Goal: Task Accomplishment & Management: Manage account settings

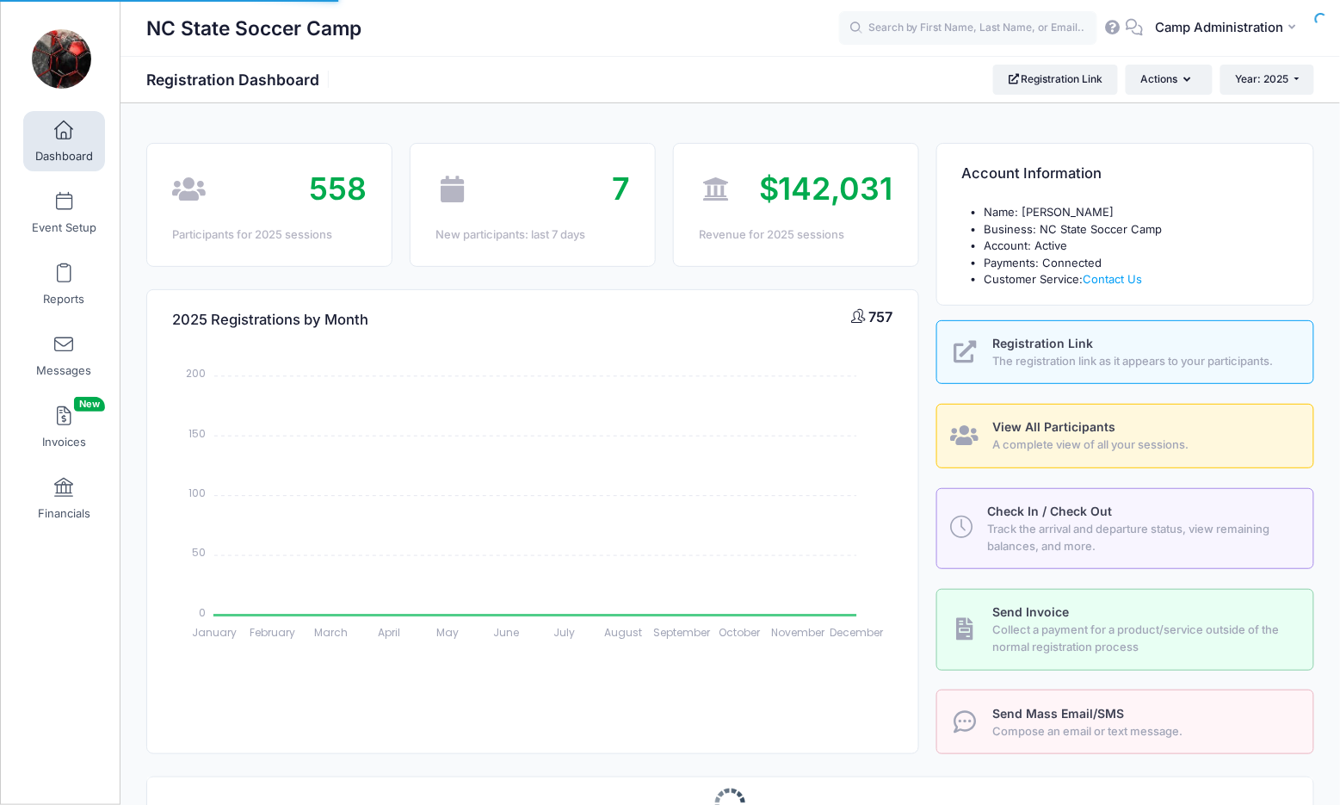
select select
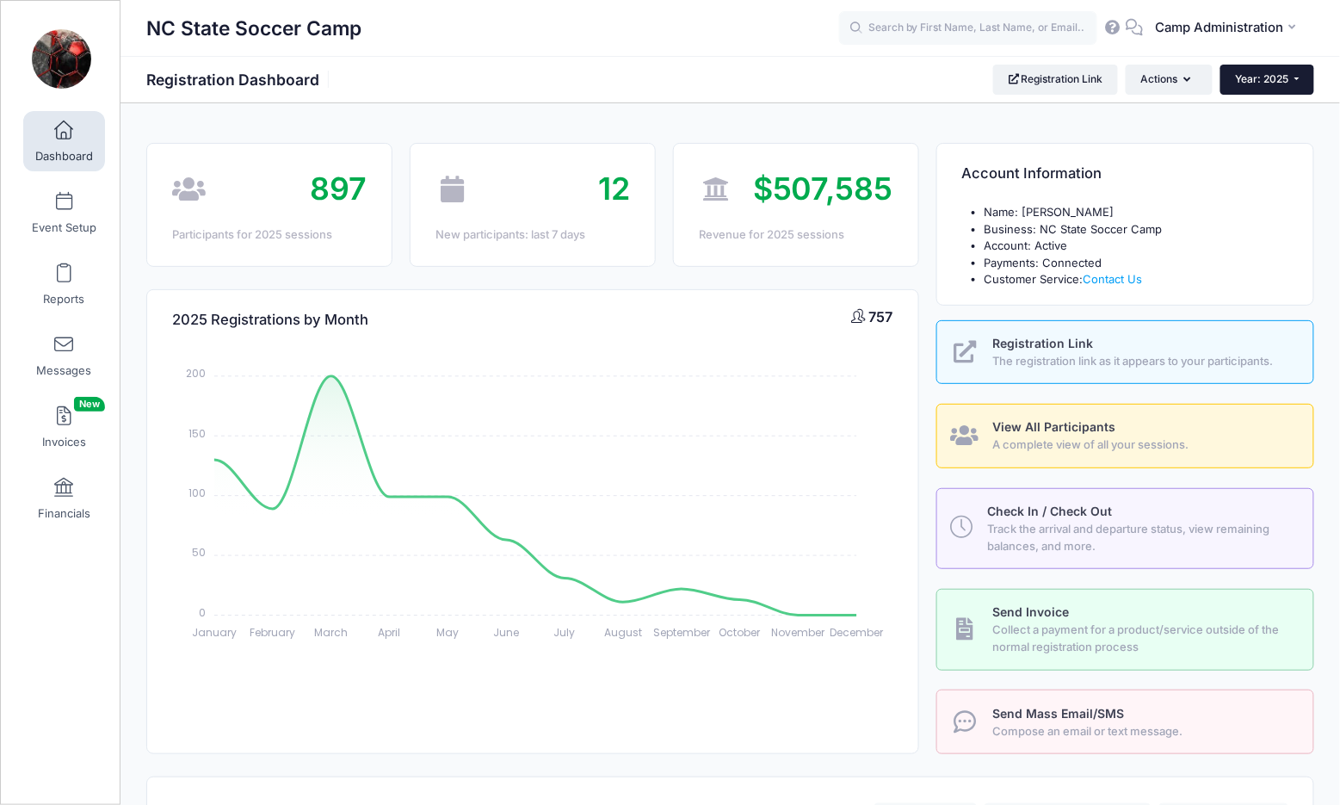
click at [1274, 82] on span "Year: 2025" at bounding box center [1262, 78] width 53 height 13
click at [1270, 110] on link "Year: 2026" at bounding box center [1276, 113] width 112 height 22
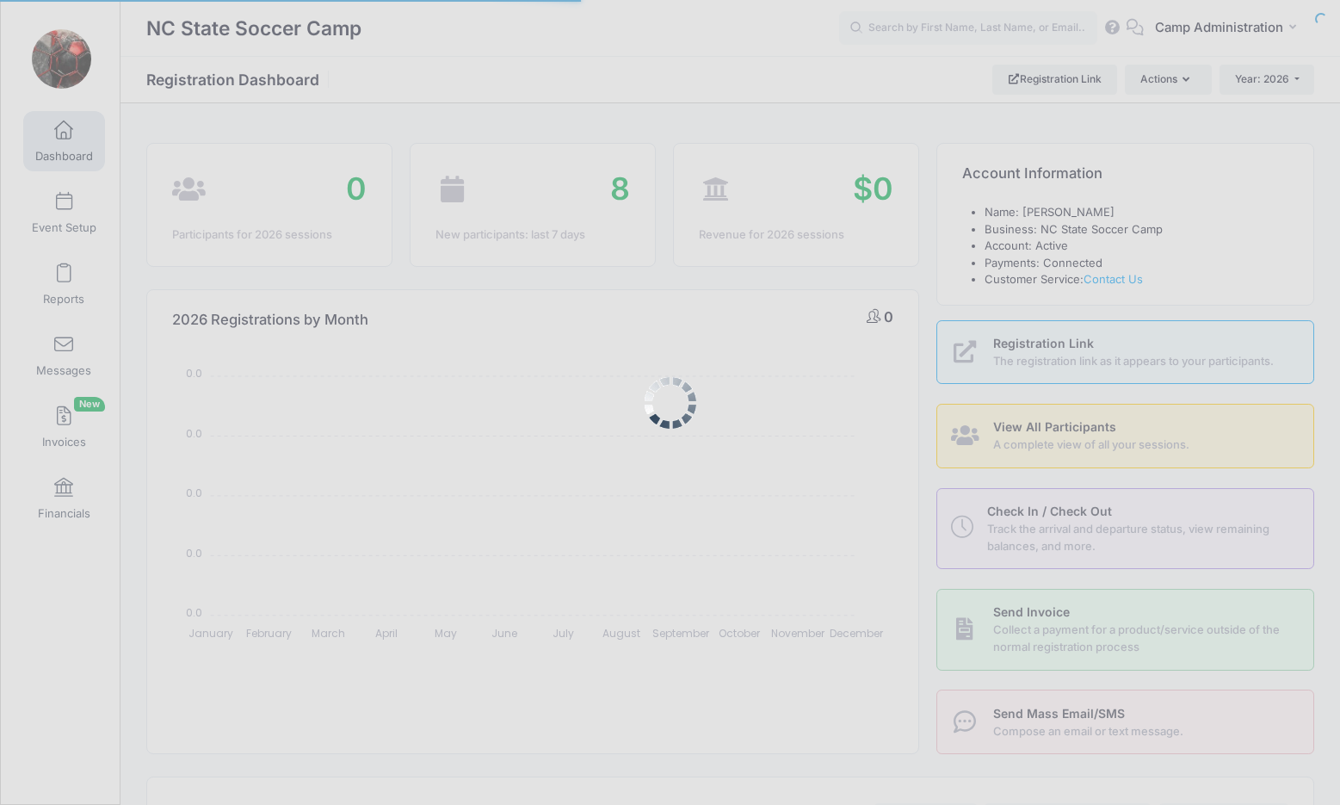
select select
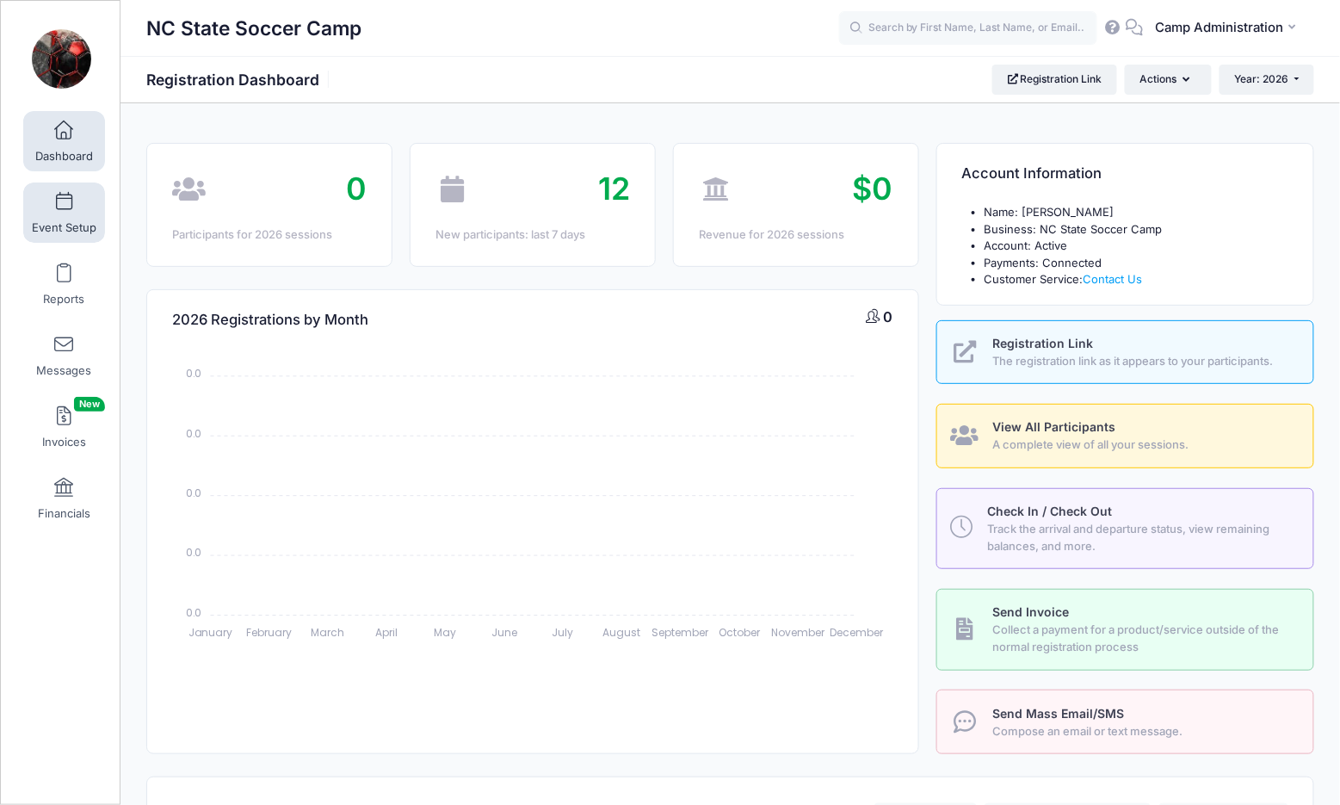
click at [73, 222] on span "Event Setup" at bounding box center [64, 227] width 65 height 15
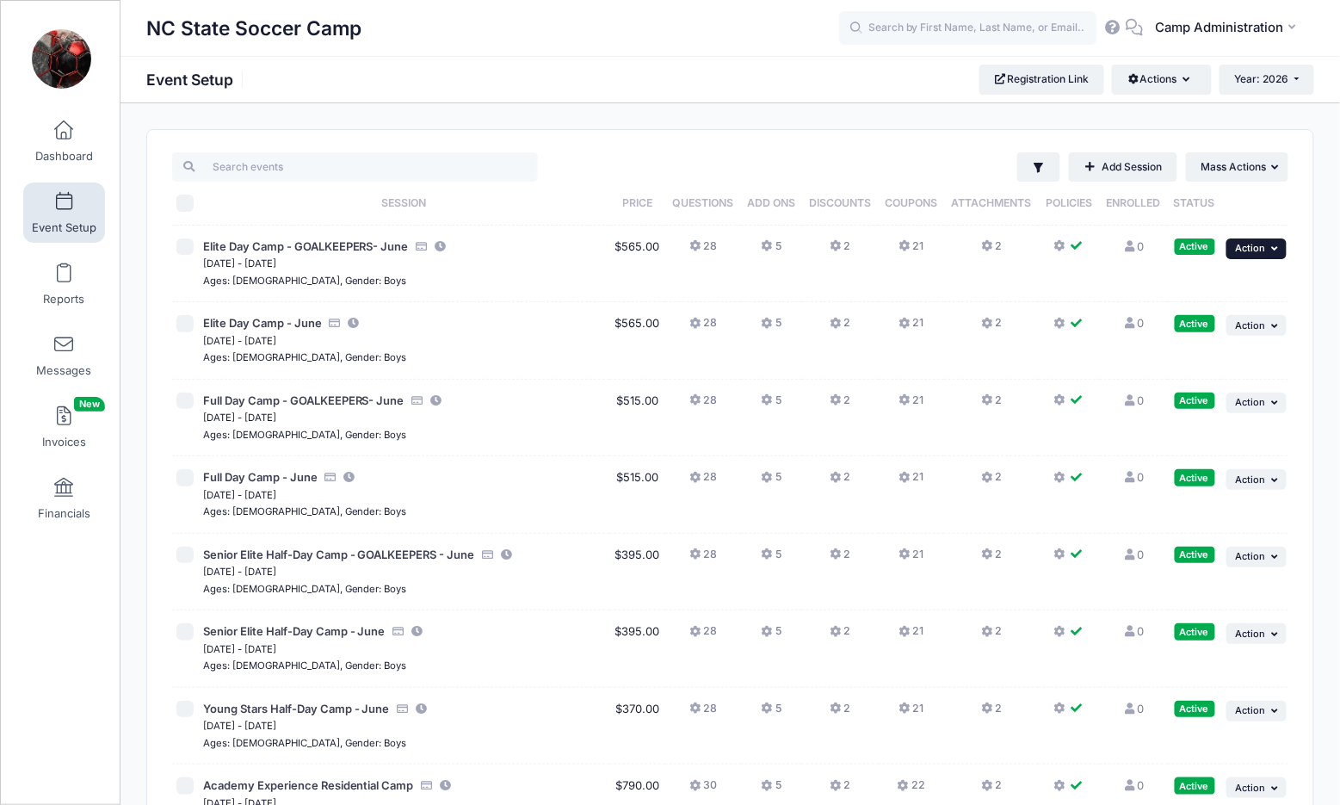
click at [1252, 253] on span "Action" at bounding box center [1251, 248] width 30 height 12
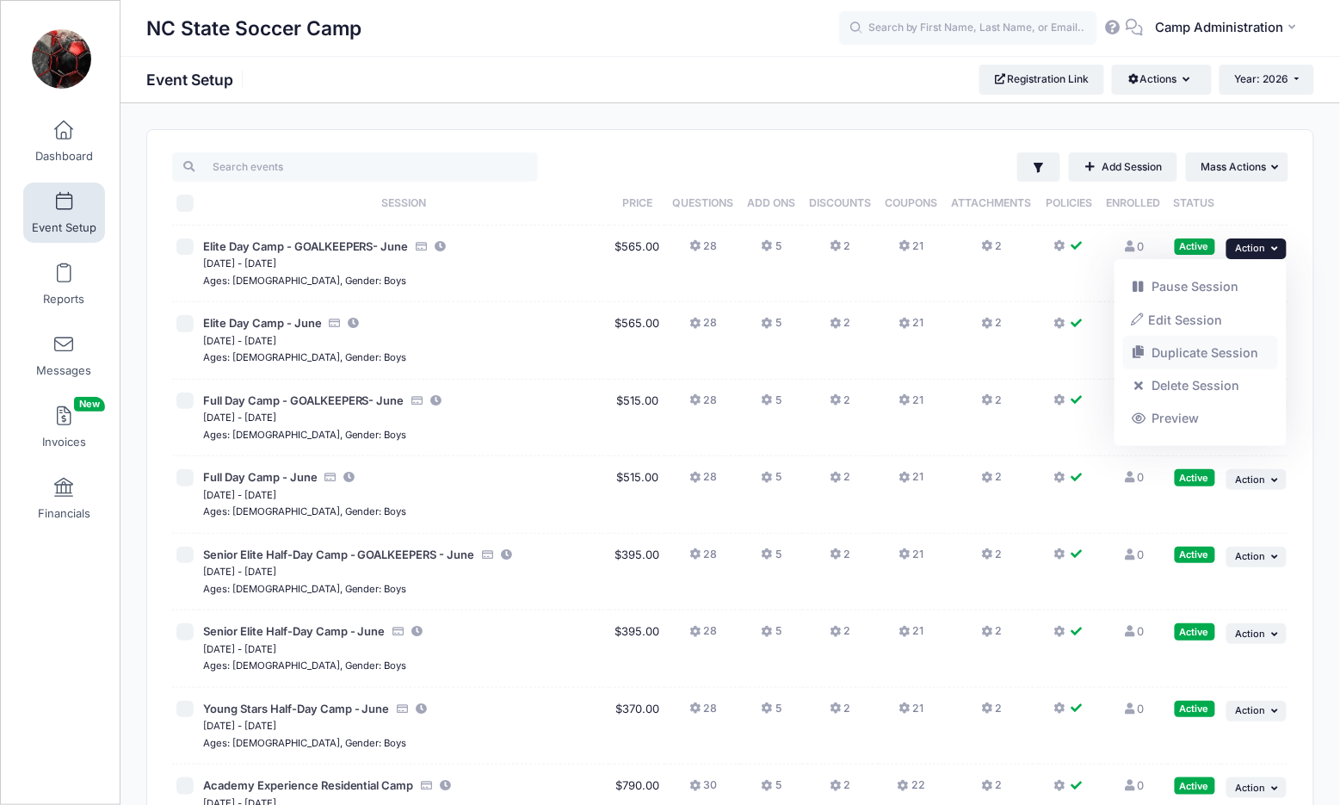
click at [1182, 357] on link "Duplicate Session" at bounding box center [1201, 352] width 156 height 33
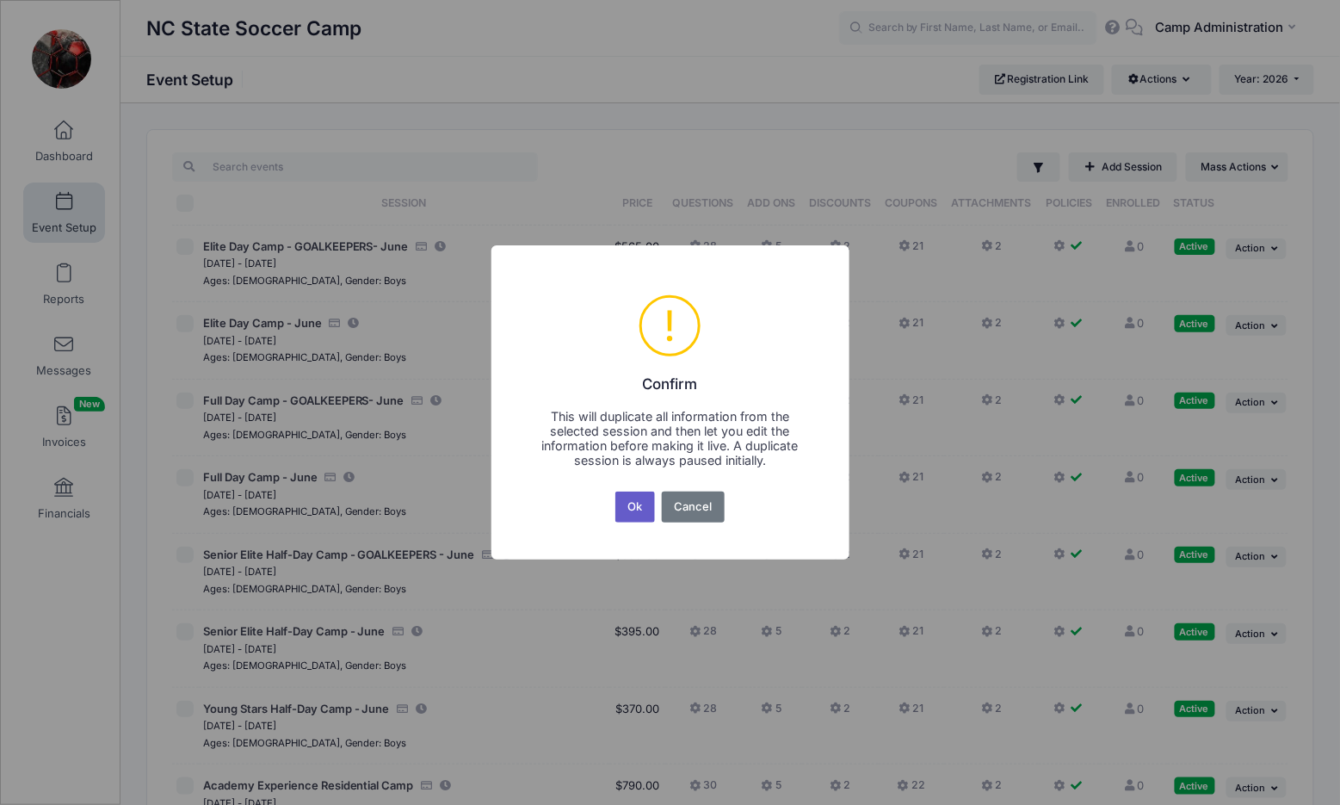
click at [639, 512] on button "Ok" at bounding box center [635, 506] width 40 height 31
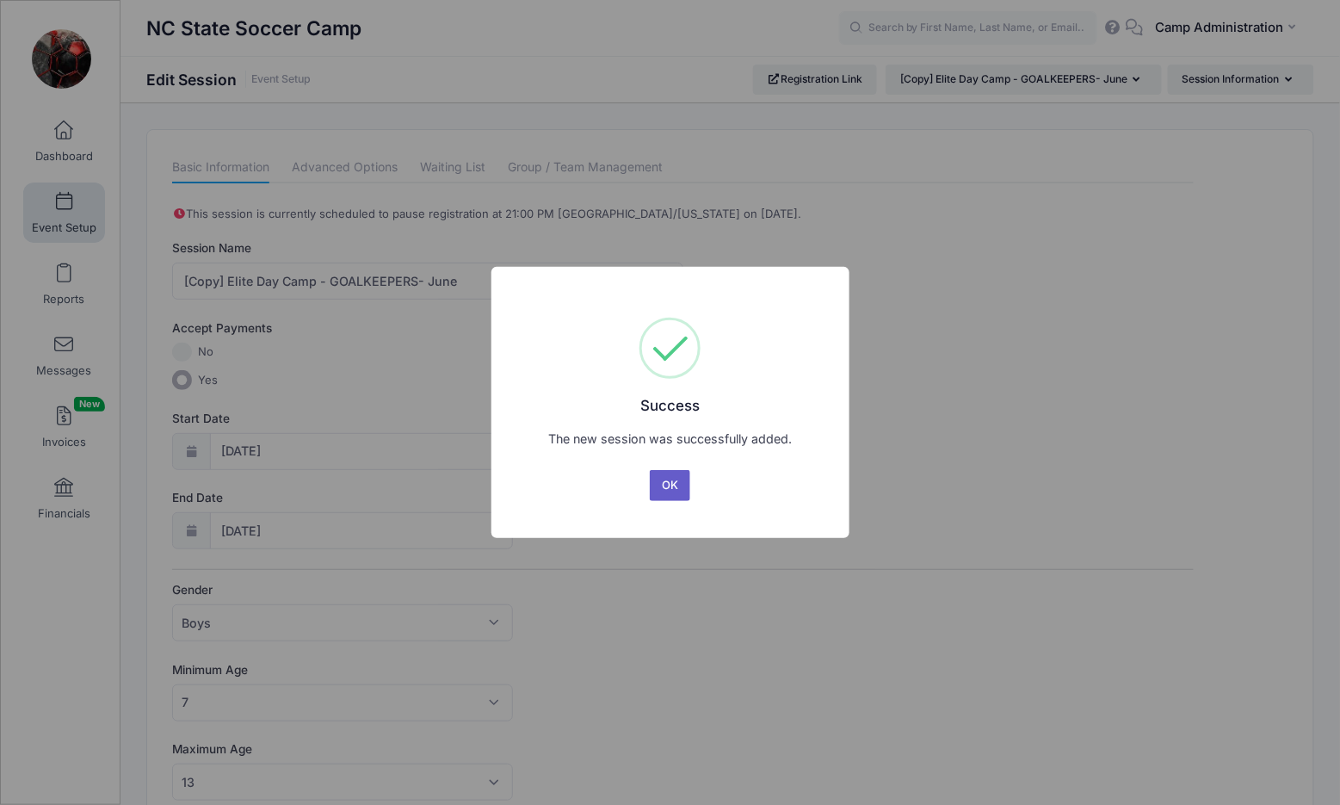
click at [664, 490] on button "OK" at bounding box center [670, 485] width 41 height 31
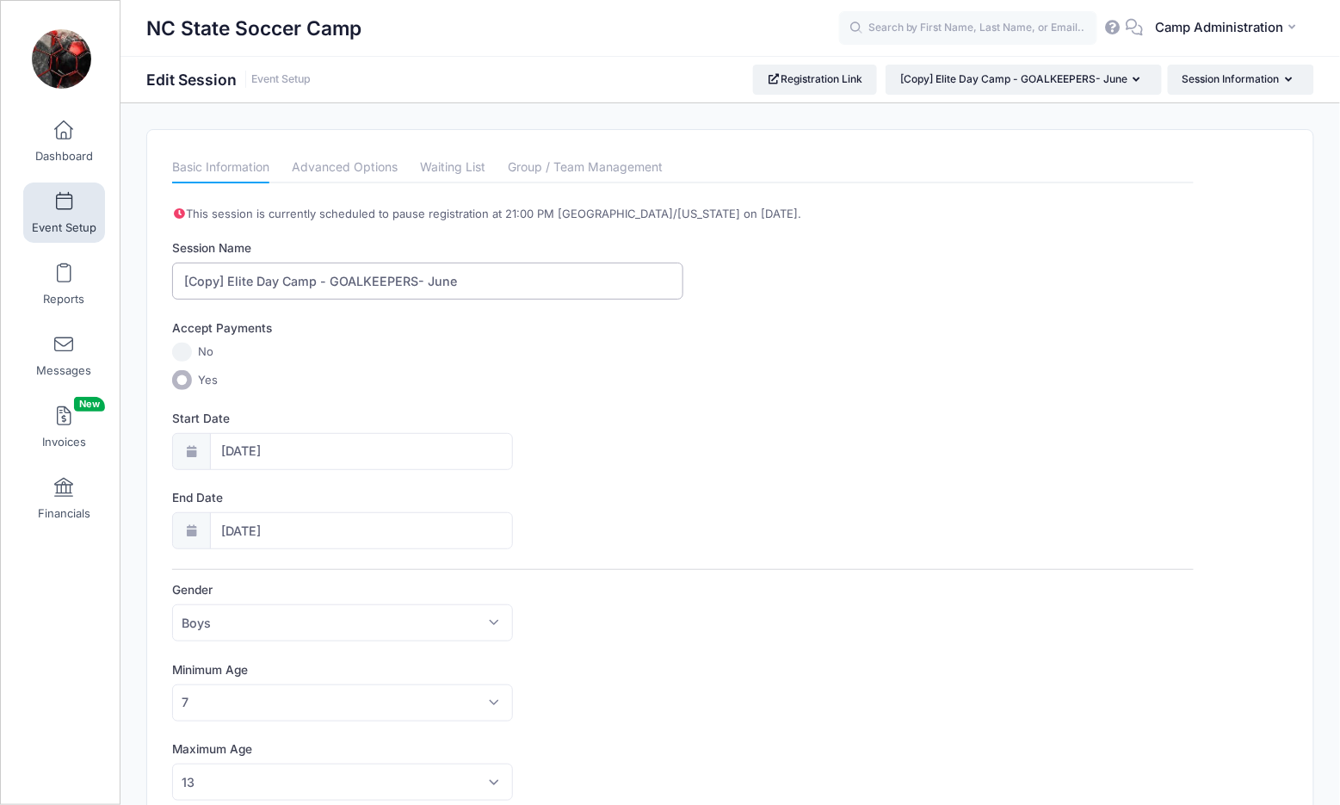
click at [225, 276] on input "[Copy] Elite Day Camp - GOALKEEPERS- June" at bounding box center [427, 280] width 510 height 37
click at [409, 282] on input "Elite Day Camp - GOALKEEPERS- June" at bounding box center [427, 280] width 510 height 37
type input "Elite Day Camp - GOALKEEPERS- July Session II"
click at [536, 382] on label "Yes" at bounding box center [682, 380] width 1021 height 20
click at [192, 382] on input "Yes" at bounding box center [182, 380] width 20 height 20
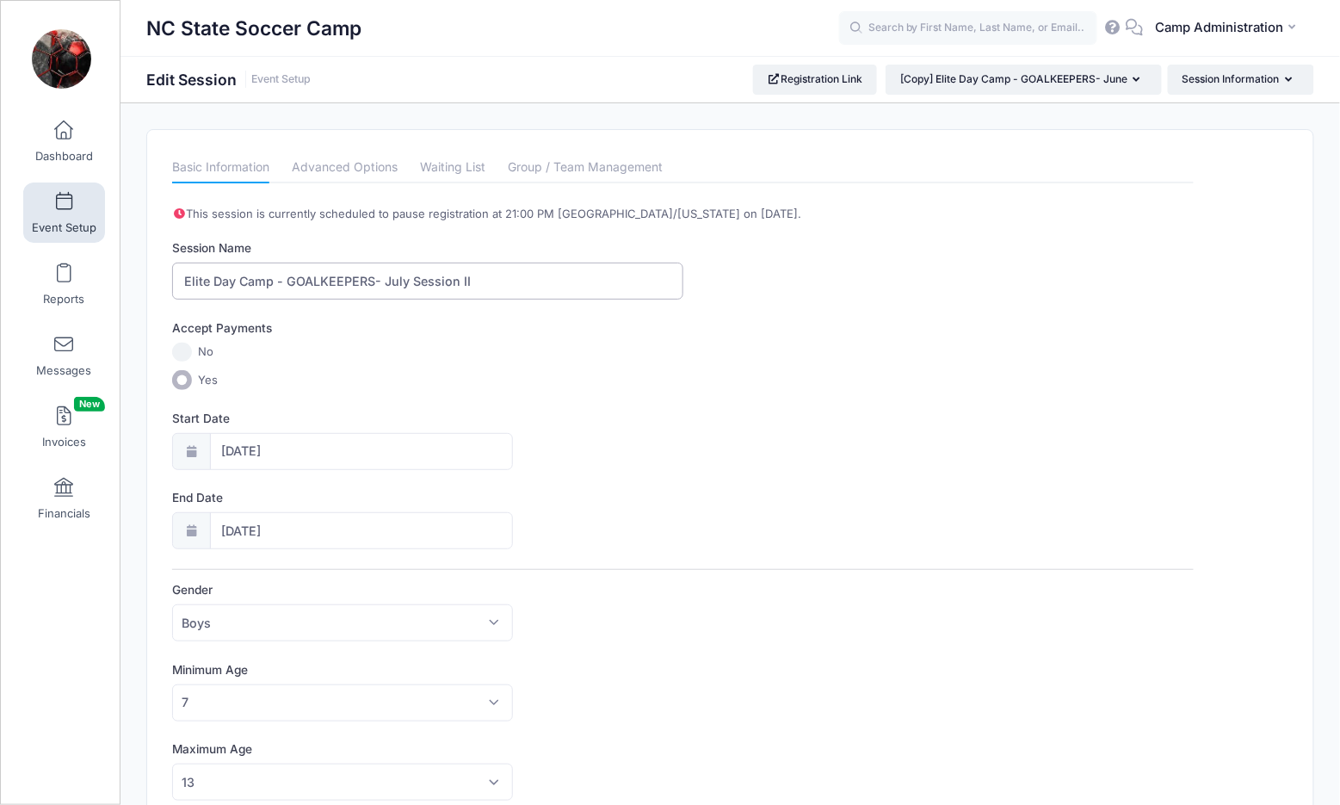
drag, startPoint x: 474, startPoint y: 273, endPoint x: 410, endPoint y: 276, distance: 64.6
click at [410, 276] on input "Elite Day Camp - GOALKEEPERS- July Session II" at bounding box center [427, 280] width 510 height 37
click at [521, 336] on div "Accept Payments" at bounding box center [683, 330] width 1038 height 23
drag, startPoint x: 472, startPoint y: 277, endPoint x: 404, endPoint y: 277, distance: 67.1
click at [404, 277] on input "Elite Day Camp - GOALKEEPERS- July Session II" at bounding box center [427, 280] width 510 height 37
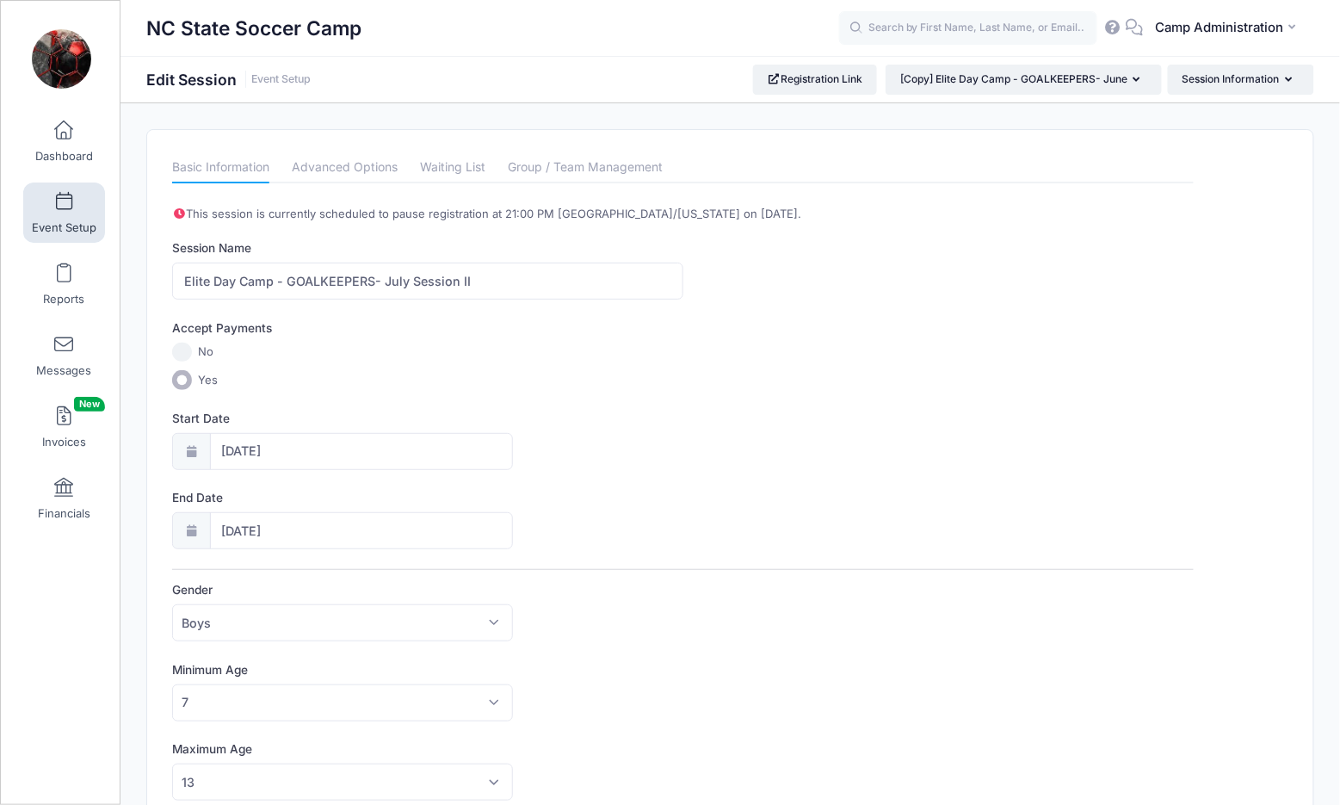
click at [623, 343] on label "No" at bounding box center [682, 352] width 1021 height 20
click at [192, 343] on input "No" at bounding box center [182, 352] width 20 height 20
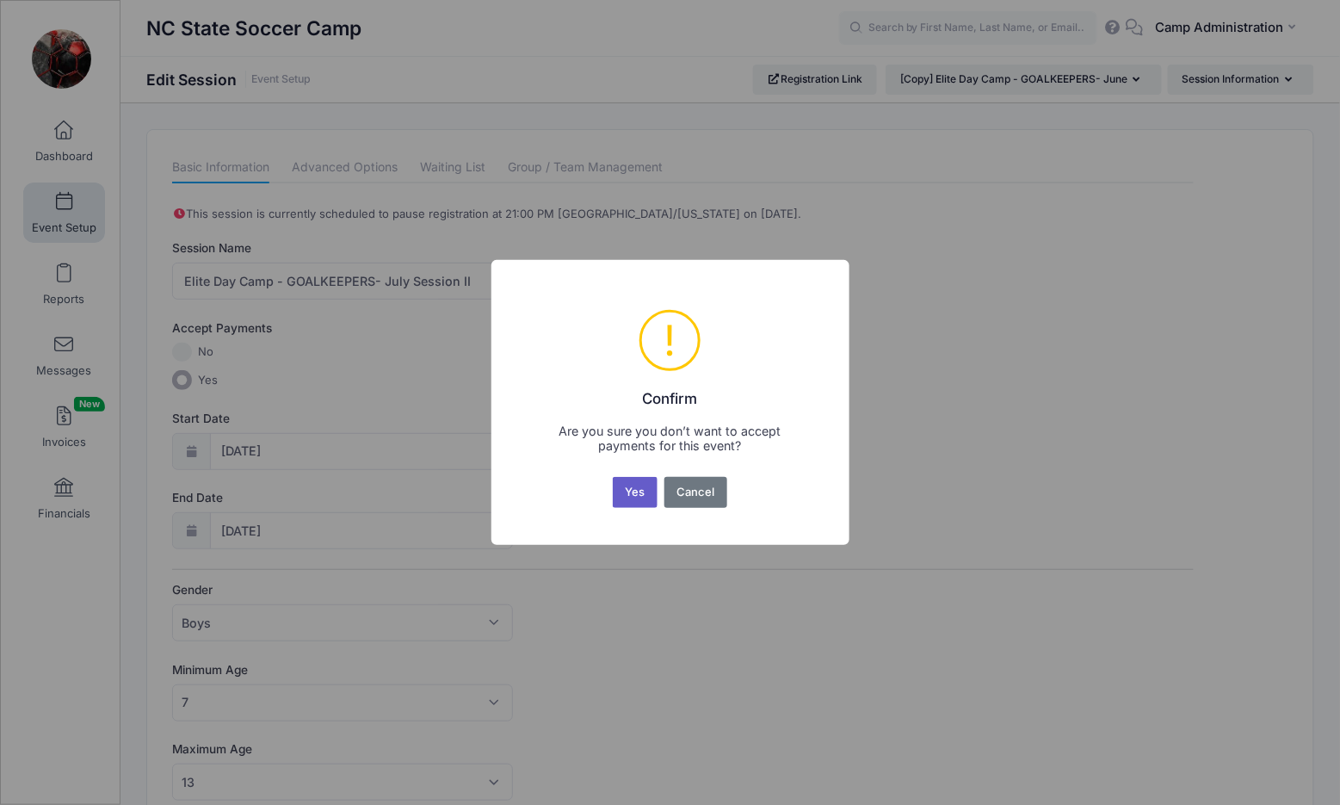
click at [650, 490] on button "Yes" at bounding box center [635, 492] width 45 height 31
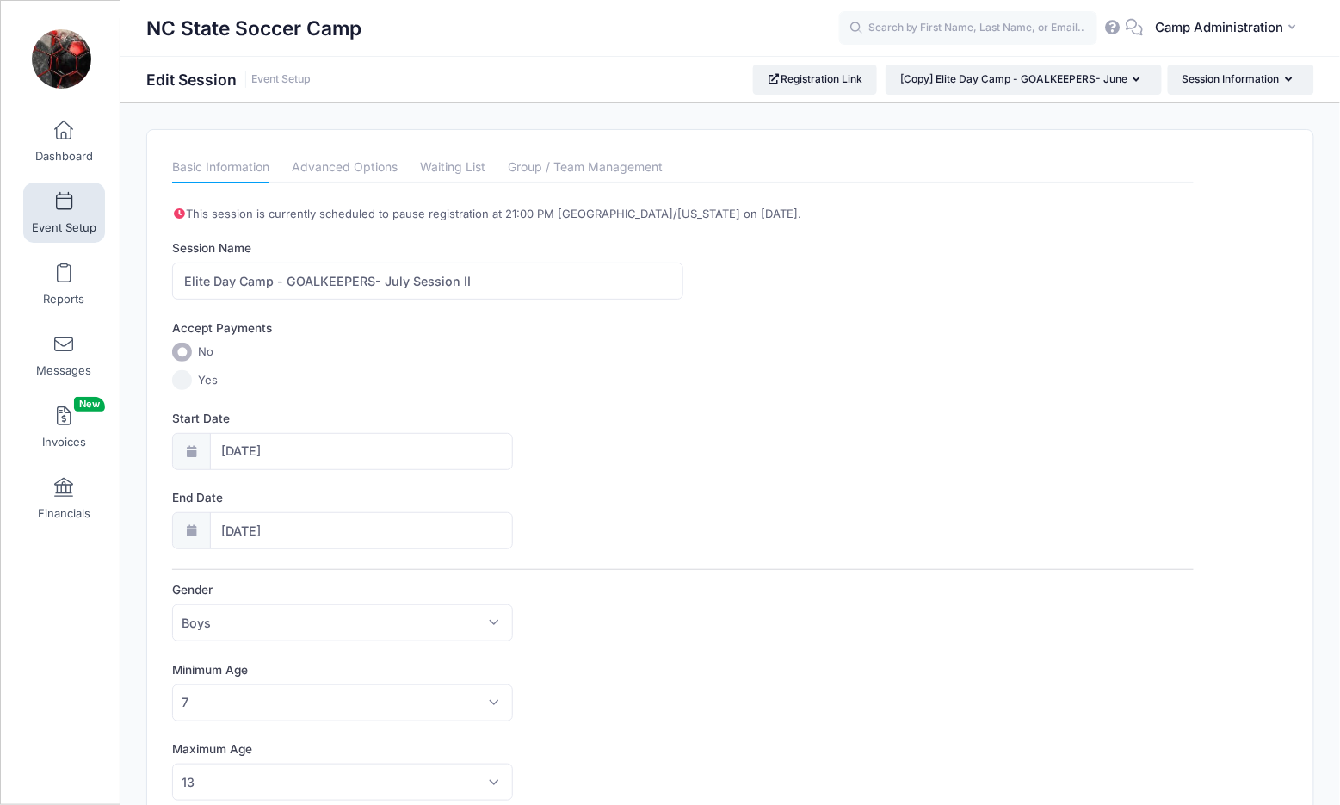
click at [203, 374] on span "Yes" at bounding box center [208, 380] width 20 height 17
click at [192, 374] on input "Yes" at bounding box center [182, 380] width 20 height 20
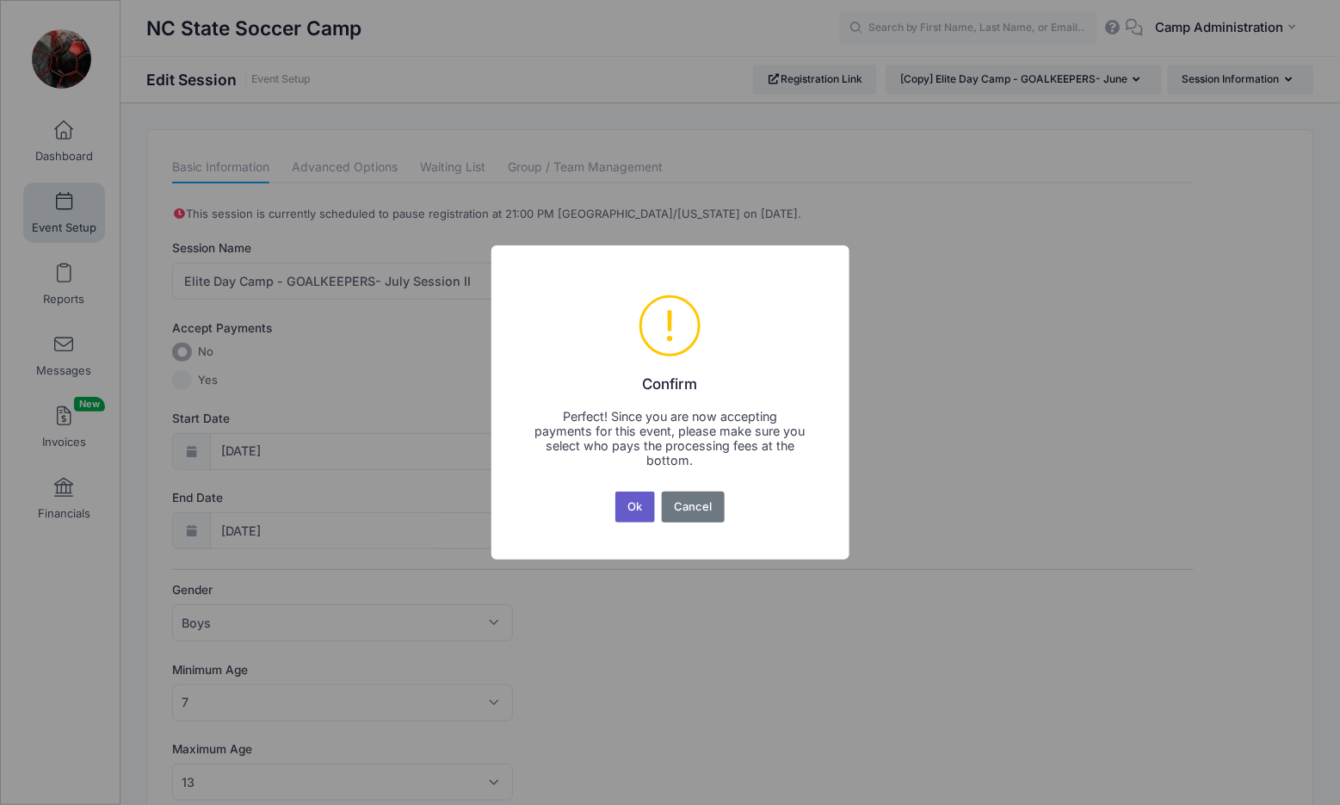
click at [630, 503] on button "Ok" at bounding box center [635, 506] width 40 height 31
radio input "false"
radio input "true"
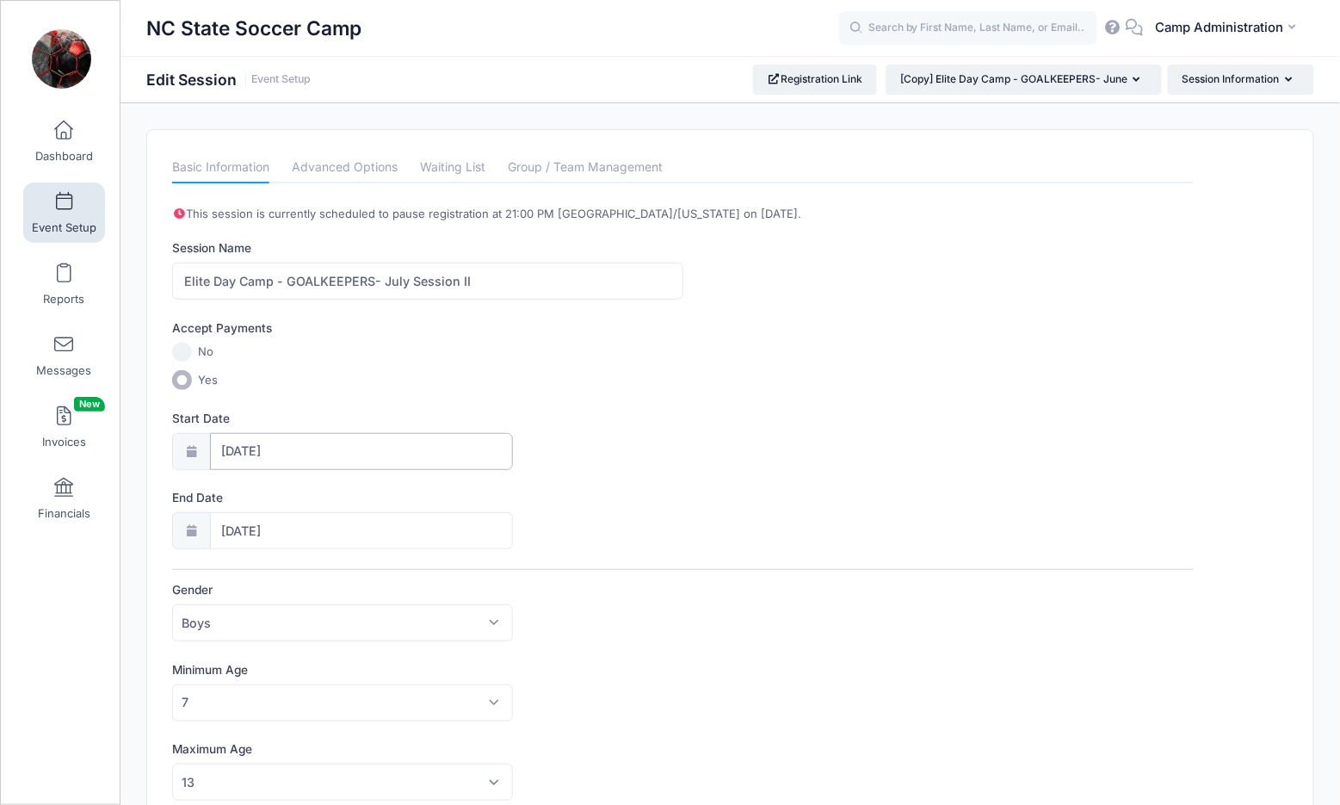
click at [275, 446] on input "06/15/2026" at bounding box center [361, 451] width 303 height 37
click at [420, 497] on icon at bounding box center [425, 494] width 11 height 11
select select "6"
click at [271, 649] on span "20" at bounding box center [267, 651] width 31 height 31
type input "[DATE]"
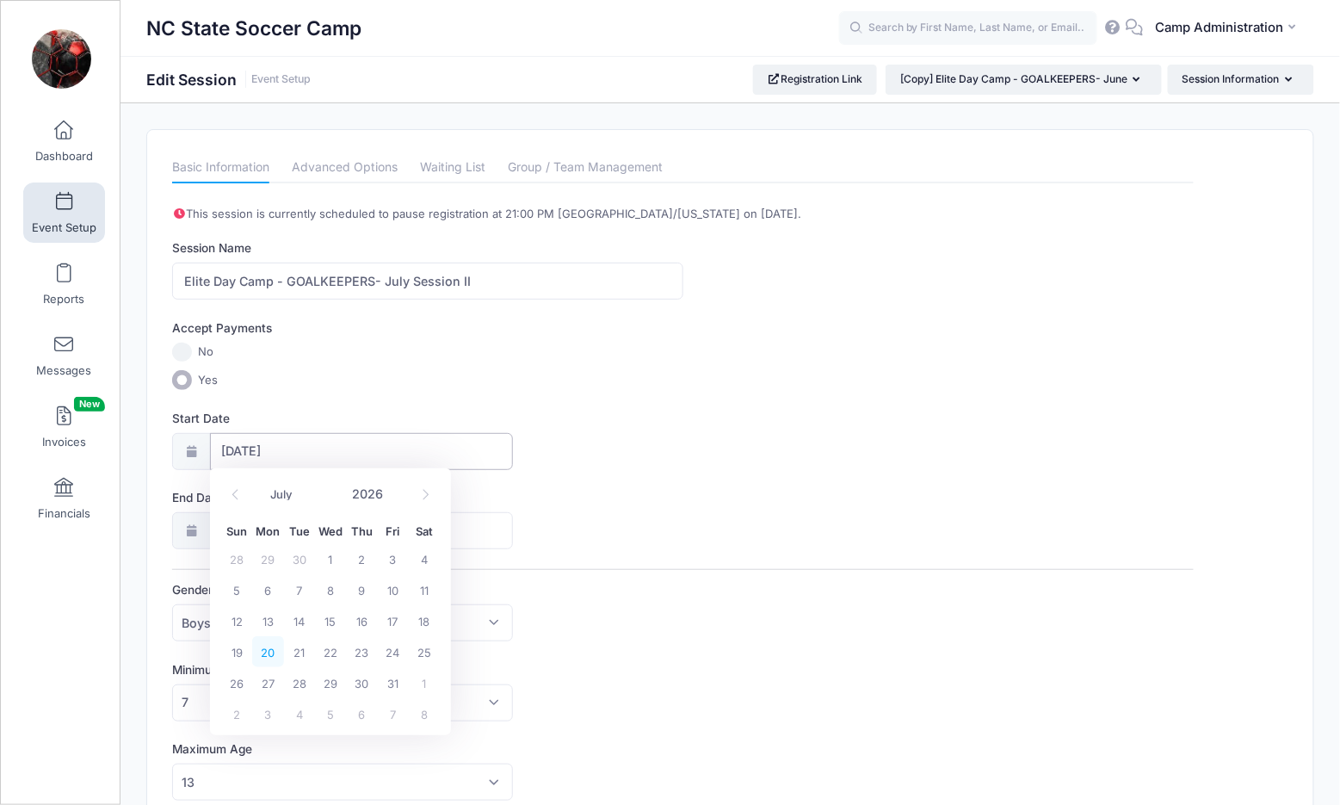
type input "07/21/2026"
select select "6"
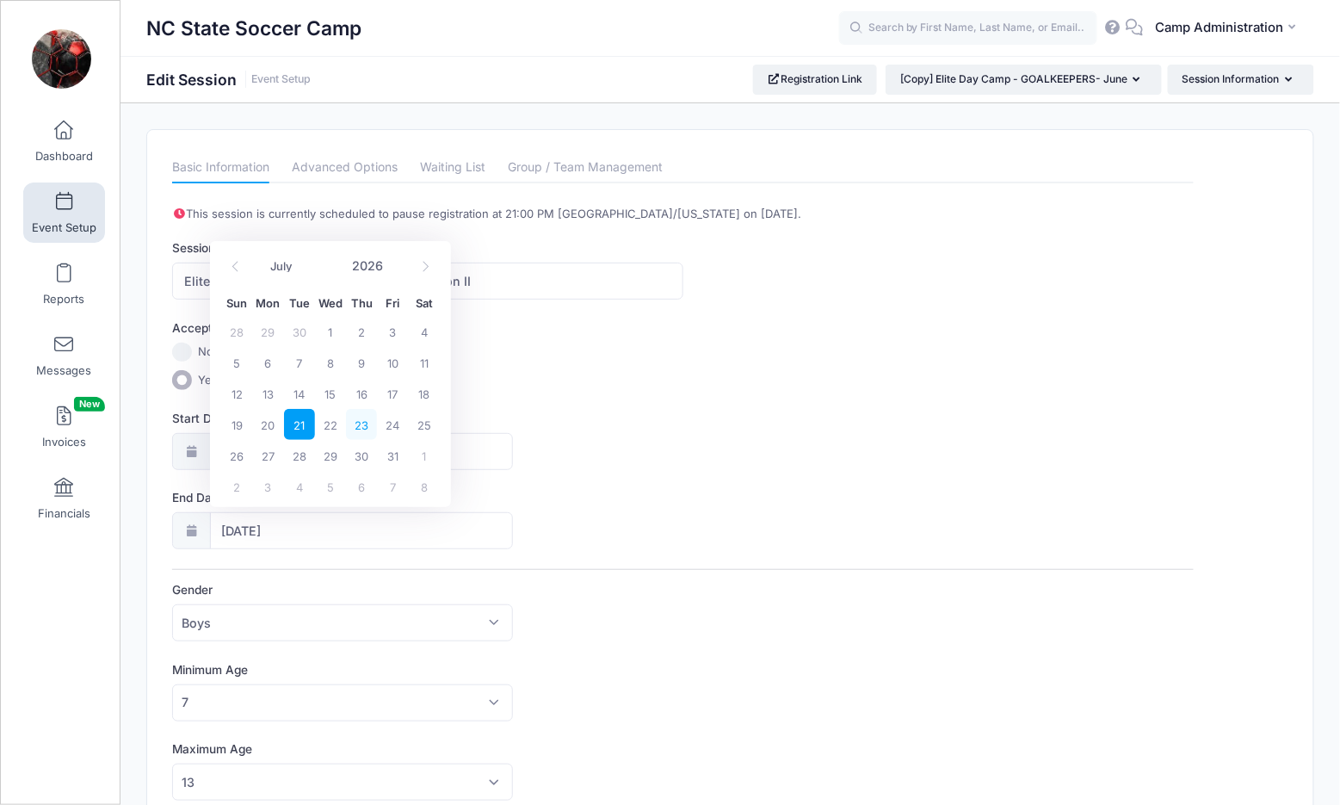
click at [367, 422] on span "23" at bounding box center [361, 424] width 31 height 31
type input "[DATE]"
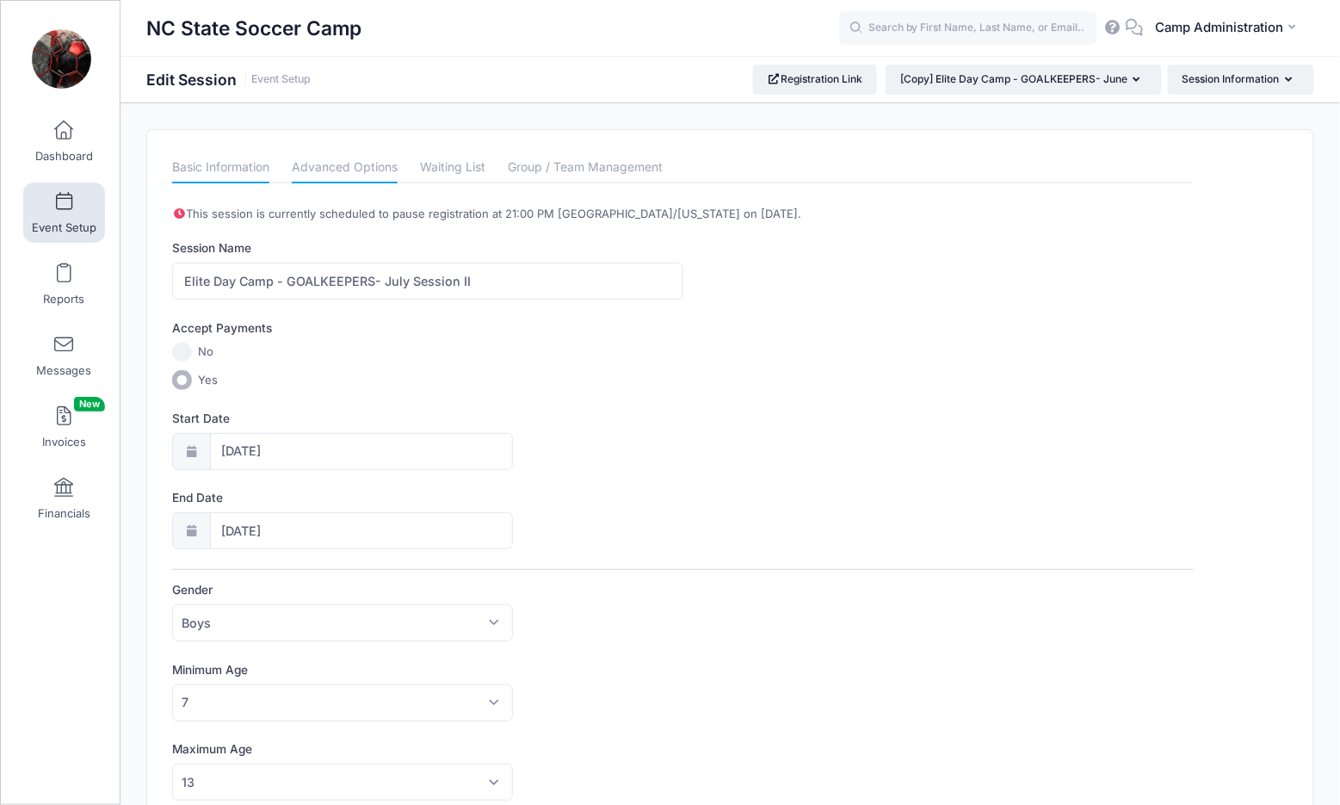
click at [330, 168] on link "Advanced Options" at bounding box center [345, 167] width 106 height 31
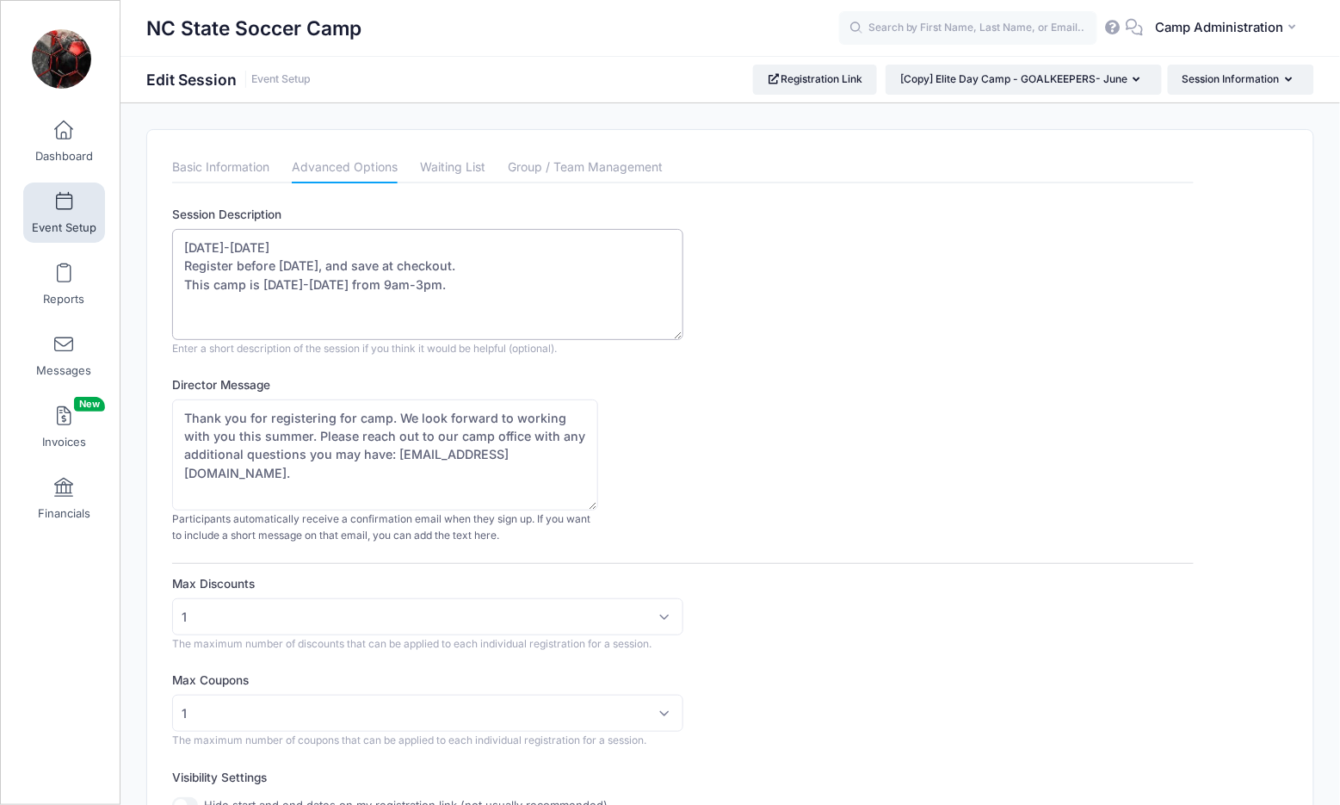
click at [226, 240] on textarea "June 15-18th, 2026 Register before March 31, 2026, and save at checkout. This c…" at bounding box center [427, 284] width 510 height 111
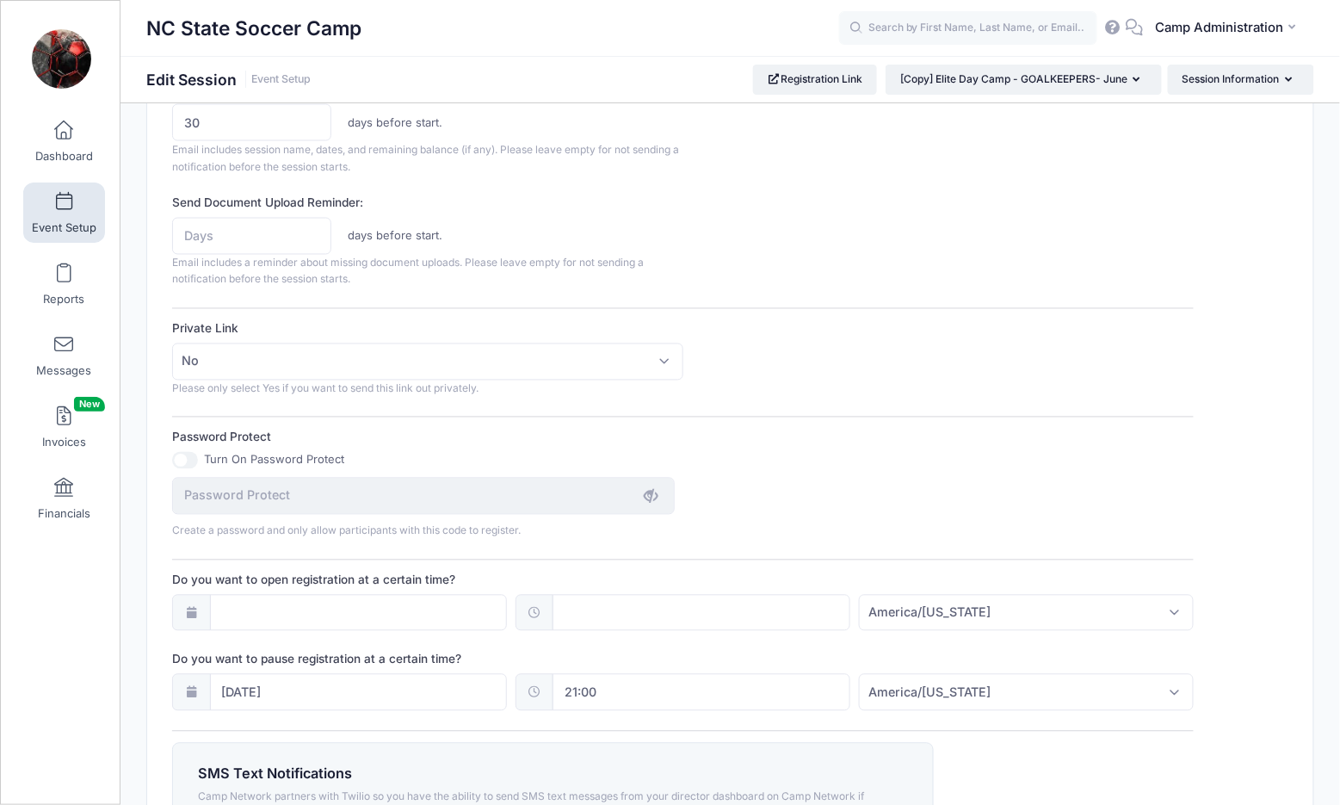
scroll to position [901, 0]
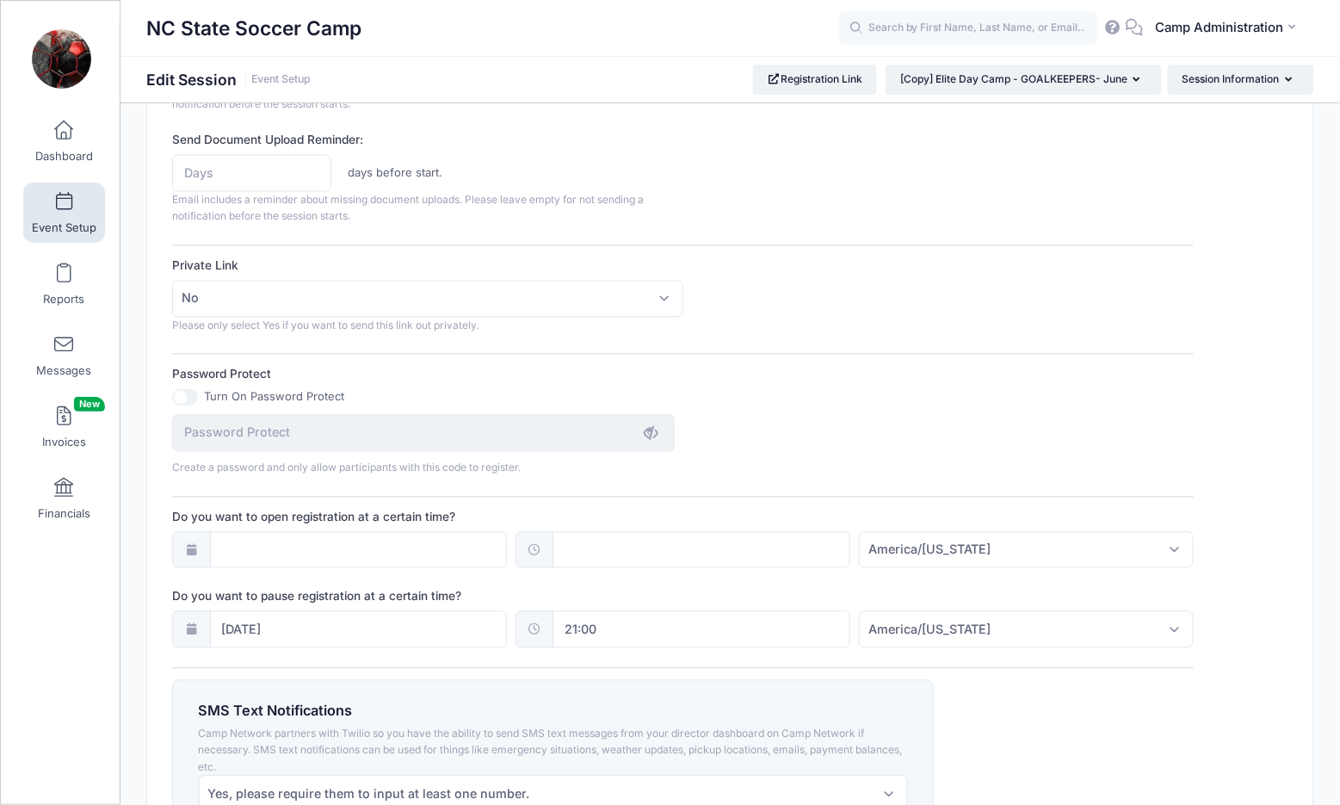
type textarea "[DATE]-[DATE] Register before [DATE], and save at checkout. This camp is [DATE]…"
click at [322, 617] on input "06/12/2026" at bounding box center [359, 629] width 298 height 37
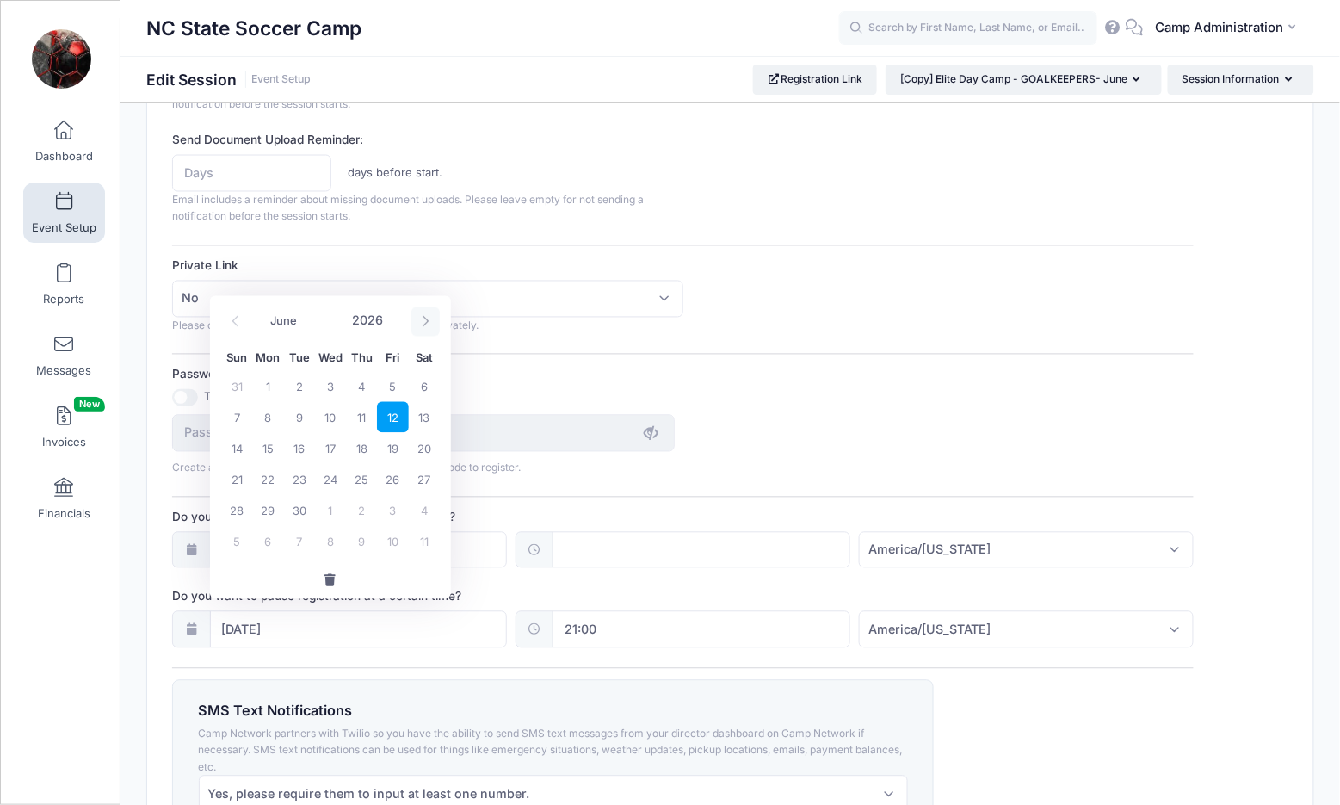
click at [422, 324] on icon at bounding box center [425, 321] width 11 height 11
select select "6"
click at [398, 445] on span "17" at bounding box center [392, 448] width 31 height 31
type input "[DATE]"
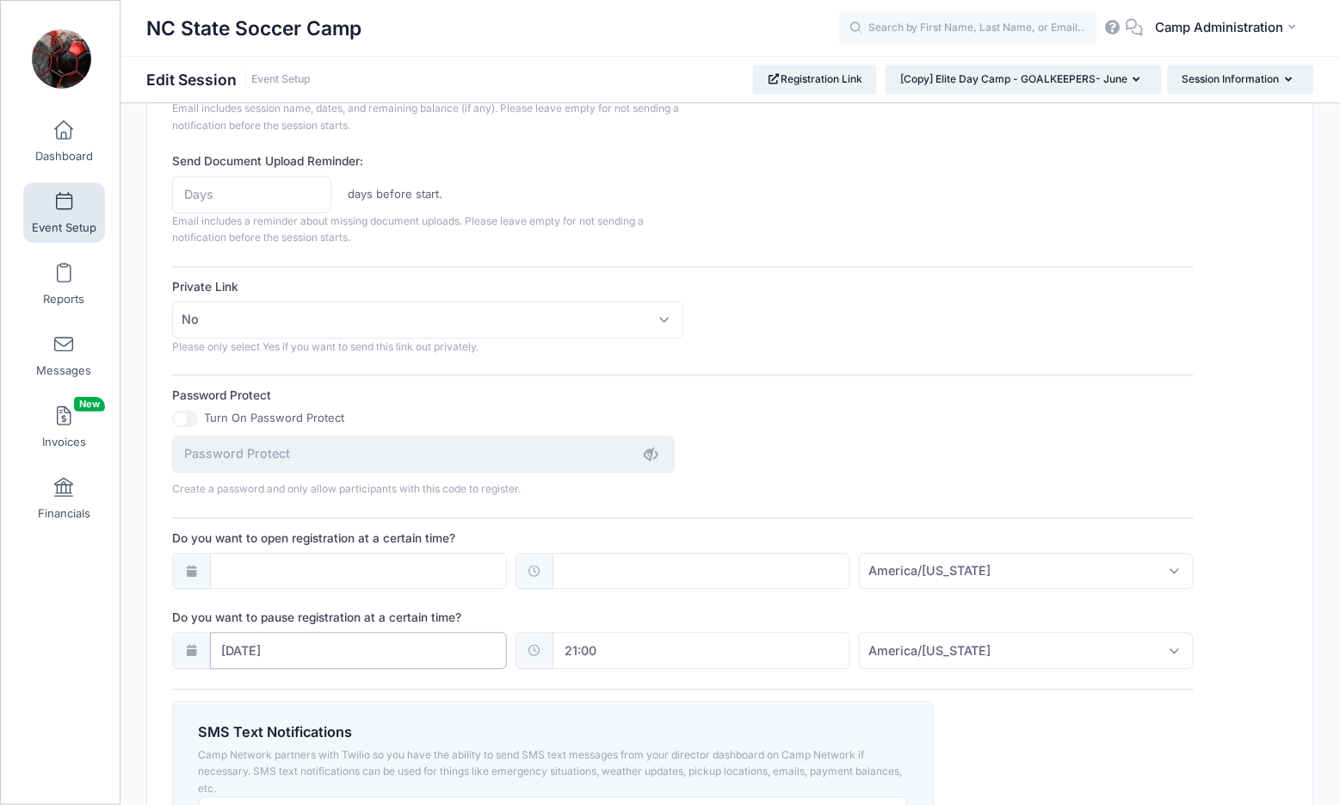
scroll to position [878, 0]
click at [848, 373] on div "Session Description June 15-18th, 2026 Register before March 31, 2026, and save…" at bounding box center [682, 93] width 1021 height 1531
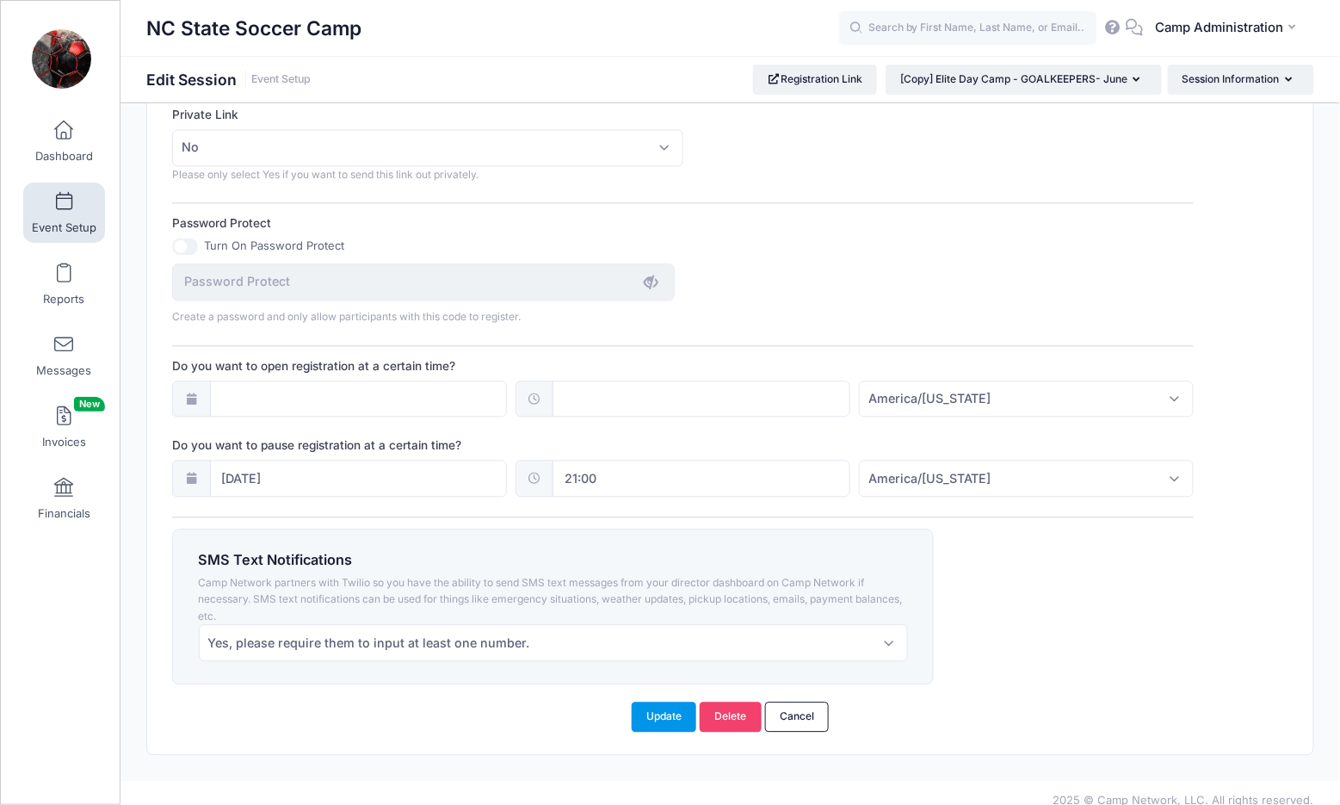
click at [669, 701] on button "Update" at bounding box center [664, 715] width 65 height 29
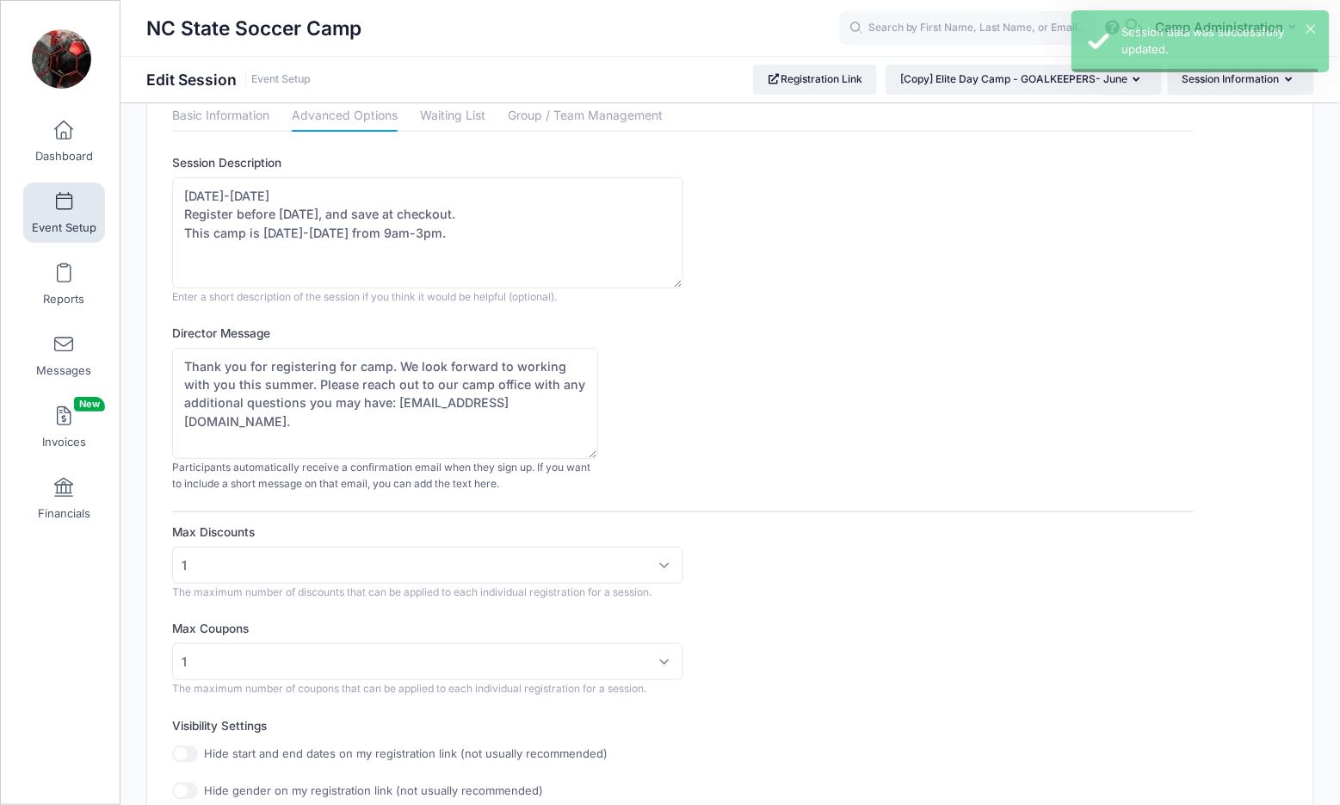
scroll to position [0, 0]
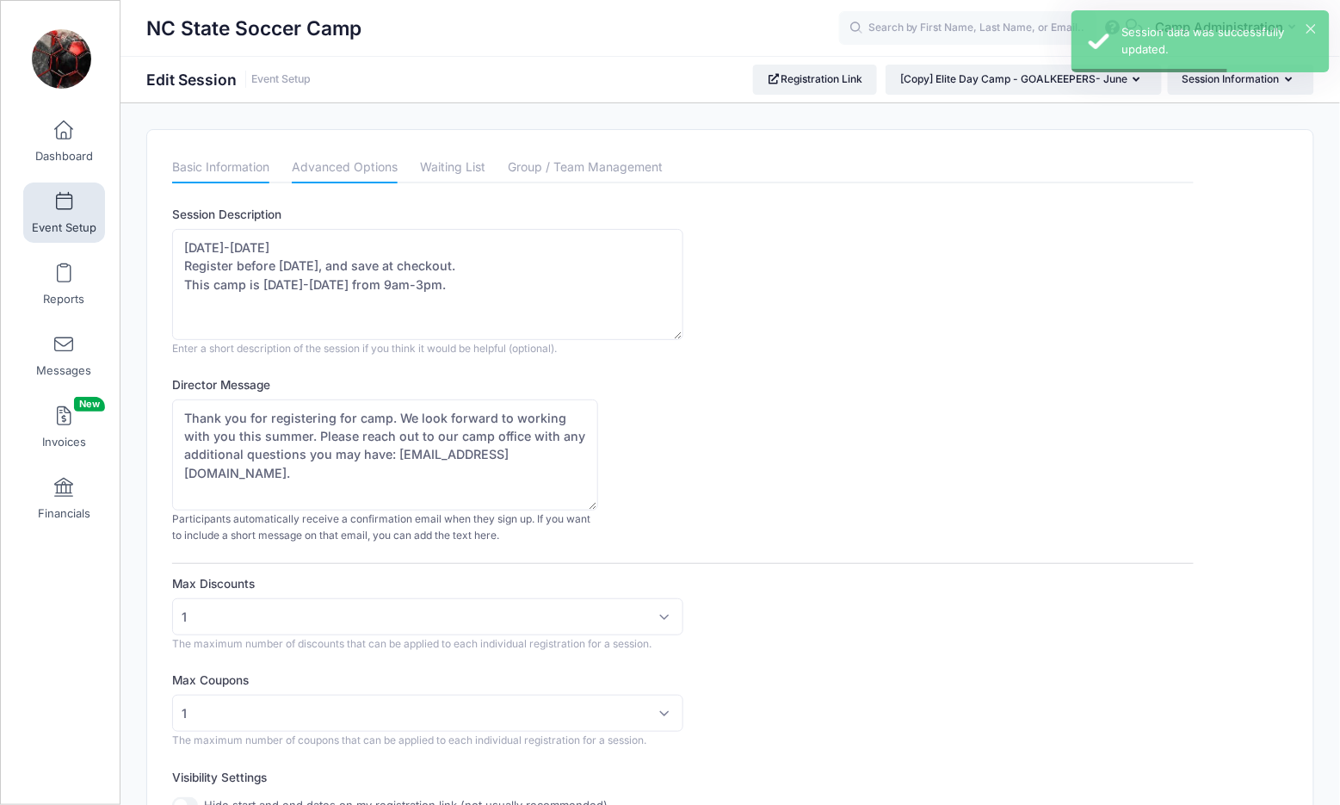
click at [264, 164] on link "Basic Information" at bounding box center [220, 167] width 97 height 31
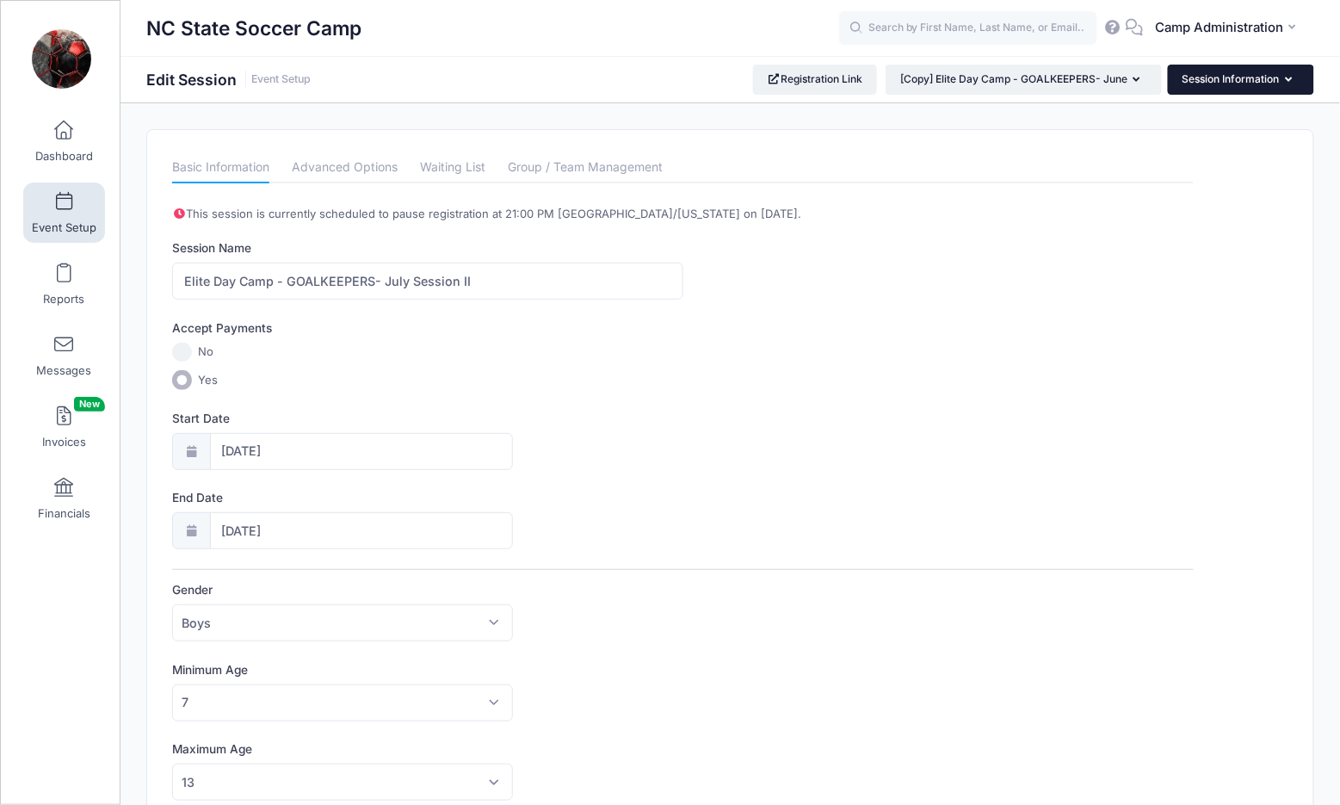
click at [1287, 92] on button "Session Information" at bounding box center [1241, 79] width 146 height 29
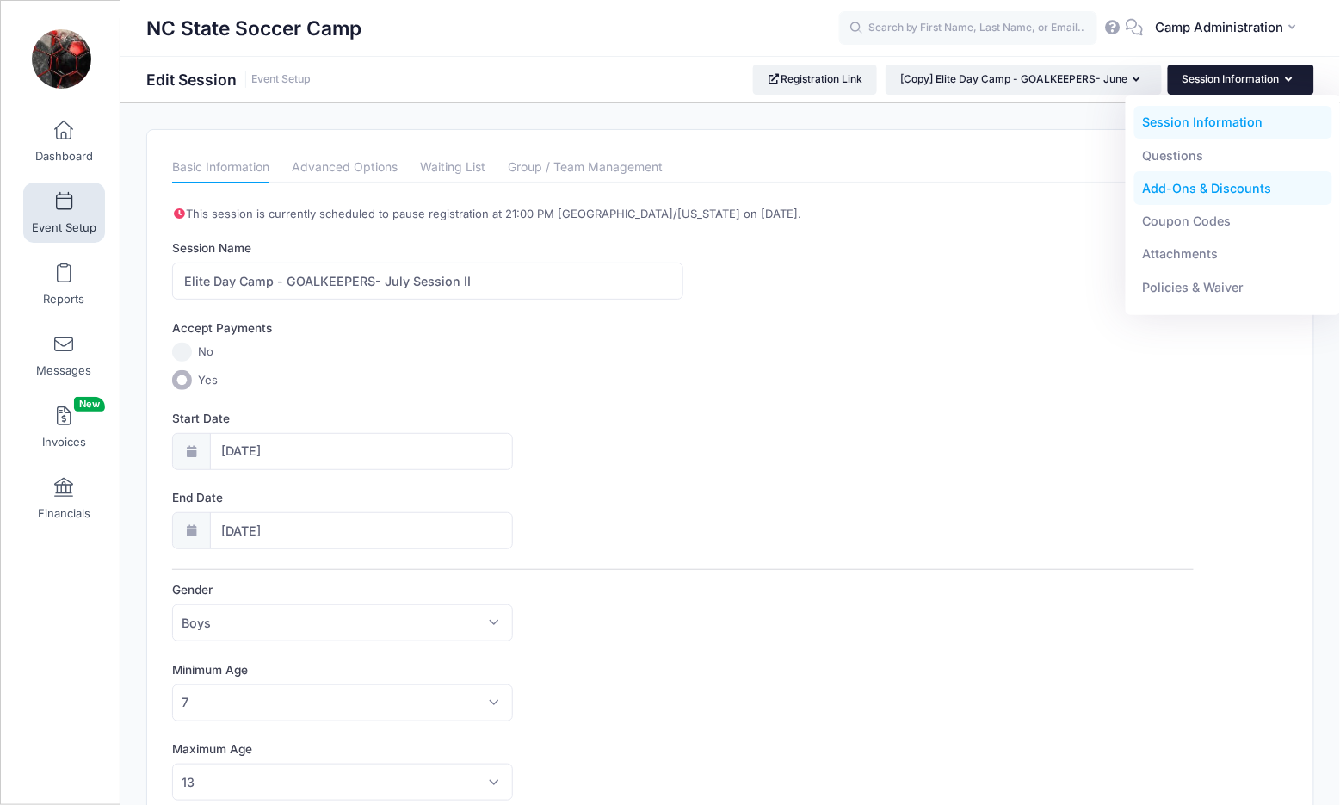
click at [1206, 197] on link "Add-Ons & Discounts" at bounding box center [1233, 188] width 199 height 33
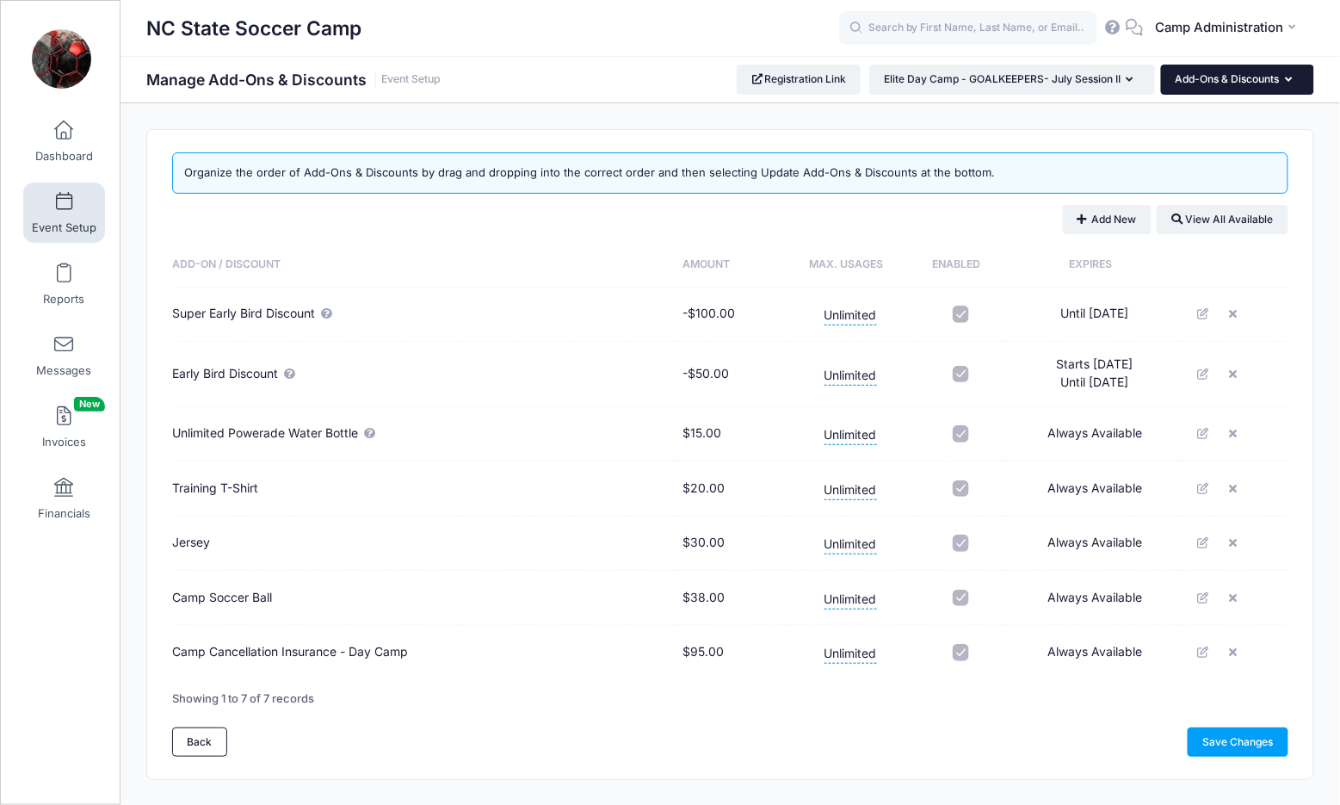
click at [1237, 83] on button "Add-Ons & Discounts" at bounding box center [1237, 79] width 153 height 29
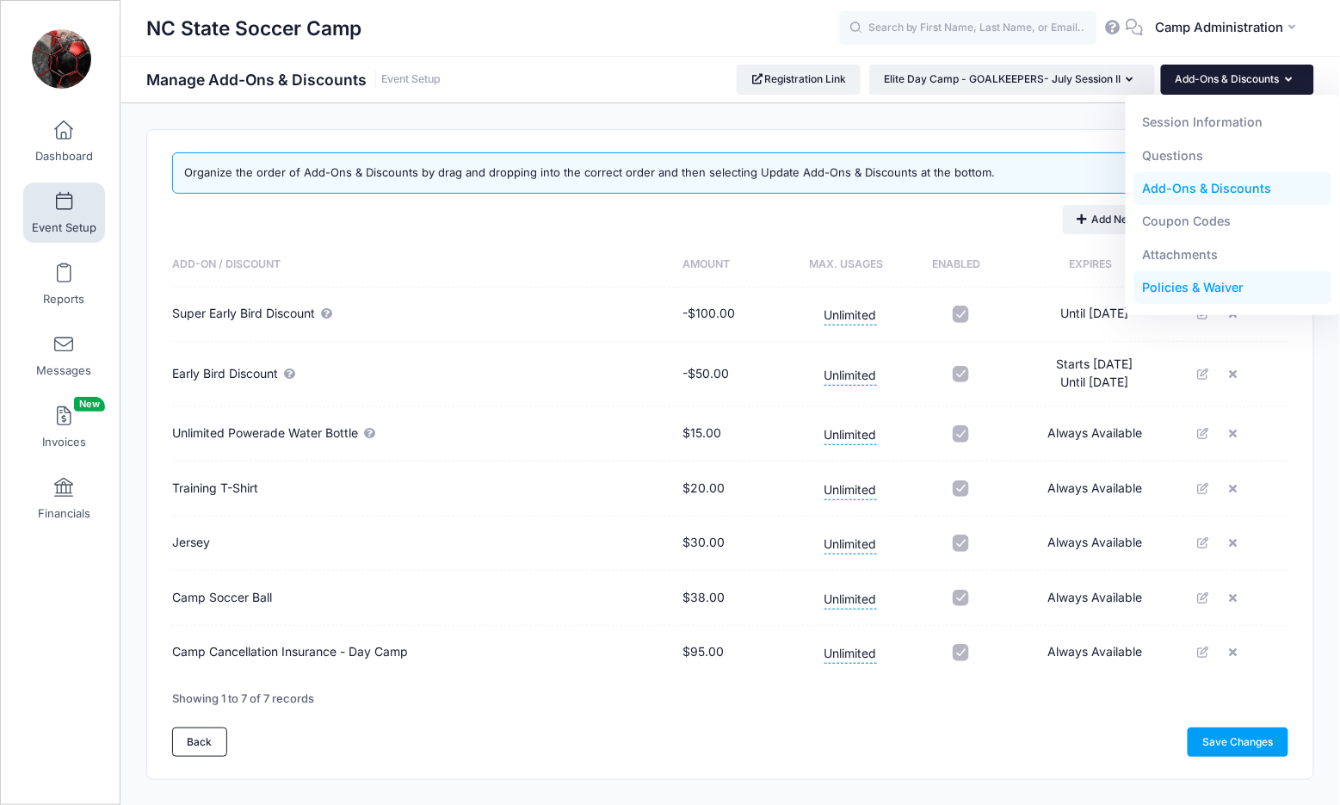
click at [1196, 285] on link "Policies & Waiver" at bounding box center [1233, 287] width 199 height 33
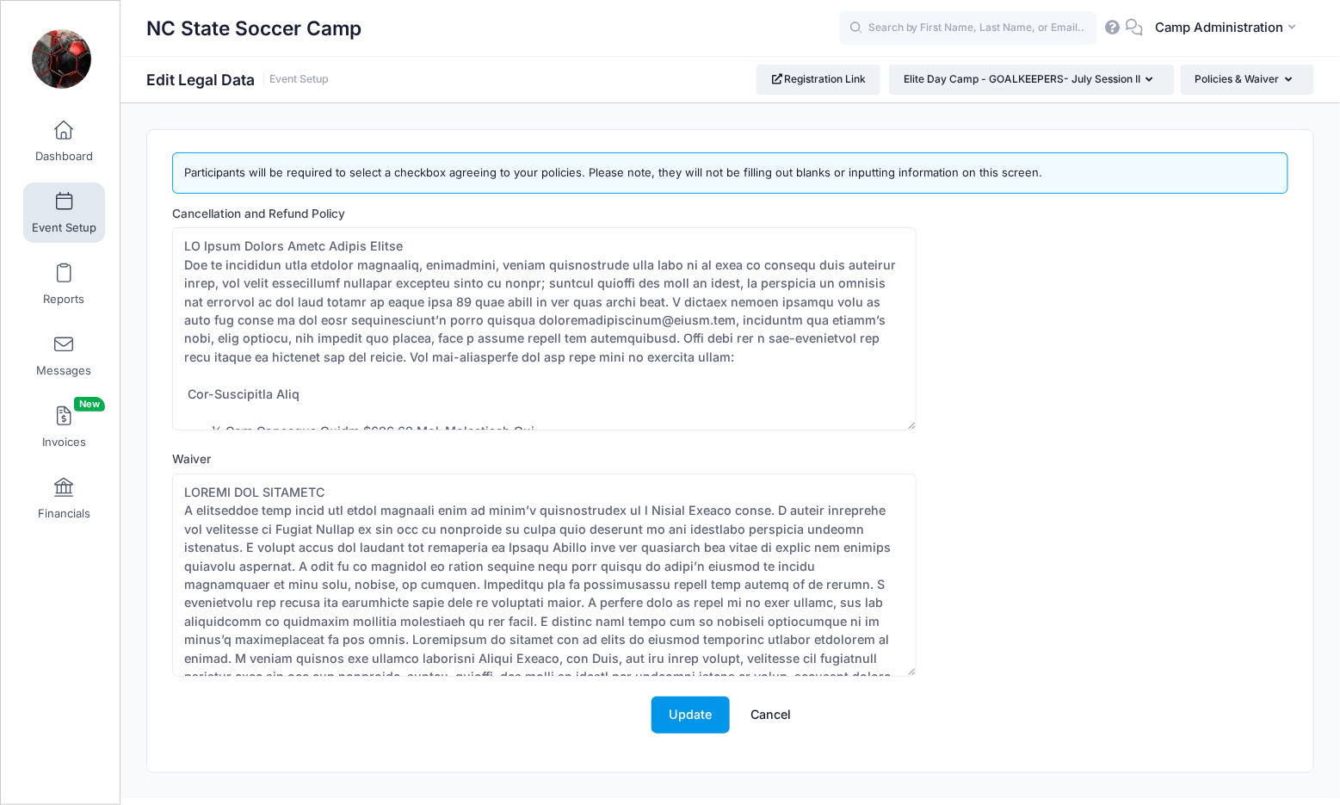
click at [713, 709] on button "Update" at bounding box center [690, 714] width 78 height 37
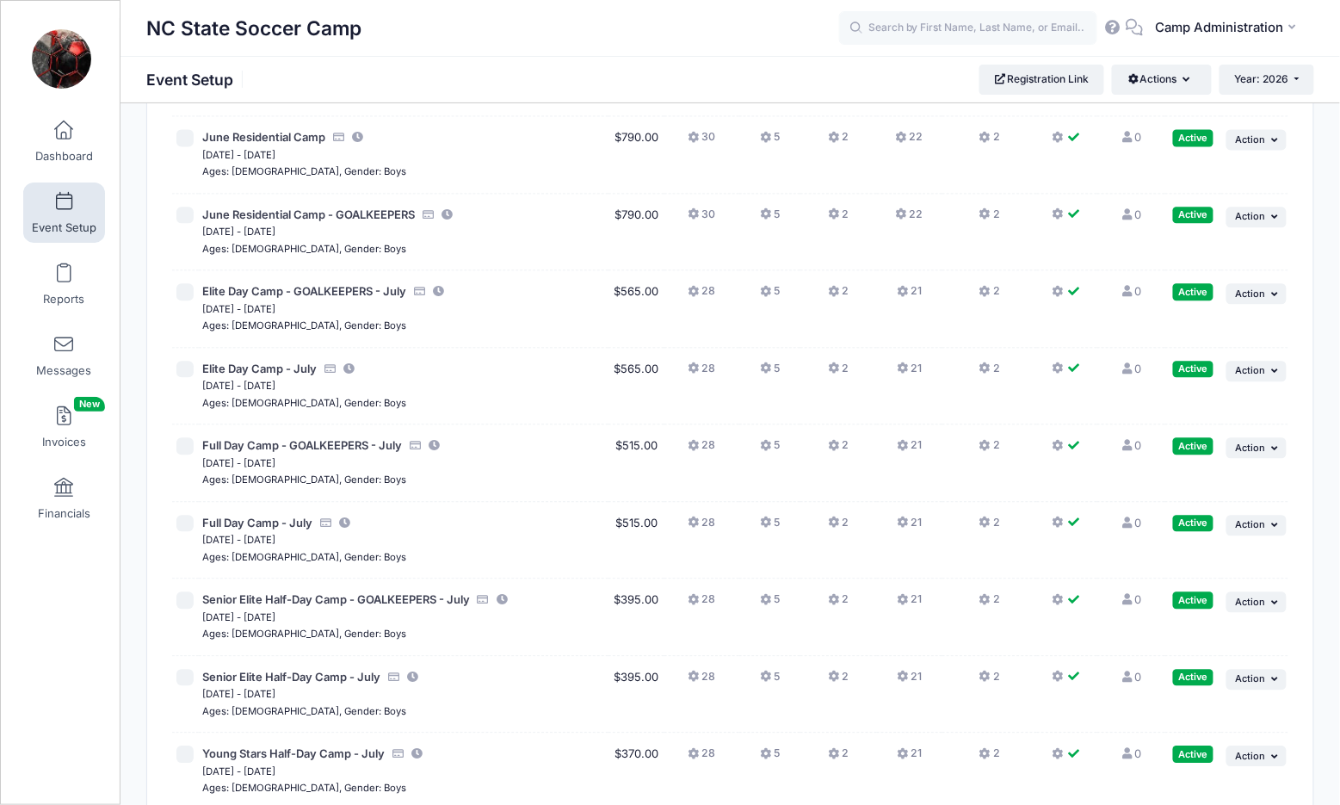
scroll to position [1364, 0]
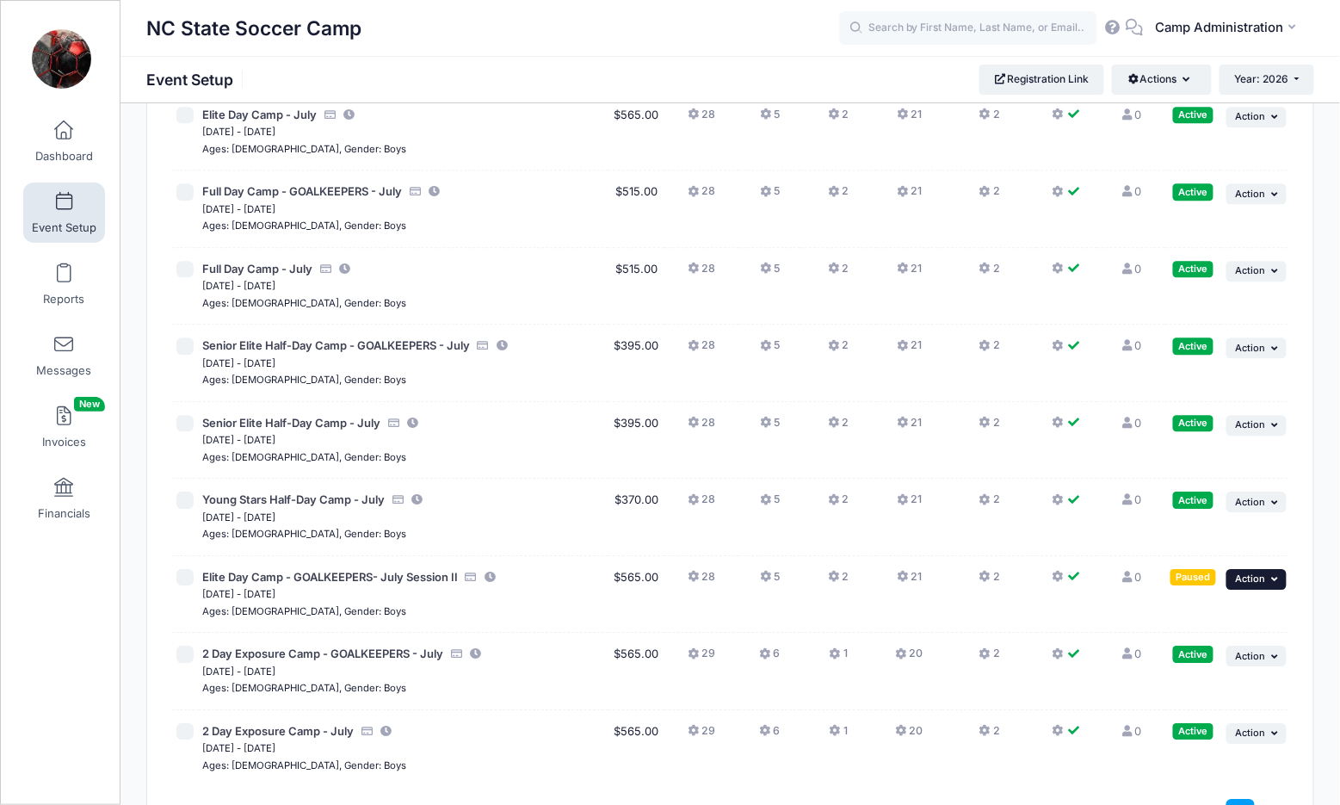
click at [1261, 572] on span "Action" at bounding box center [1251, 578] width 30 height 12
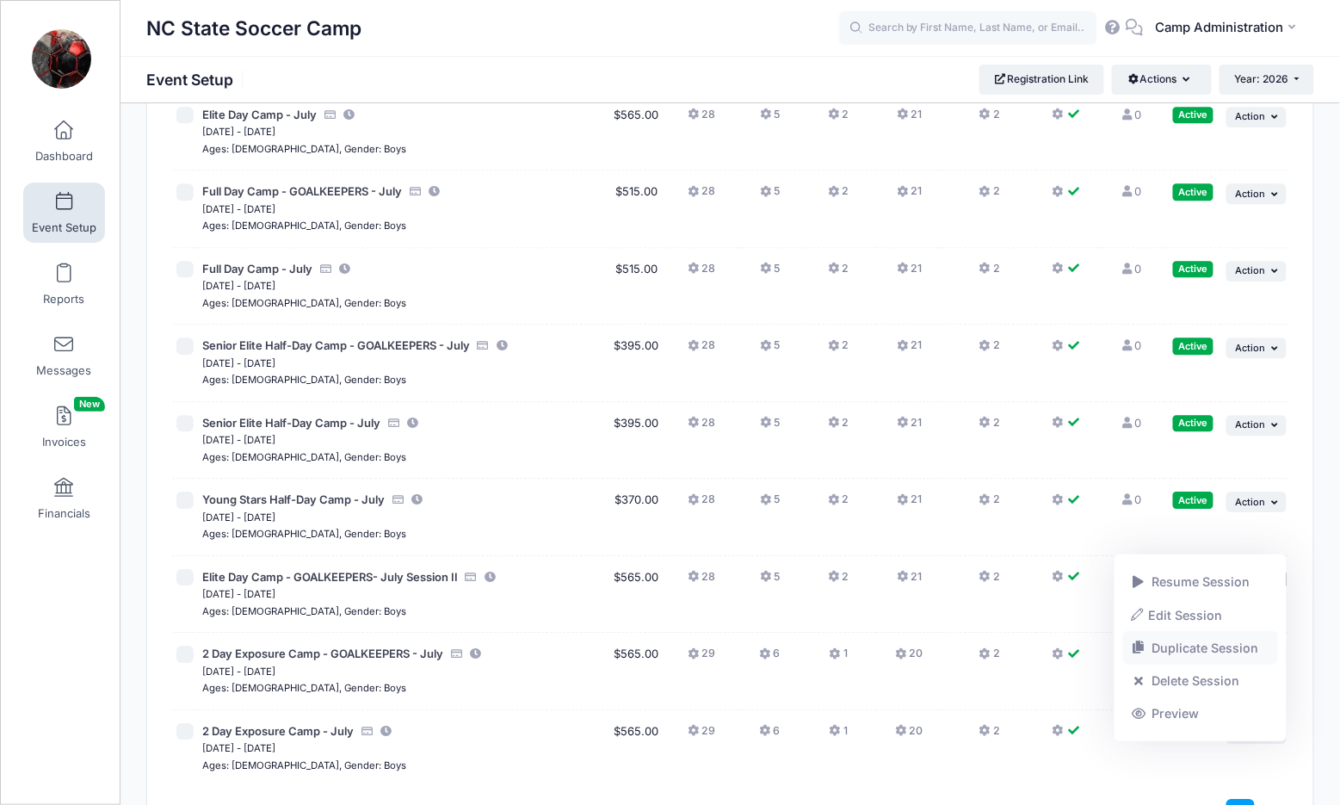
click at [1184, 640] on link "Duplicate Session" at bounding box center [1201, 648] width 156 height 33
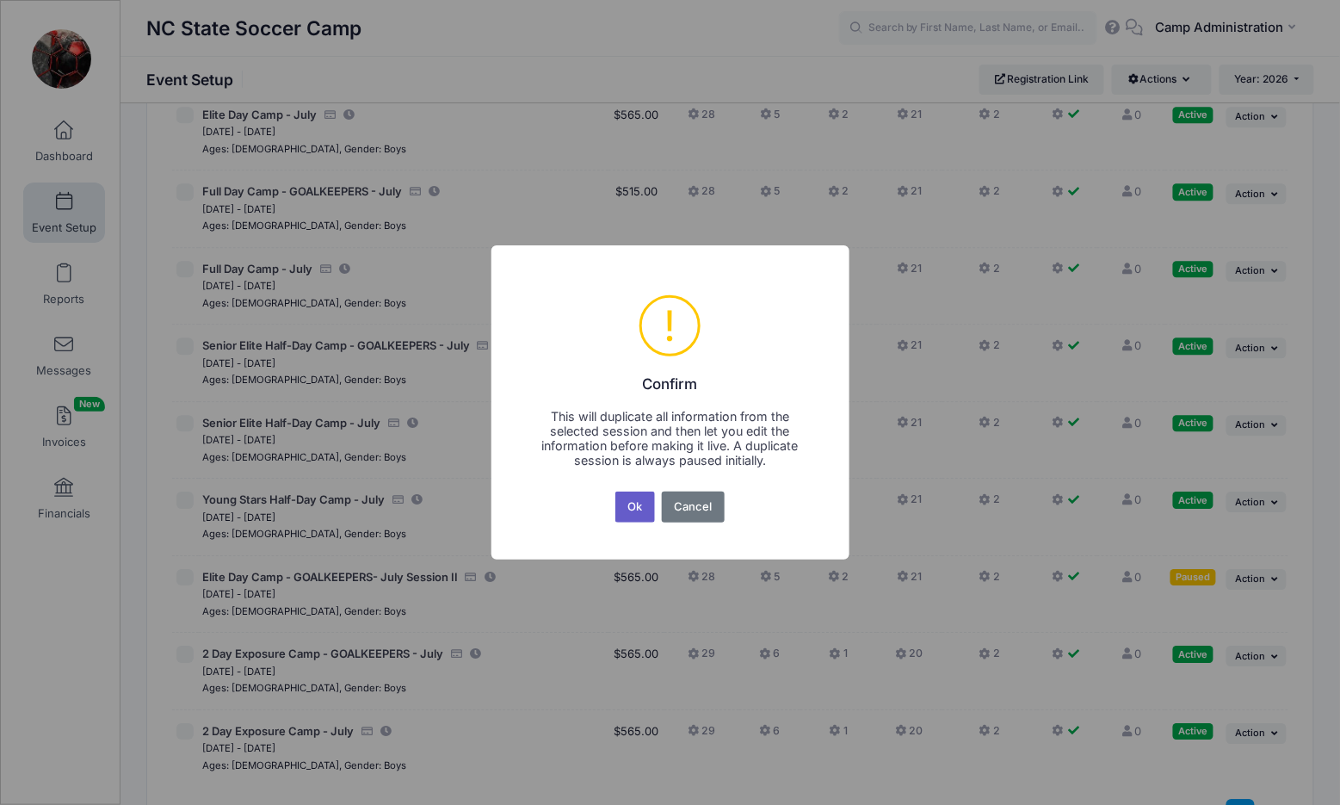
click at [639, 518] on button "Ok" at bounding box center [635, 506] width 40 height 31
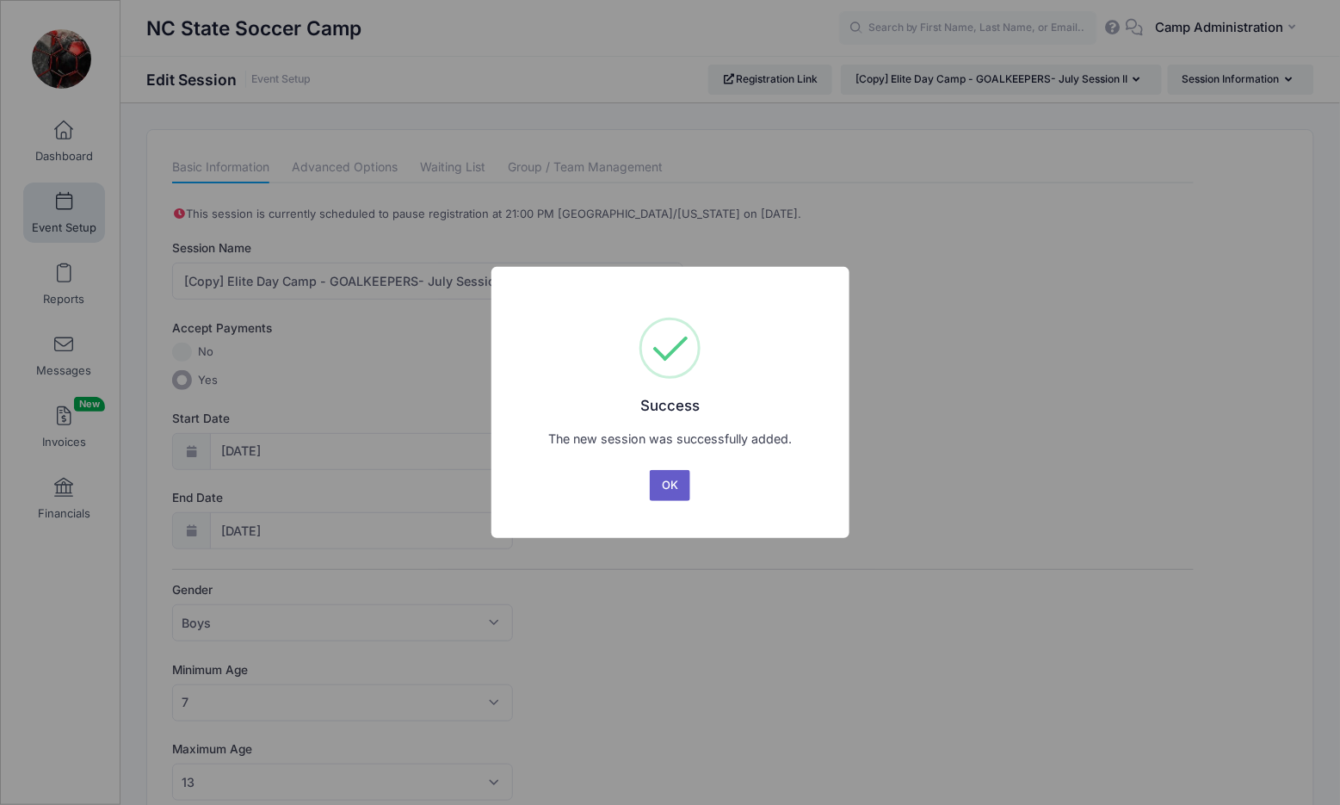
click at [666, 483] on button "OK" at bounding box center [670, 485] width 41 height 31
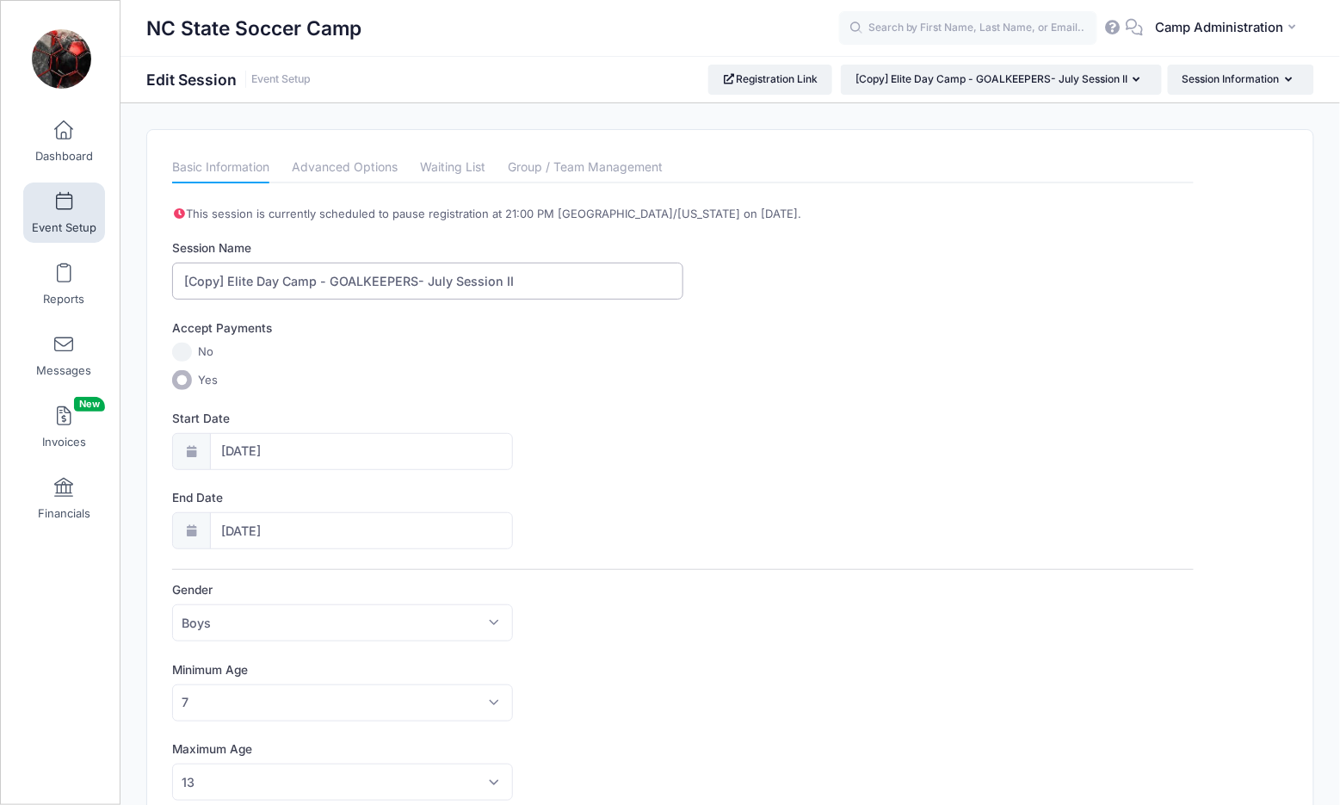
click at [223, 274] on input "[Copy] Elite Day Camp - GOALKEEPERS- July Session II" at bounding box center [427, 280] width 510 height 37
click at [308, 276] on input "Elite Day Camp - GOALKEEPERS- July Session II" at bounding box center [427, 280] width 510 height 37
type input "Elite Day Camp - July Session II"
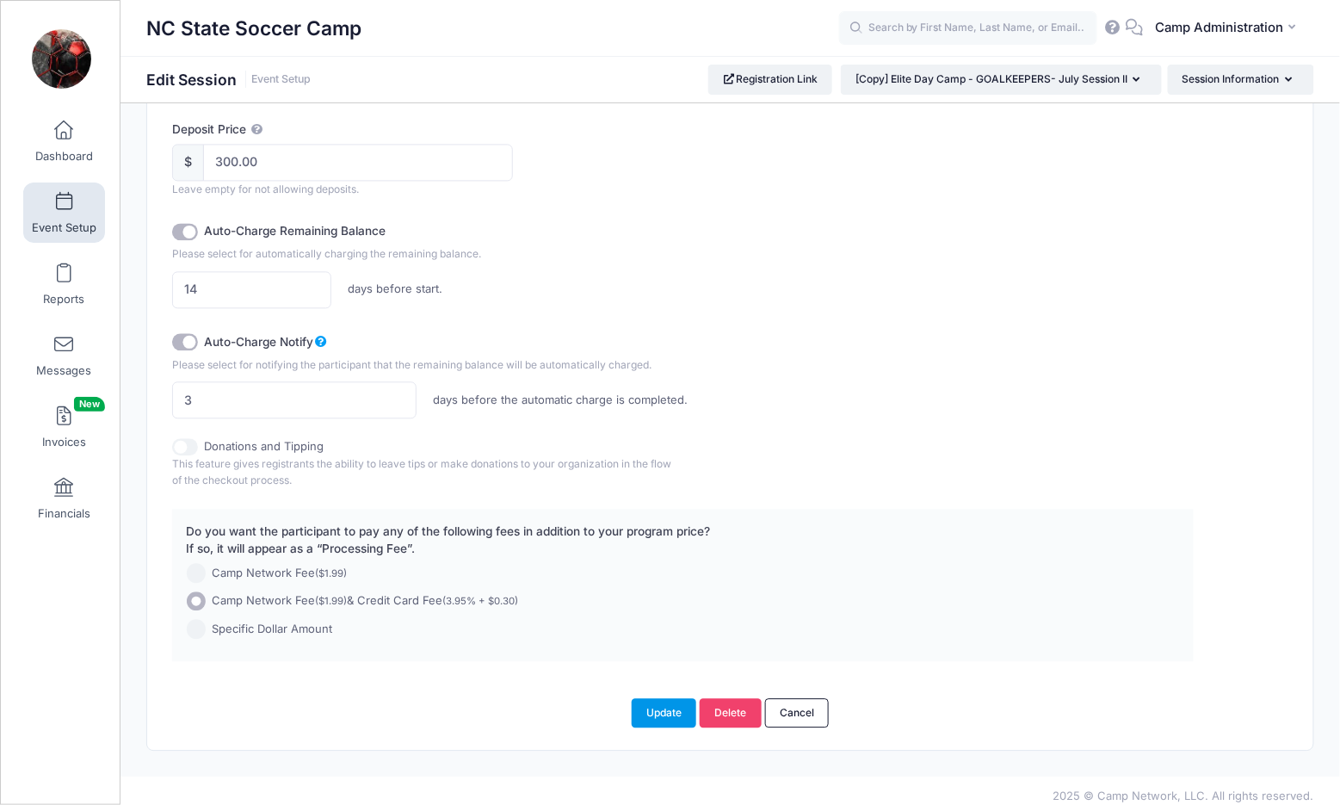
click at [645, 698] on button "Update" at bounding box center [664, 712] width 65 height 29
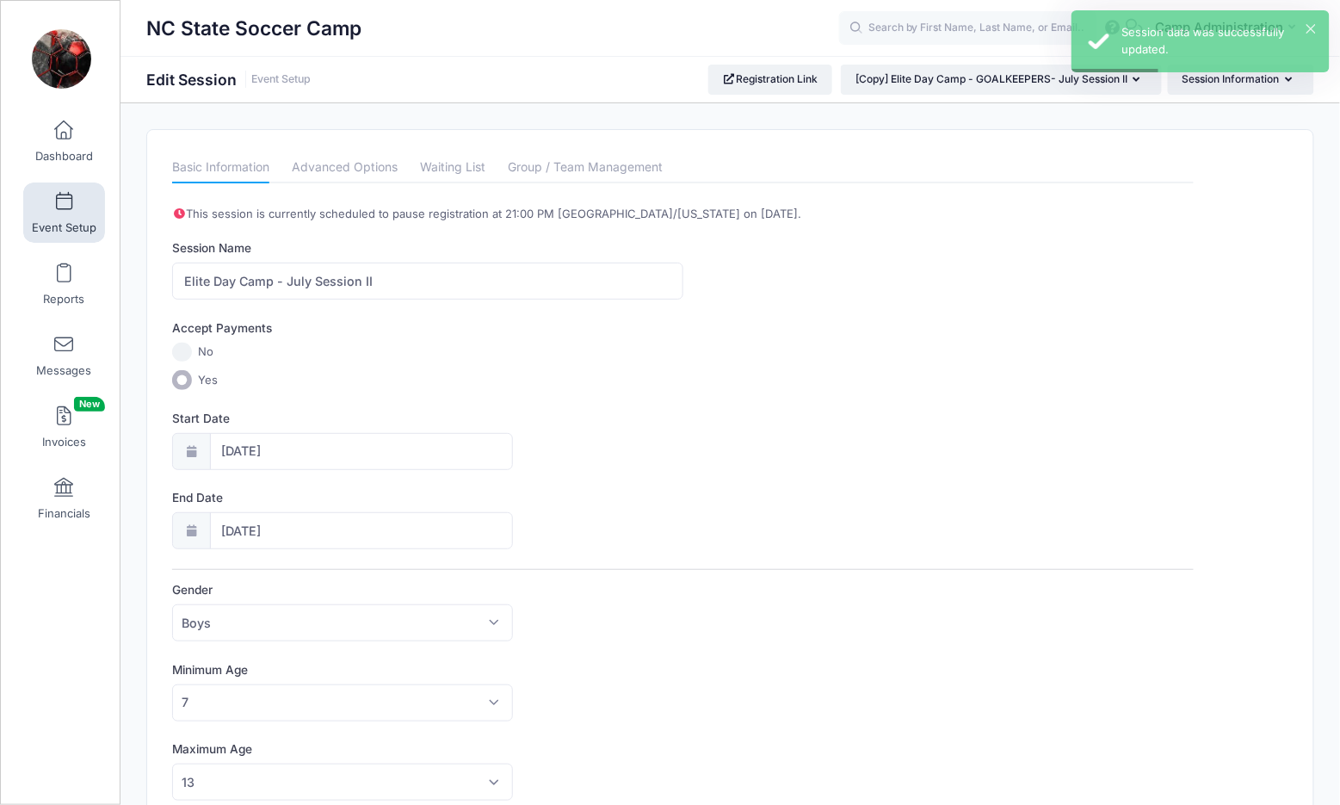
click at [64, 203] on span at bounding box center [64, 202] width 0 height 19
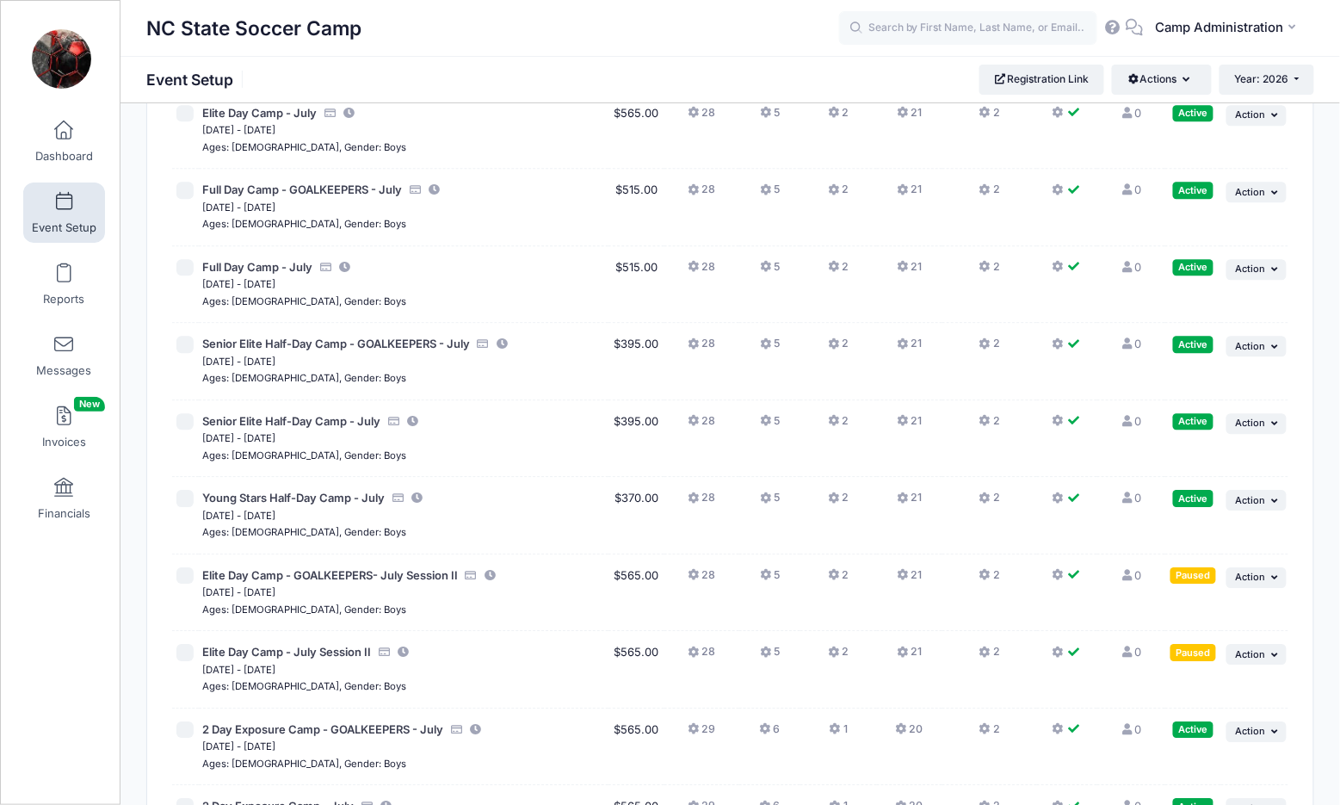
scroll to position [1383, 0]
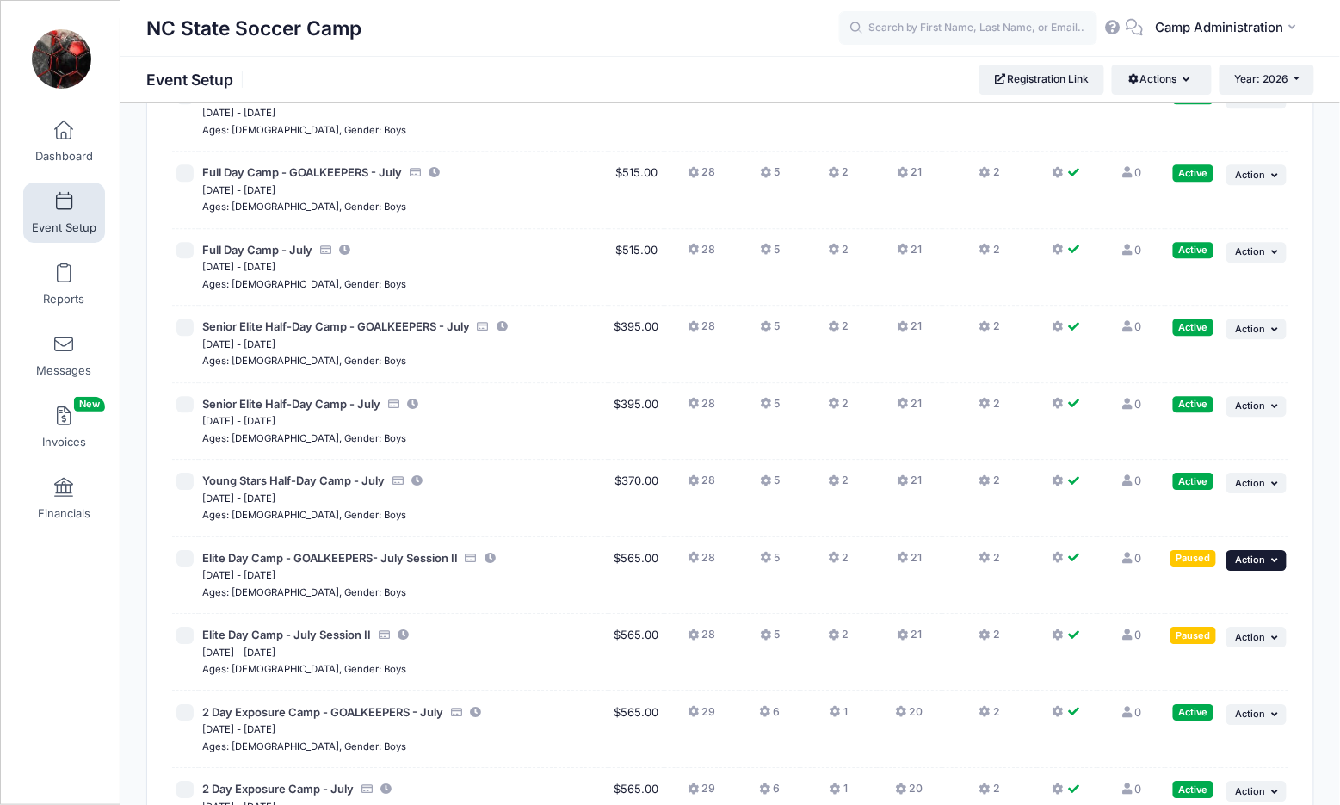
click at [1259, 553] on span "Action" at bounding box center [1251, 559] width 30 height 12
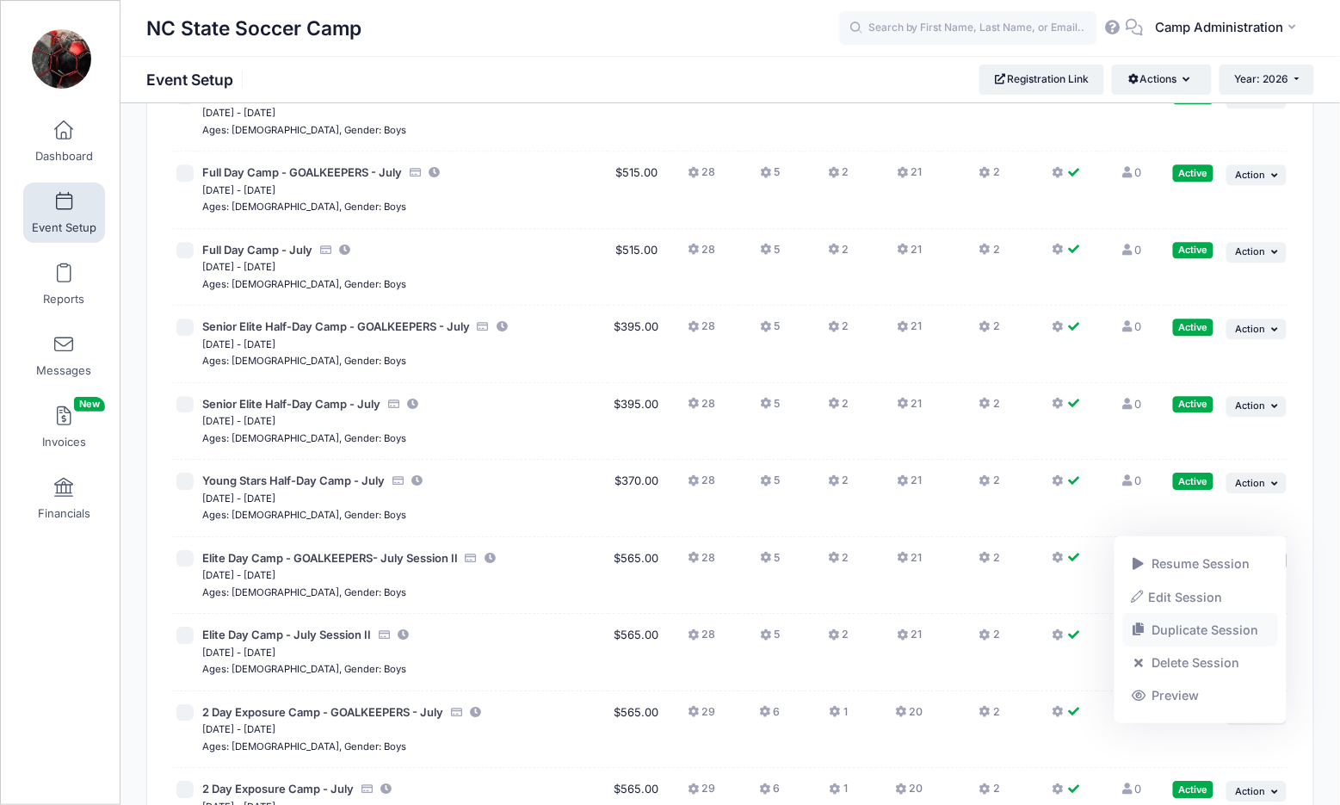
click at [1173, 633] on link "Duplicate Session" at bounding box center [1201, 630] width 156 height 33
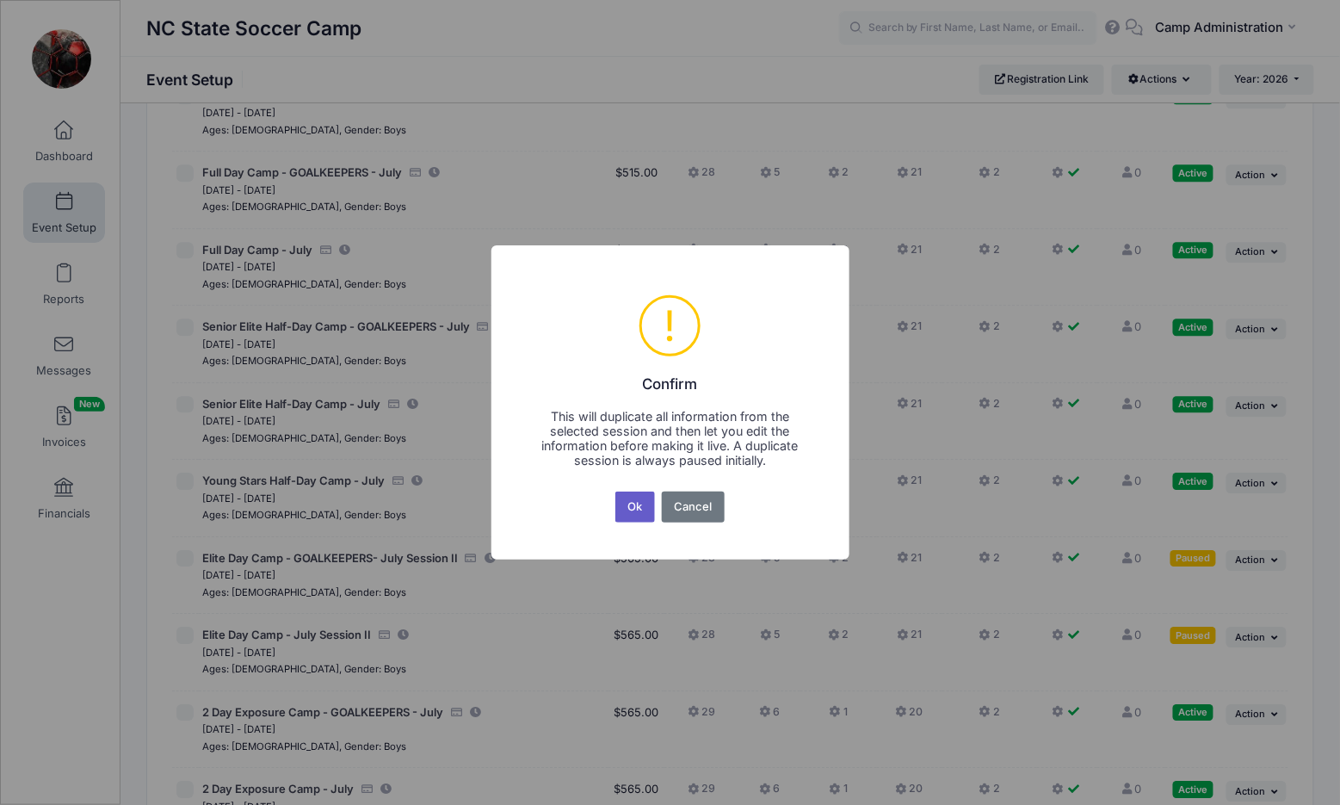
click at [645, 508] on button "Ok" at bounding box center [635, 506] width 40 height 31
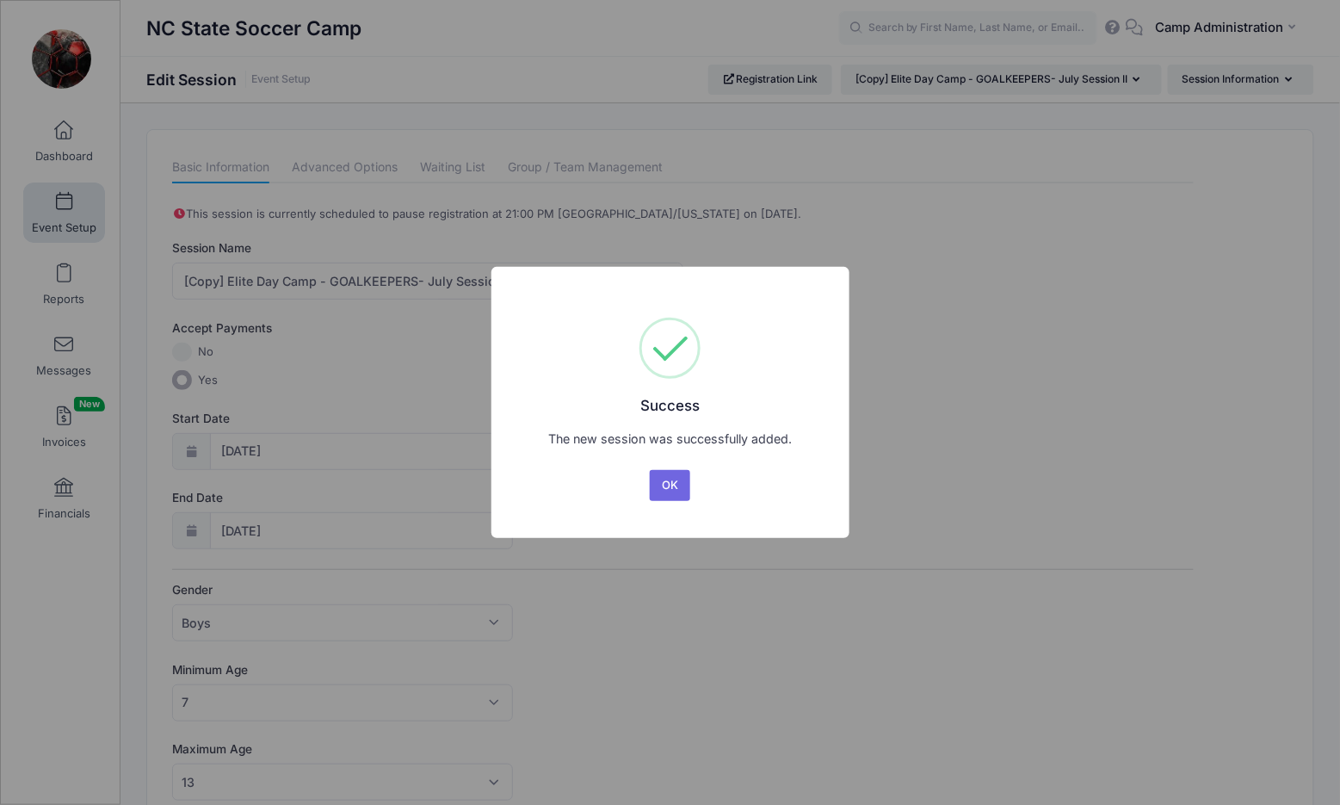
click at [669, 489] on button "OK" at bounding box center [670, 485] width 41 height 31
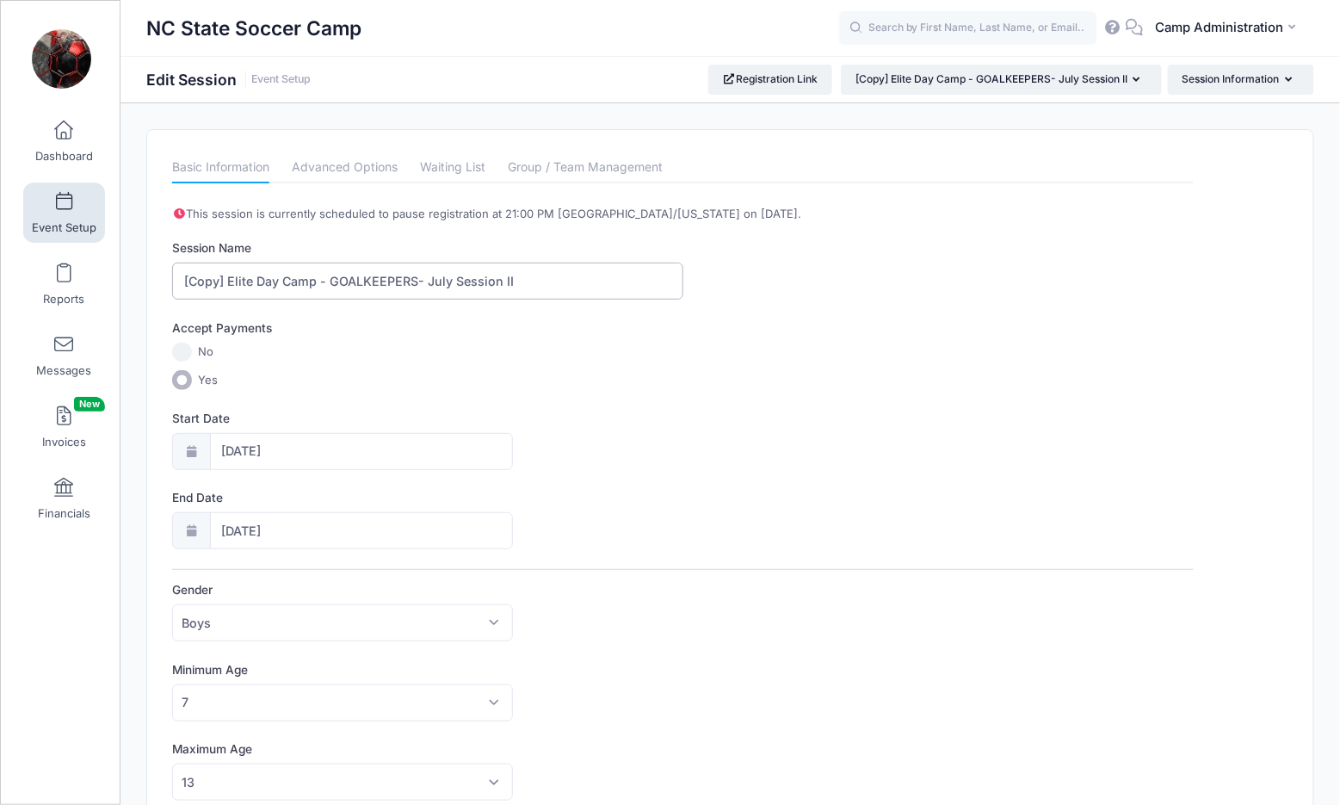
click at [244, 276] on input "[Copy] Elite Day Camp - GOALKEEPERS- July Session II" at bounding box center [427, 280] width 510 height 37
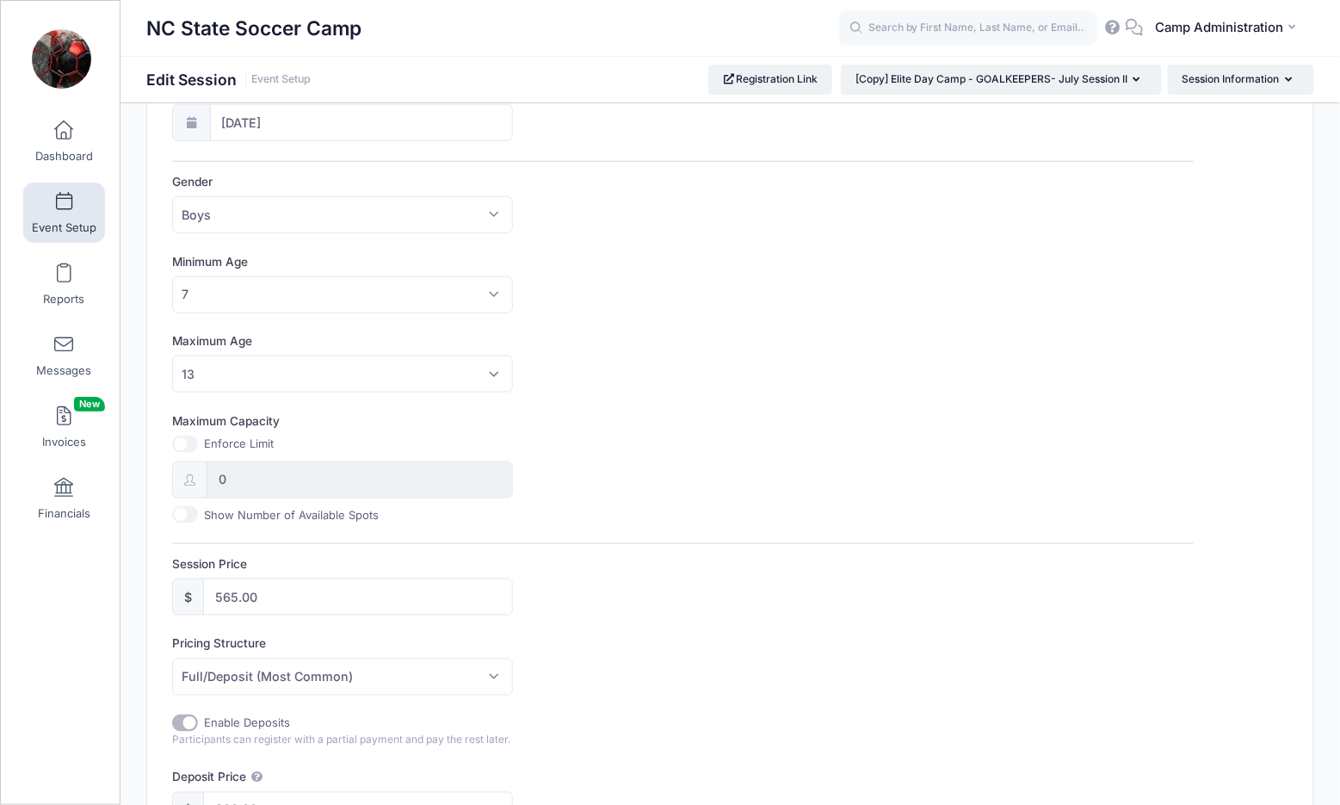
scroll to position [496, 0]
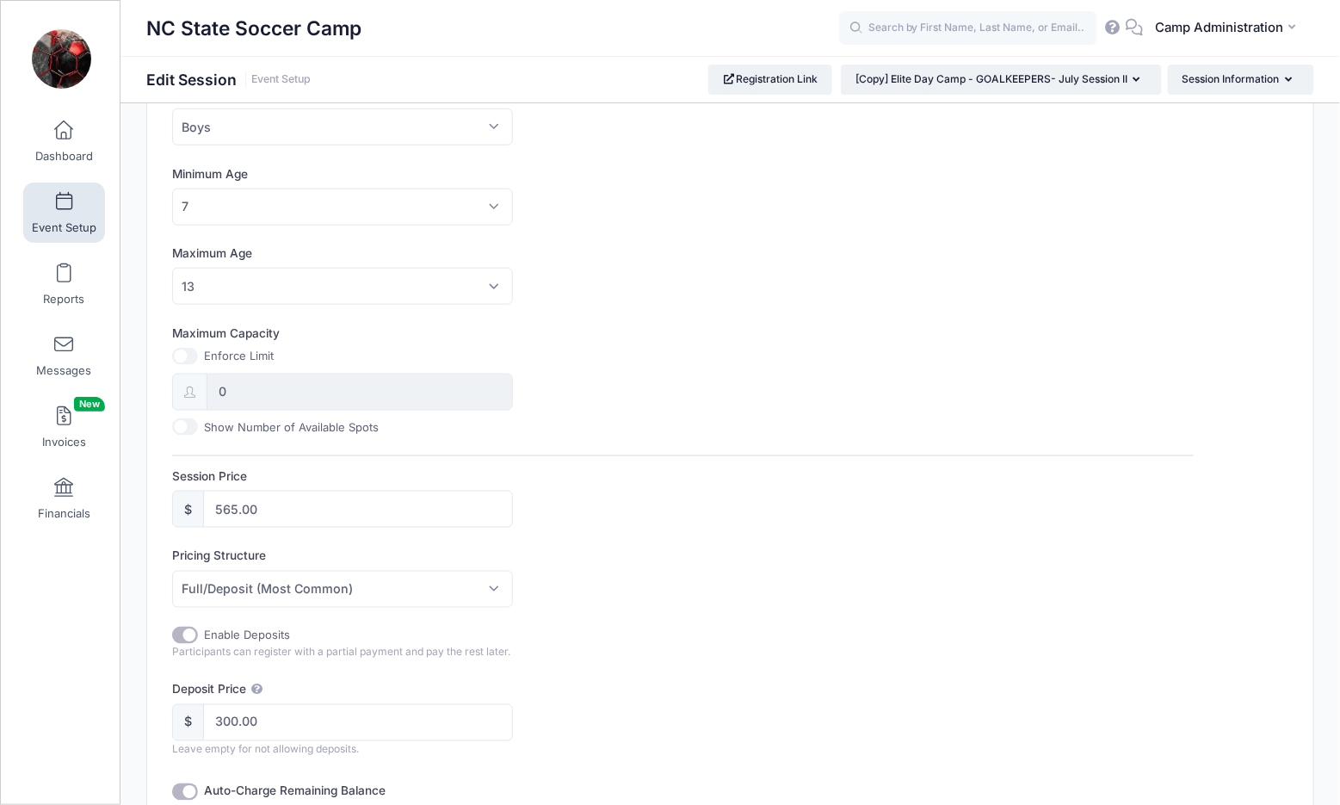
type input "Full Day Camp - GOALKEEPERS- July Session II"
click at [228, 503] on input "565.00" at bounding box center [358, 509] width 310 height 37
type input "515.00"
click at [730, 547] on div "Pricing Structure Full/Deposit (Most Common) Payment Schedule Full/Deposit (Mos…" at bounding box center [682, 577] width 1021 height 60
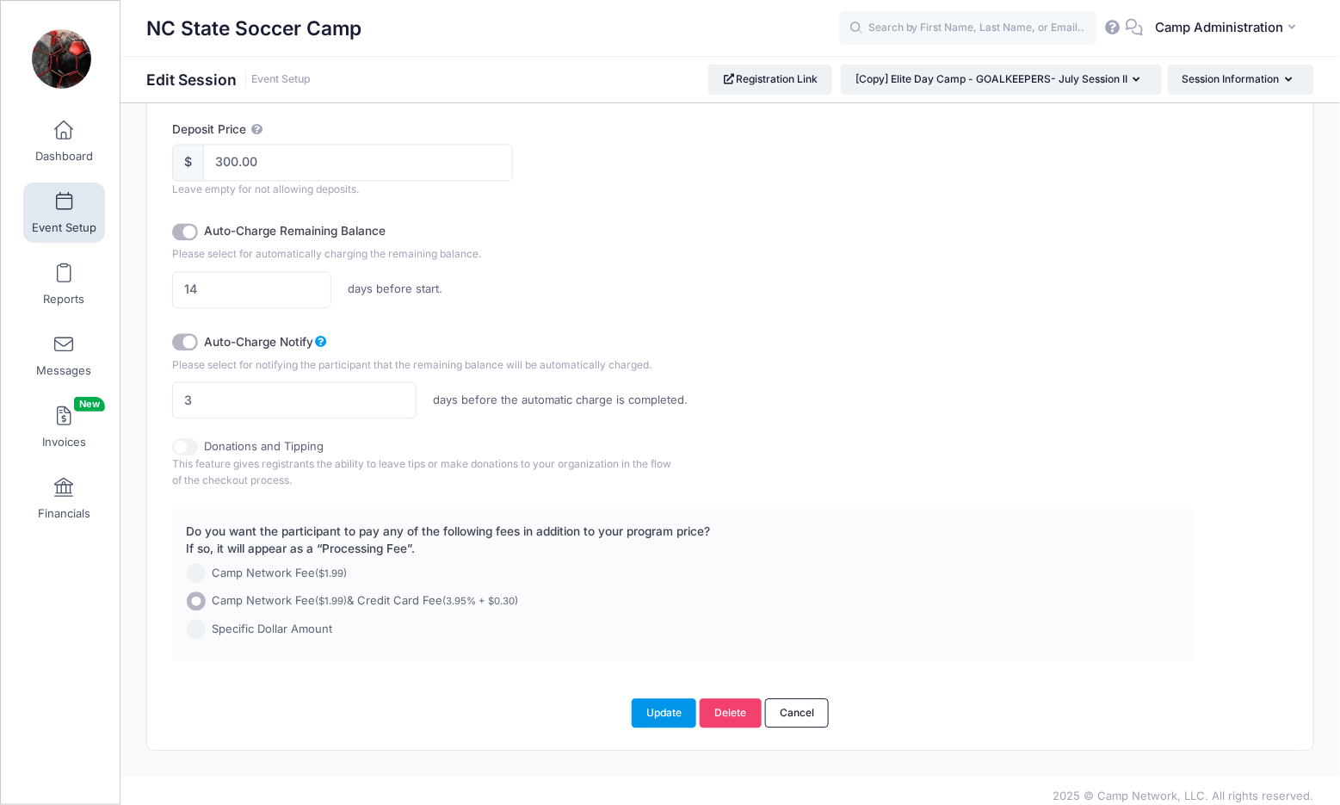
click at [645, 700] on button "Update" at bounding box center [664, 712] width 65 height 29
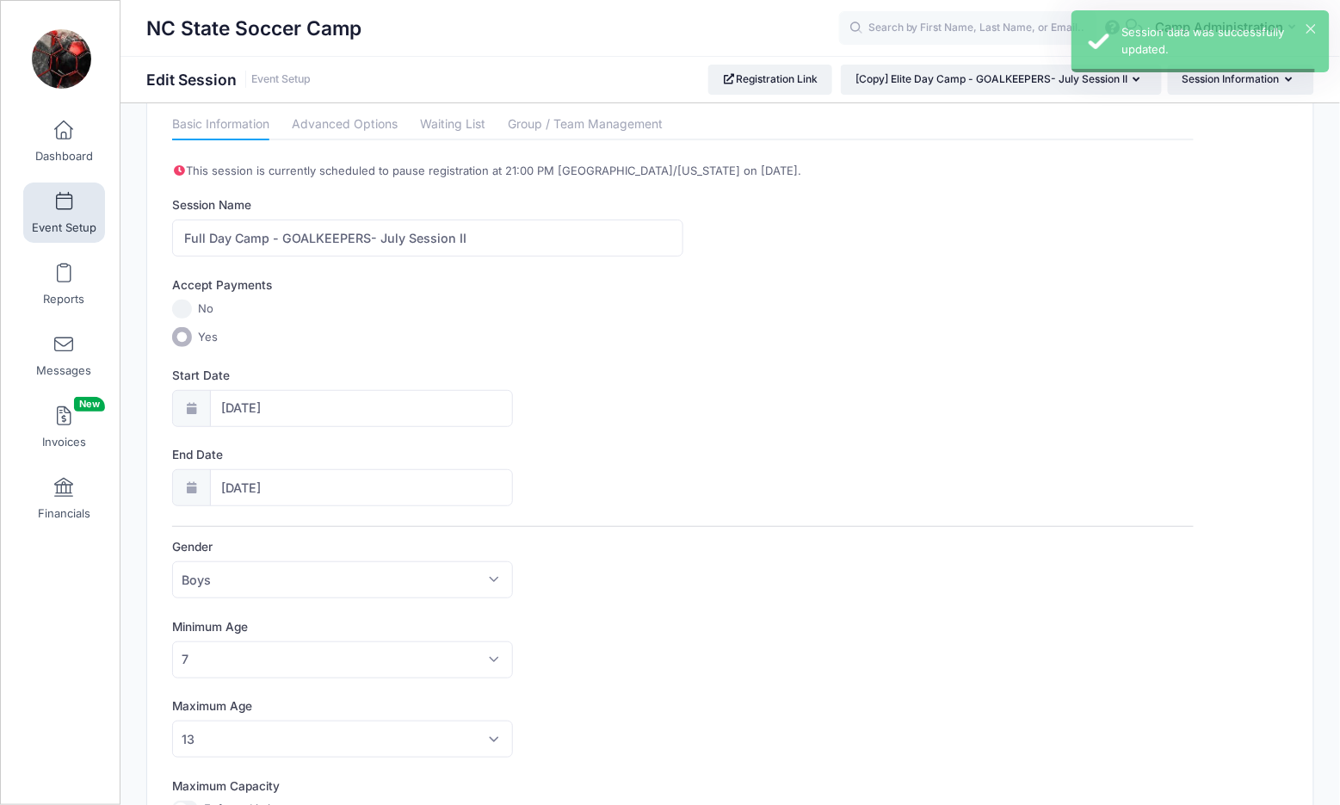
scroll to position [0, 0]
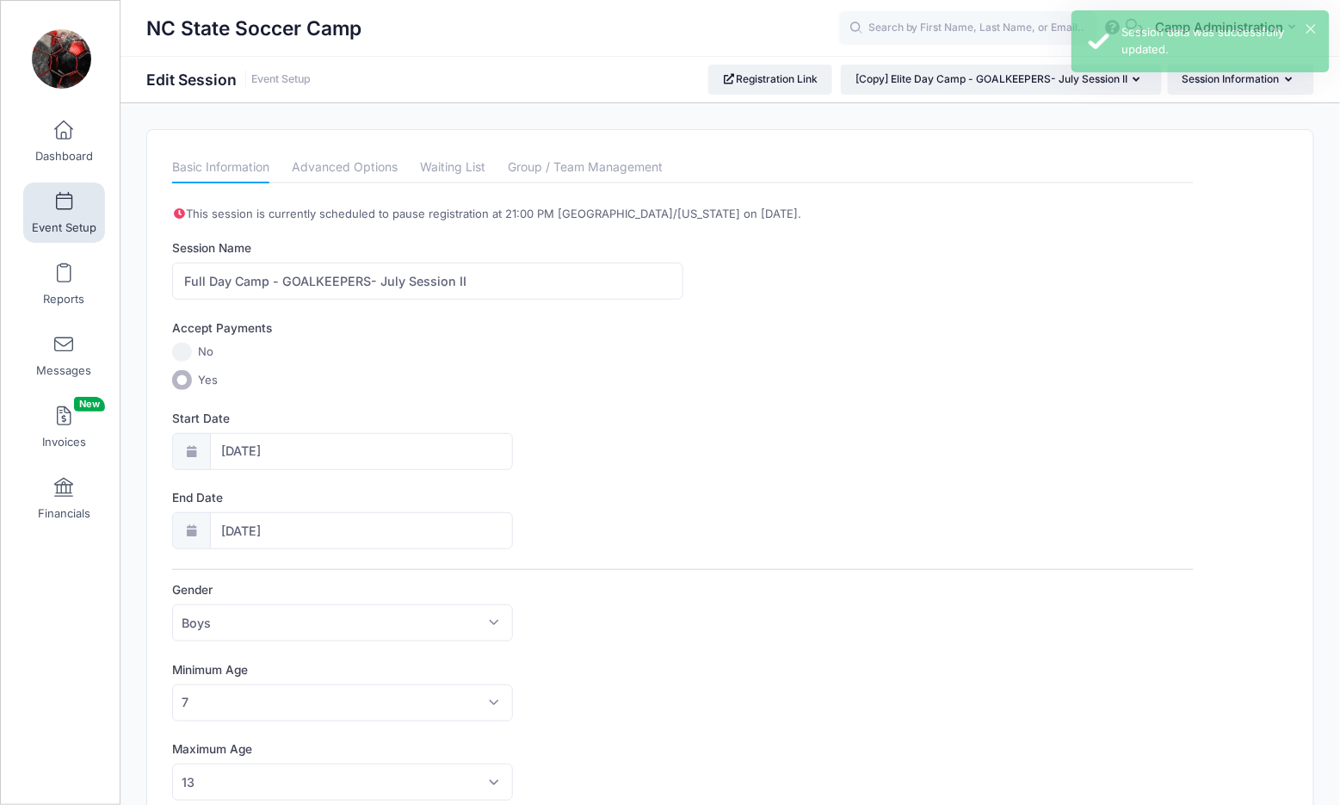
click at [68, 213] on link "Event Setup" at bounding box center [64, 212] width 82 height 60
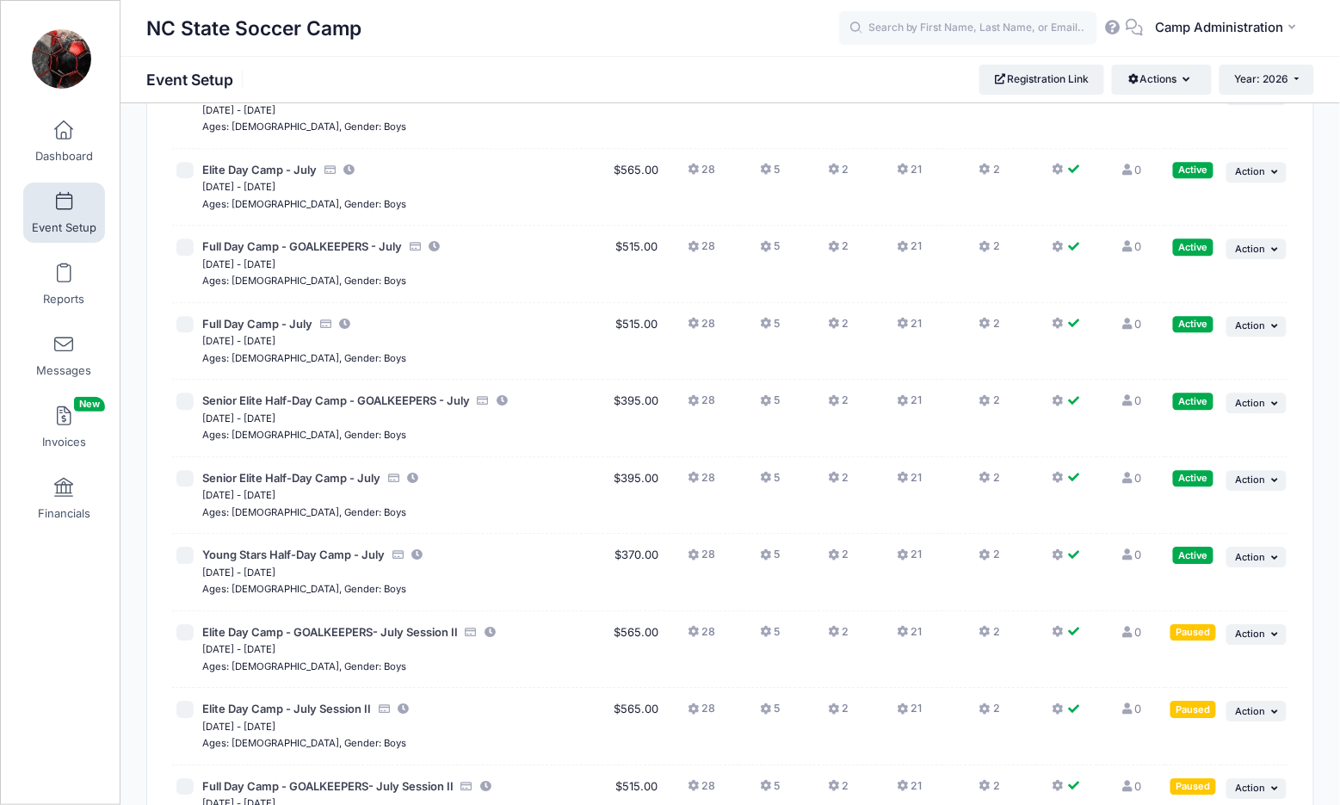
scroll to position [1614, 0]
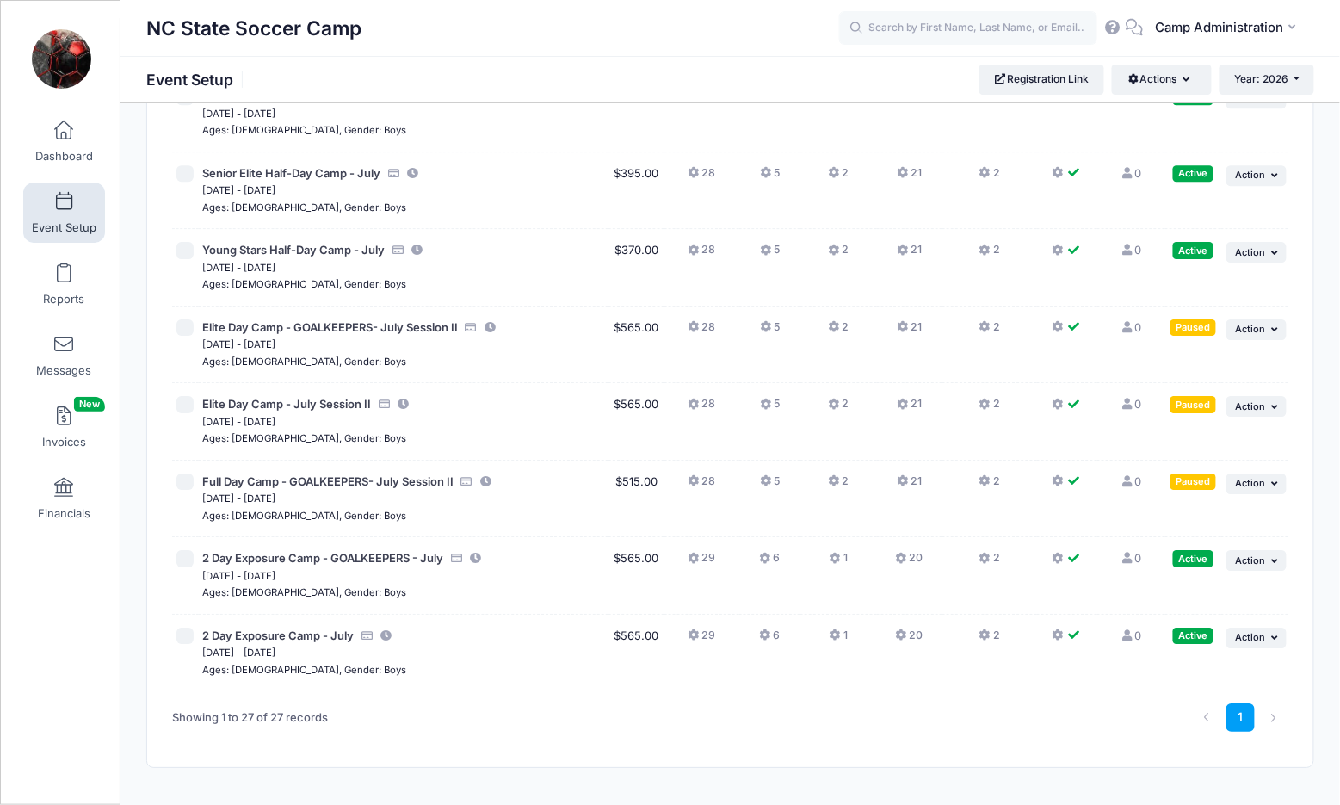
click at [1245, 460] on td "... Action Resume Session Pause Session Edit Session Duplicate Session Delete S…" at bounding box center [1254, 498] width 67 height 77
click at [1245, 477] on span "Action" at bounding box center [1251, 483] width 30 height 12
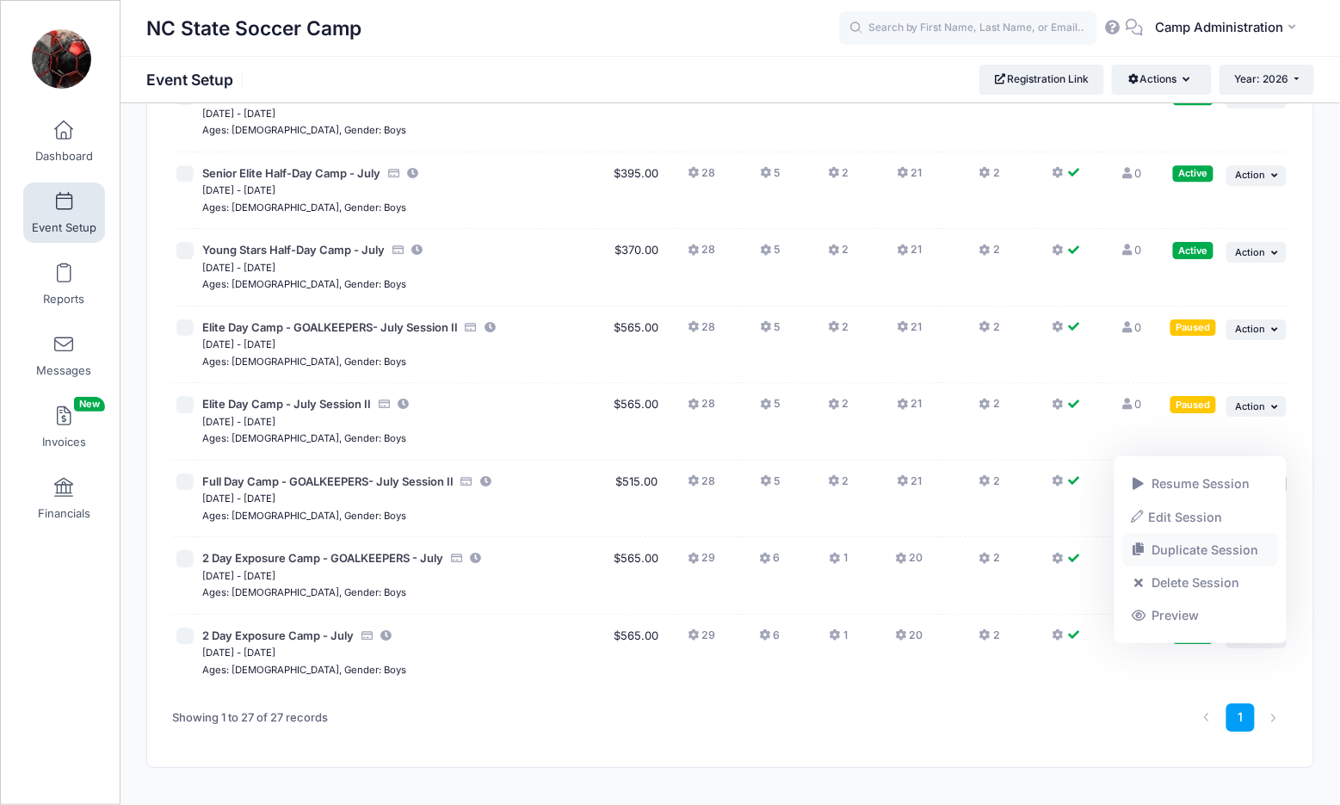
click at [1171, 547] on link "Duplicate Session" at bounding box center [1201, 550] width 156 height 33
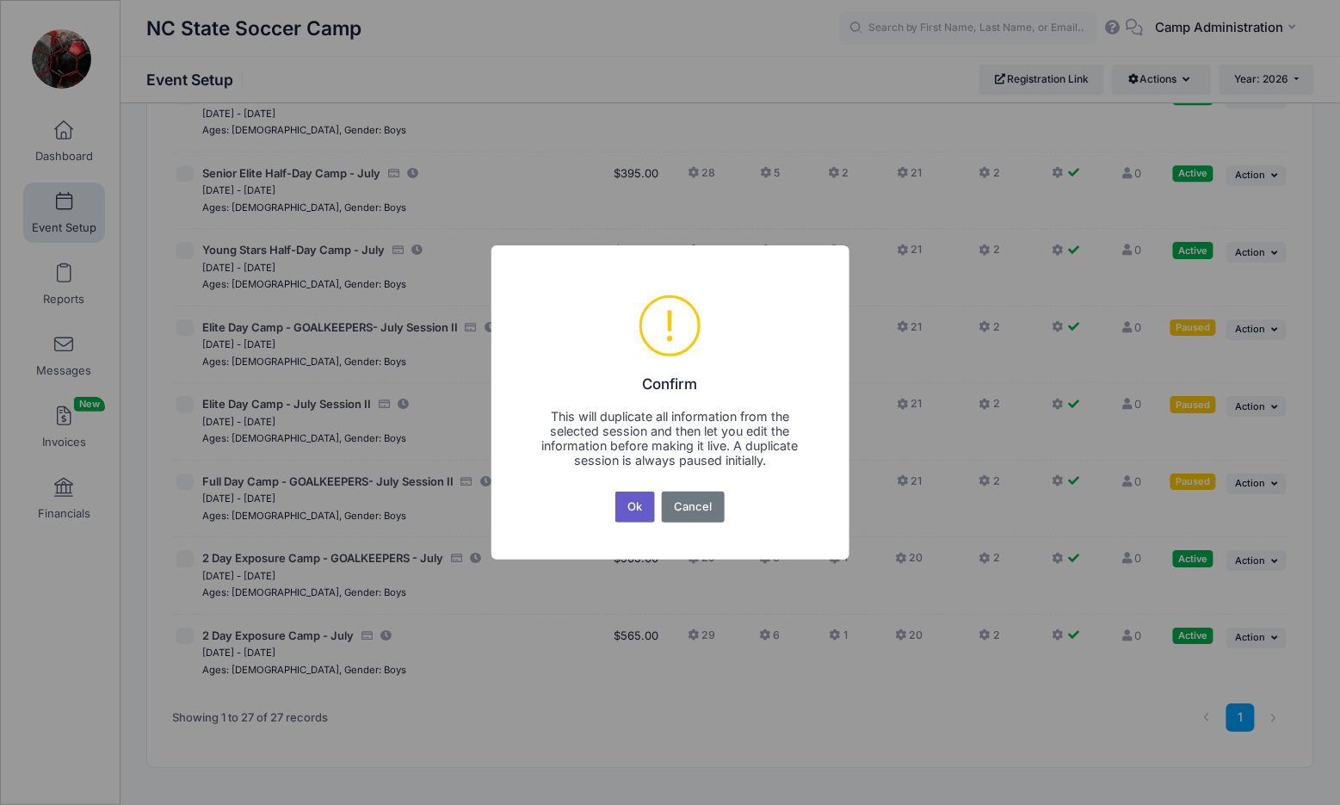
click at [621, 503] on button "Ok" at bounding box center [635, 506] width 40 height 31
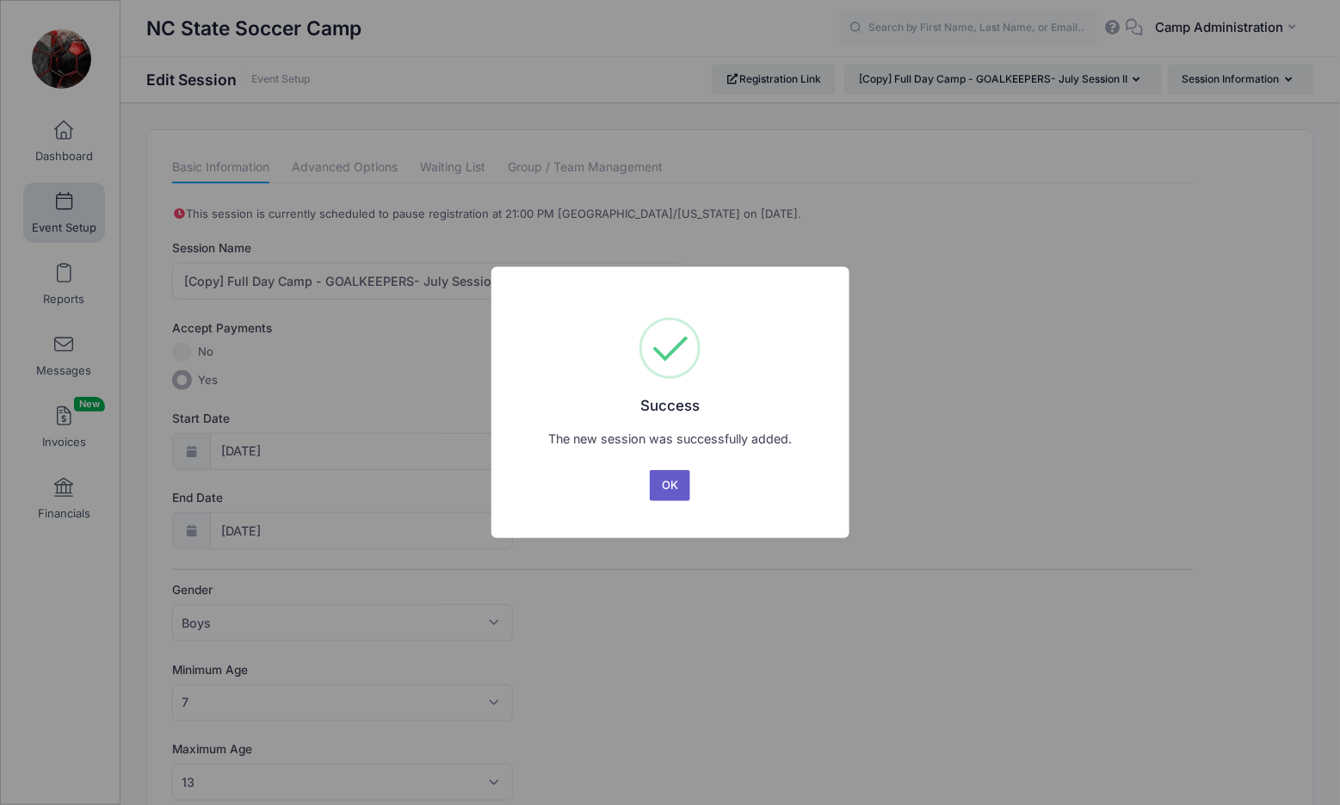
click at [651, 483] on button "OK" at bounding box center [670, 485] width 41 height 31
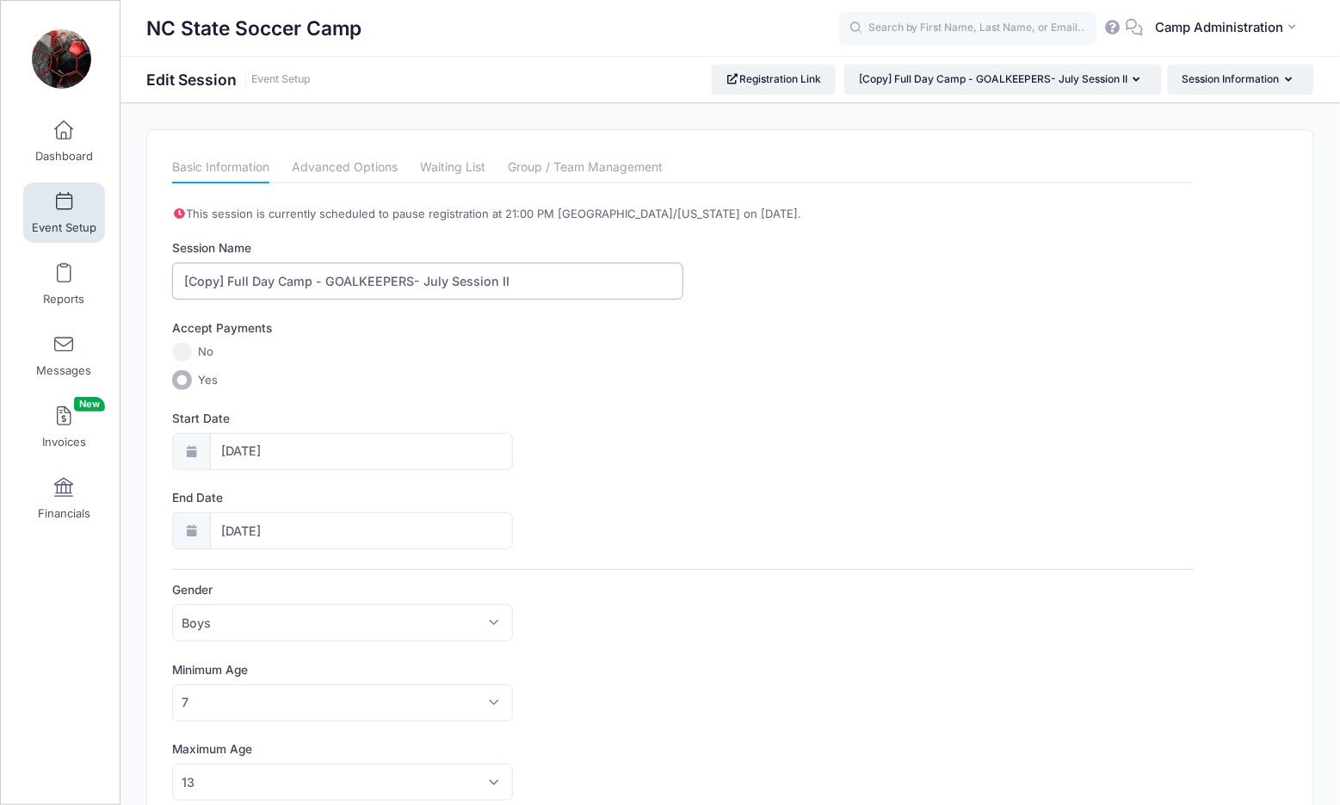
click at [367, 278] on input "[Copy] Full Day Camp - GOALKEEPERS- July Session II" at bounding box center [427, 280] width 510 height 37
click at [222, 273] on input "[Copy] Full Day Camp - July Session II" at bounding box center [427, 280] width 510 height 37
type input "Full Day Camp - July Session II"
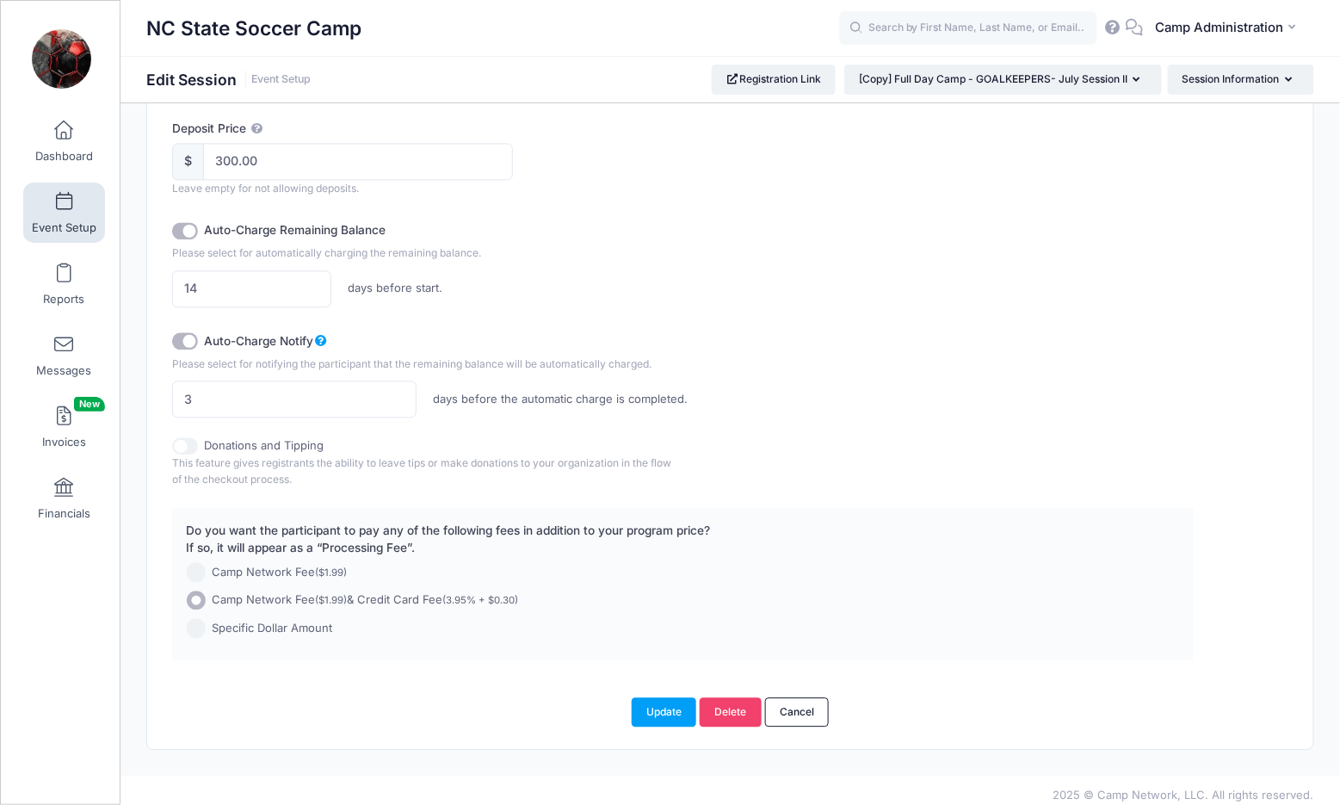
scroll to position [1056, 0]
click at [646, 698] on button "Update" at bounding box center [664, 712] width 65 height 29
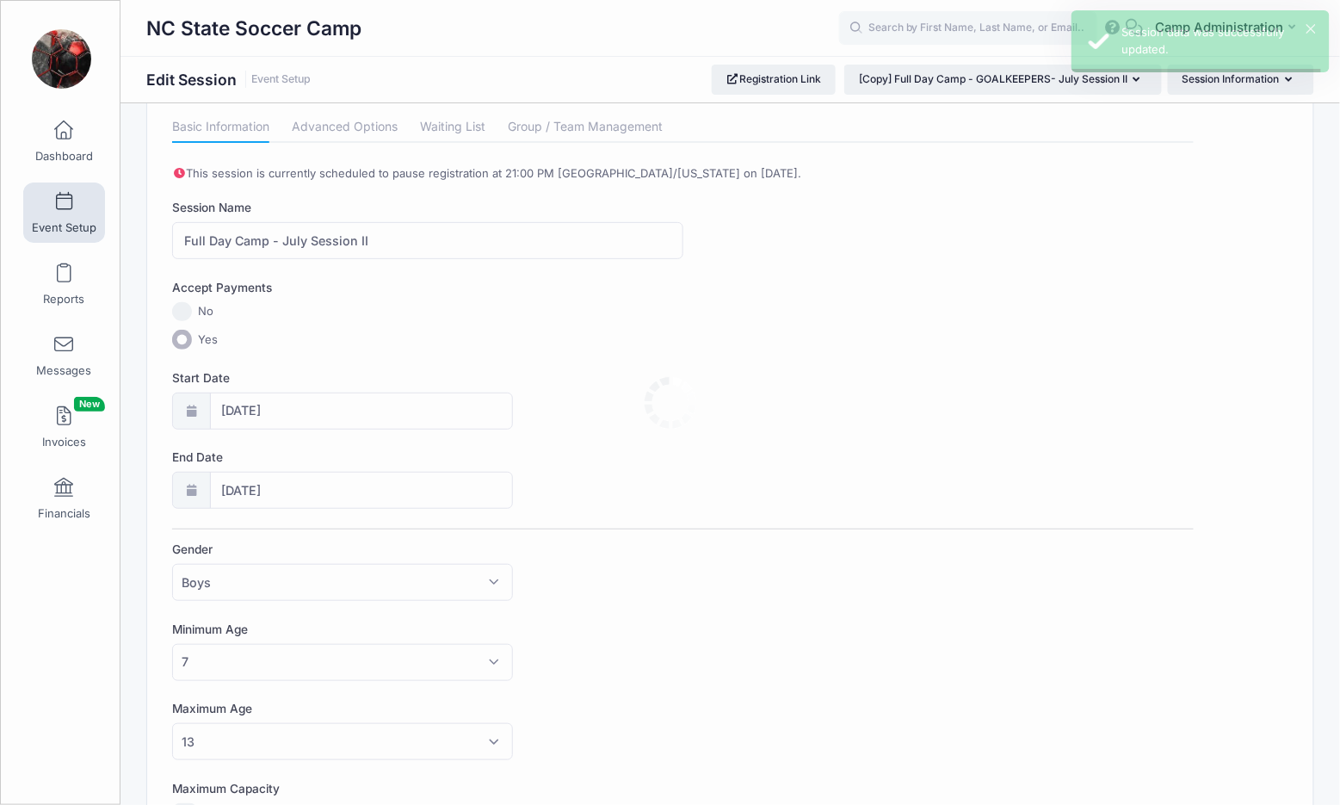
scroll to position [0, 0]
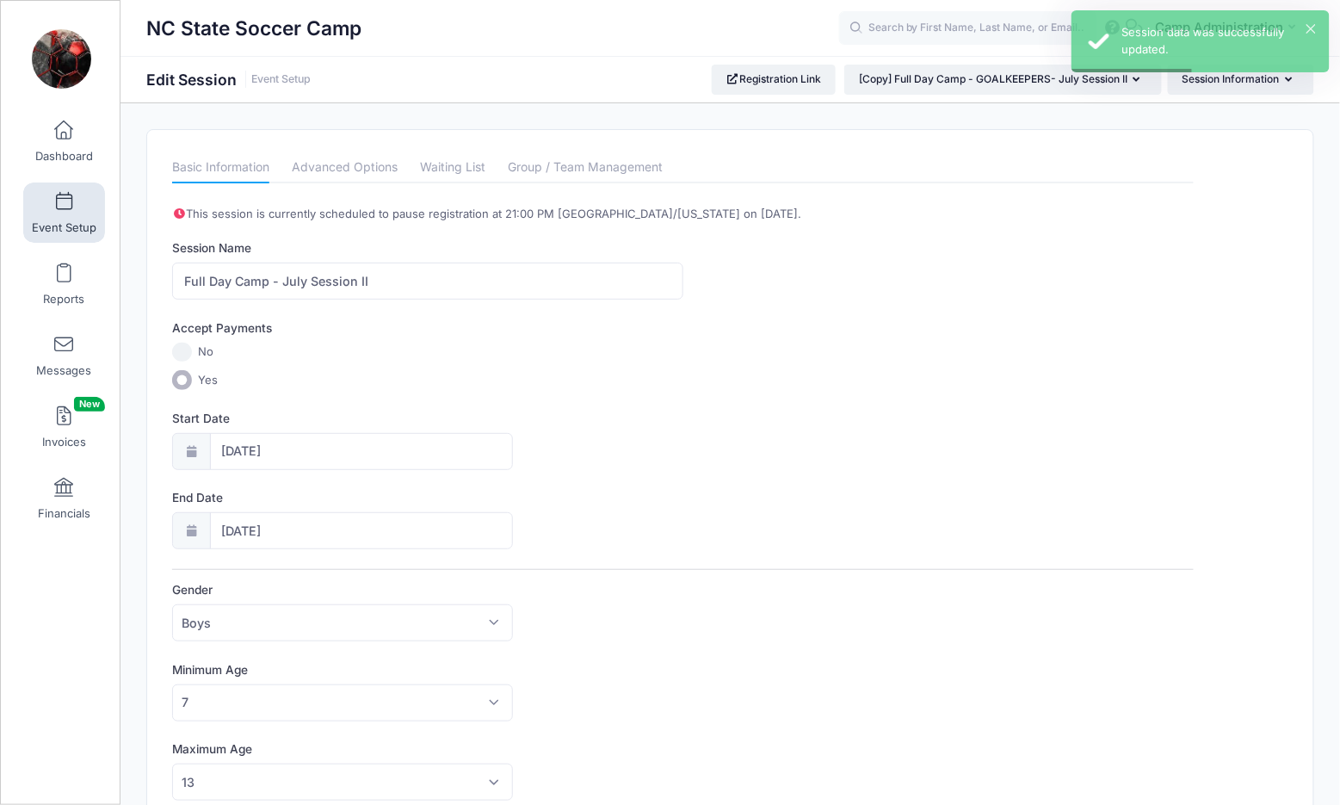
click at [66, 215] on link "Event Setup" at bounding box center [64, 212] width 82 height 60
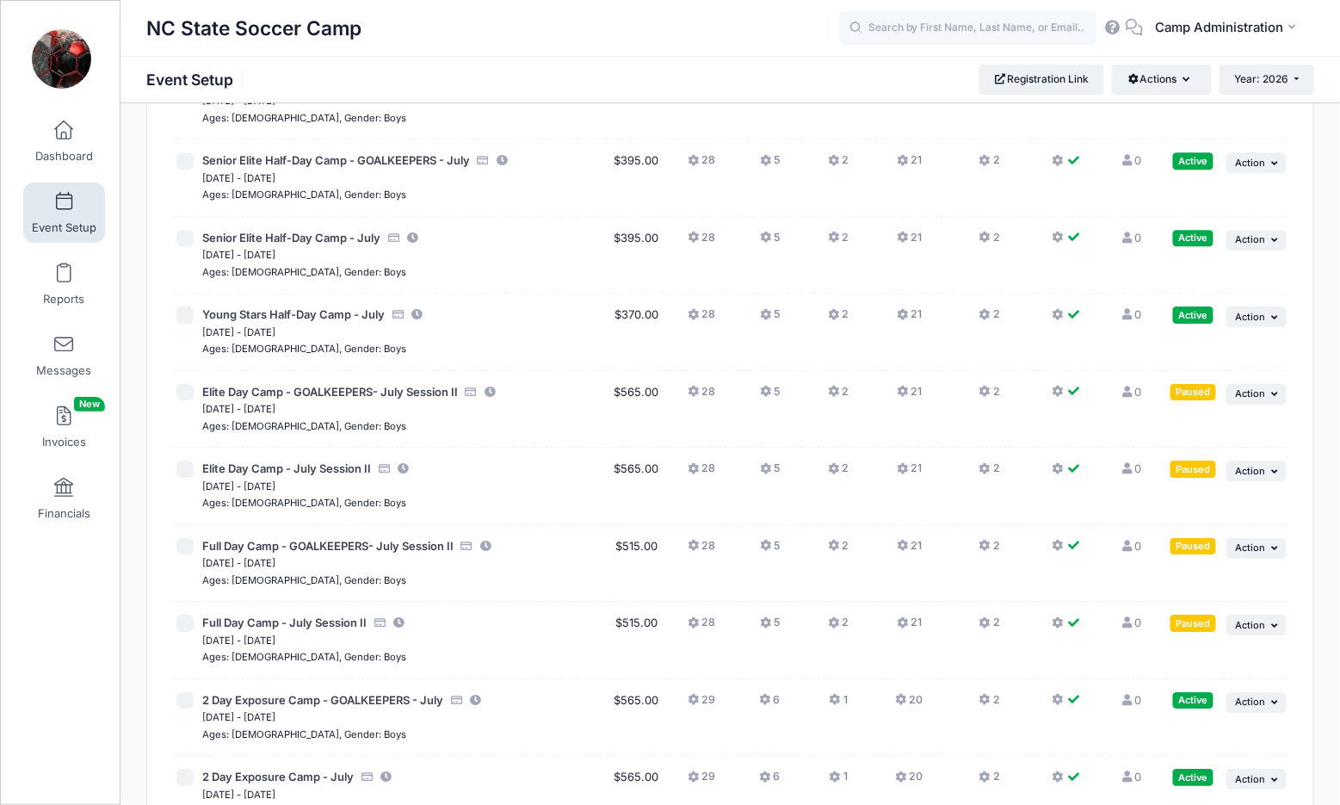
scroll to position [1553, 0]
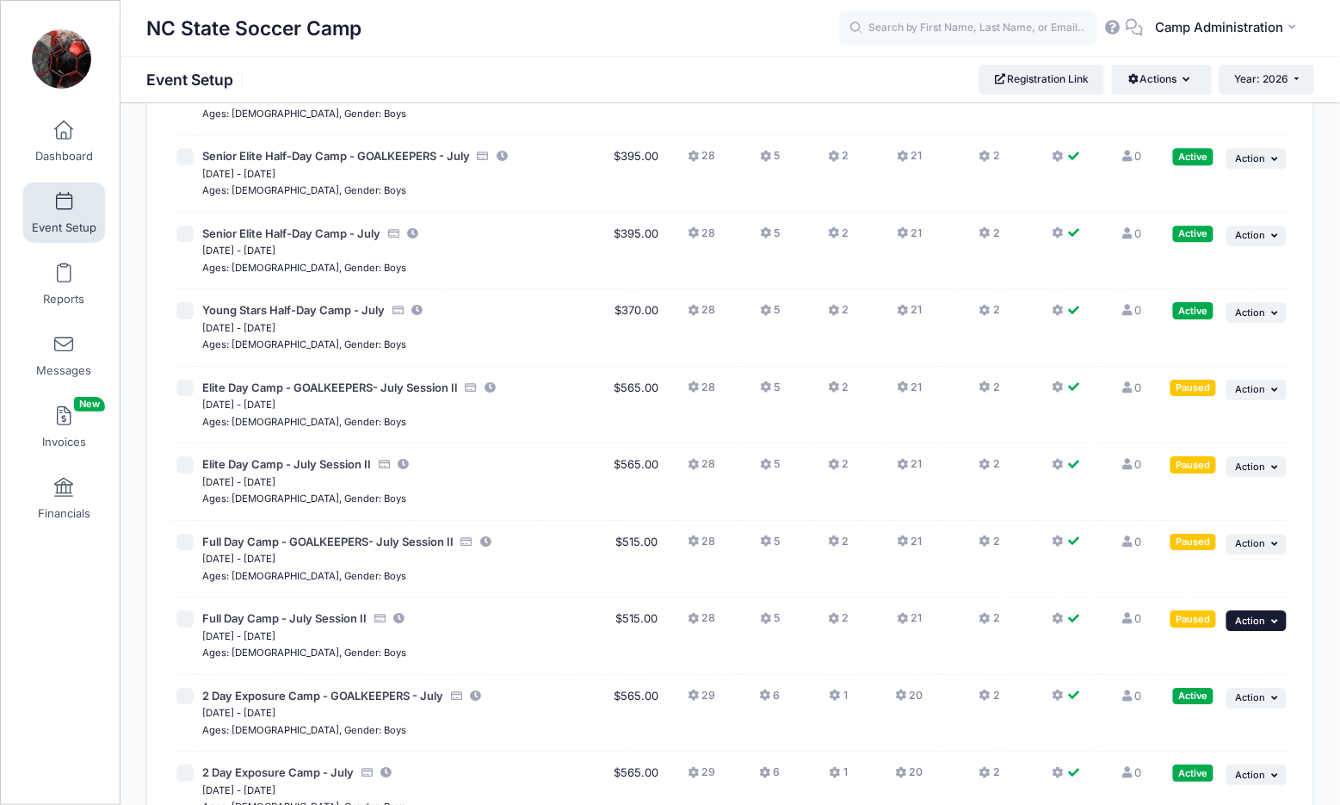
click at [1266, 610] on button "... Action" at bounding box center [1256, 620] width 60 height 21
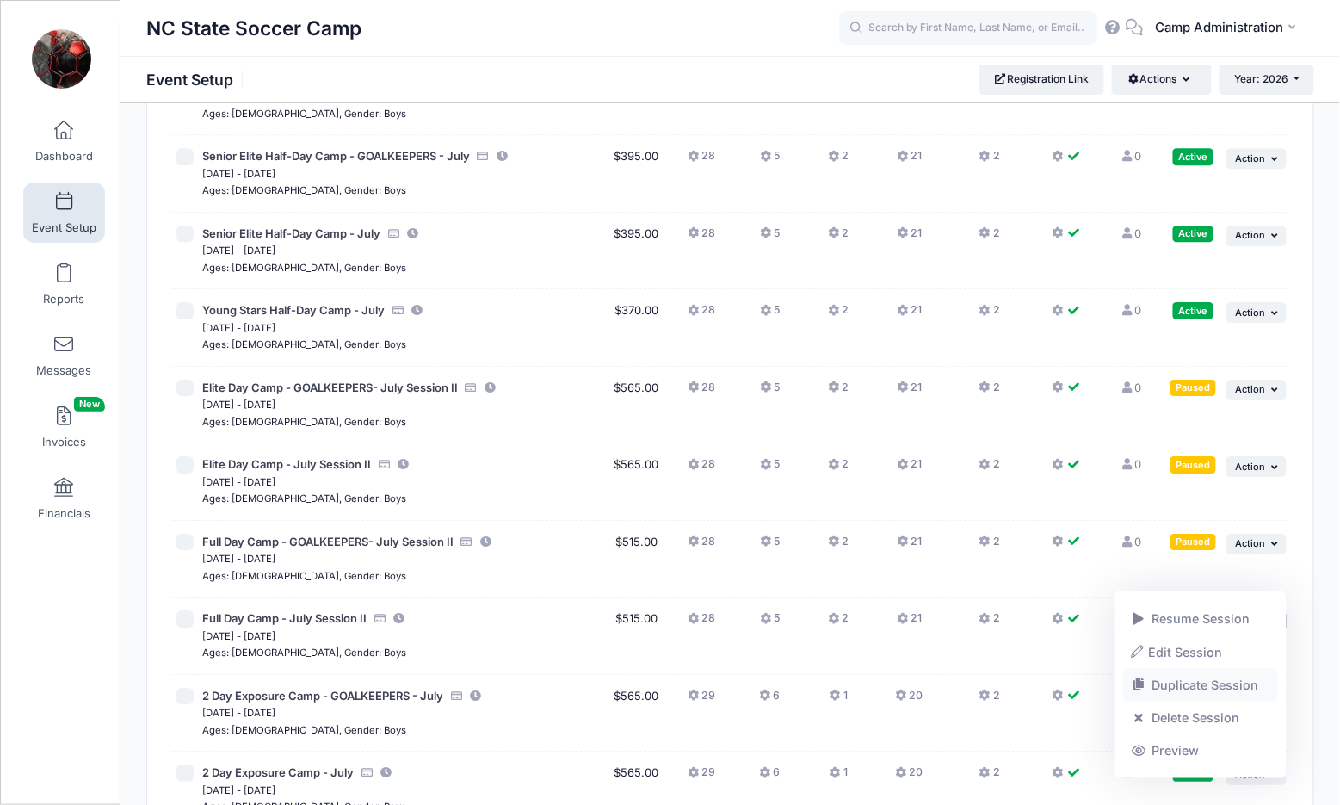
click at [1160, 687] on link "Duplicate Session" at bounding box center [1201, 685] width 156 height 33
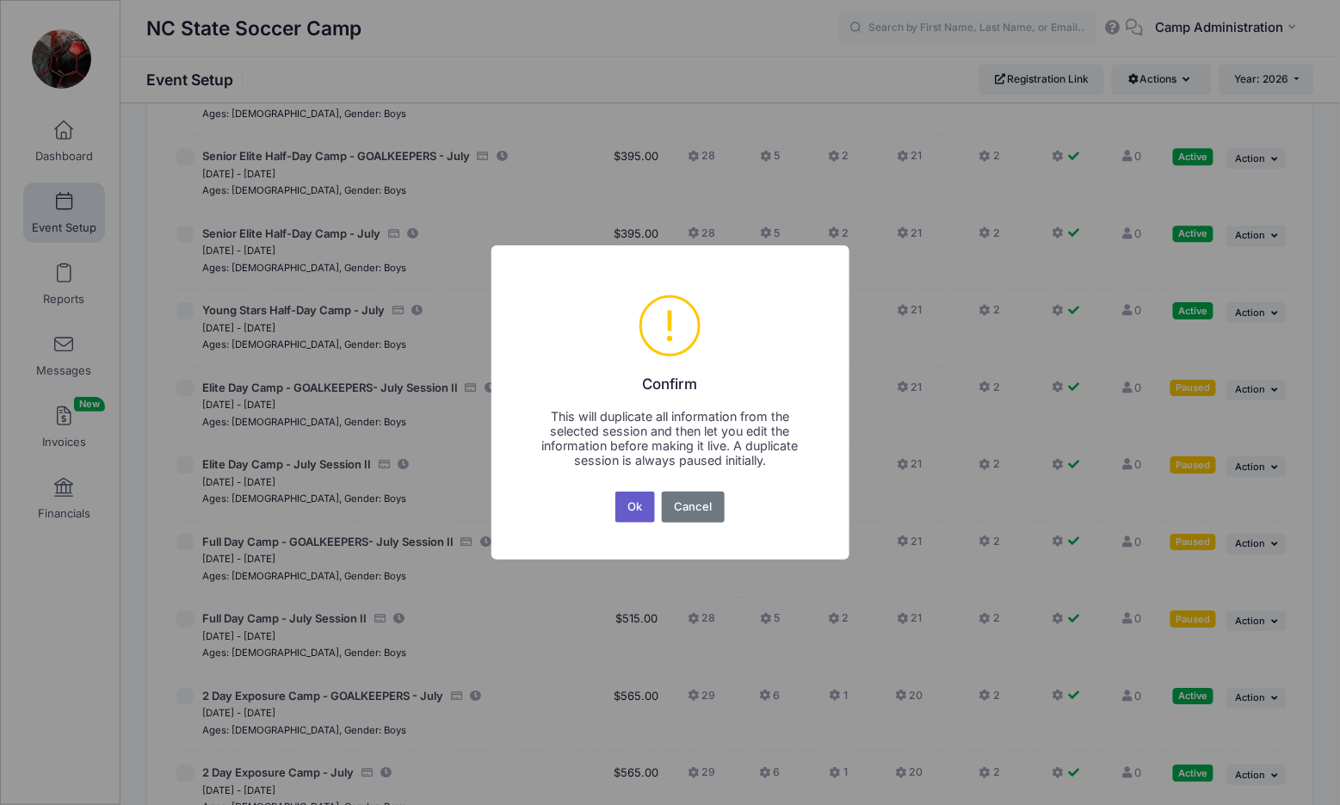
click at [643, 513] on button "Ok" at bounding box center [635, 506] width 40 height 31
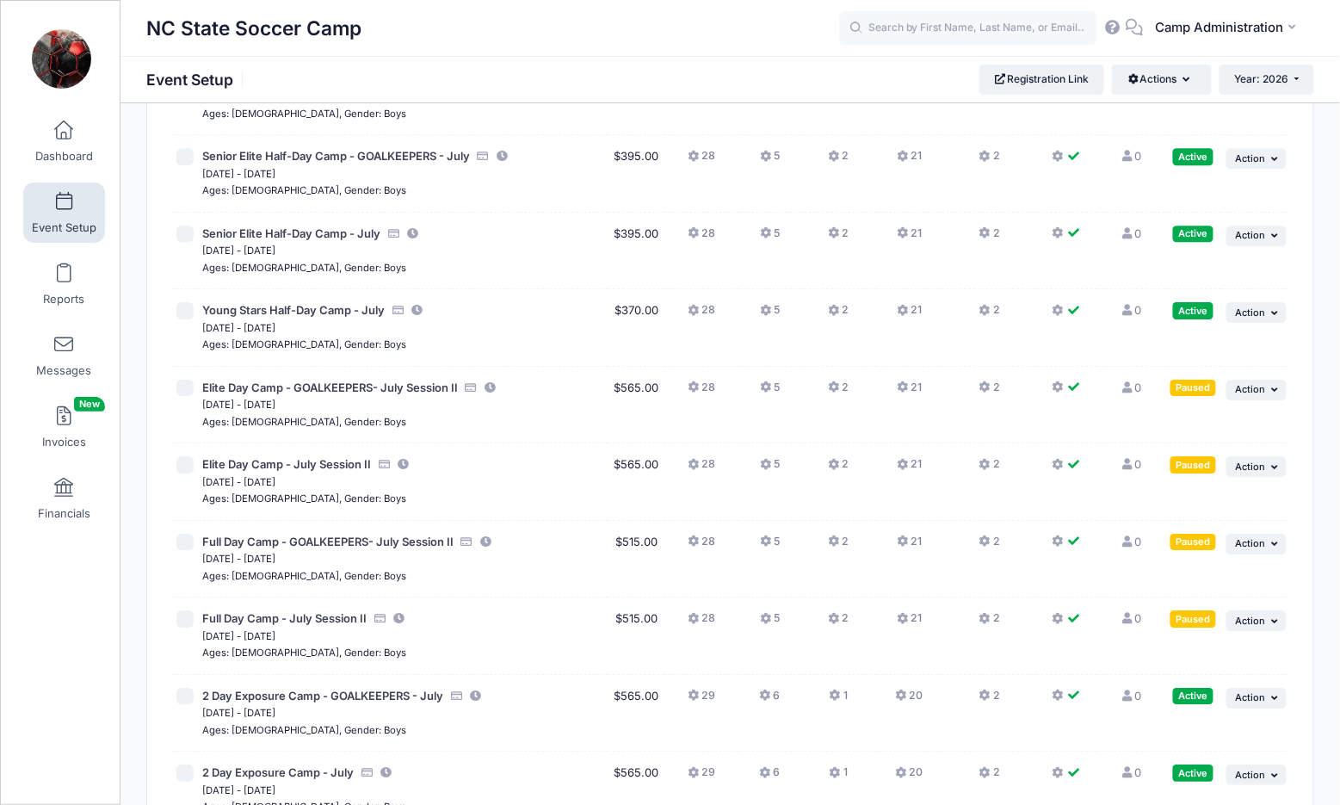
click at [643, 513] on div "× ! Confirm This will duplicate all information from the selected session and t…" at bounding box center [670, 402] width 1340 height 805
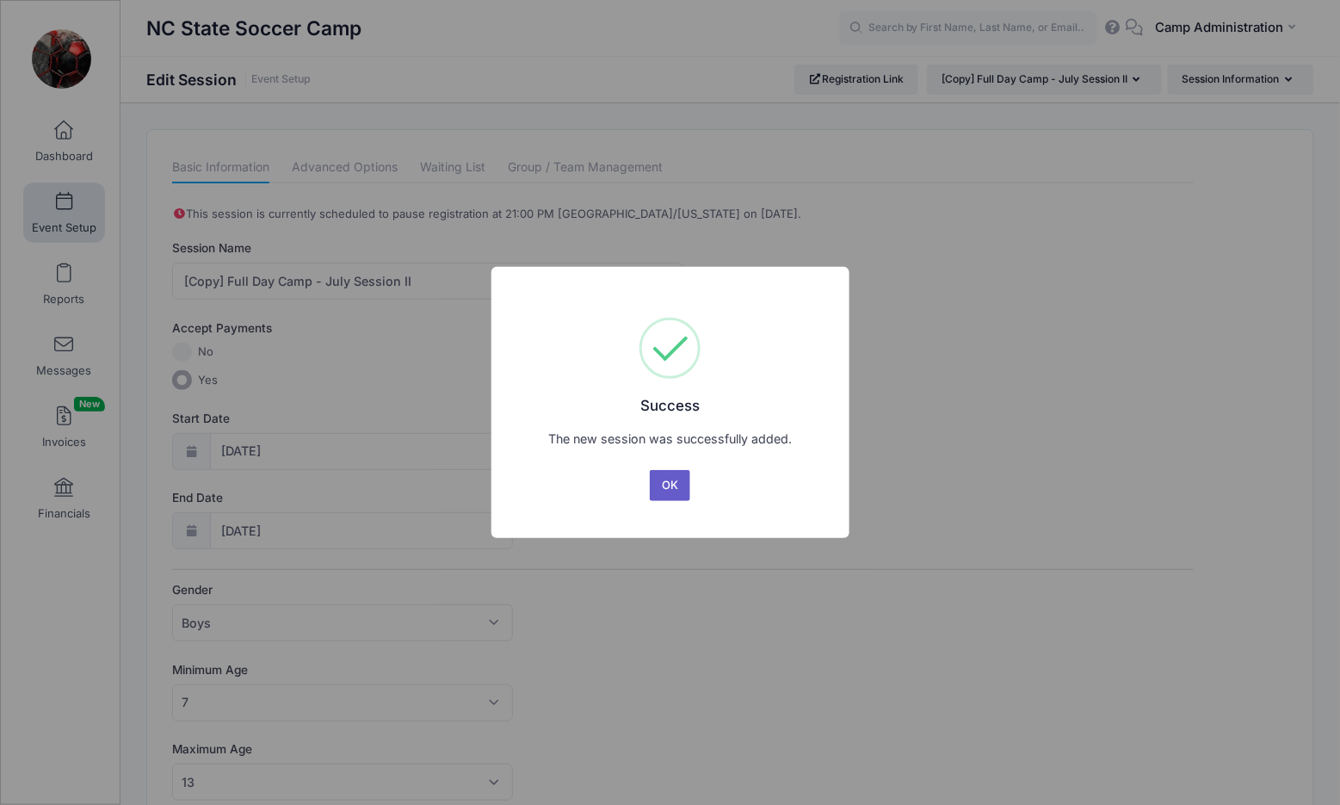
click at [663, 492] on button "OK" at bounding box center [670, 485] width 41 height 31
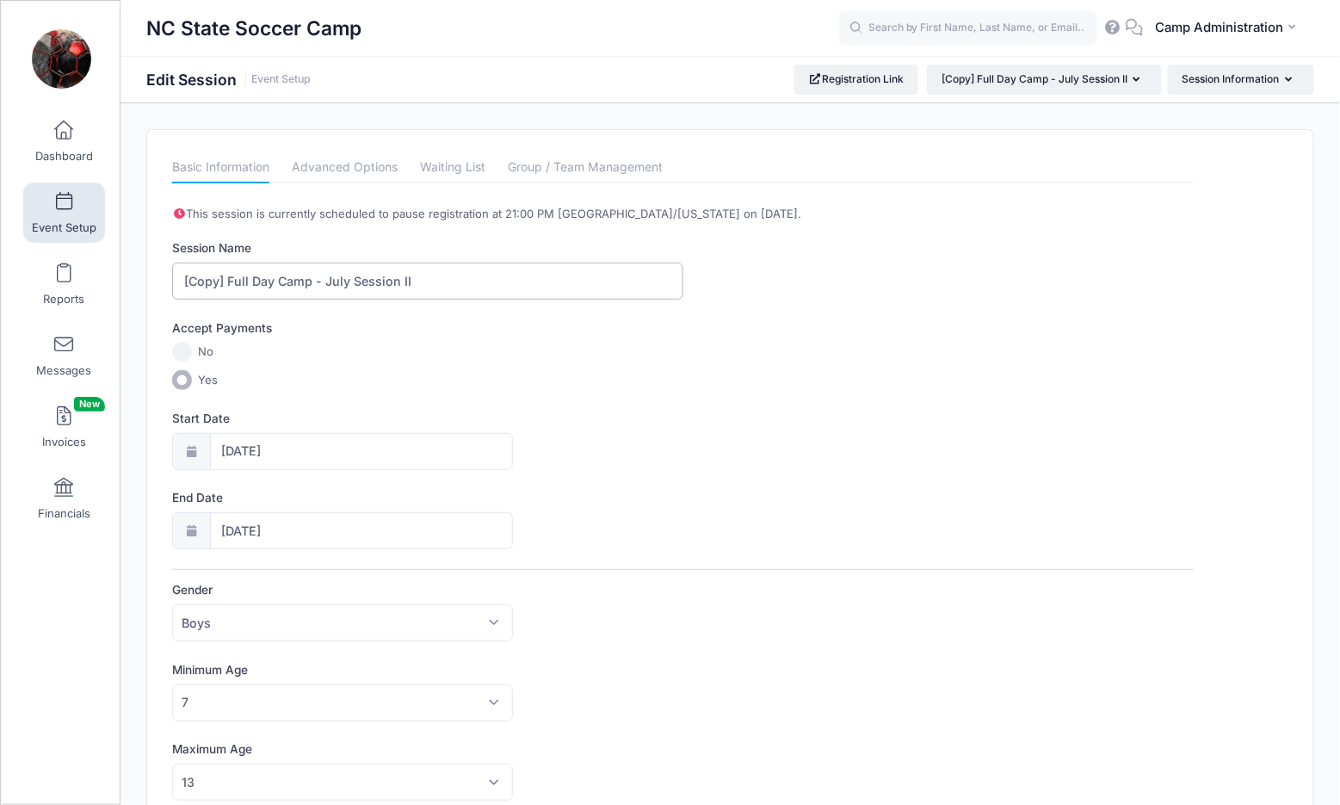
drag, startPoint x: 250, startPoint y: 274, endPoint x: 130, endPoint y: 272, distance: 119.6
click at [343, 274] on input "Senior Elite Half-Day Camp - July Session II" at bounding box center [427, 280] width 510 height 37
type input "Senior Elite Half-Day Camp - GOALKEEPERS - July Session II"
click at [525, 334] on div "Accept Payments" at bounding box center [683, 330] width 1038 height 23
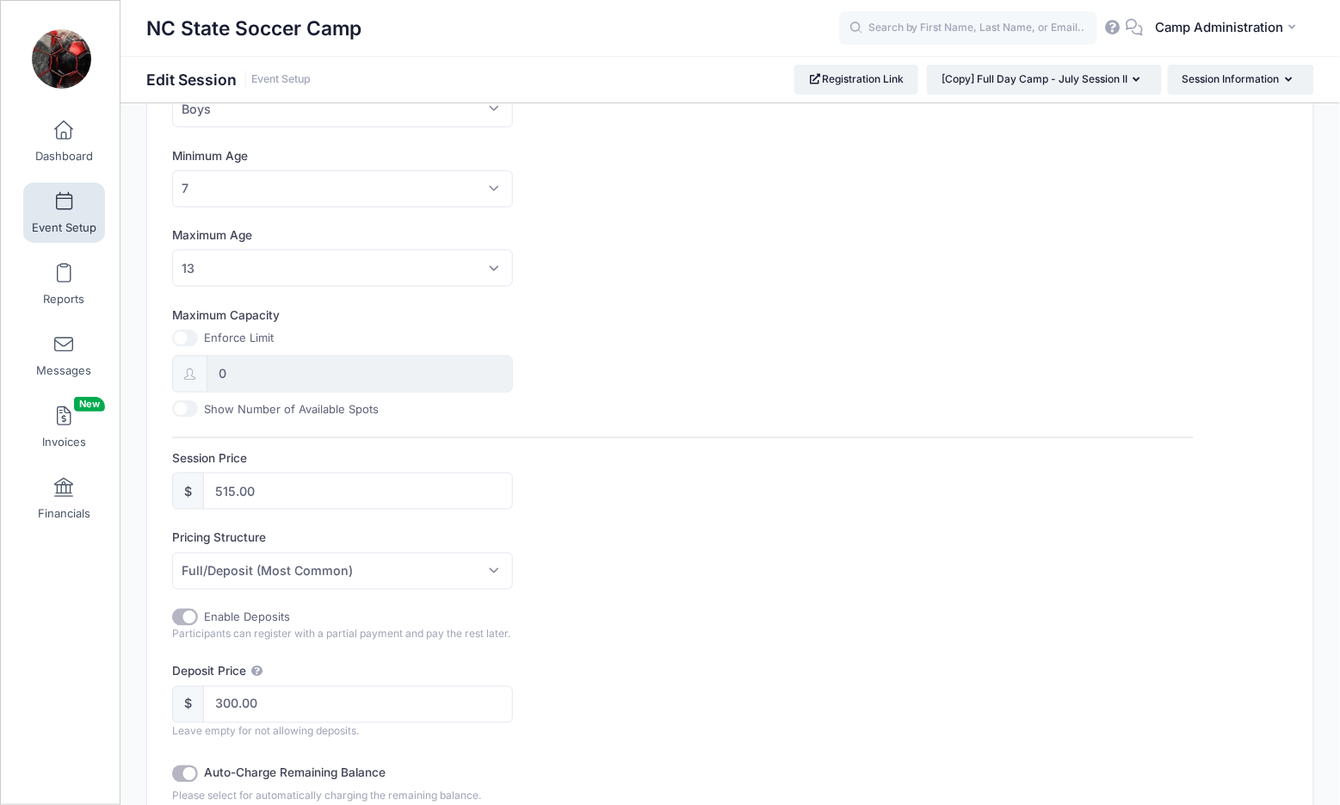
scroll to position [534, 0]
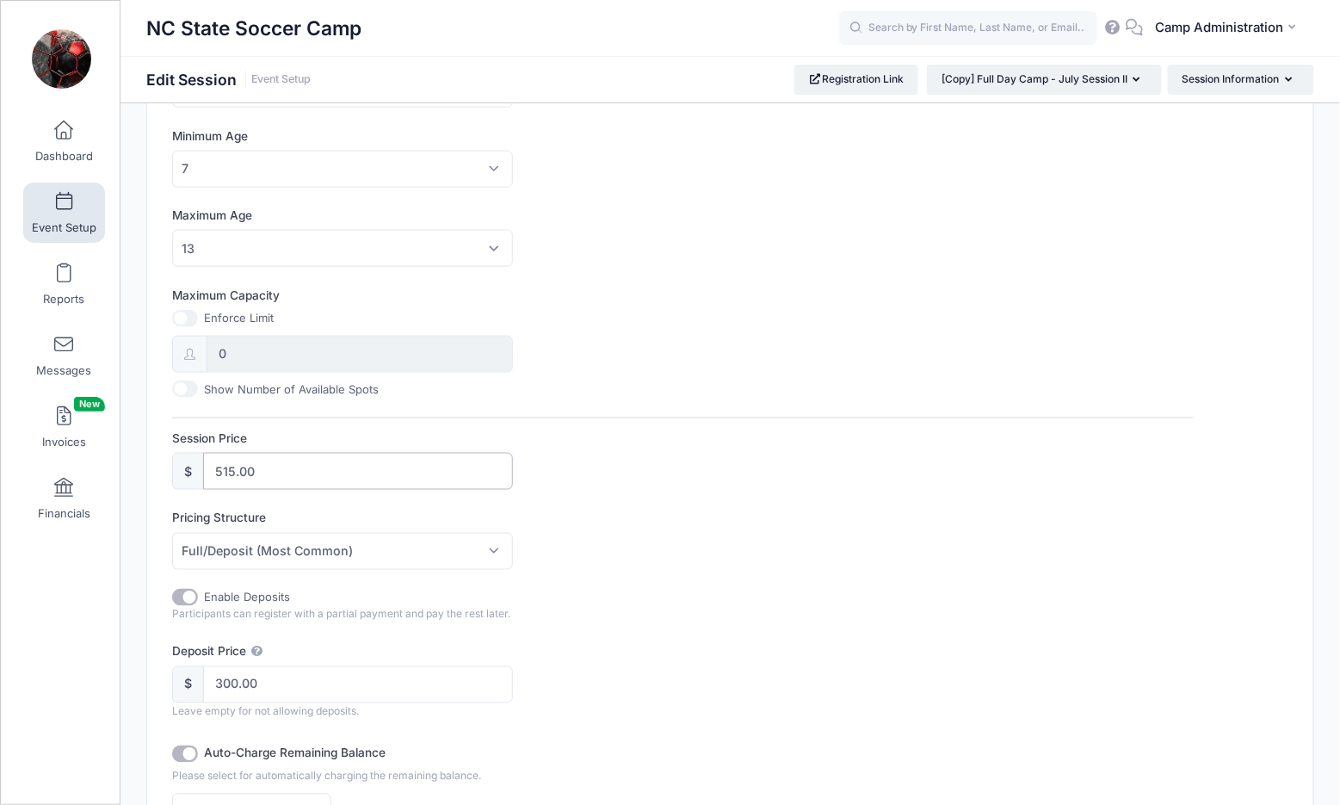
click at [233, 468] on input "515.00" at bounding box center [358, 471] width 310 height 37
type input "395.00"
click at [679, 558] on div "Pricing Structure Full/Deposit (Most Common) Payment Schedule Full/Deposit (Mos…" at bounding box center [682, 539] width 1021 height 60
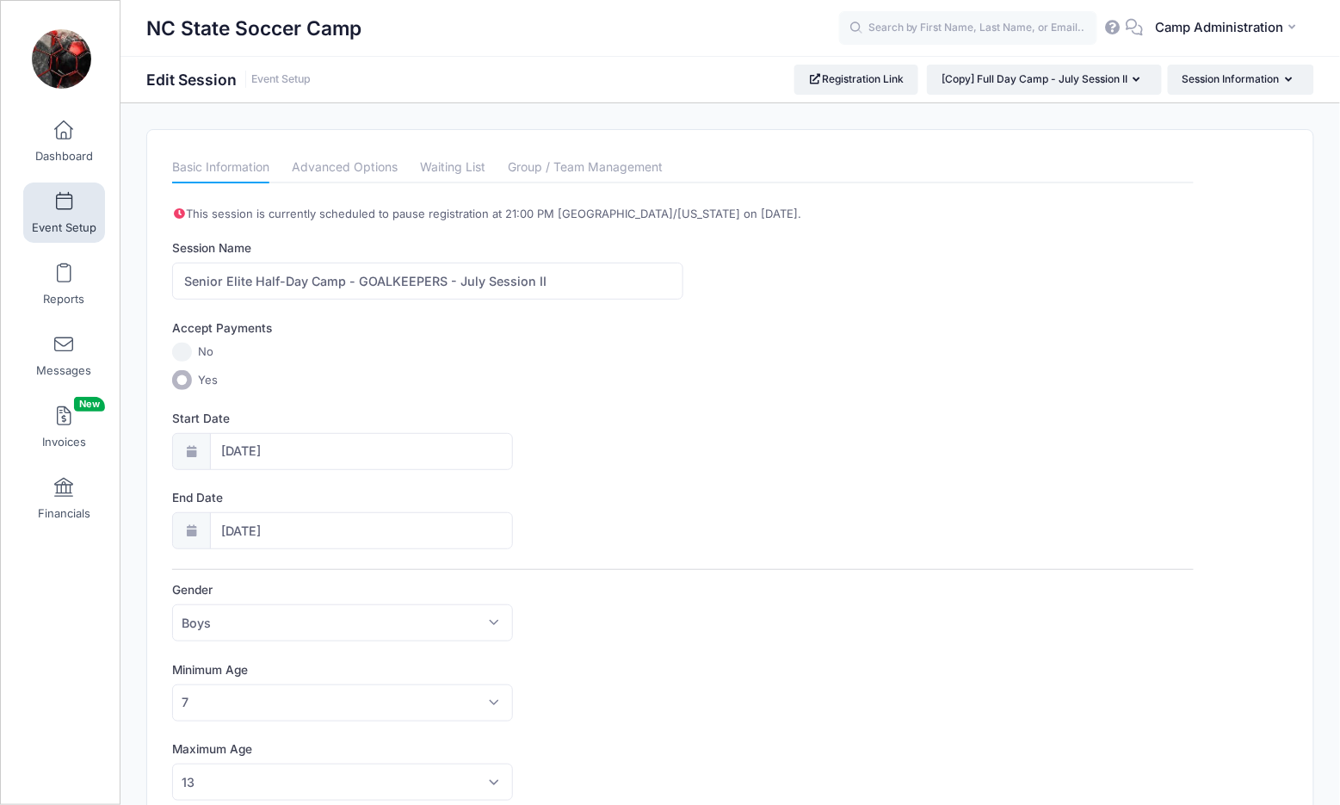
scroll to position [0, 0]
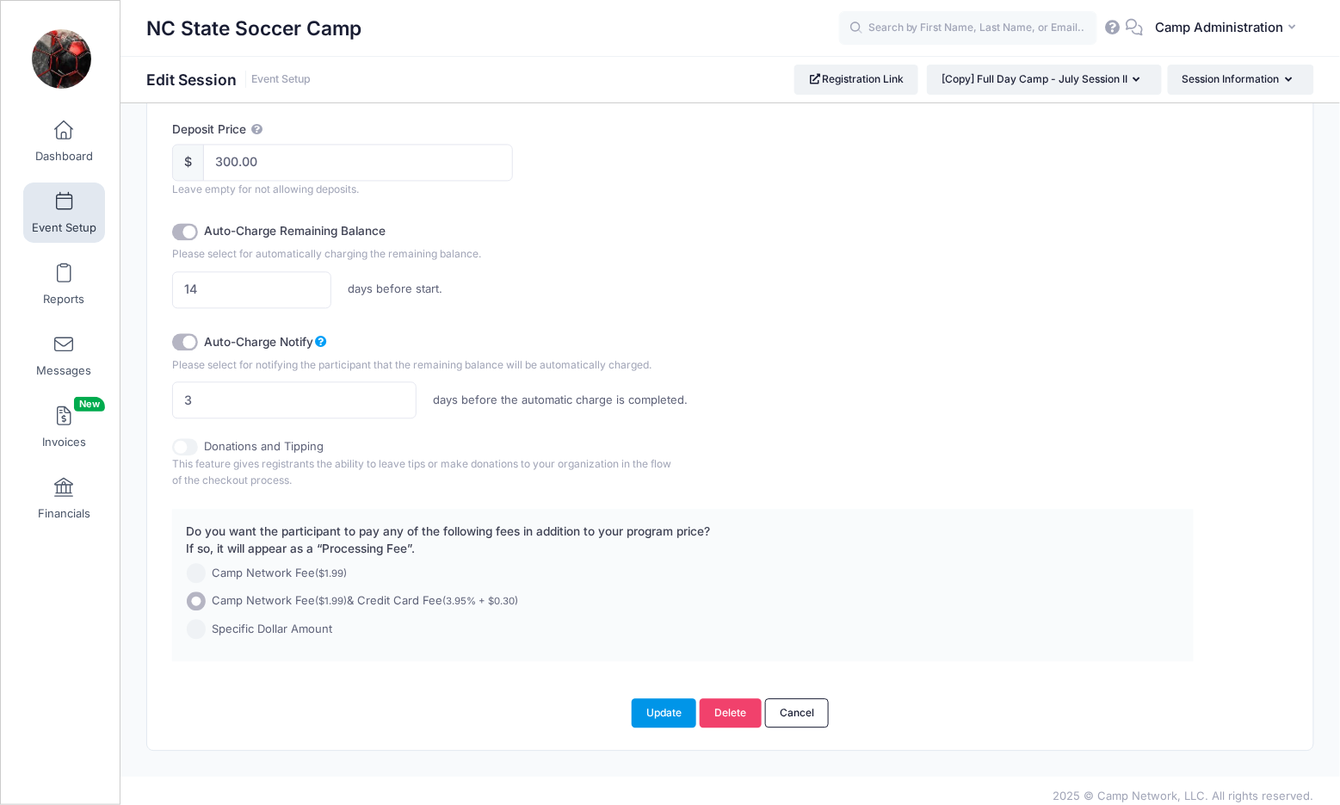
click at [651, 708] on button "Update" at bounding box center [664, 712] width 65 height 29
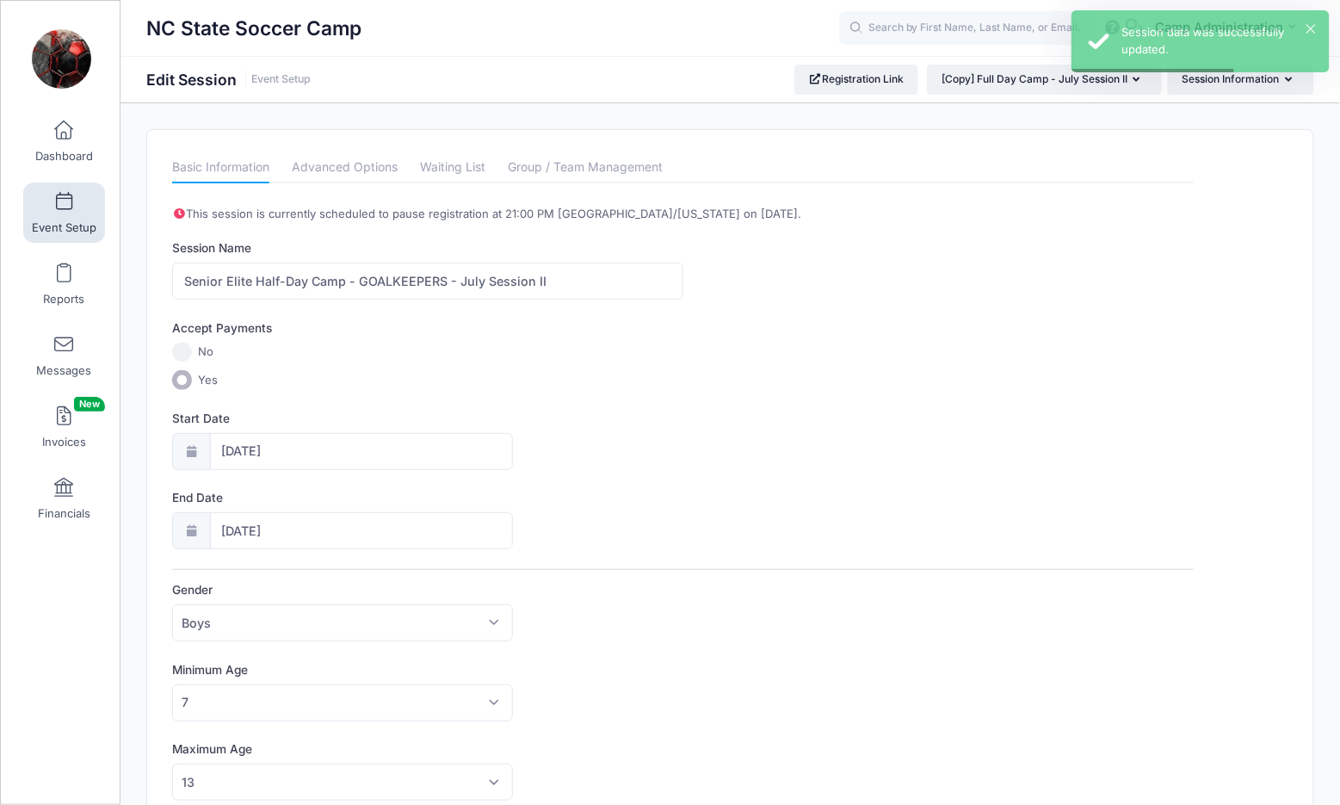
scroll to position [428, 0]
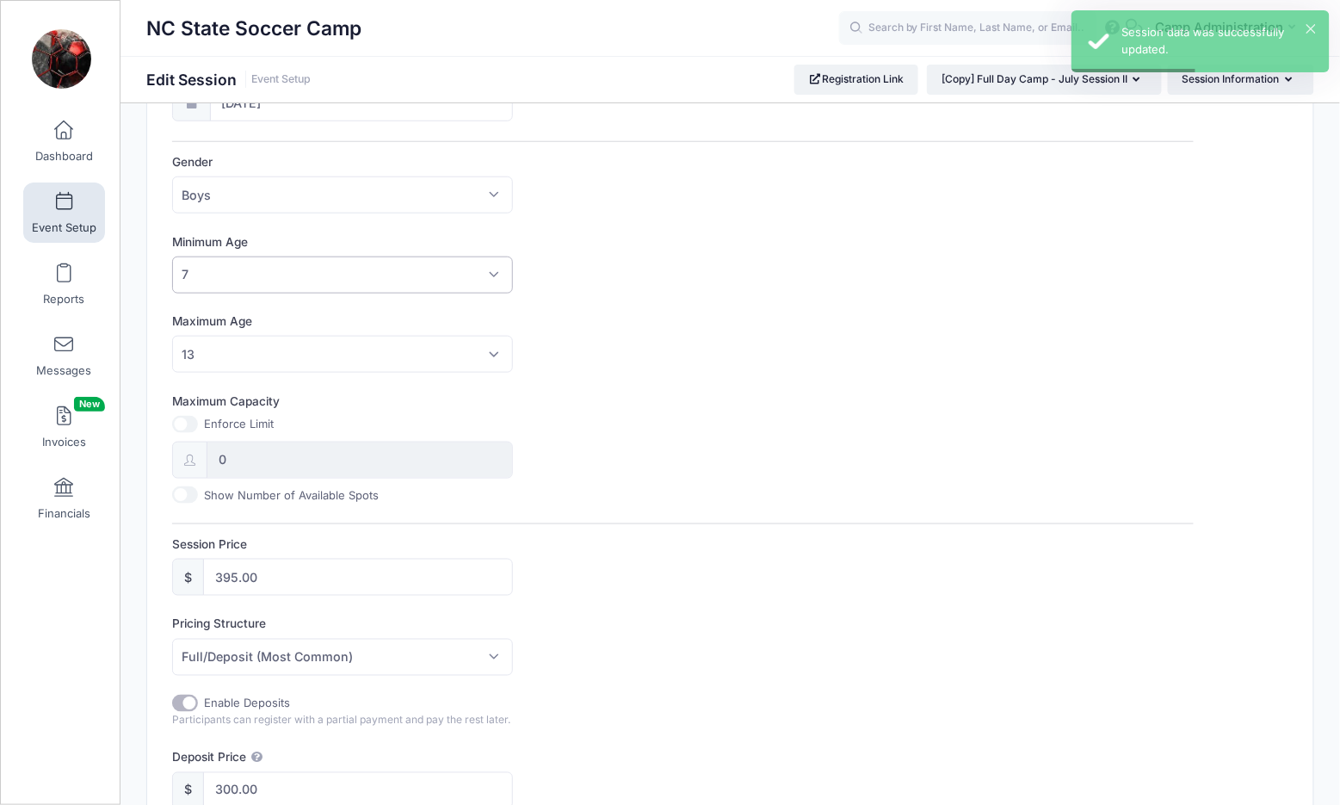
click at [305, 267] on span "7" at bounding box center [342, 274] width 341 height 37
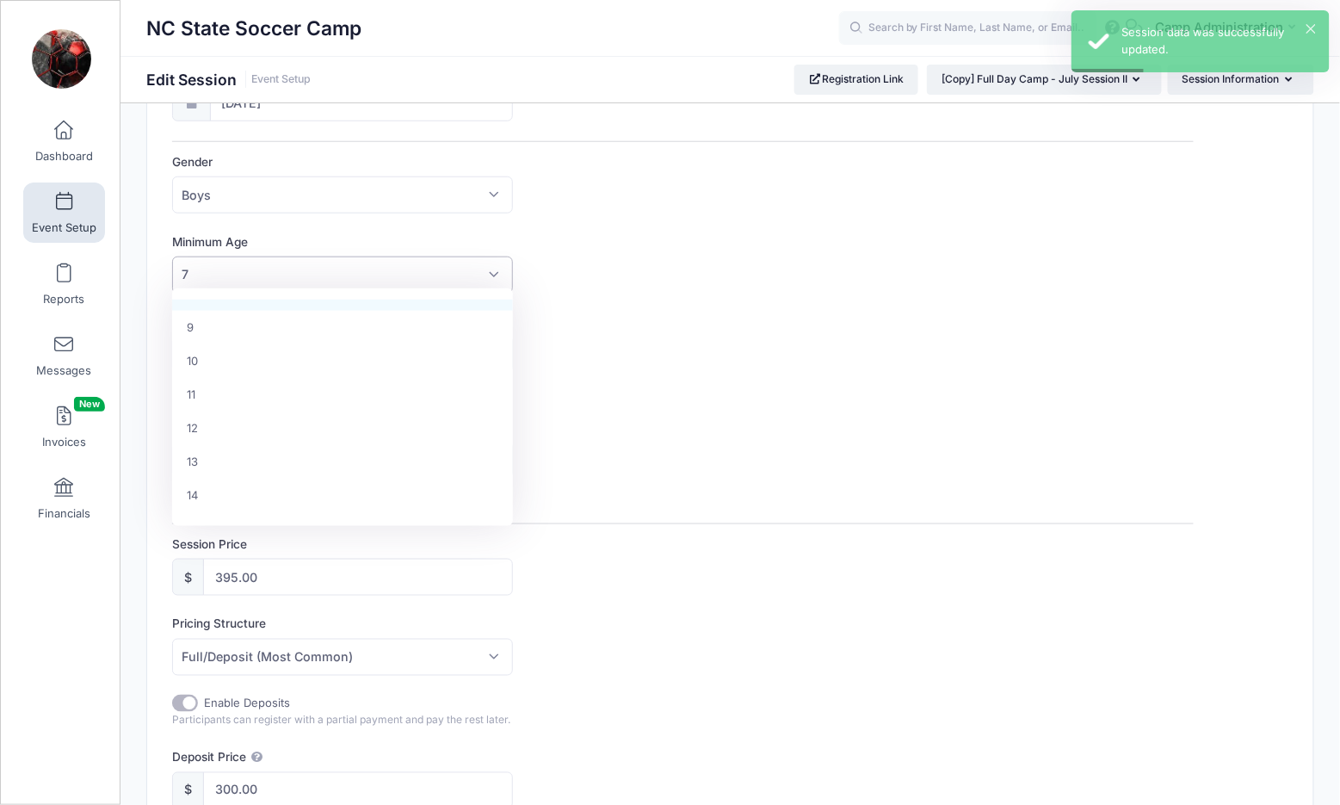
scroll to position [361, 0]
select select "14"
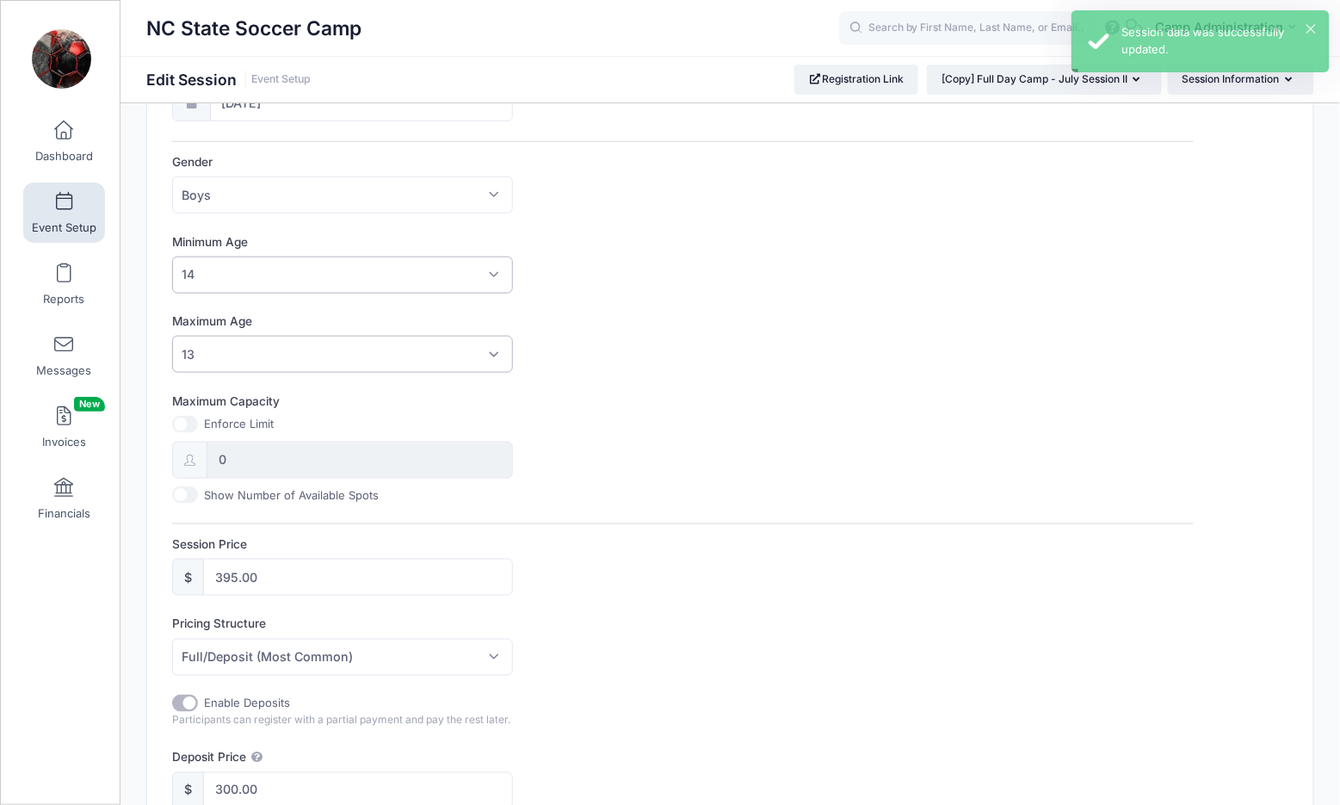
click at [245, 341] on span "13" at bounding box center [342, 354] width 341 height 37
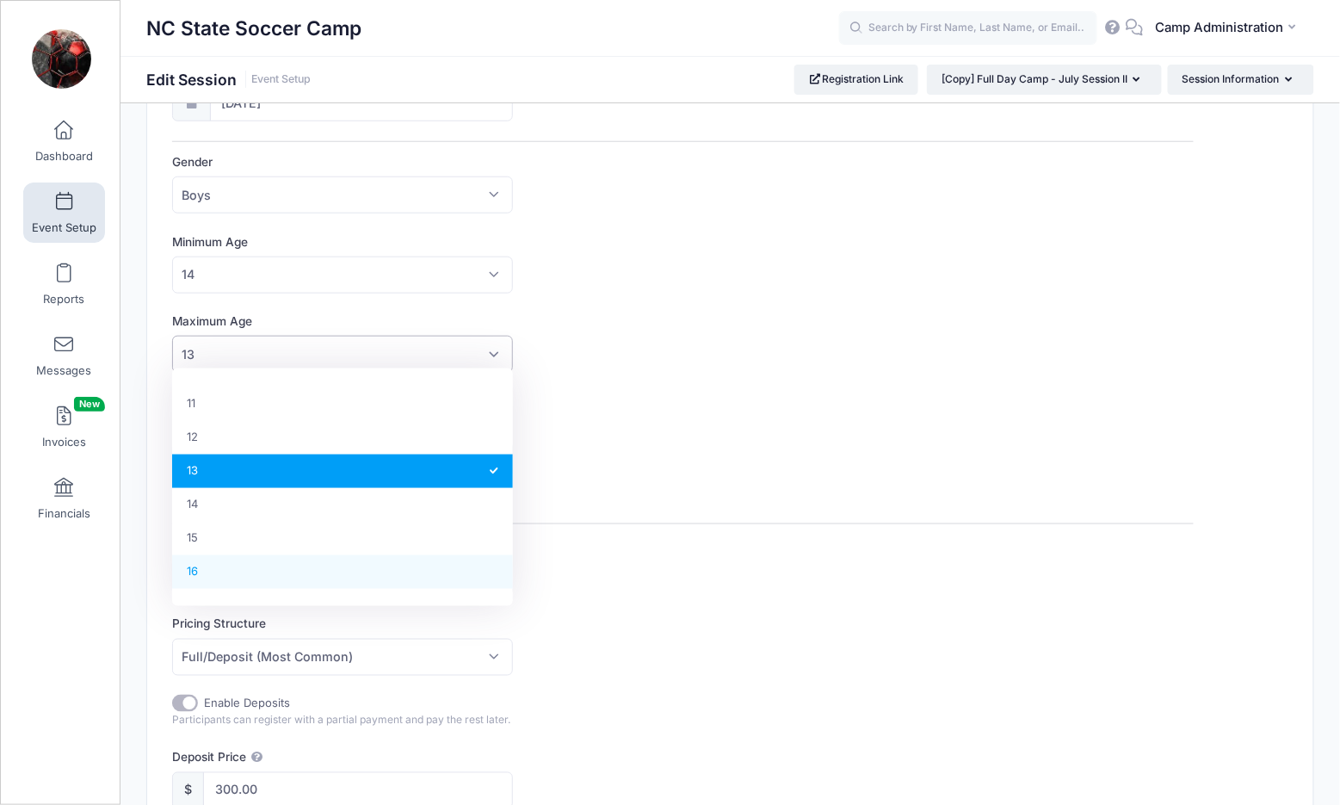
select select "16"
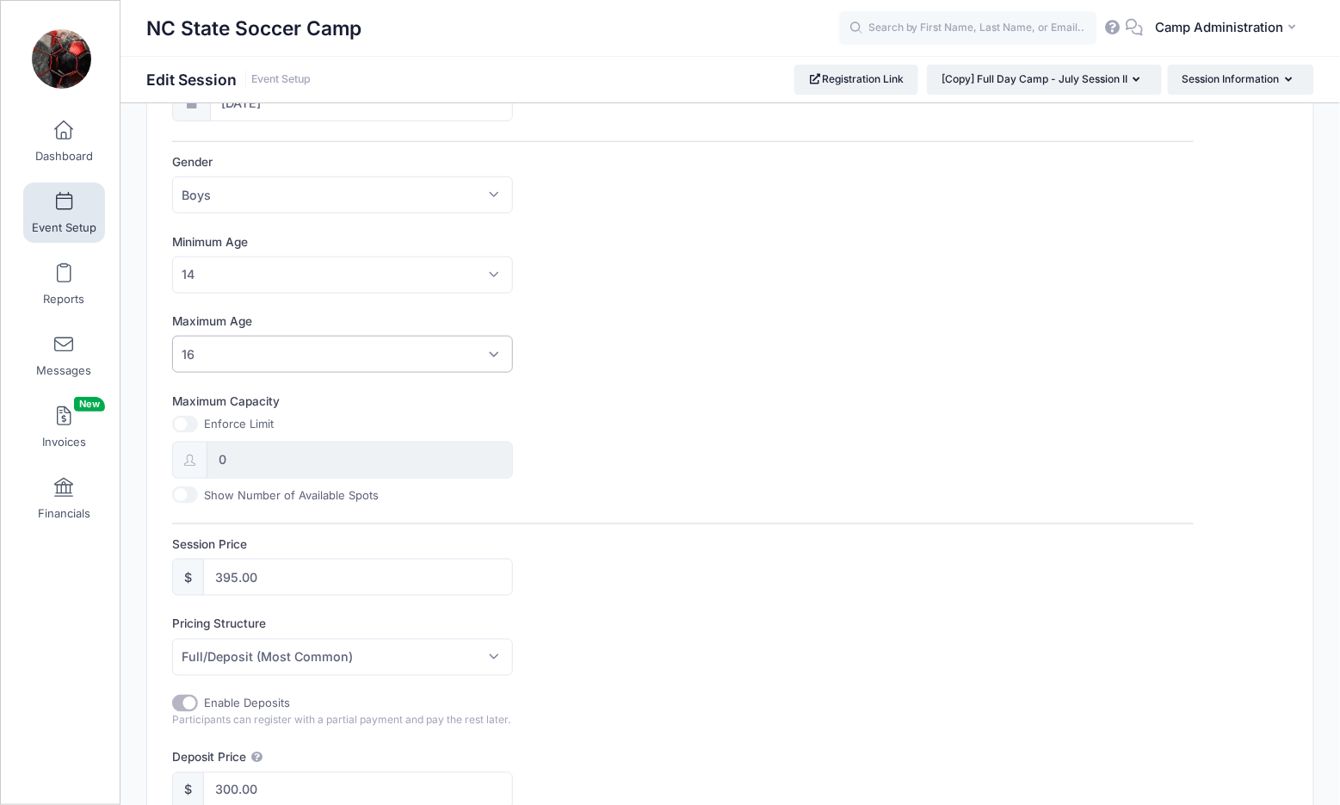
click at [634, 507] on div "This session is currently scheduled to pause registration at 21:00 PM America/N…" at bounding box center [682, 533] width 1021 height 1511
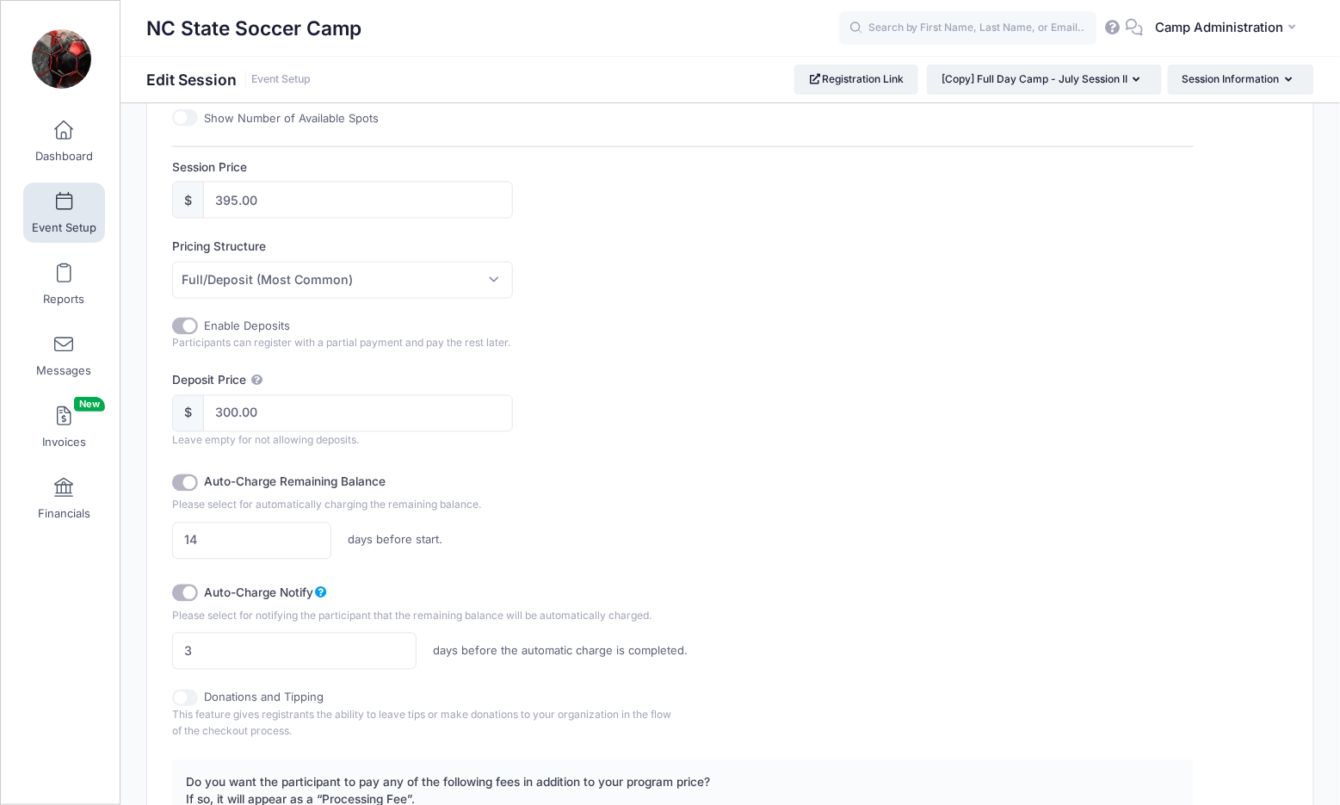
scroll to position [1056, 0]
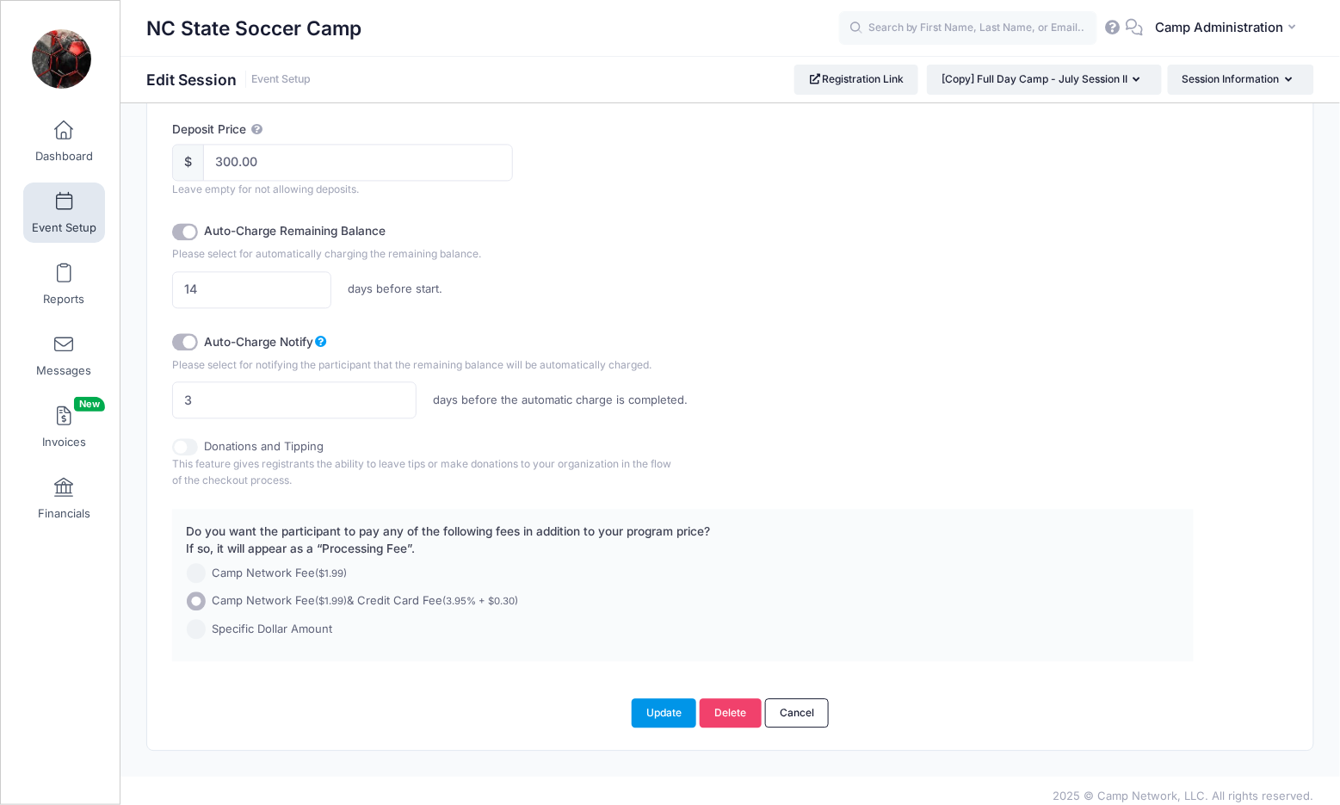
click at [650, 702] on button "Update" at bounding box center [664, 712] width 65 height 29
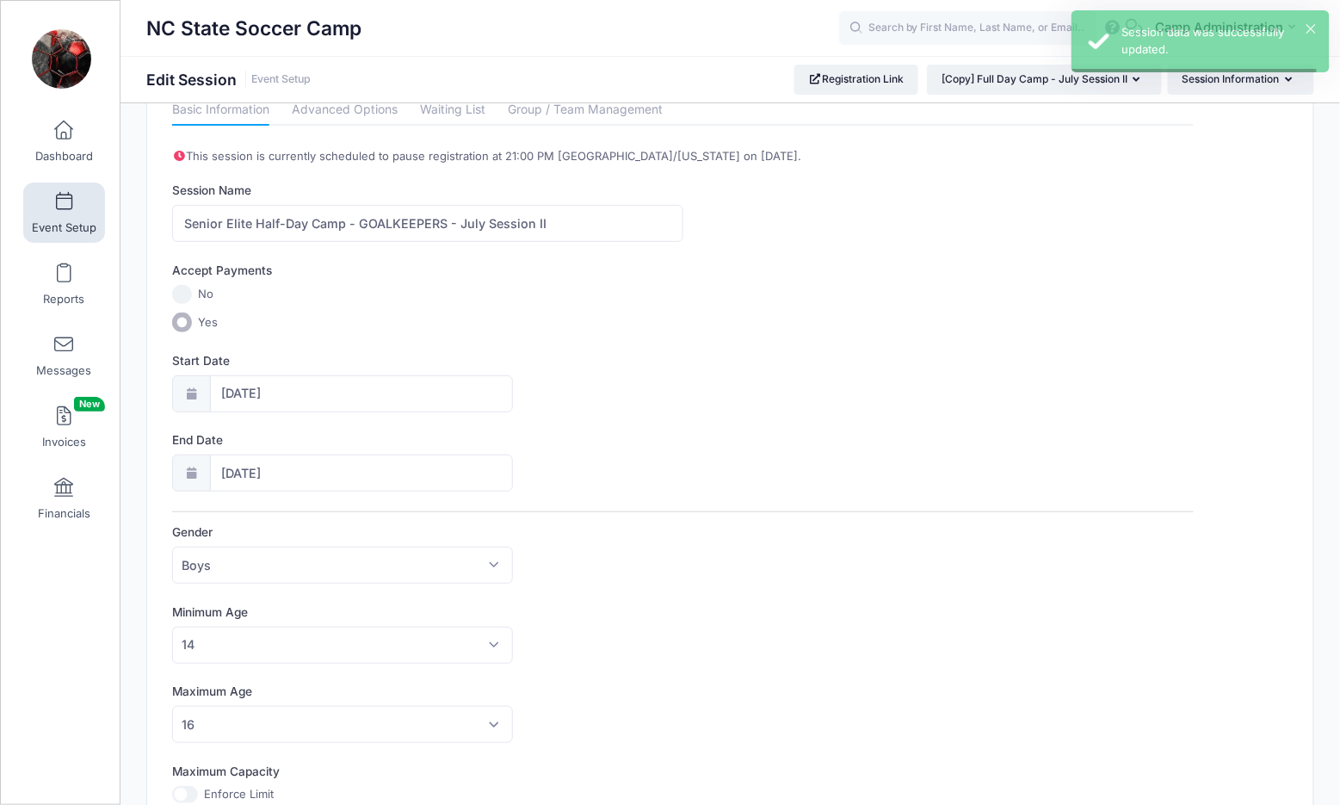
scroll to position [0, 0]
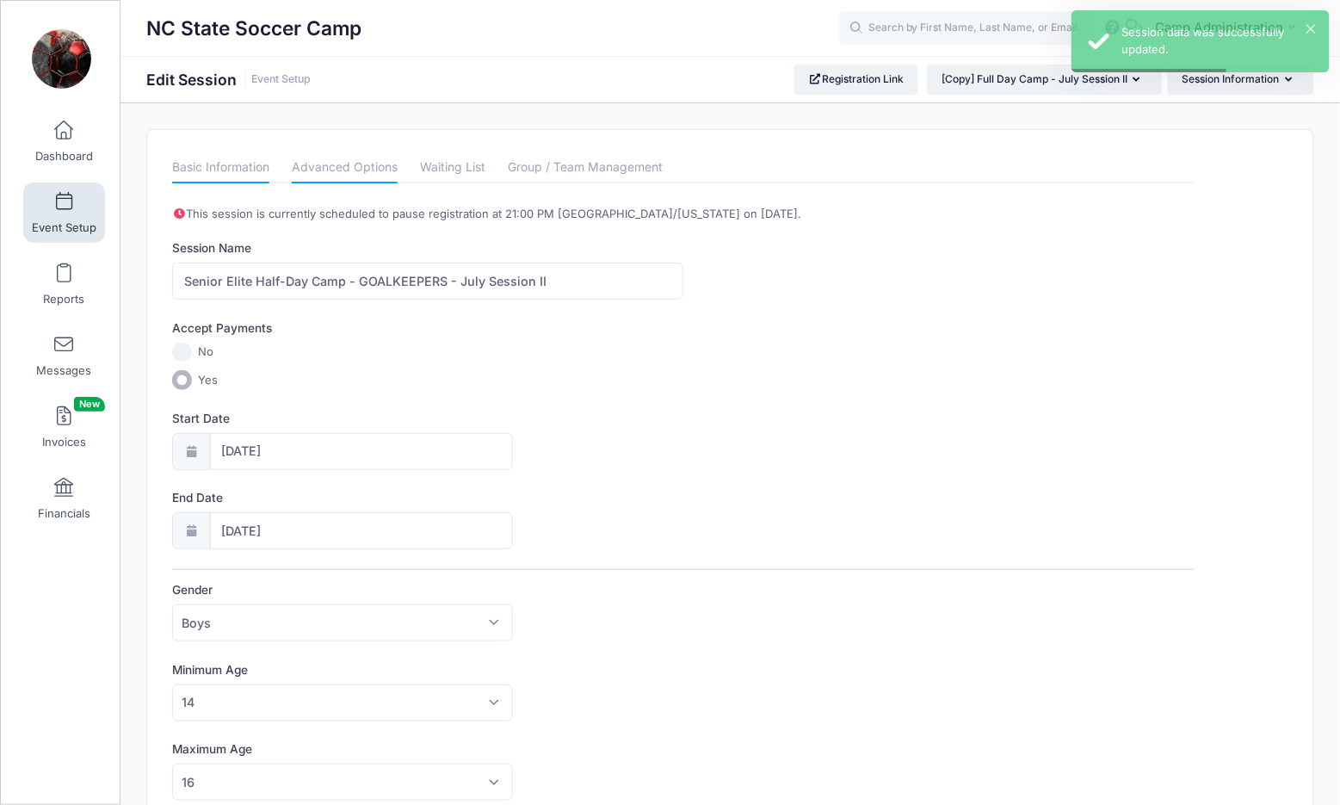
click at [374, 176] on link "Advanced Options" at bounding box center [345, 167] width 106 height 31
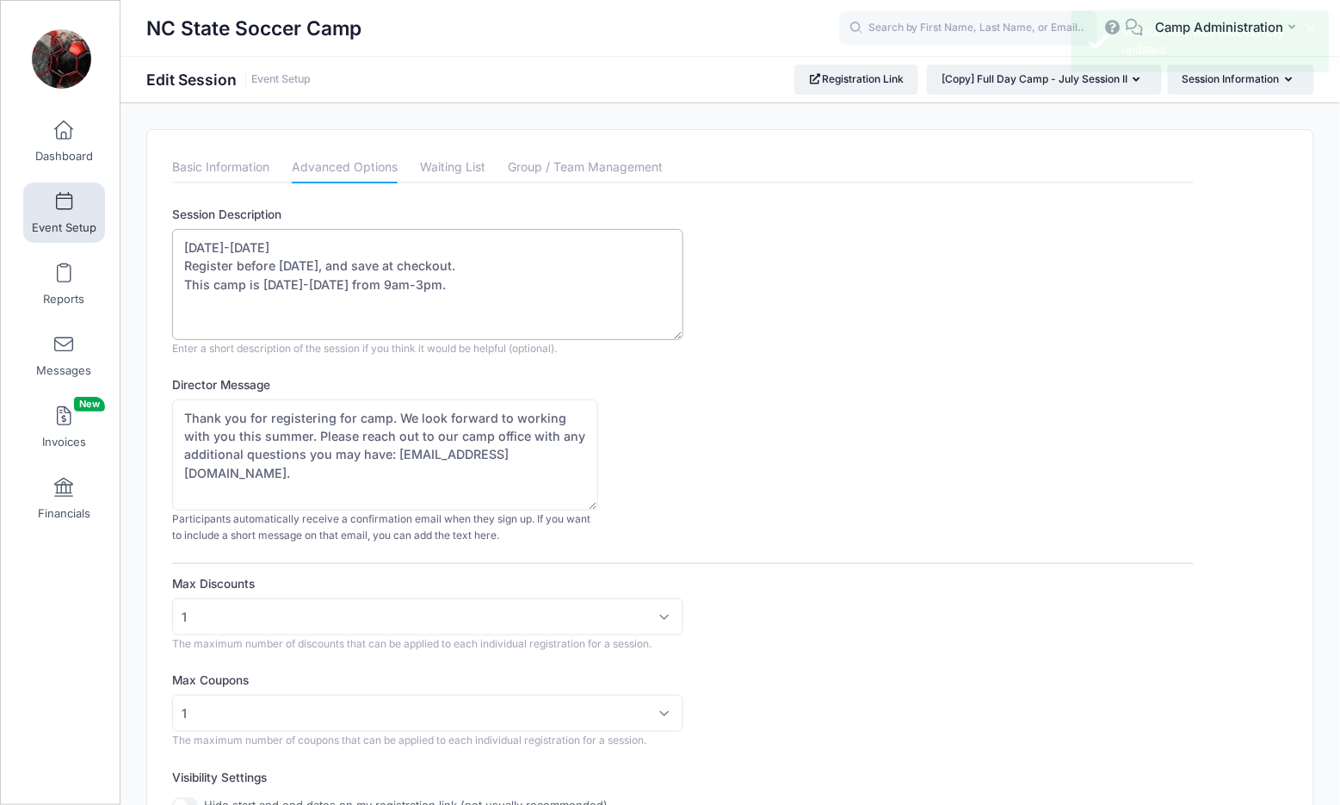
click at [441, 278] on textarea "July 20-23rd, 2026 Register before March 31, 2026, and save at checkout. This c…" at bounding box center [427, 284] width 510 height 111
type textarea "July 20-23rd, 2026 Register before March 31, 2026, and save at checkout. This c…"
click at [808, 472] on div "Director Message Thank you for registering for camp. We look forward to working…" at bounding box center [682, 460] width 1021 height 168
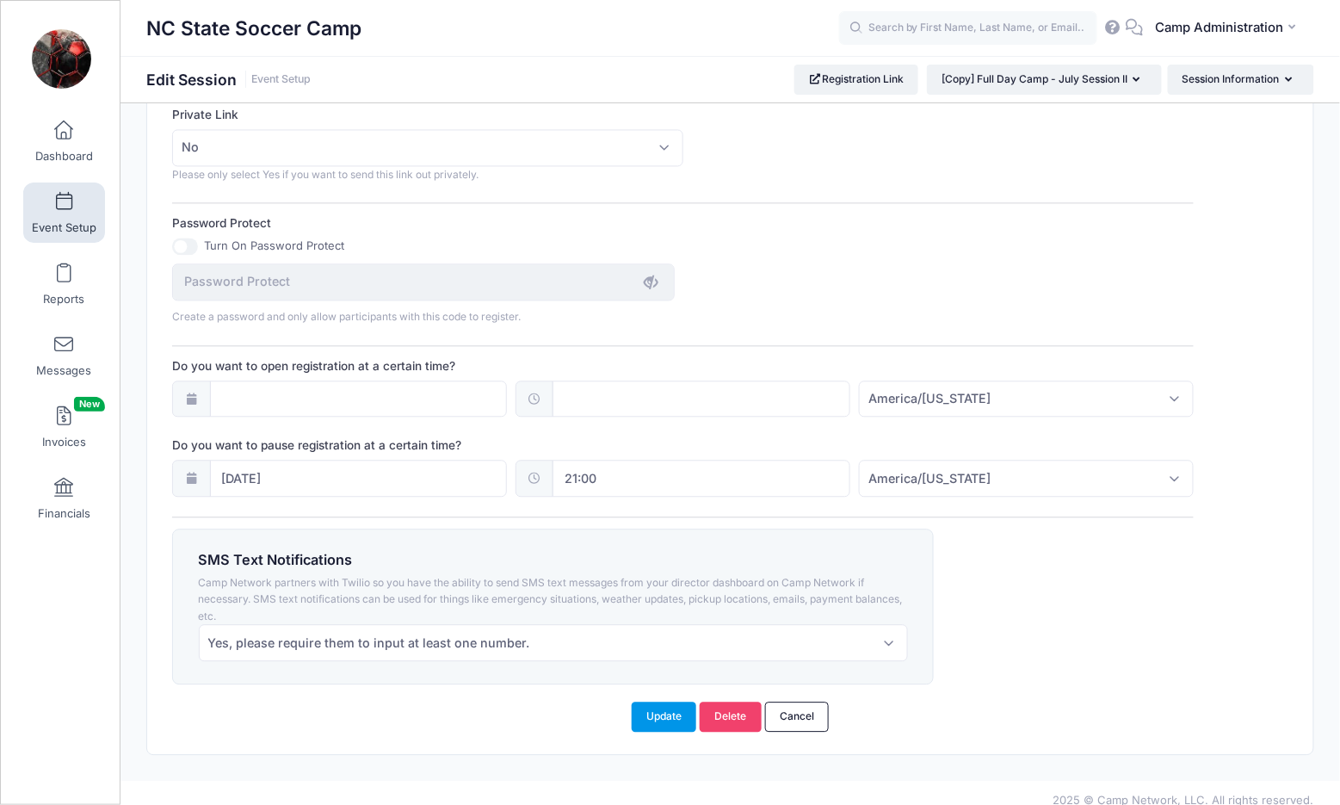
click at [666, 701] on button "Update" at bounding box center [664, 715] width 65 height 29
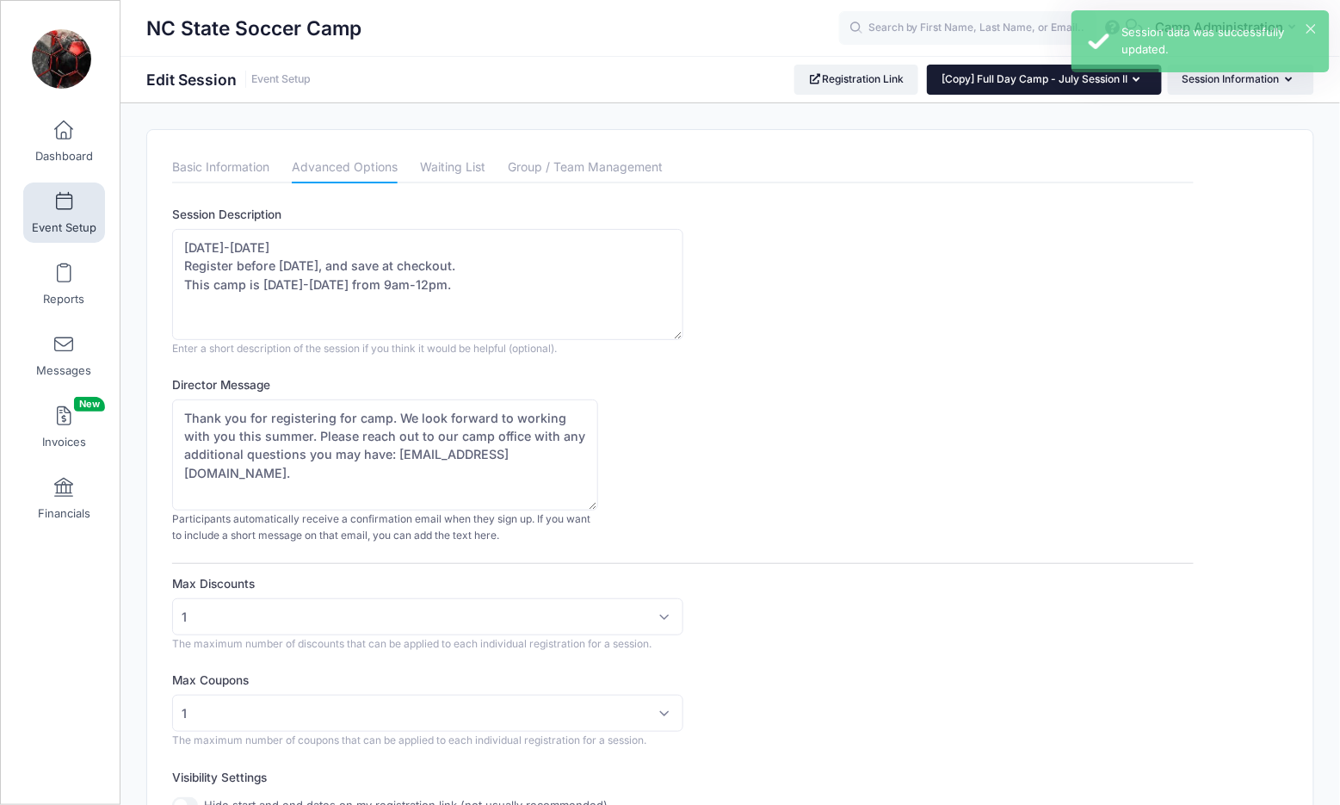
click at [1133, 80] on icon "button" at bounding box center [1140, 80] width 14 height 0
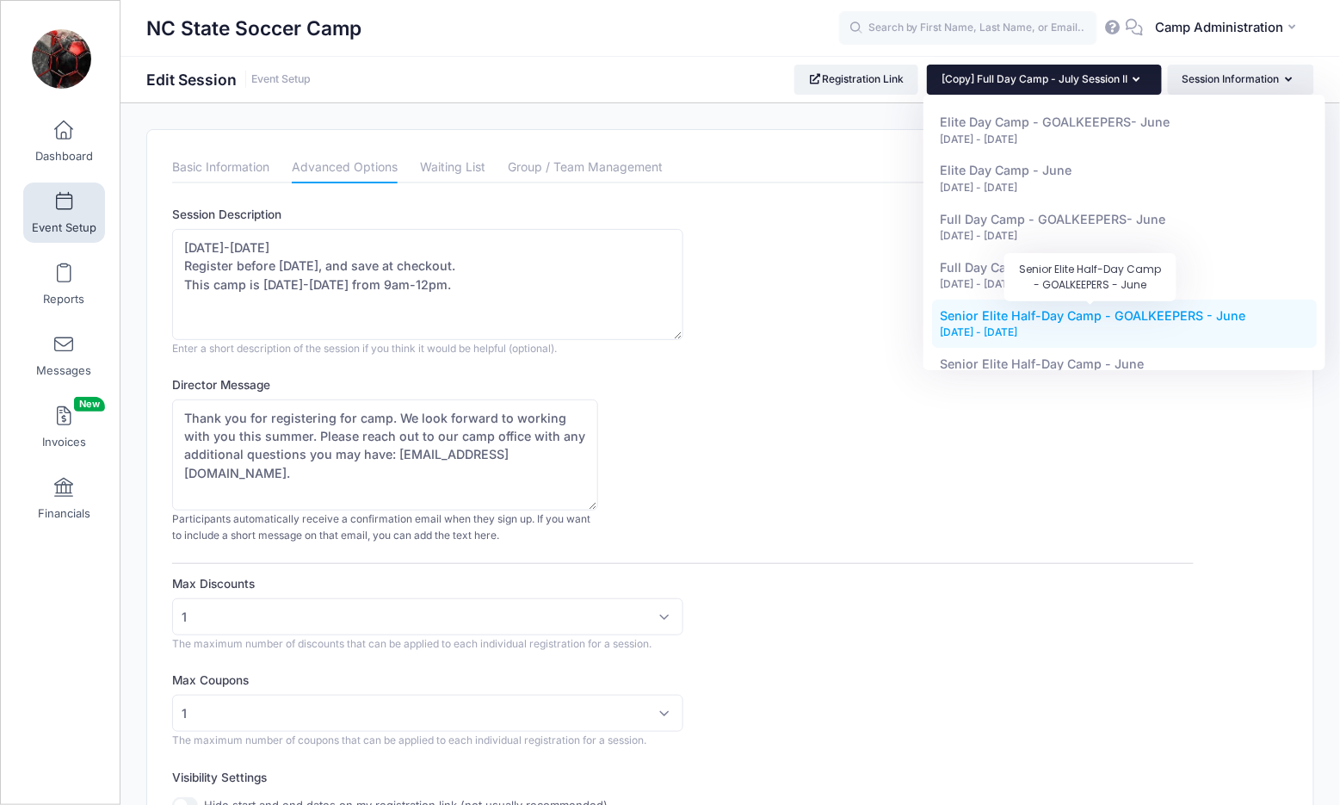
click at [1068, 312] on span "Senior Elite Half-Day Camp - GOALKEEPERS - June" at bounding box center [1093, 315] width 305 height 15
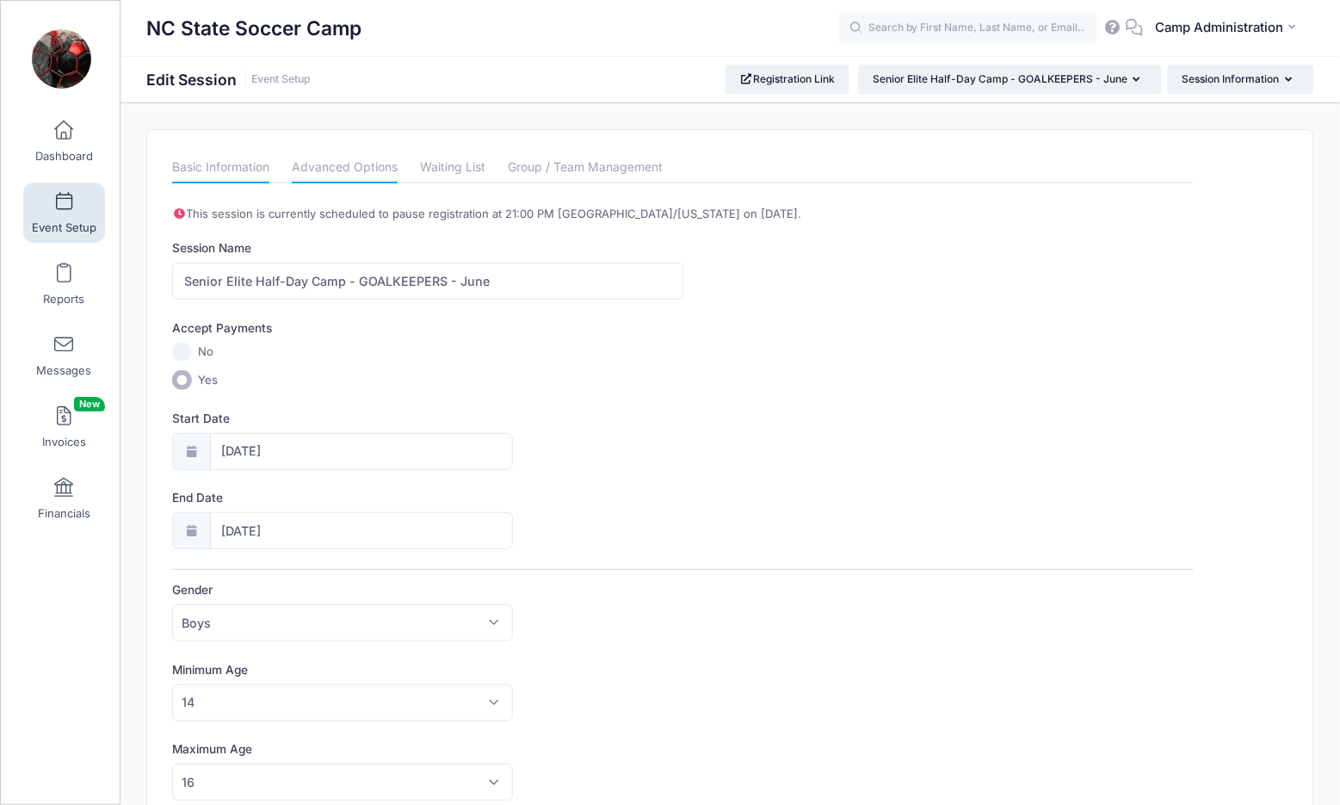
click at [351, 176] on link "Advanced Options" at bounding box center [345, 167] width 106 height 31
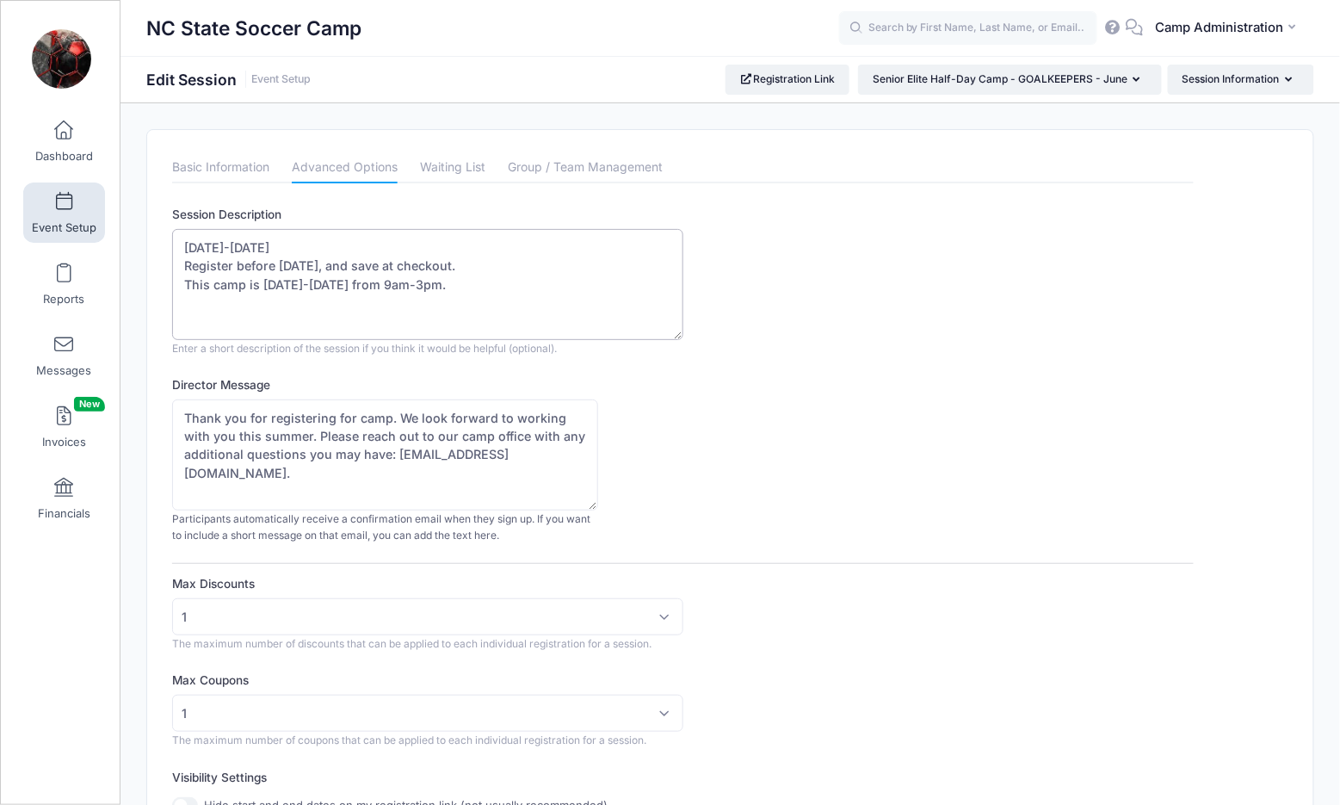
click at [441, 282] on textarea "June 15th-18th, 2026 Register before March 31, 2026, and save at checkout. This…" at bounding box center [427, 284] width 510 height 111
type textarea "June 15th-18th, 2026 Register before March 31, 2026, and save at checkout. This…"
click at [778, 438] on div "Director Message Thank you for registering for camp. We look forward to working…" at bounding box center [682, 460] width 1021 height 168
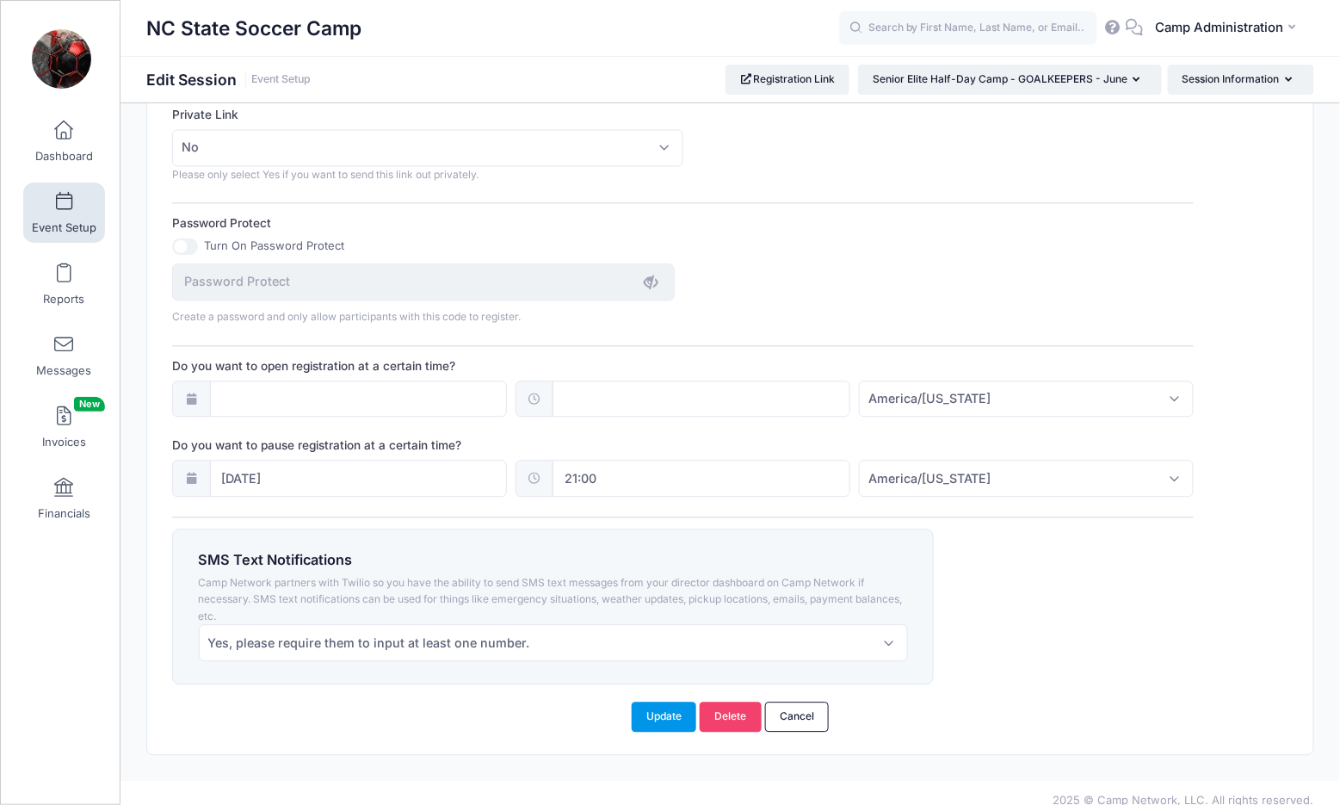
click at [663, 701] on button "Update" at bounding box center [664, 715] width 65 height 29
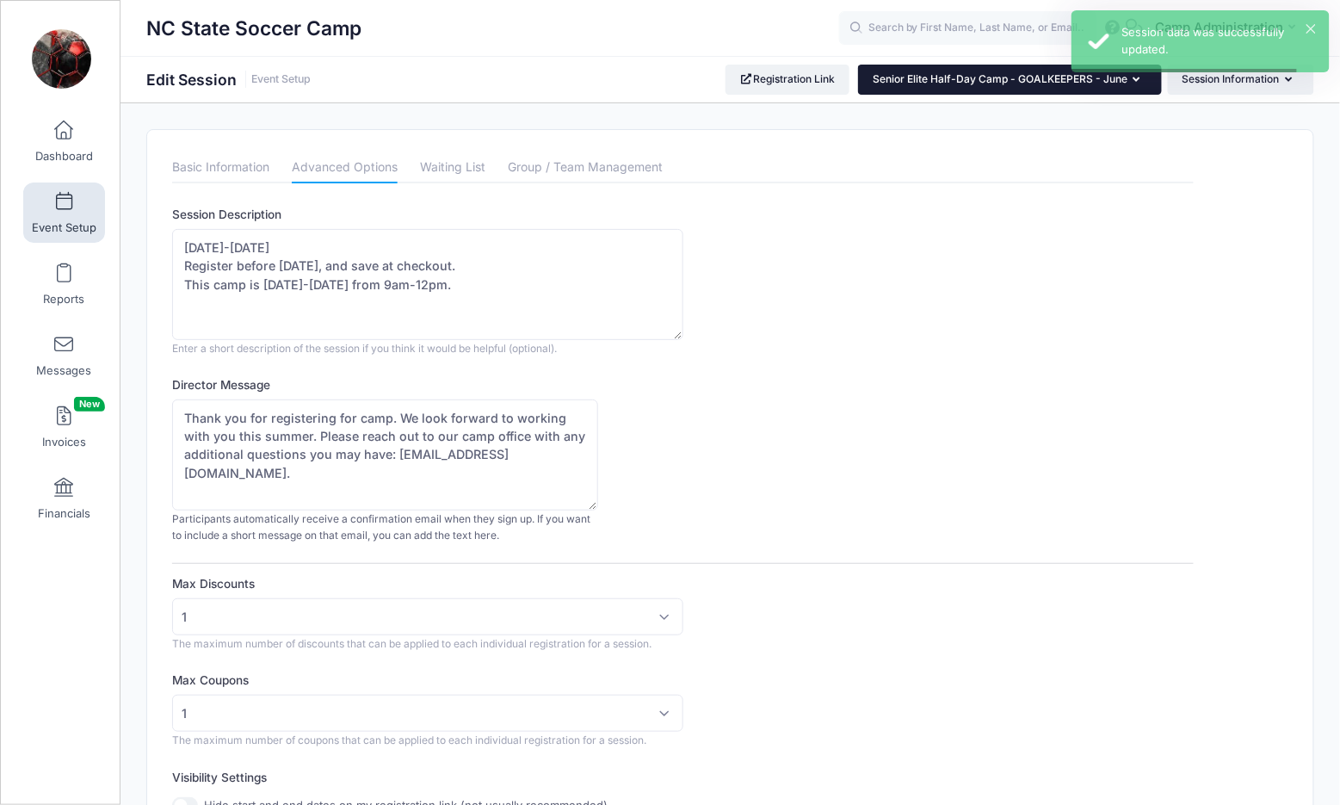
click at [1059, 87] on button "Senior Elite Half-Day Camp - GOALKEEPERS - June" at bounding box center [1010, 79] width 304 height 29
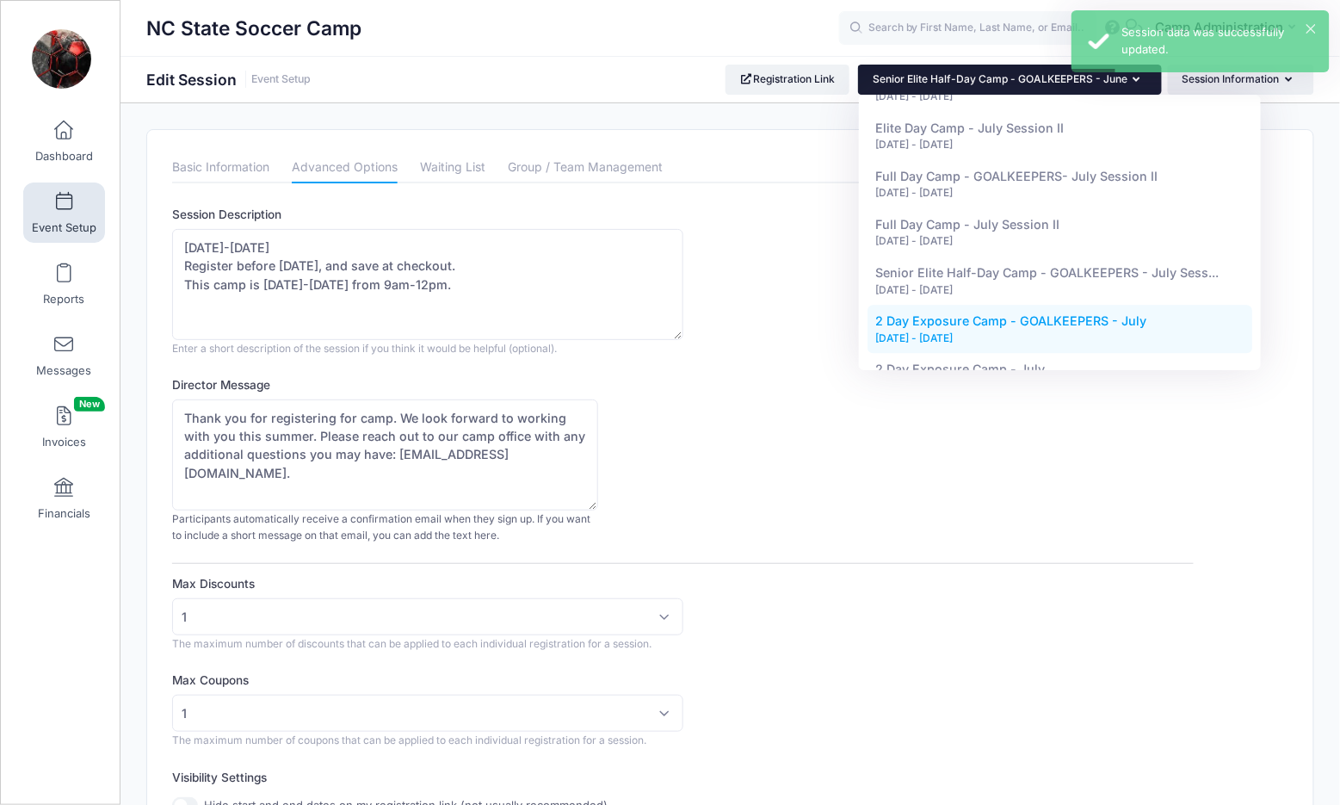
scroll to position [1093, 0]
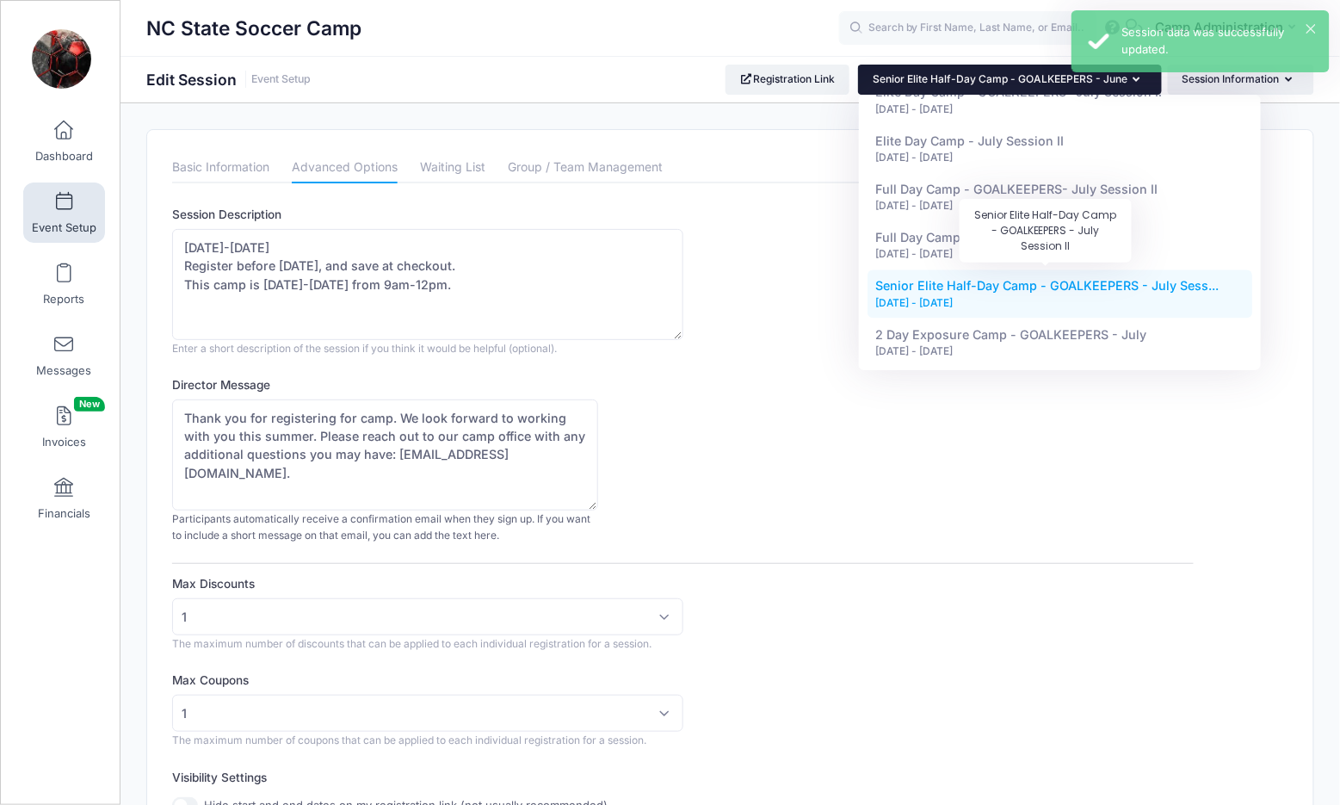
click at [973, 279] on span "Senior Elite Half-Day Camp - GOALKEEPERS - July Sess..." at bounding box center [1047, 286] width 343 height 15
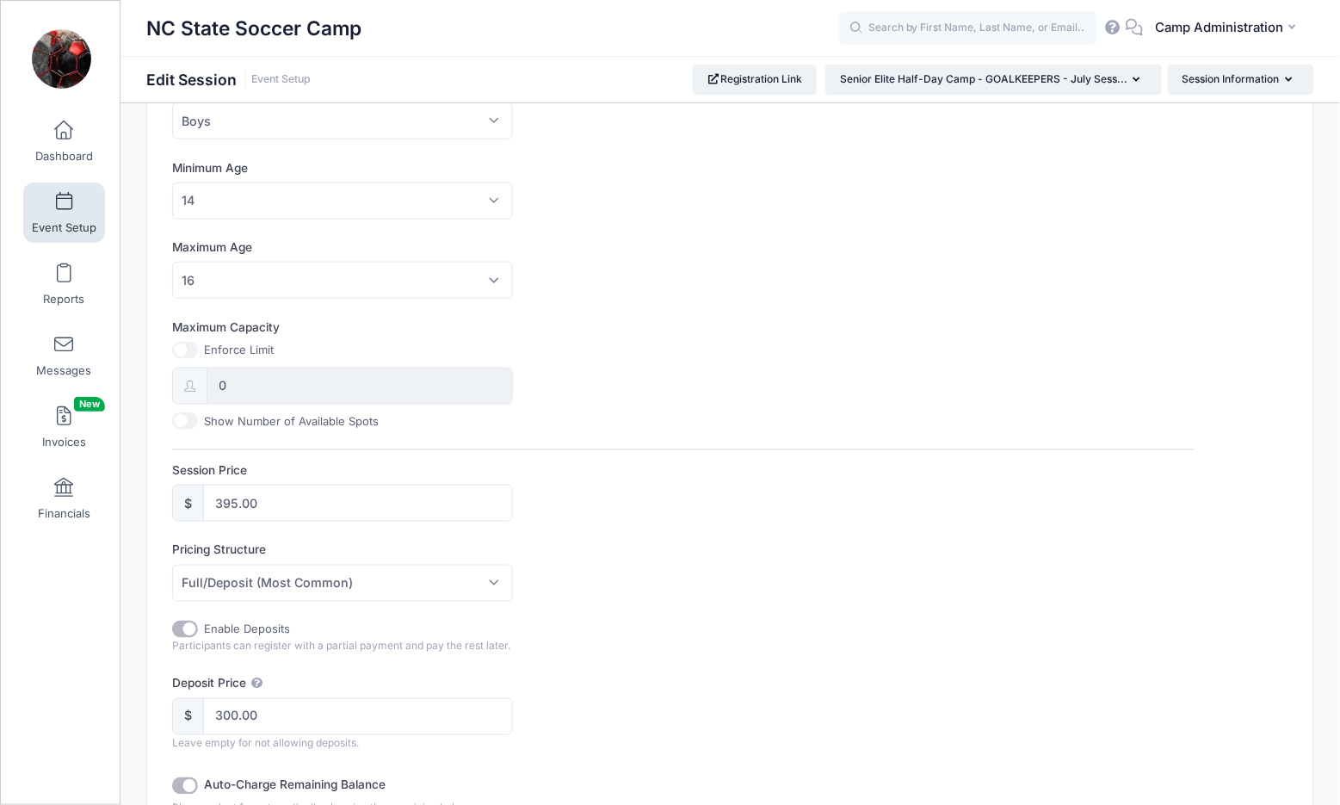
scroll to position [528, 0]
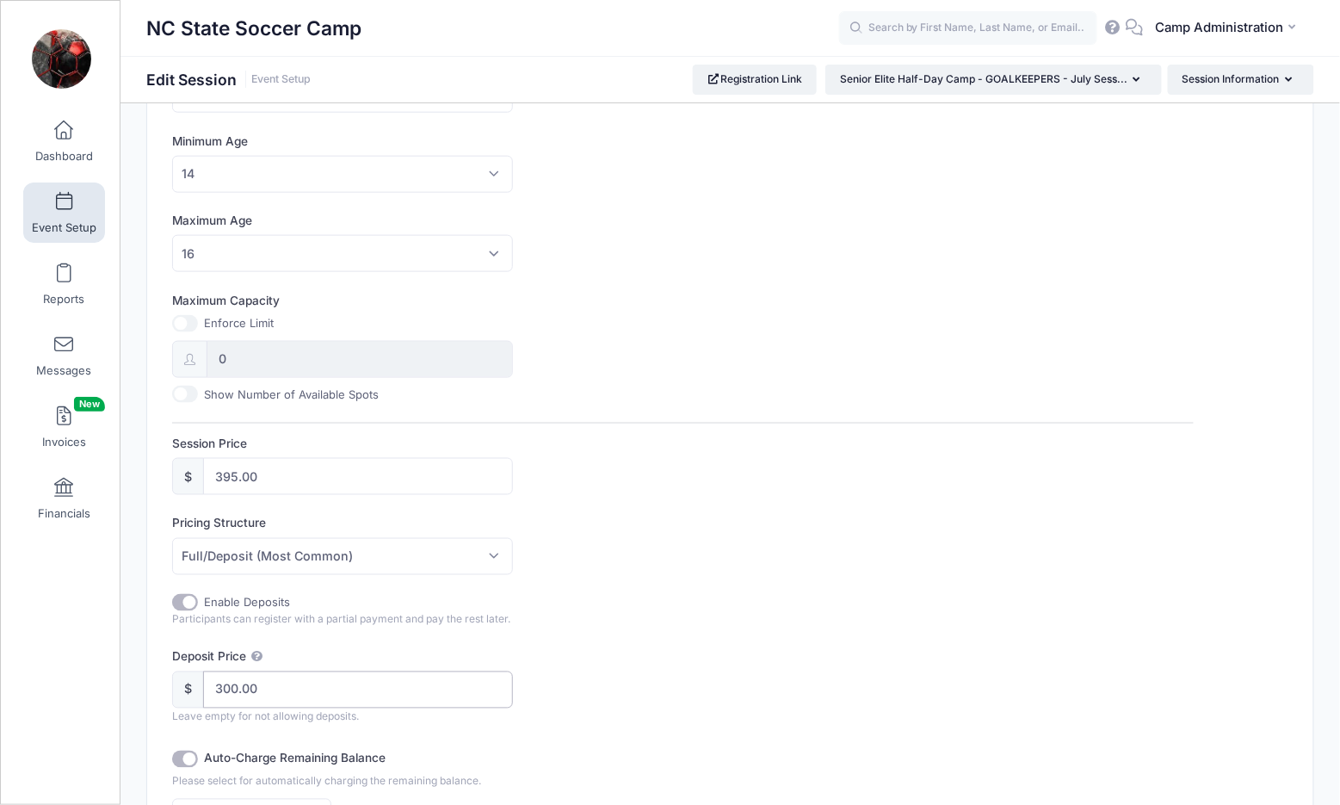
click at [232, 679] on input "300.00" at bounding box center [358, 689] width 310 height 37
type input "0.00"
checkbox input "false"
type input "260.00"
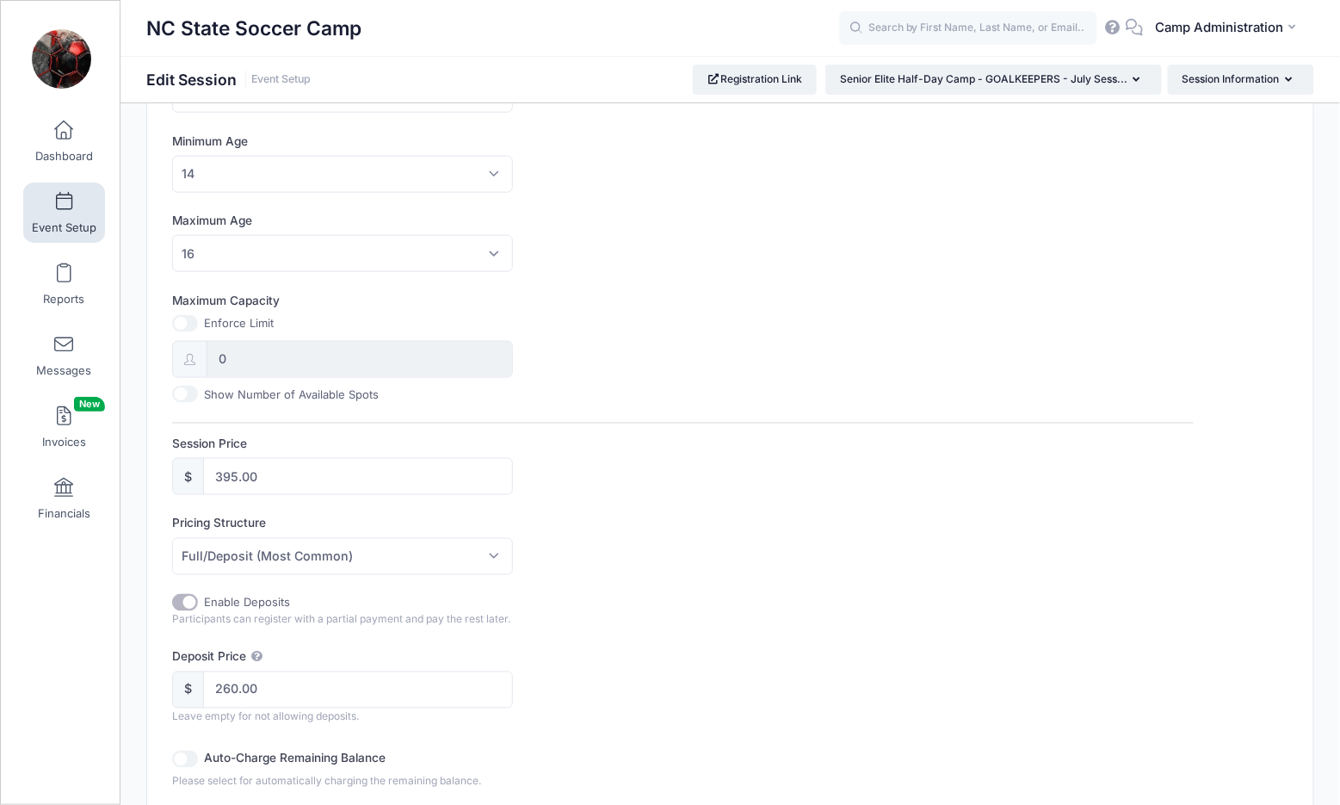
click at [626, 722] on div "Enable Deposits Participants can register with a partial payment and pay the re…" at bounding box center [682, 724] width 1021 height 261
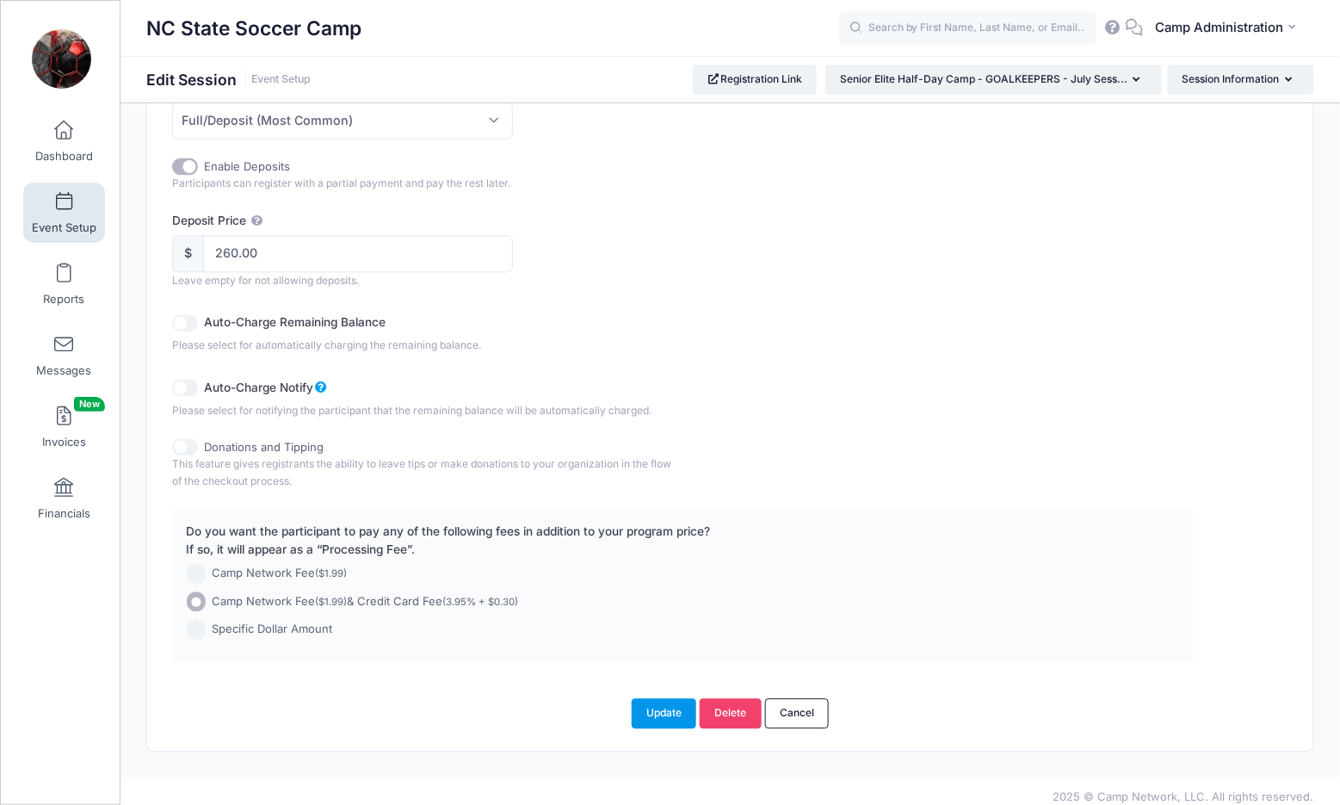
click at [657, 702] on button "Update" at bounding box center [664, 713] width 65 height 29
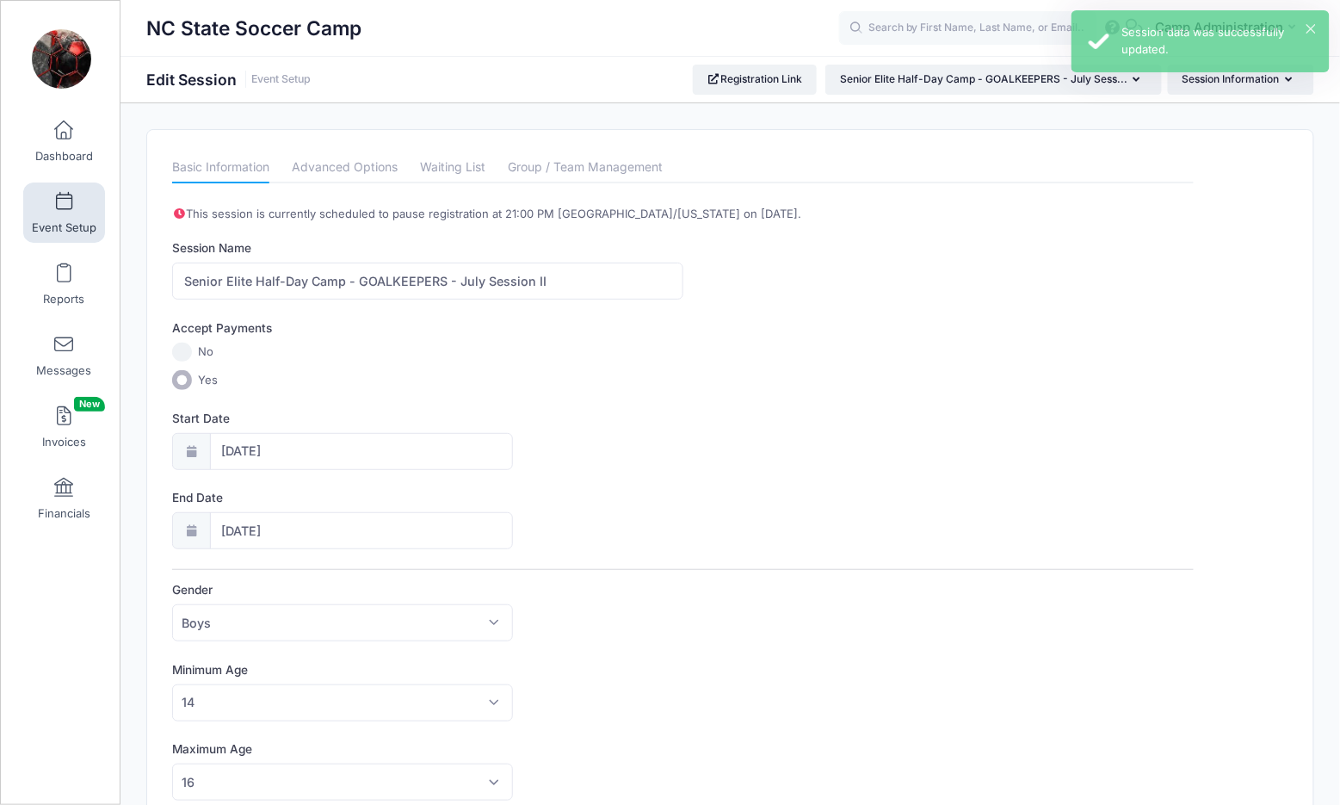
scroll to position [0, 0]
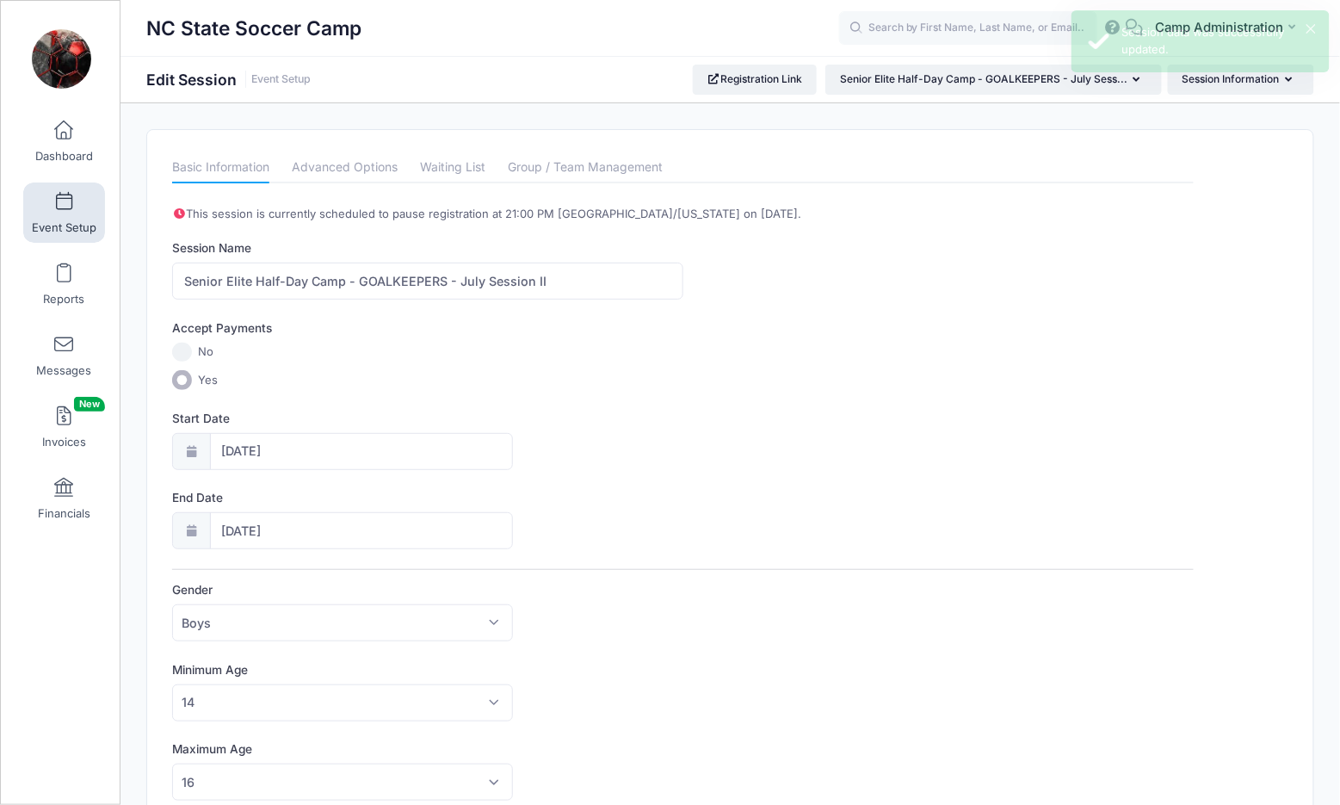
click at [59, 213] on link "Event Setup" at bounding box center [64, 212] width 82 height 60
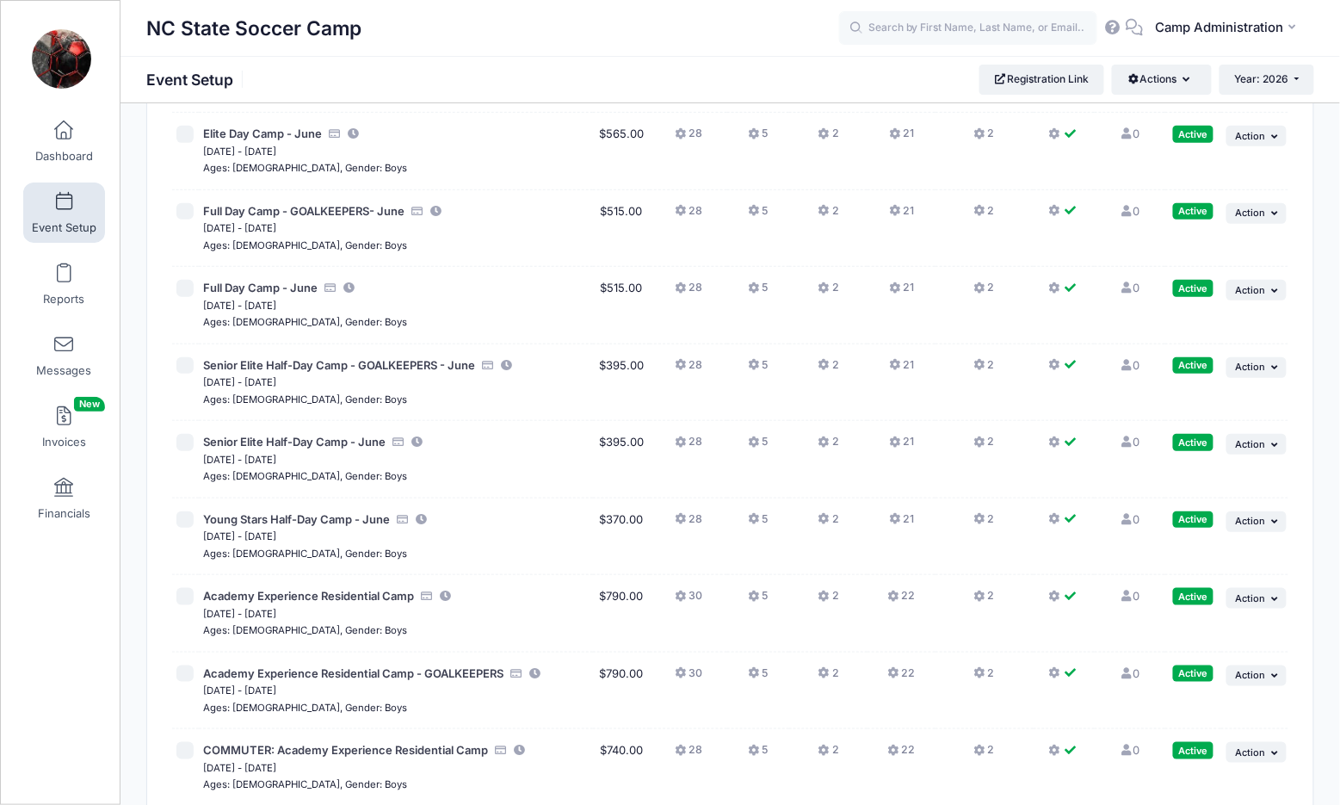
scroll to position [192, 0]
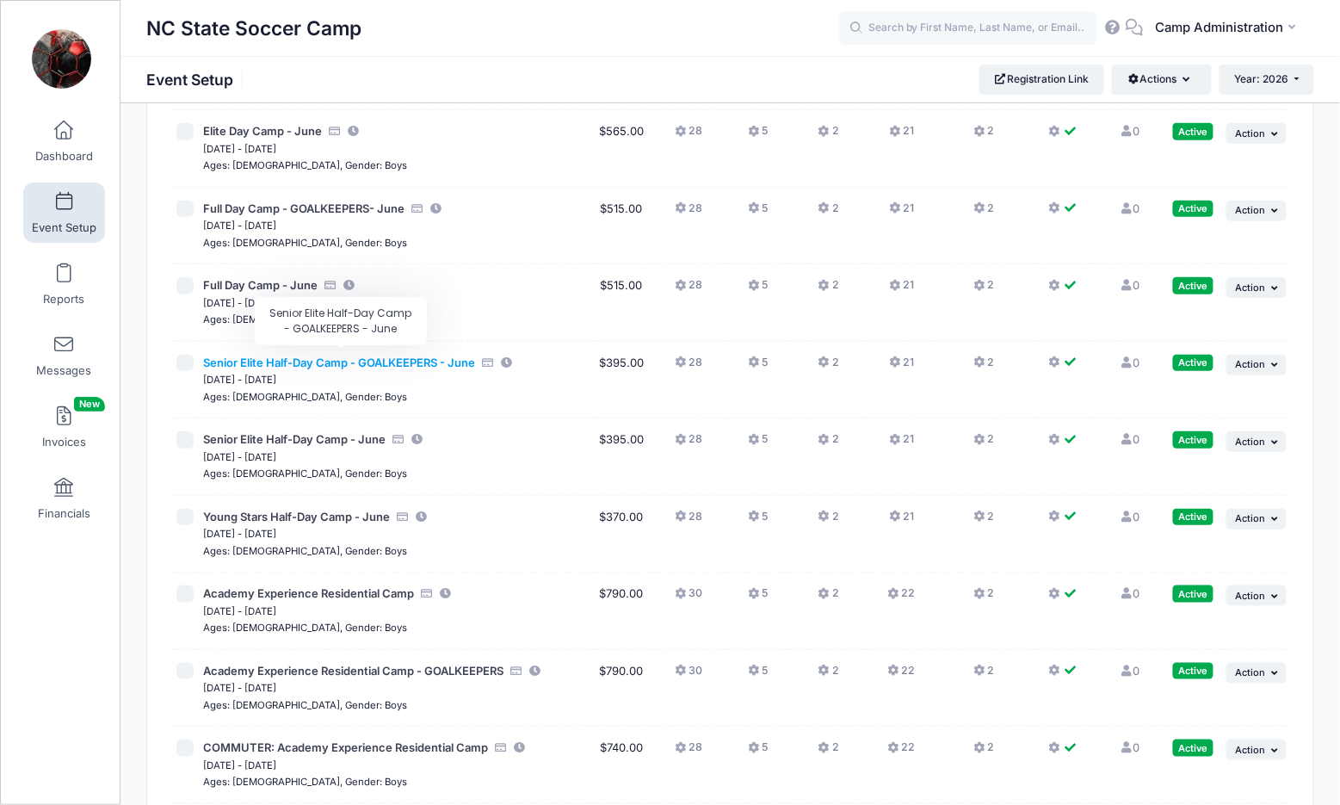
click at [405, 357] on span "Senior Elite Half-Day Camp - GOALKEEPERS - June" at bounding box center [339, 362] width 272 height 14
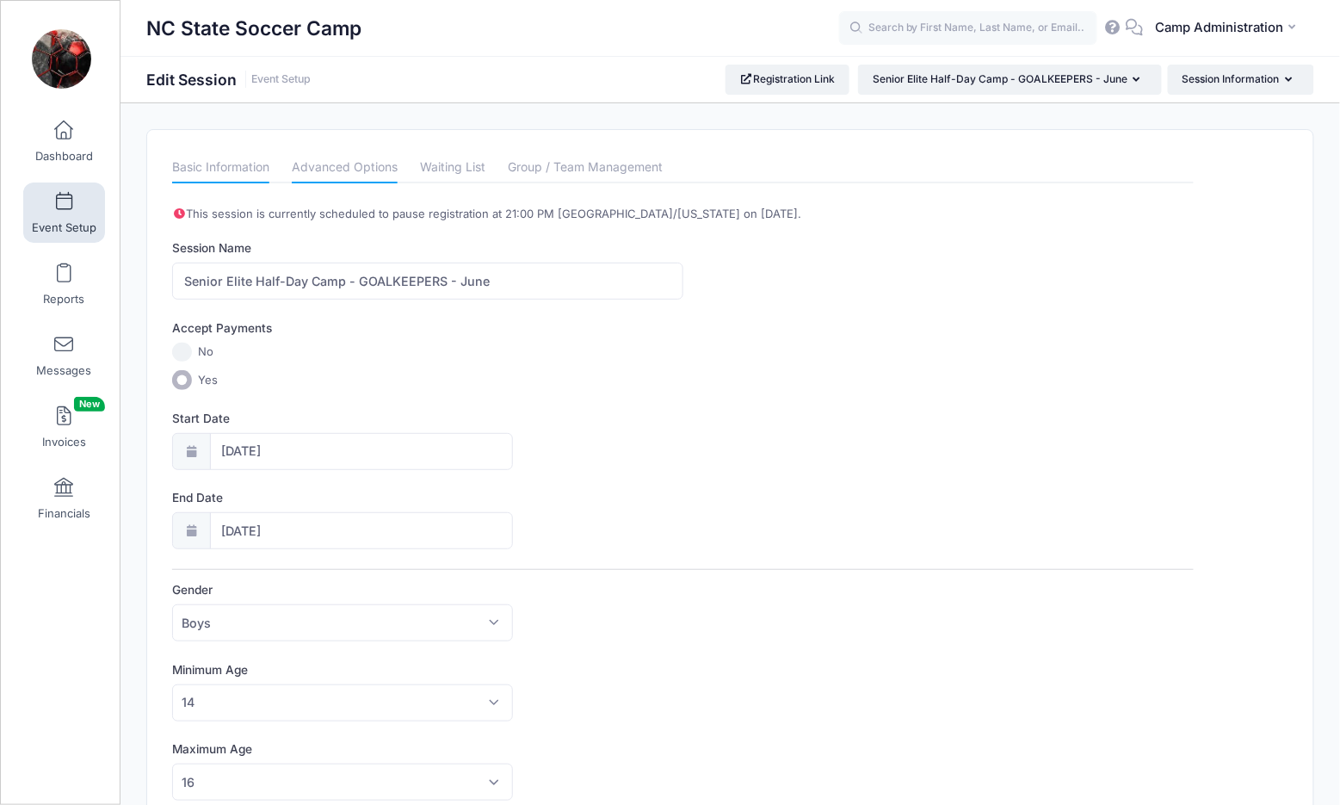
click at [365, 153] on link "Advanced Options" at bounding box center [345, 167] width 106 height 31
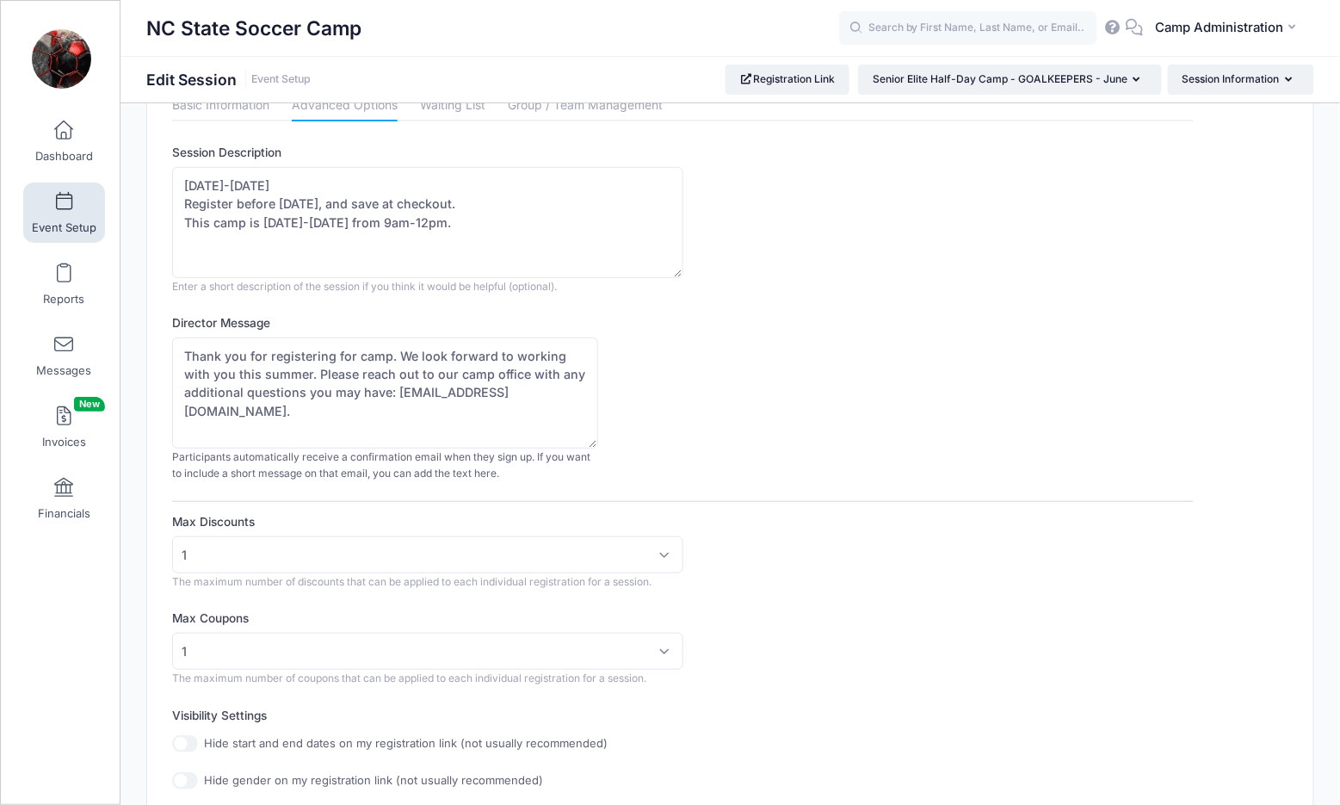
scroll to position [70, 0]
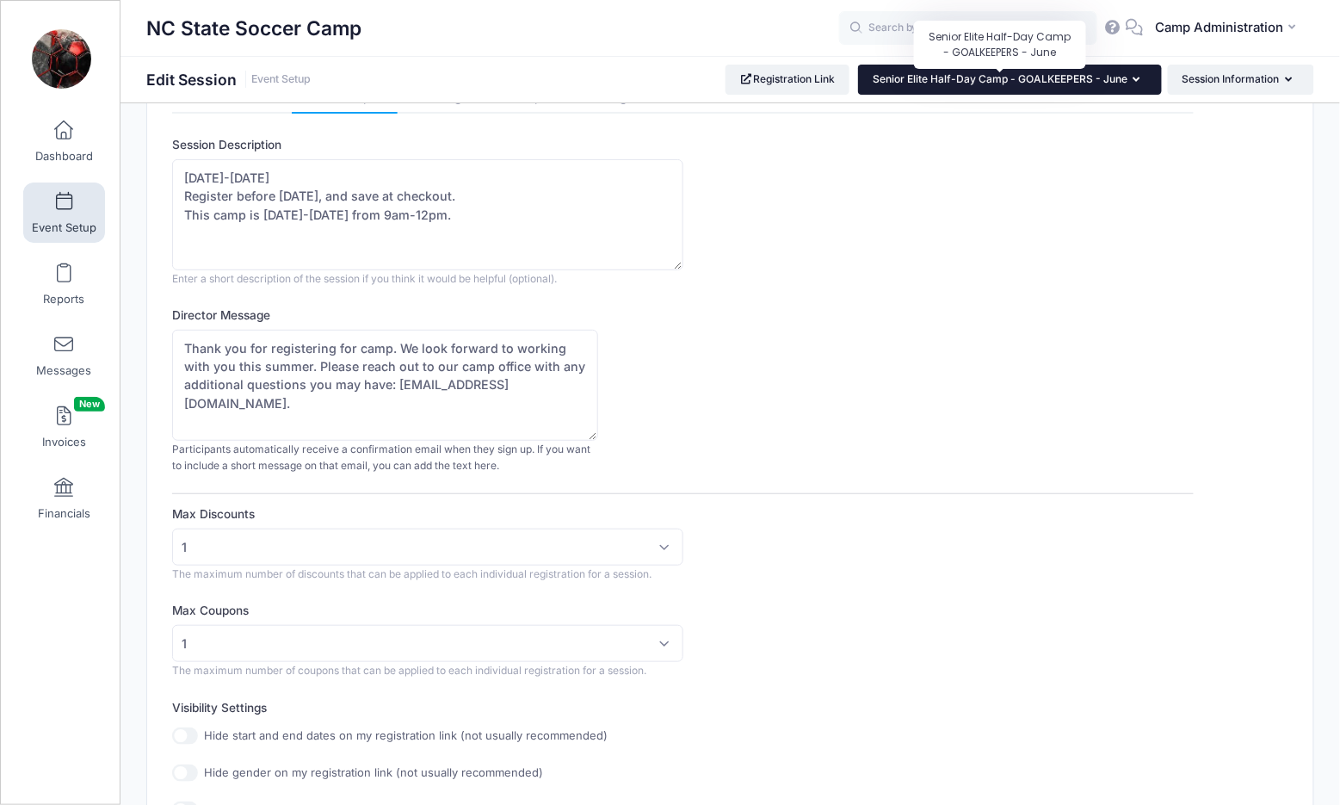
click at [919, 76] on span "Senior Elite Half-Day Camp - GOALKEEPERS - June" at bounding box center [1000, 78] width 255 height 13
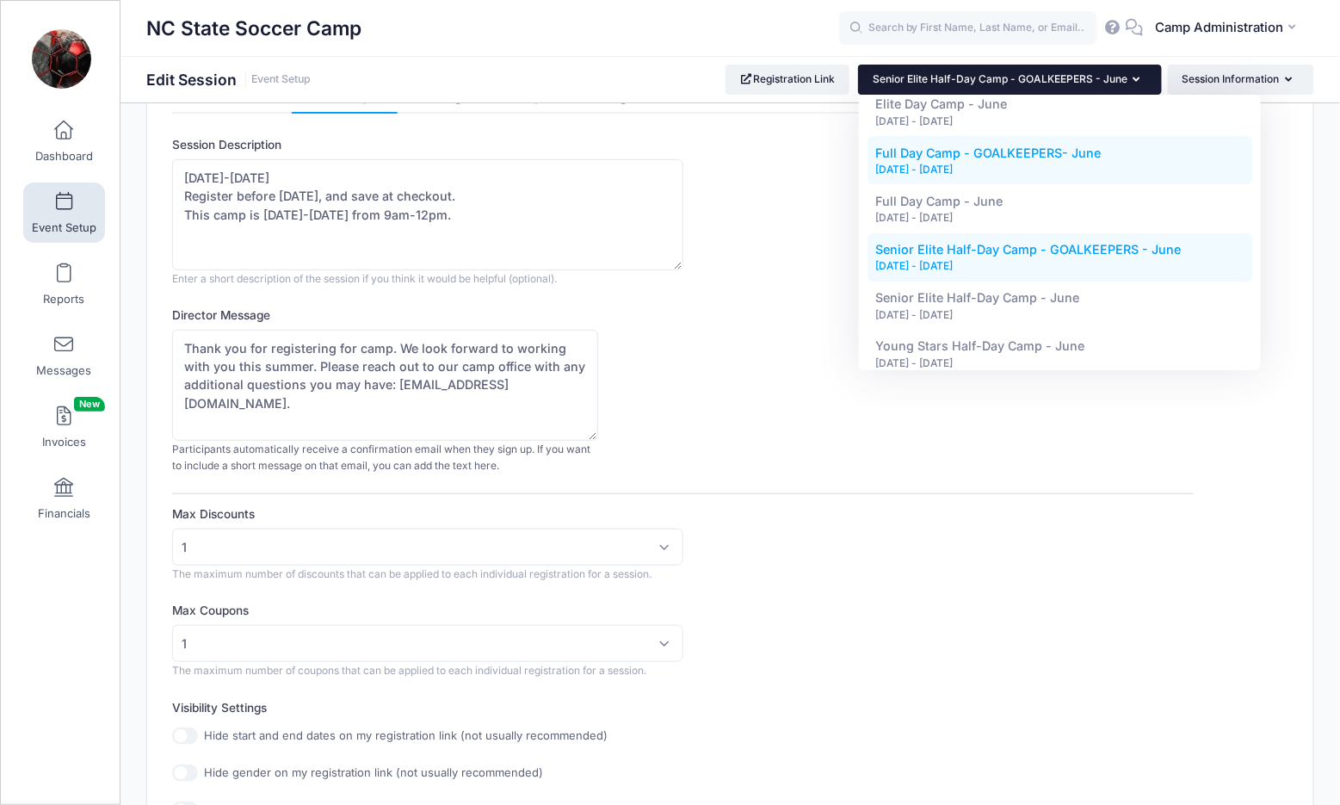
scroll to position [86, 0]
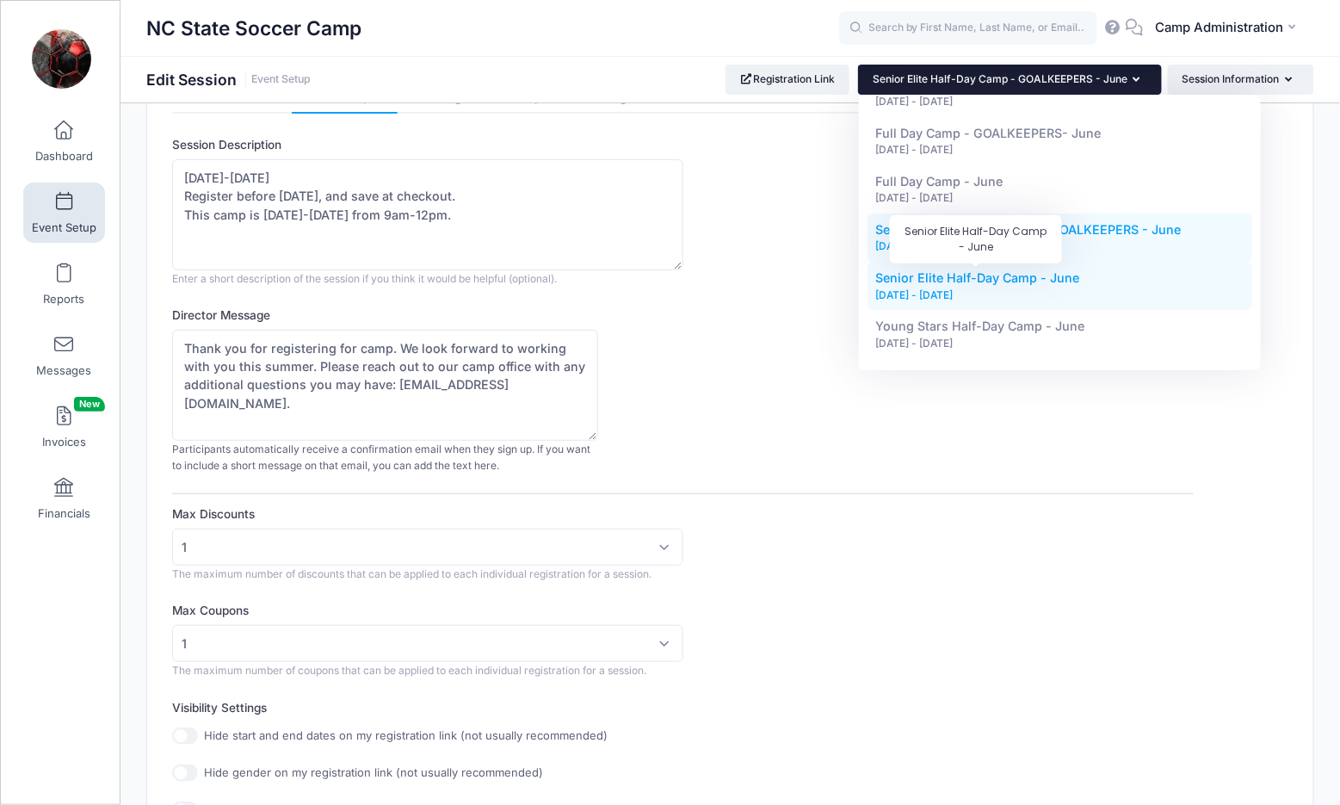
click at [945, 270] on span "Senior Elite Half-Day Camp - June" at bounding box center [978, 277] width 204 height 15
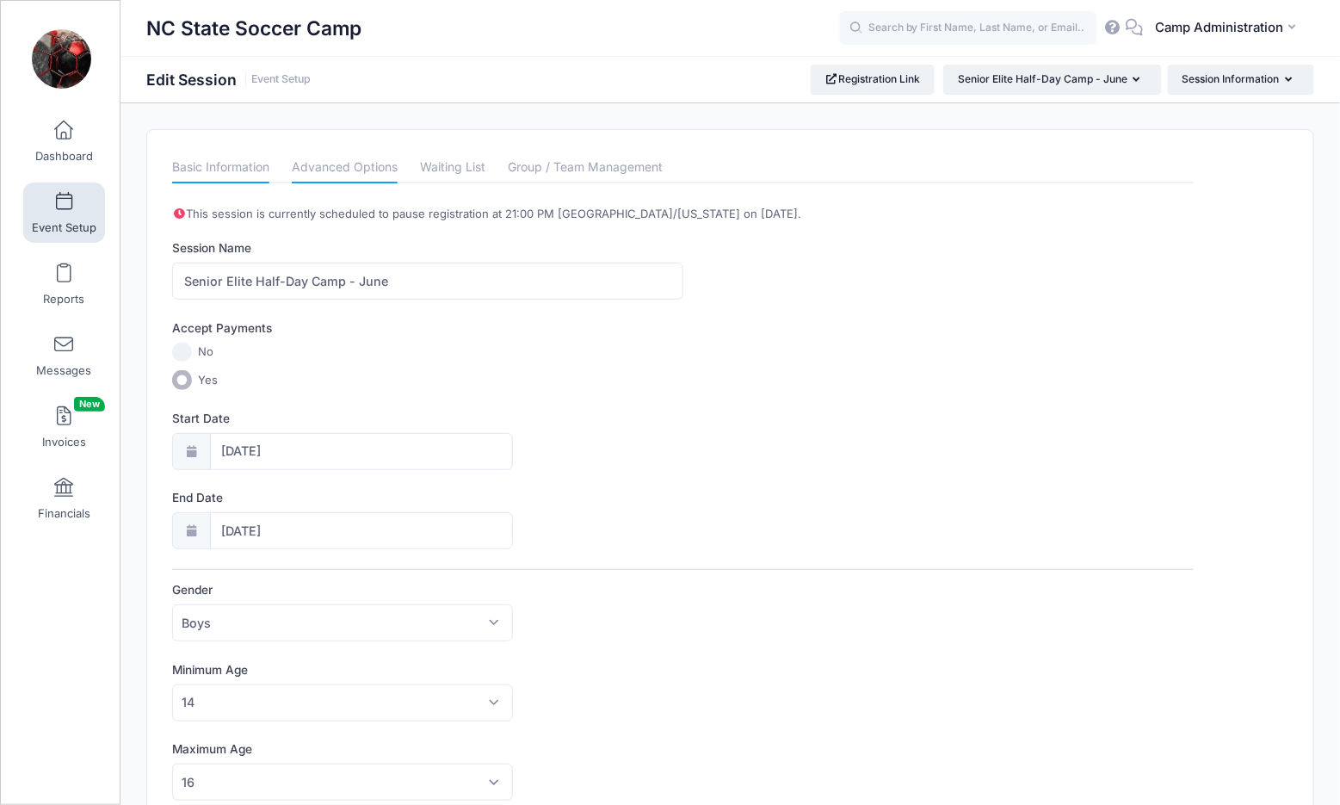
click at [388, 165] on link "Advanced Options" at bounding box center [345, 167] width 106 height 31
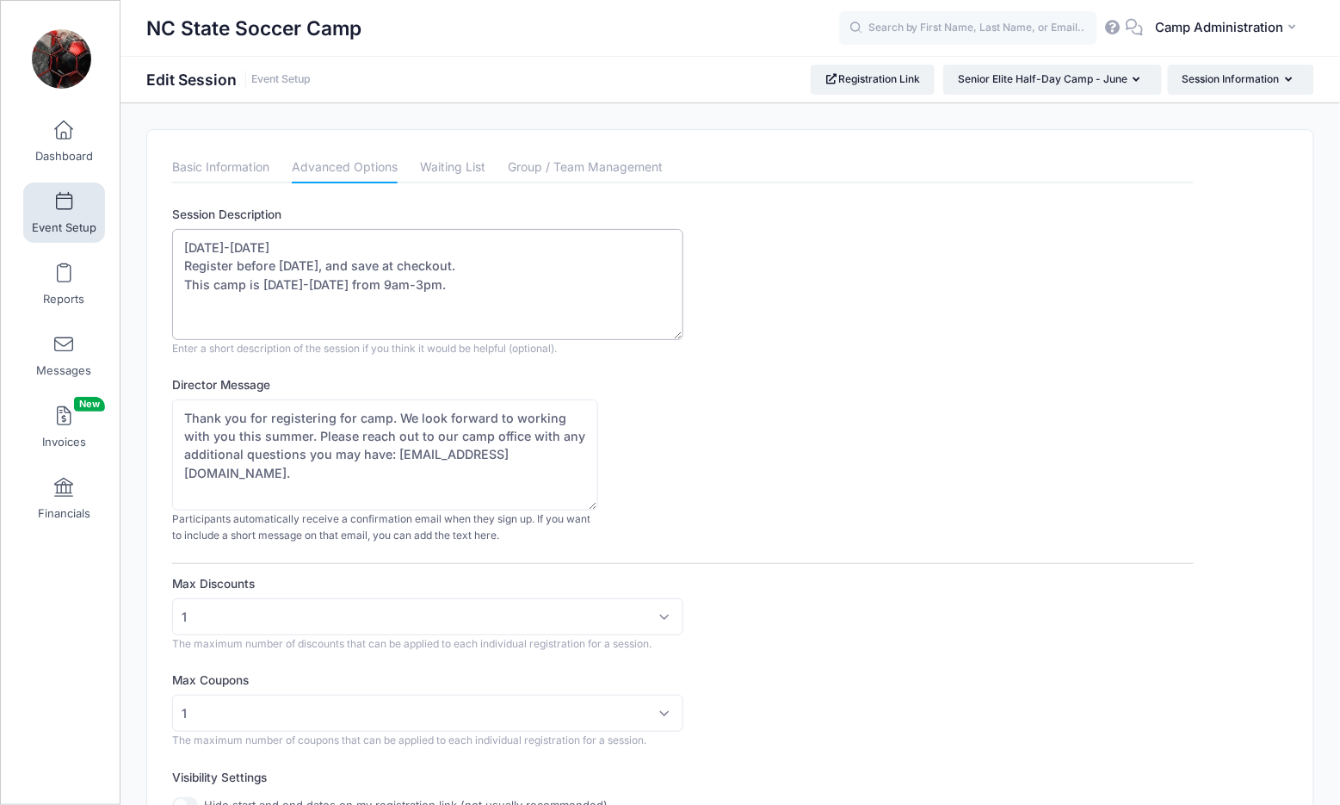
click at [443, 281] on textarea "[DATE]-[DATE] Register before [DATE], and save at checkout. This camp is [DATE]…" at bounding box center [427, 284] width 510 height 111
type textarea "[DATE]-[DATE] Register before [DATE], and save at checkout. This camp is [DATE]…"
click at [830, 386] on div "Director Message Thank you for registering for camp. We look forward to working…" at bounding box center [682, 460] width 1021 height 168
click at [268, 170] on link "Basic Information" at bounding box center [220, 167] width 97 height 31
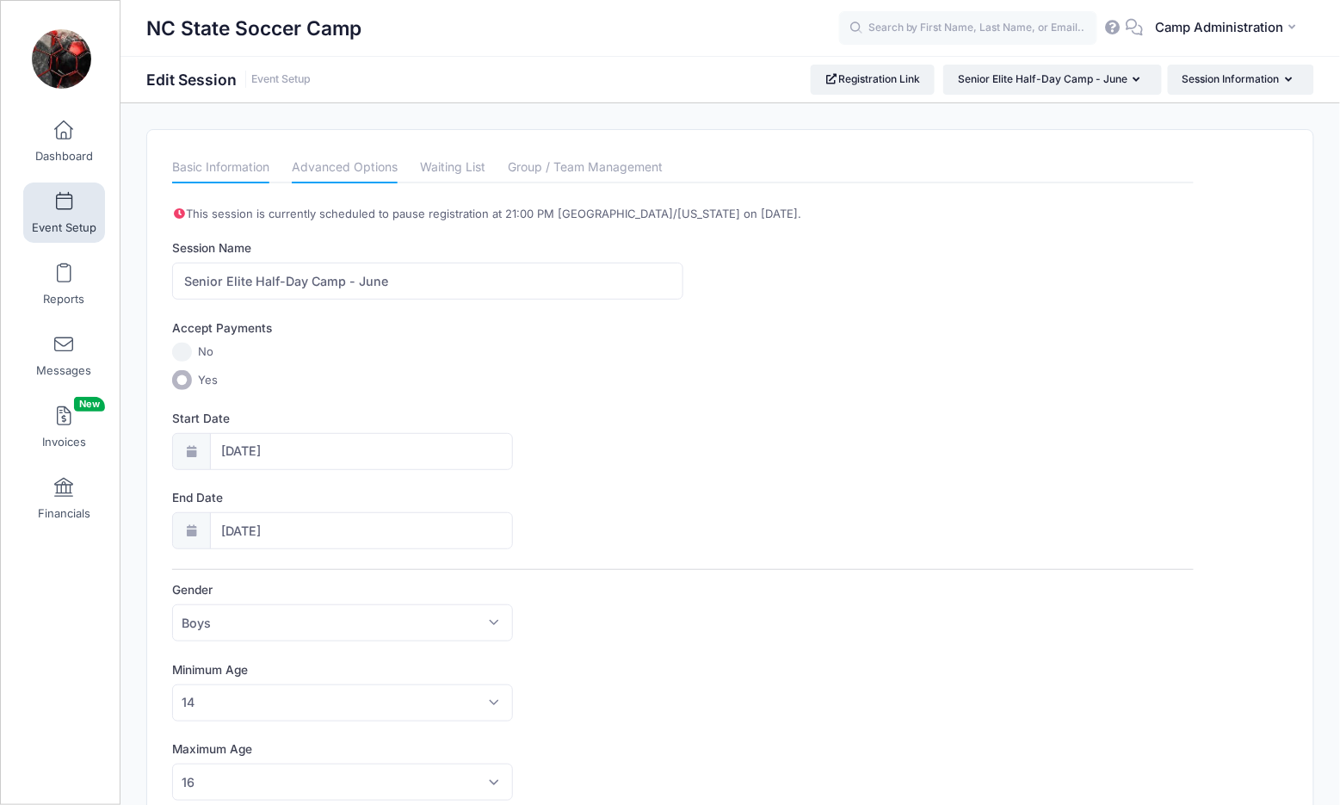
click at [360, 168] on link "Advanced Options" at bounding box center [345, 167] width 106 height 31
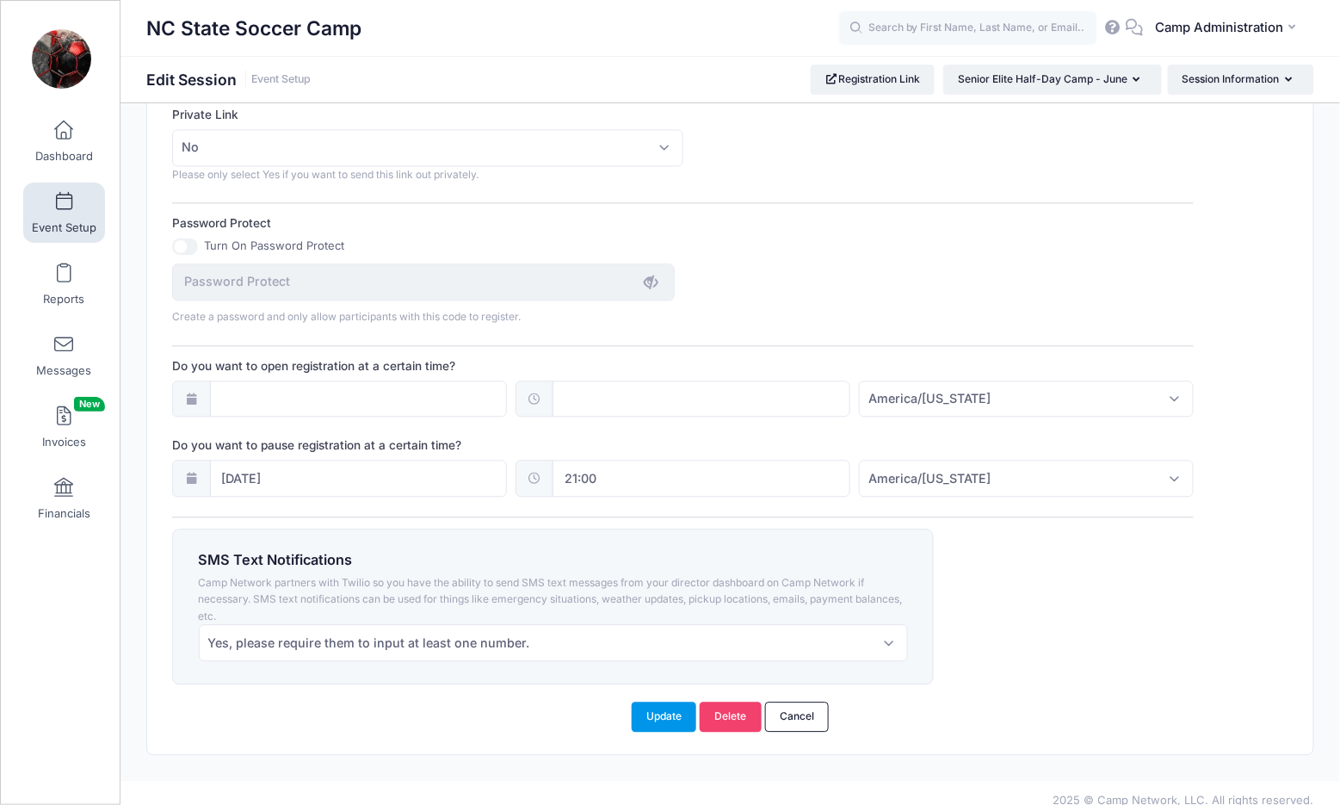
click at [673, 701] on button "Update" at bounding box center [664, 715] width 65 height 29
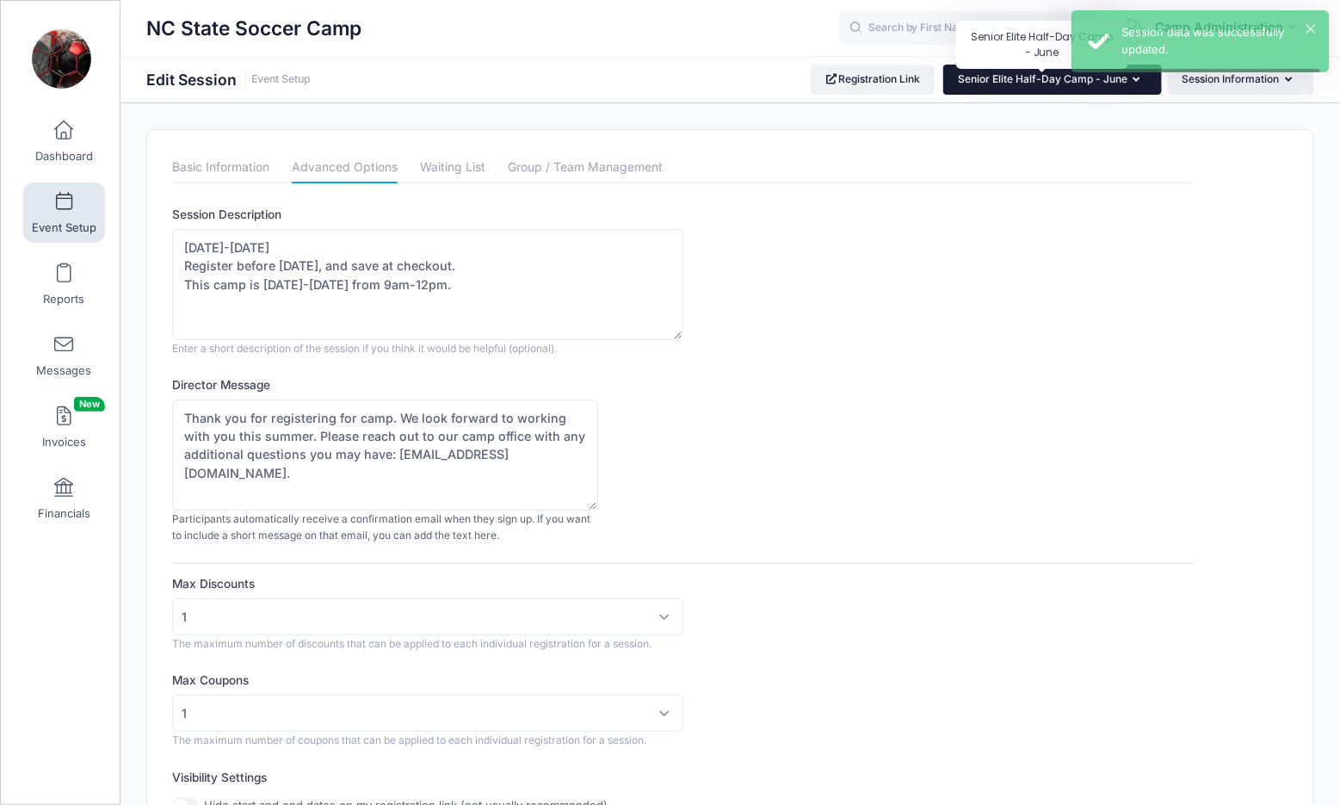
click at [1117, 77] on span "Senior Elite Half-Day Camp - June" at bounding box center [1043, 78] width 170 height 13
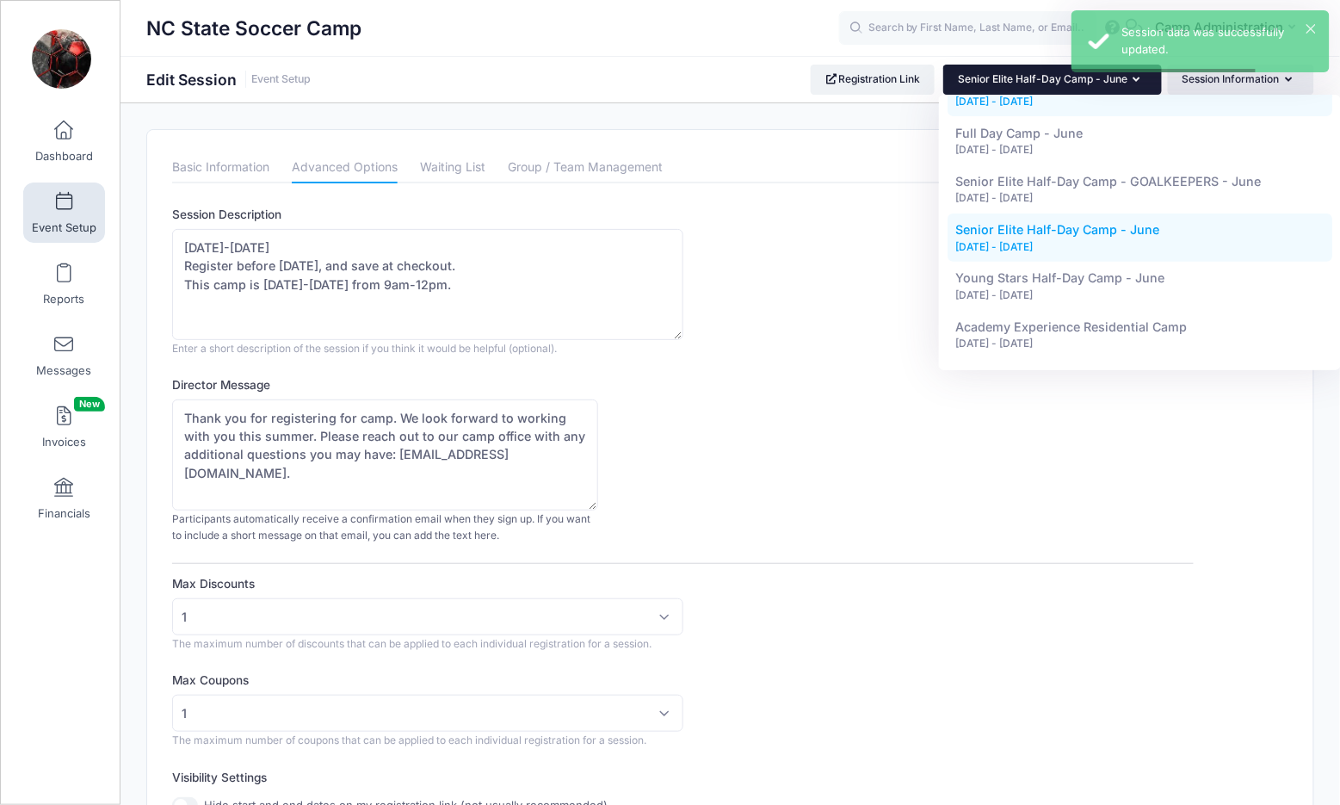
scroll to position [136, 0]
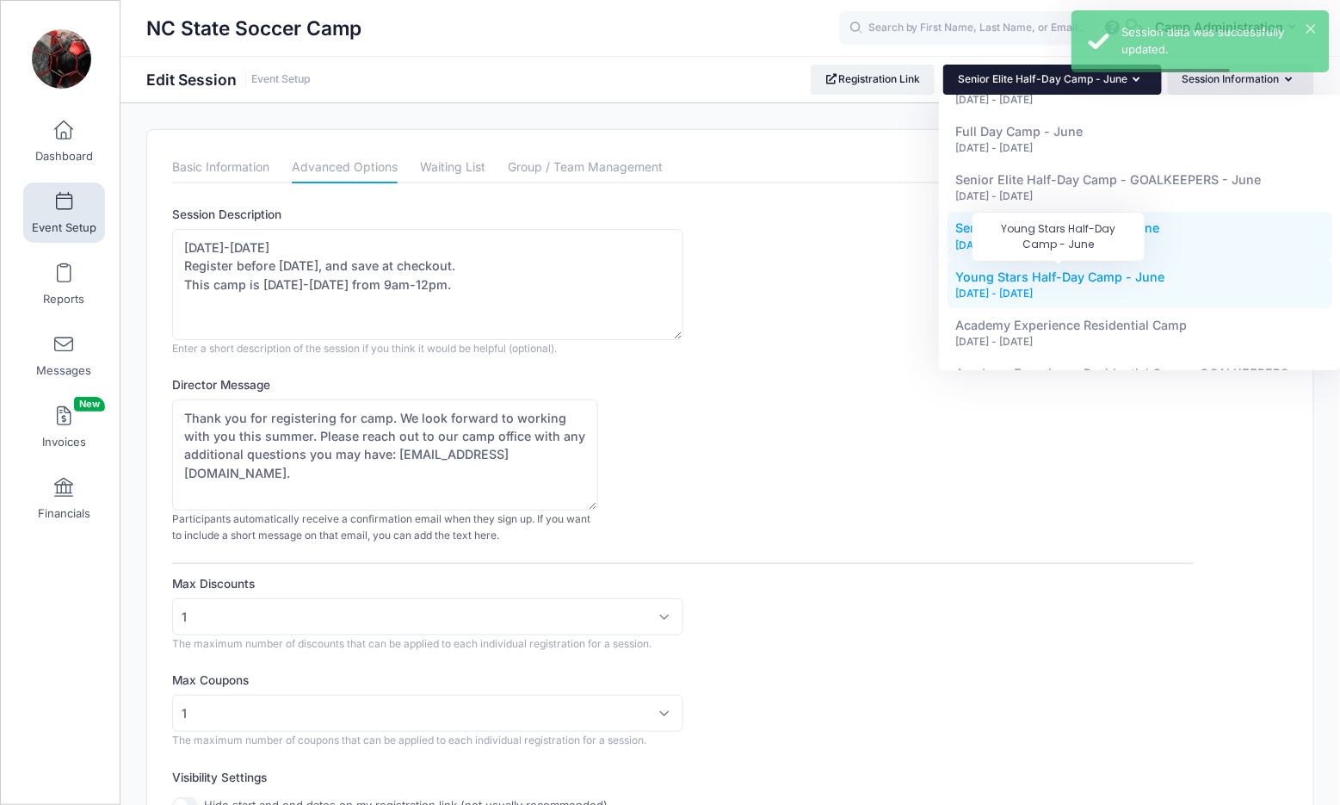
click at [1068, 270] on span "Young Stars Half-Day Camp - June" at bounding box center [1060, 276] width 209 height 15
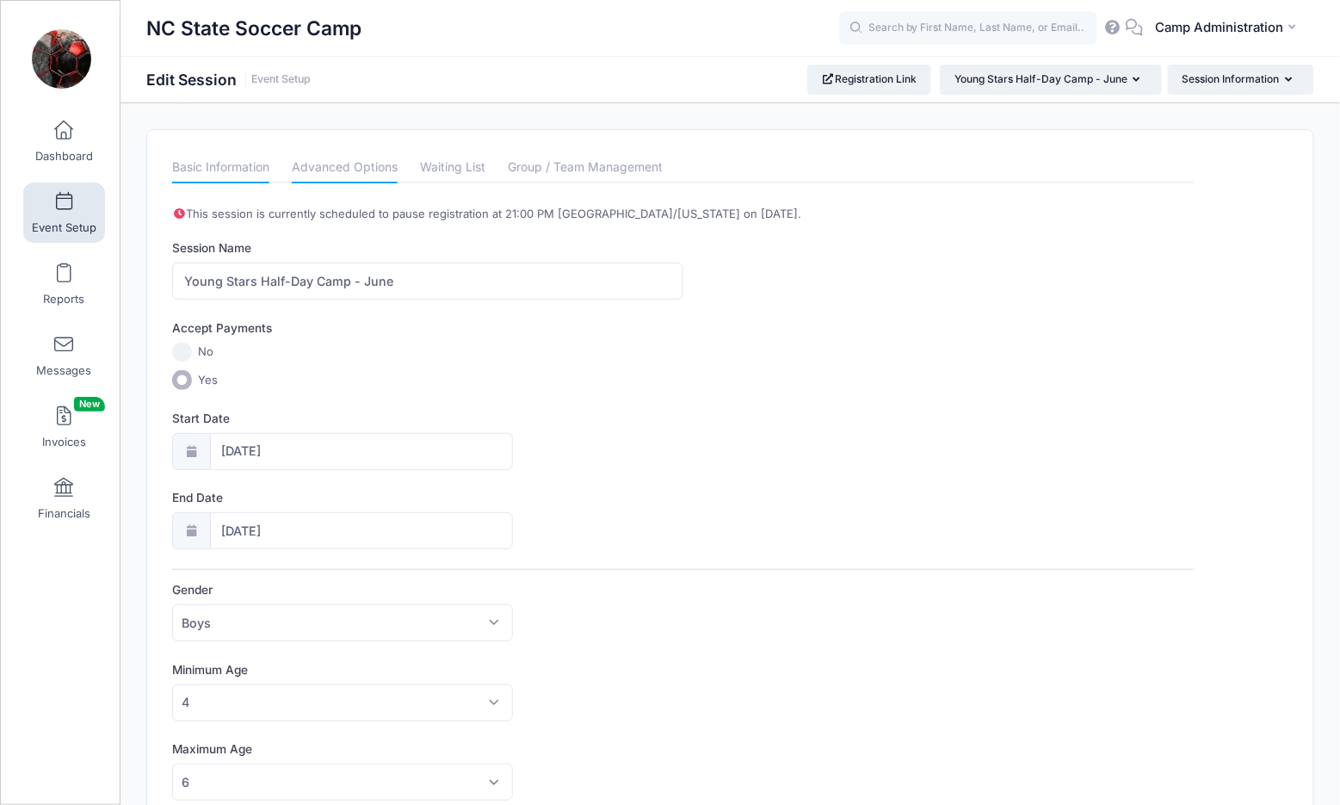
click at [330, 168] on link "Advanced Options" at bounding box center [345, 167] width 106 height 31
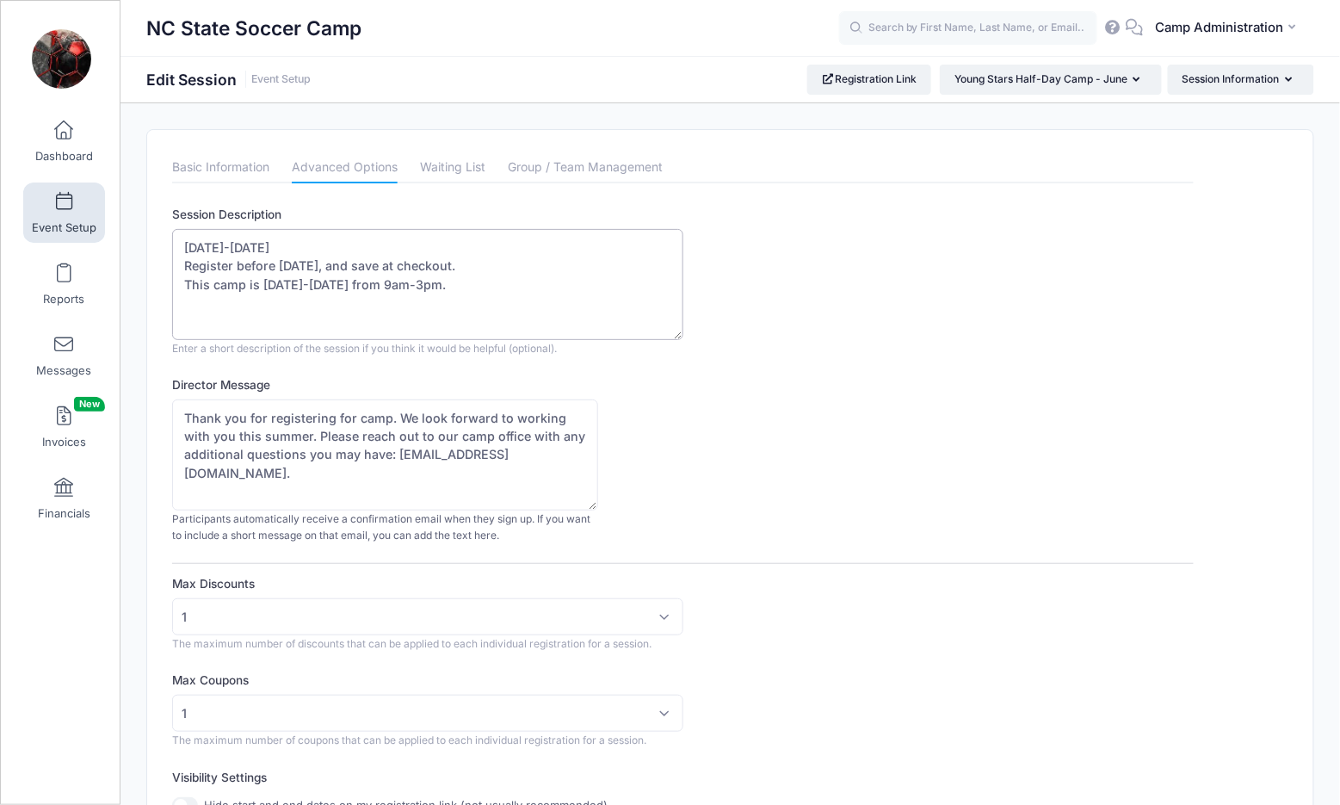
click at [452, 277] on textarea "[DATE]-[DATE] Register before [DATE], and save at checkout. This camp is [DATE]…" at bounding box center [427, 284] width 510 height 111
type textarea "[DATE]-[DATE] Register before [DATE], and save at checkout. This camp is [DATE]…"
click at [687, 446] on div "Director Message Thank you for registering for camp. We look forward to working…" at bounding box center [682, 460] width 1021 height 168
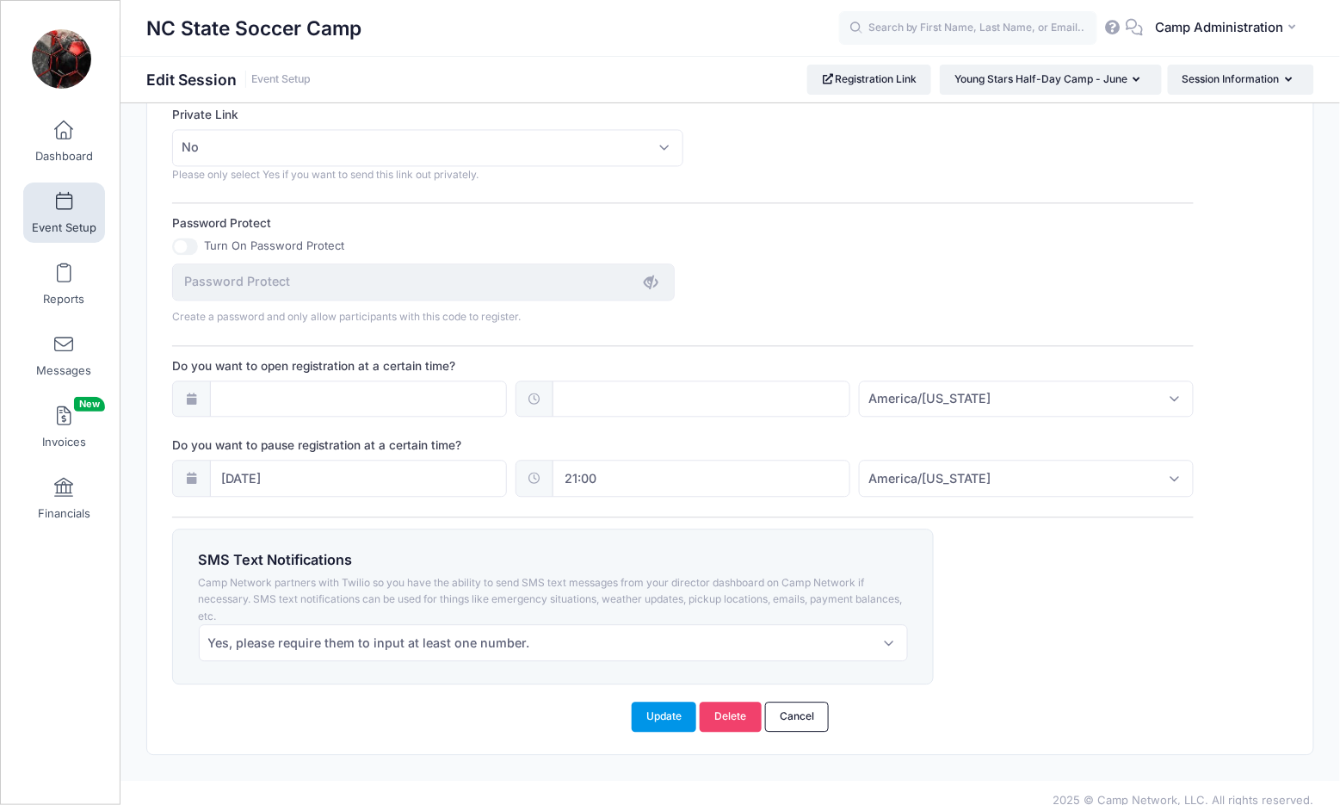
click at [668, 701] on button "Update" at bounding box center [664, 715] width 65 height 29
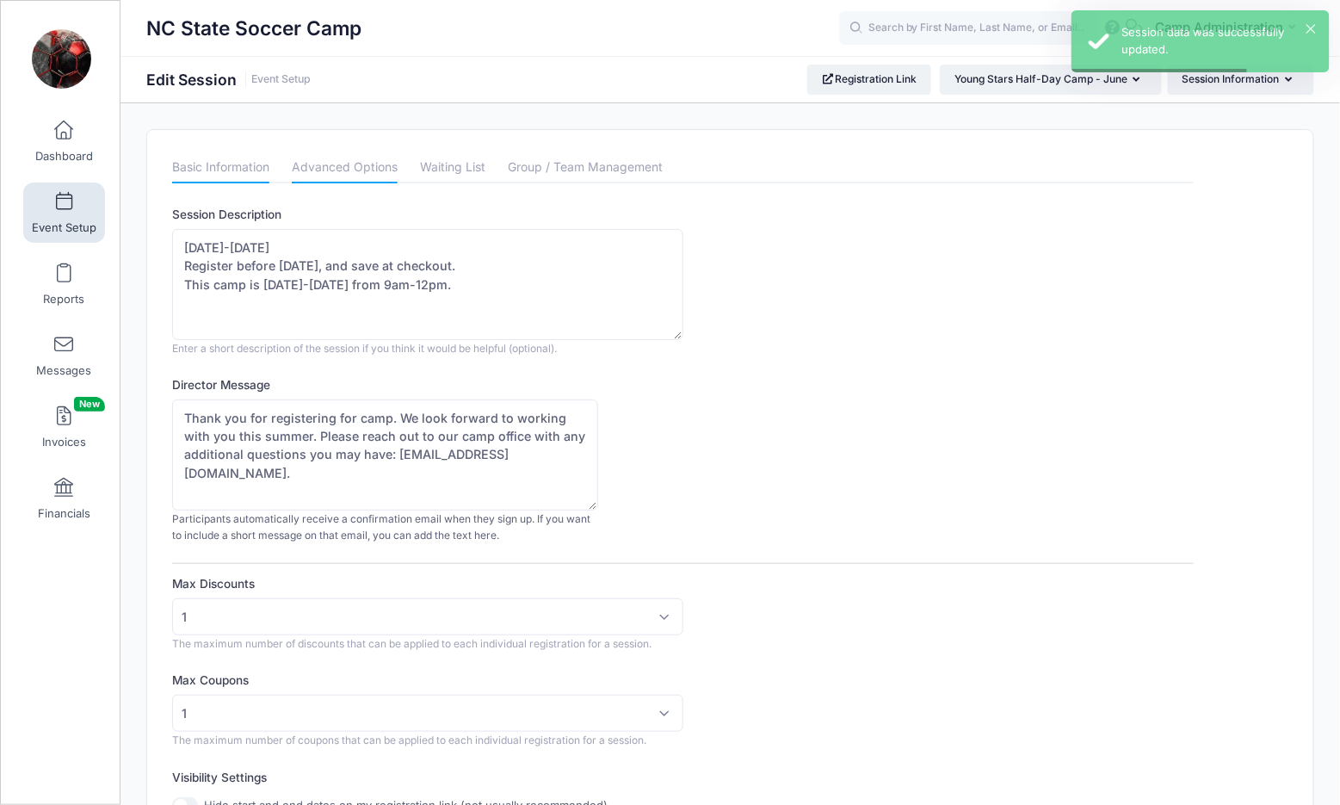
click at [255, 164] on link "Basic Information" at bounding box center [220, 167] width 97 height 31
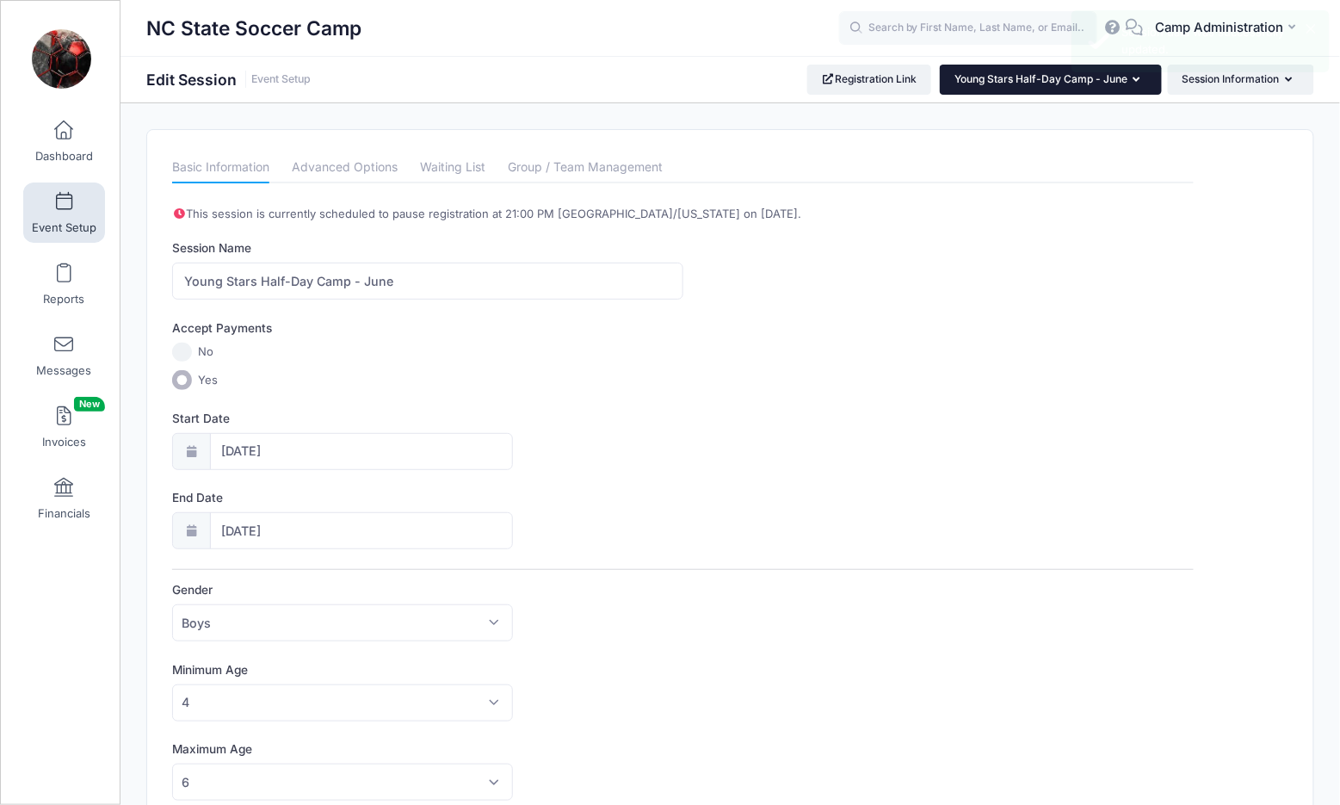
click at [1059, 77] on span "Young Stars Half-Day Camp - June" at bounding box center [1040, 78] width 173 height 13
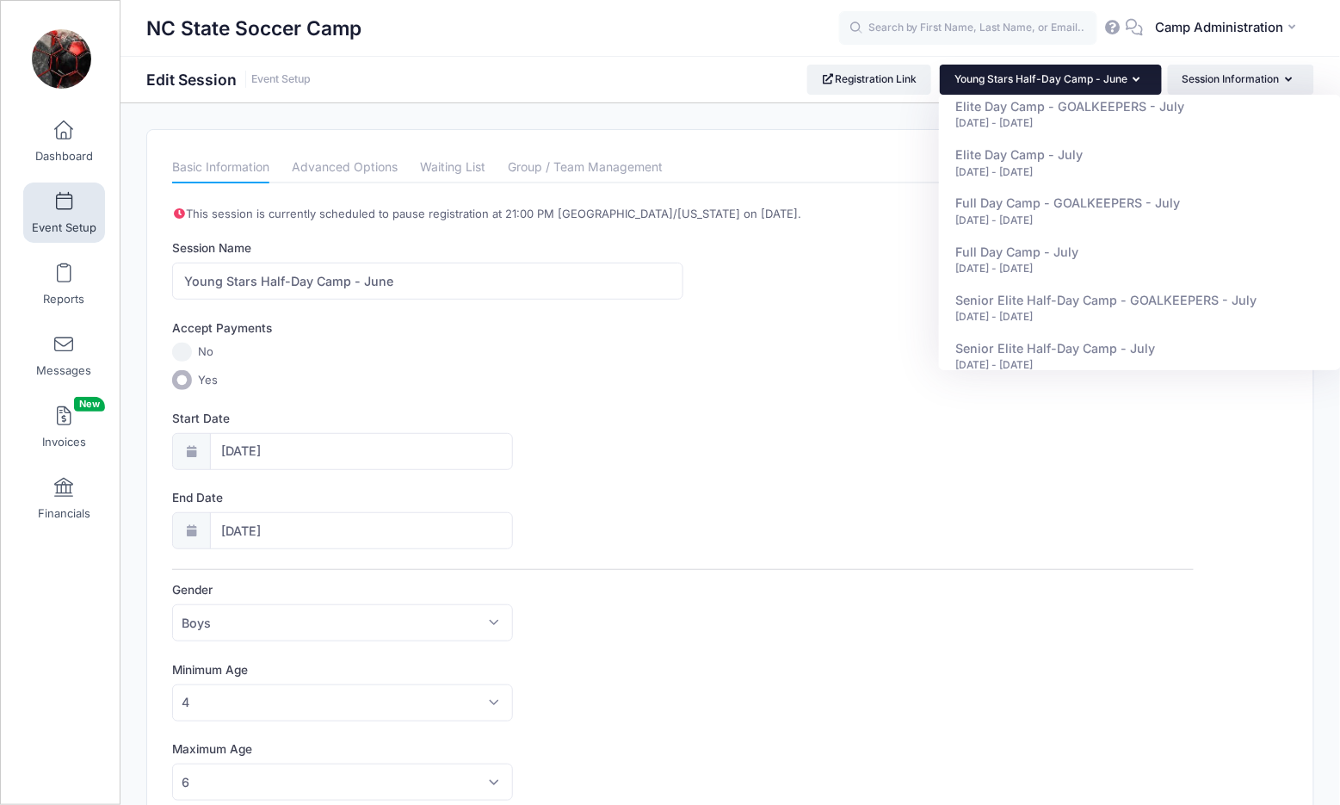
scroll to position [764, 0]
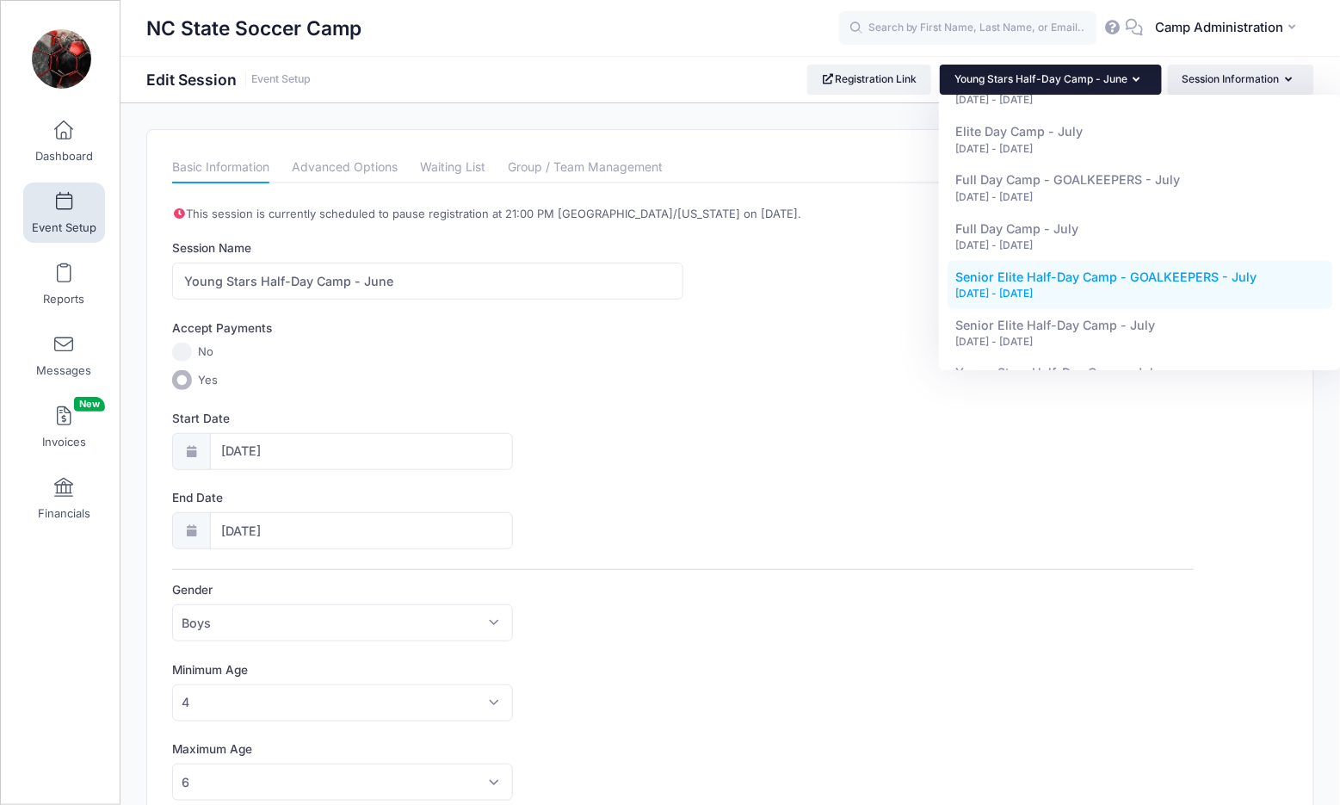
click at [1051, 289] on div "[DATE] - [DATE]" at bounding box center [1140, 293] width 368 height 15
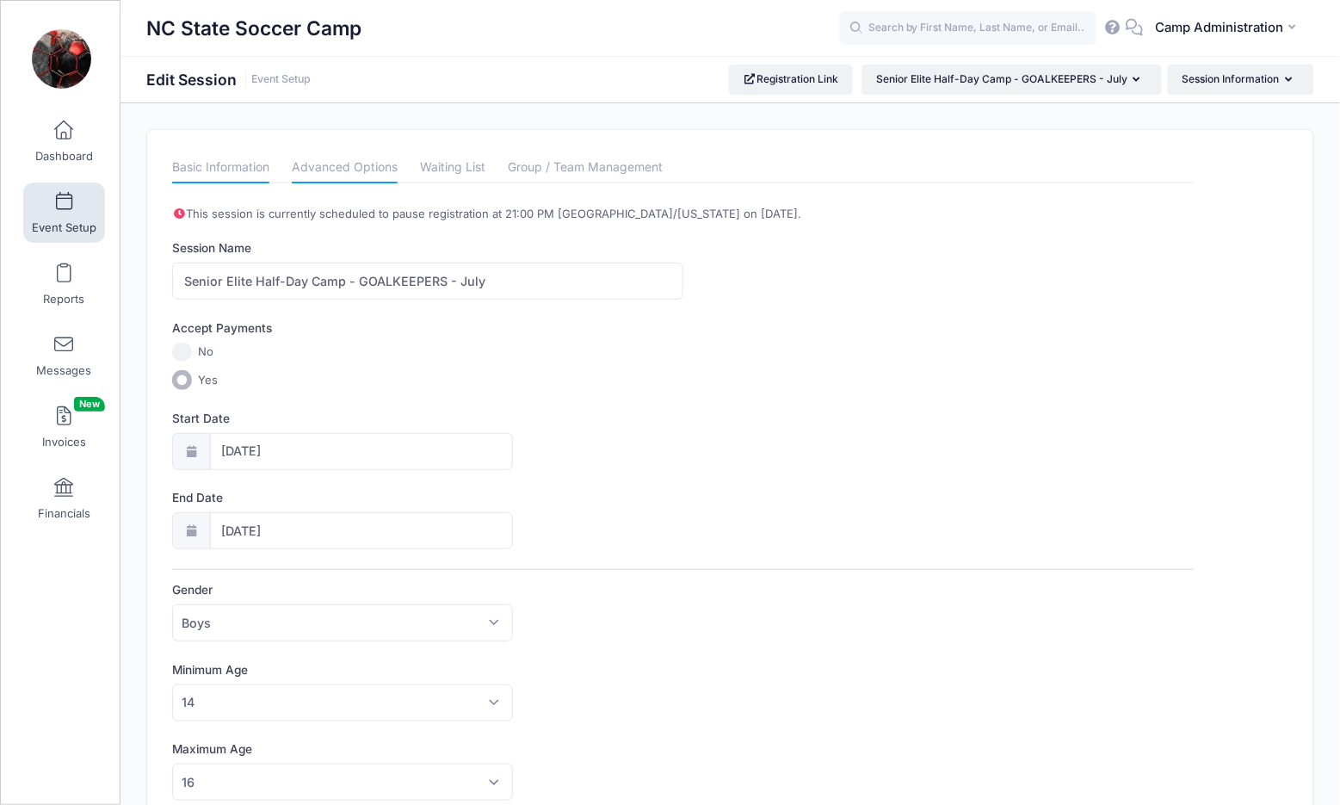
click at [303, 171] on link "Advanced Options" at bounding box center [345, 167] width 106 height 31
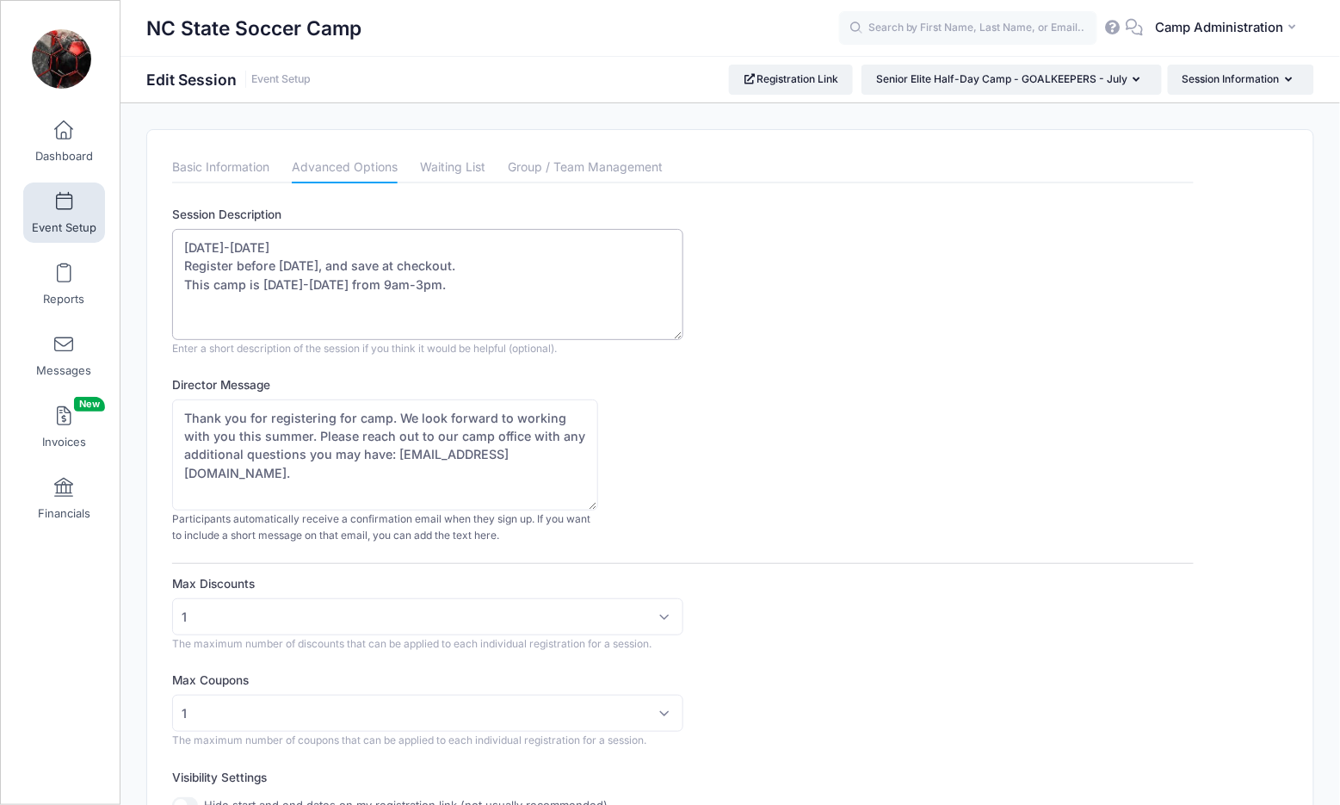
click at [442, 282] on textarea "[DATE]-[DATE] Register before [DATE], and save at checkout. This camp is [DATE]…" at bounding box center [427, 284] width 510 height 111
type textarea "[DATE]-[DATE] Register before [DATE], and save at checkout. This camp is [DATE]…"
click at [799, 386] on div "Director Message Thank you for registering for camp. We look forward to working…" at bounding box center [682, 460] width 1021 height 168
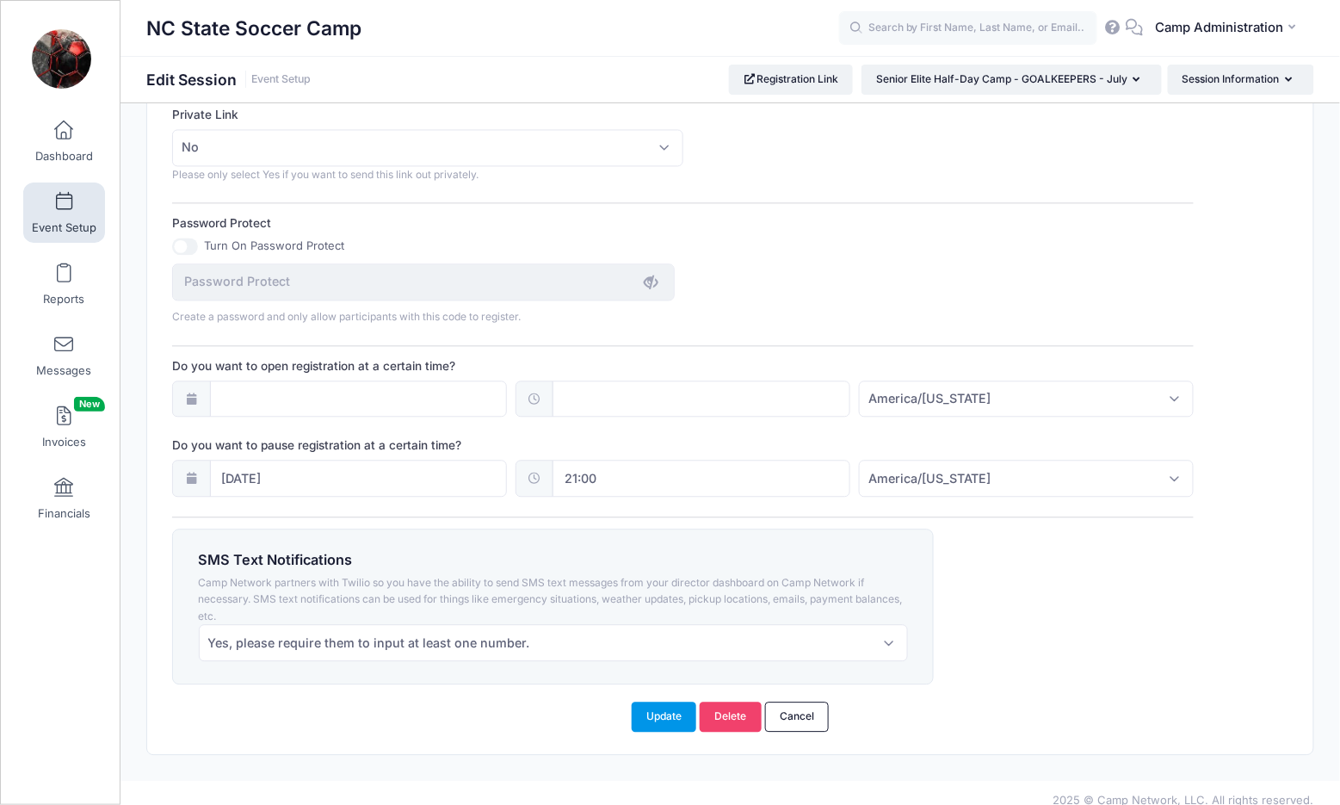
click at [651, 702] on button "Update" at bounding box center [664, 715] width 65 height 29
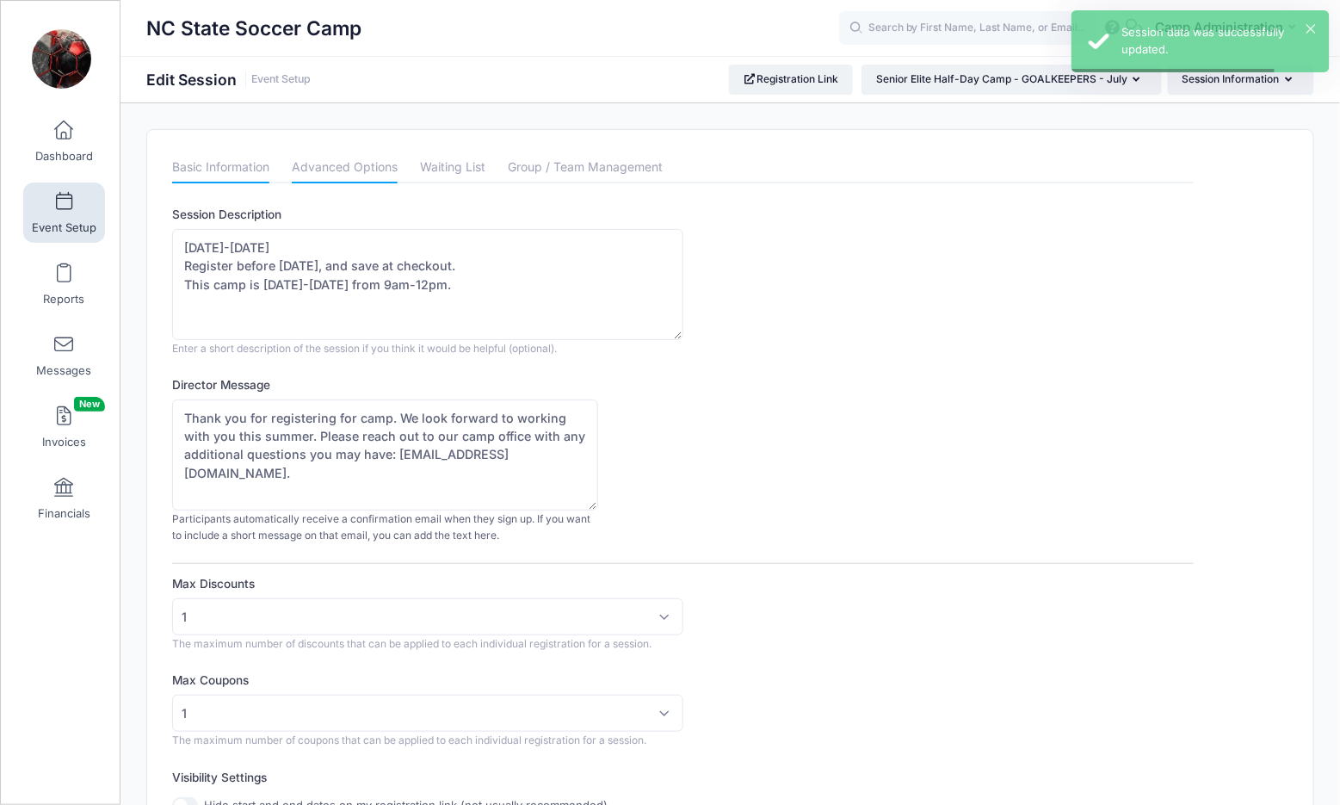
click at [248, 165] on link "Basic Information" at bounding box center [220, 167] width 97 height 31
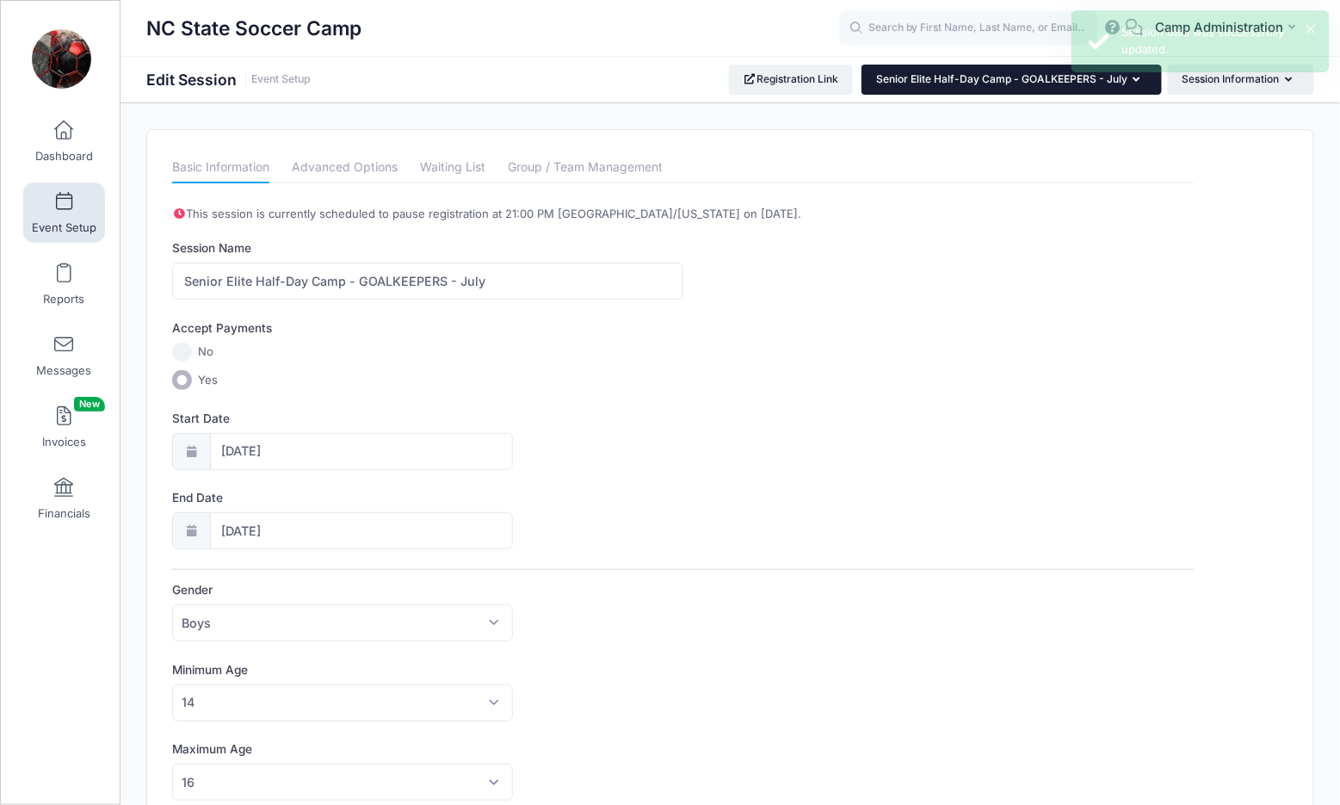
click at [933, 85] on button "Senior Elite Half-Day Camp - GOALKEEPERS - July" at bounding box center [1011, 79] width 300 height 29
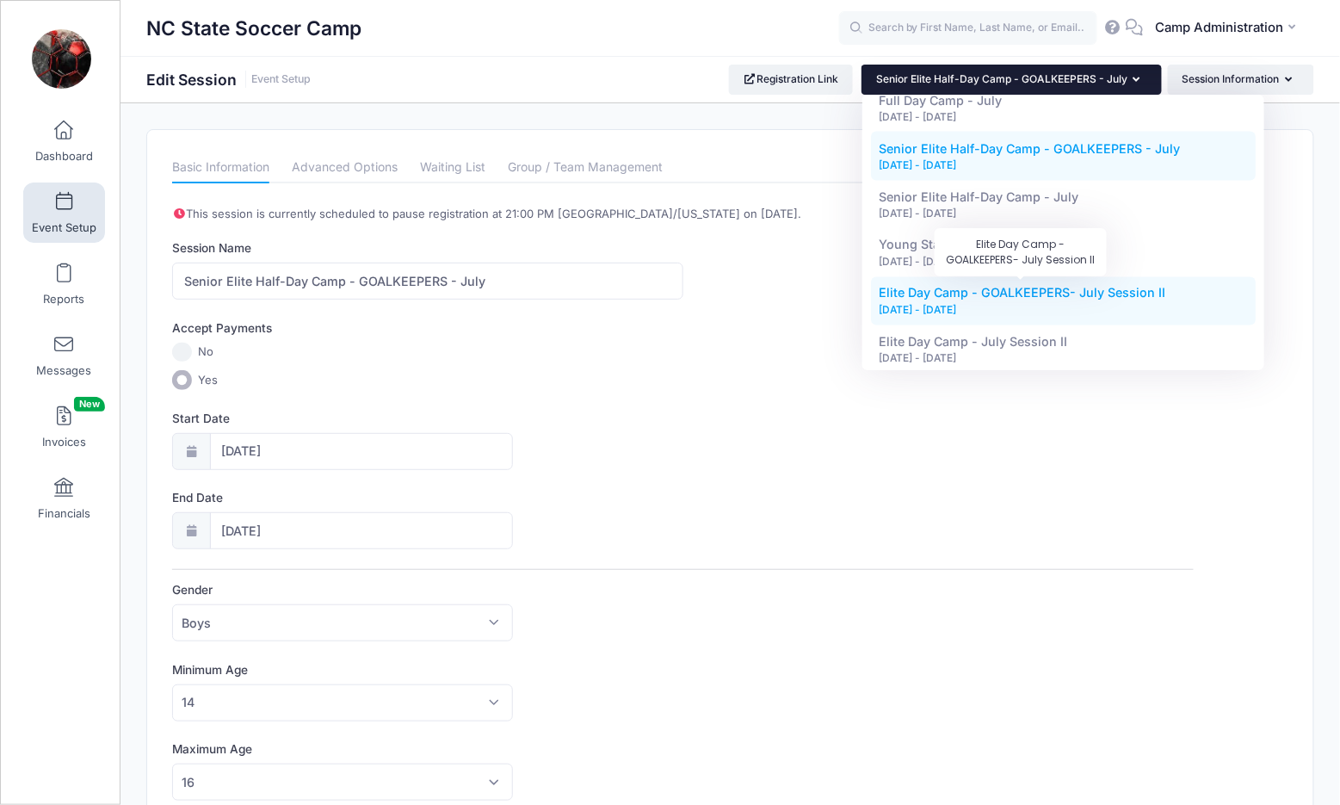
scroll to position [887, 0]
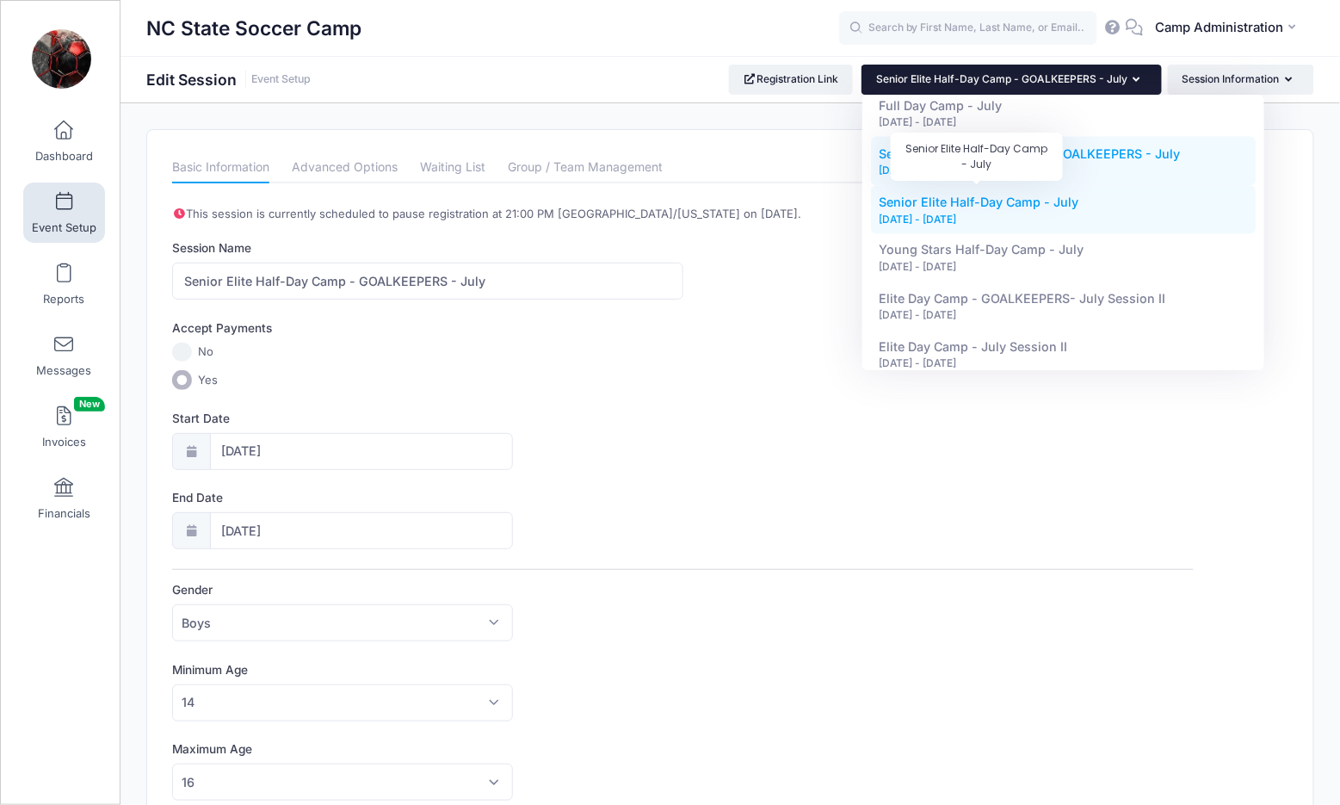
click at [983, 194] on span "Senior Elite Half-Day Camp - July" at bounding box center [979, 201] width 200 height 15
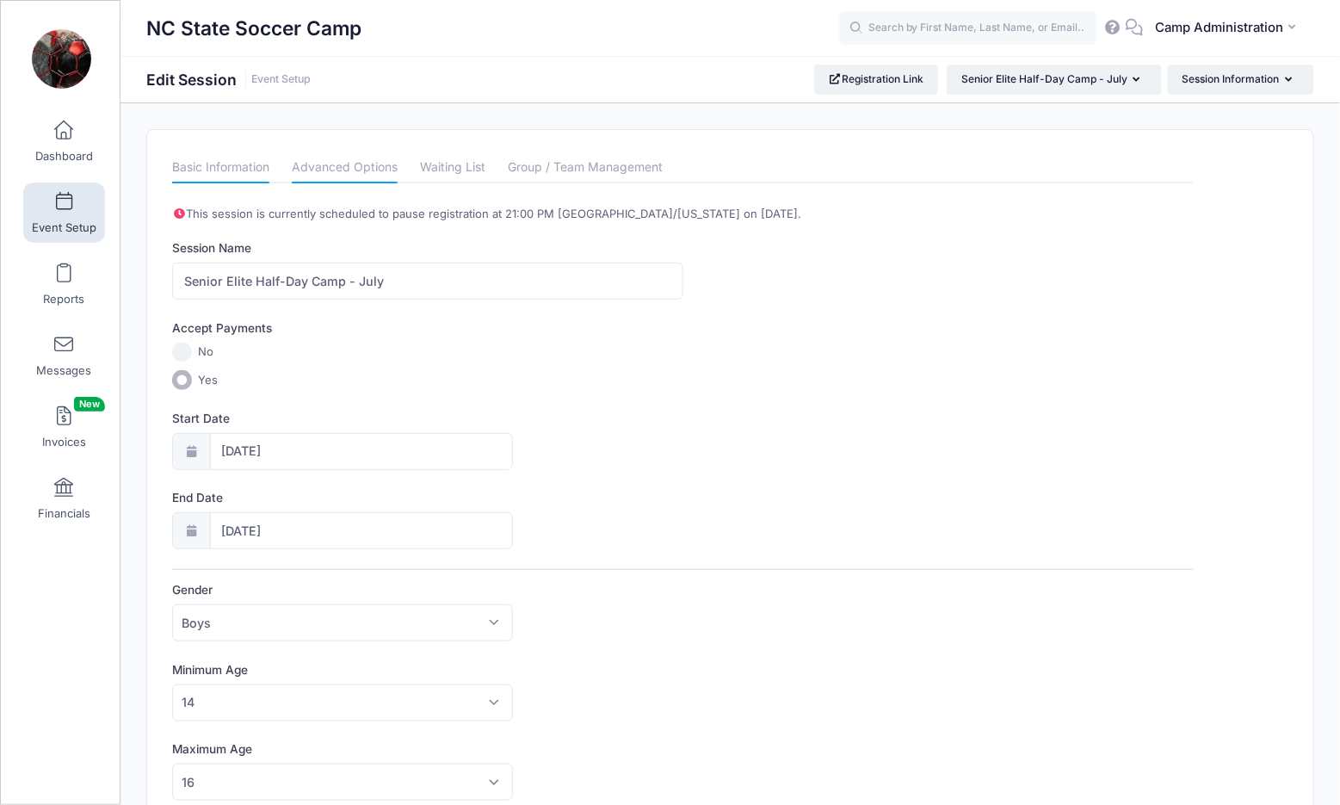
click at [369, 157] on link "Advanced Options" at bounding box center [345, 167] width 106 height 31
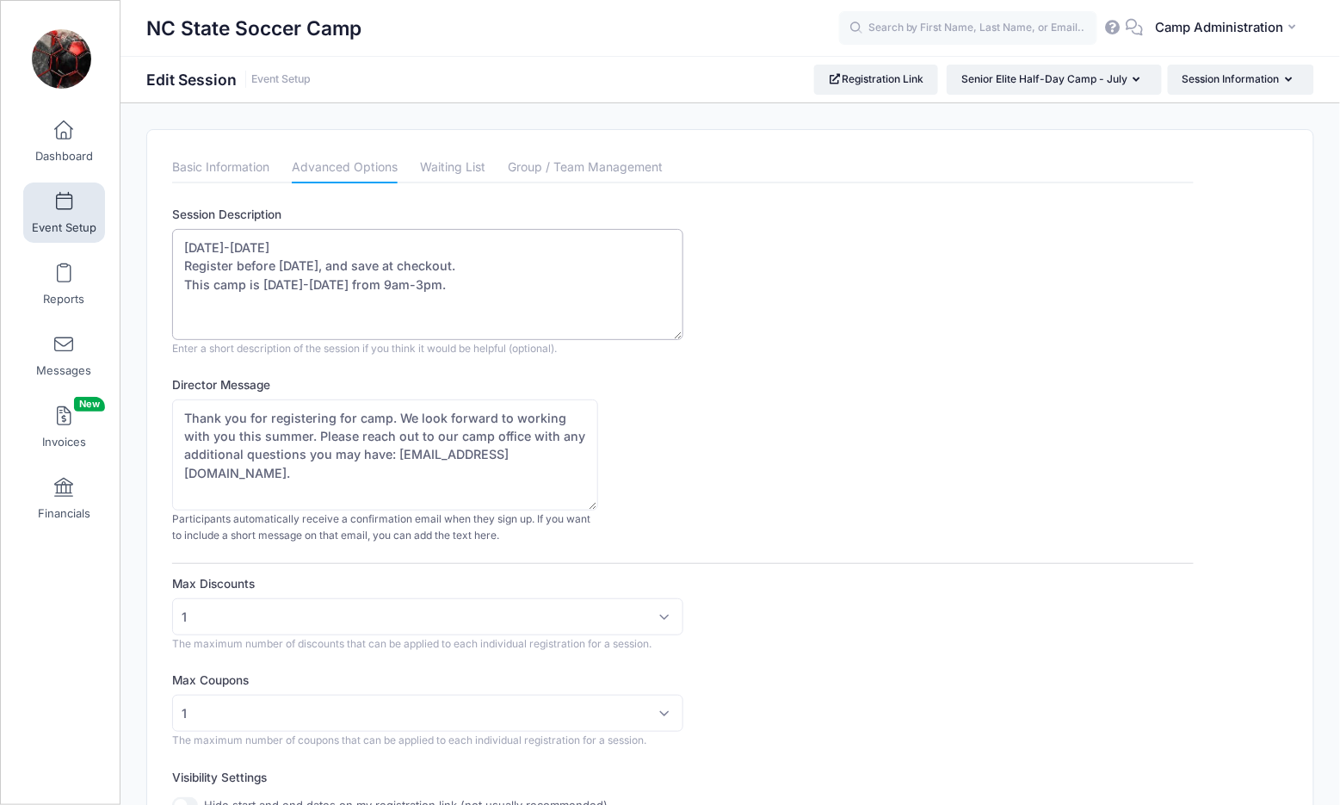
click at [433, 279] on textarea "[DATE]-[DATE] Register before [DATE], and save at checkout. This camp is [DATE]…" at bounding box center [427, 284] width 510 height 111
type textarea "[DATE]-[DATE] Register before [DATE], and save at checkout. This camp is [DATE]…"
click at [753, 436] on div "Director Message Thank you for registering for camp. We look forward to working…" at bounding box center [682, 460] width 1021 height 168
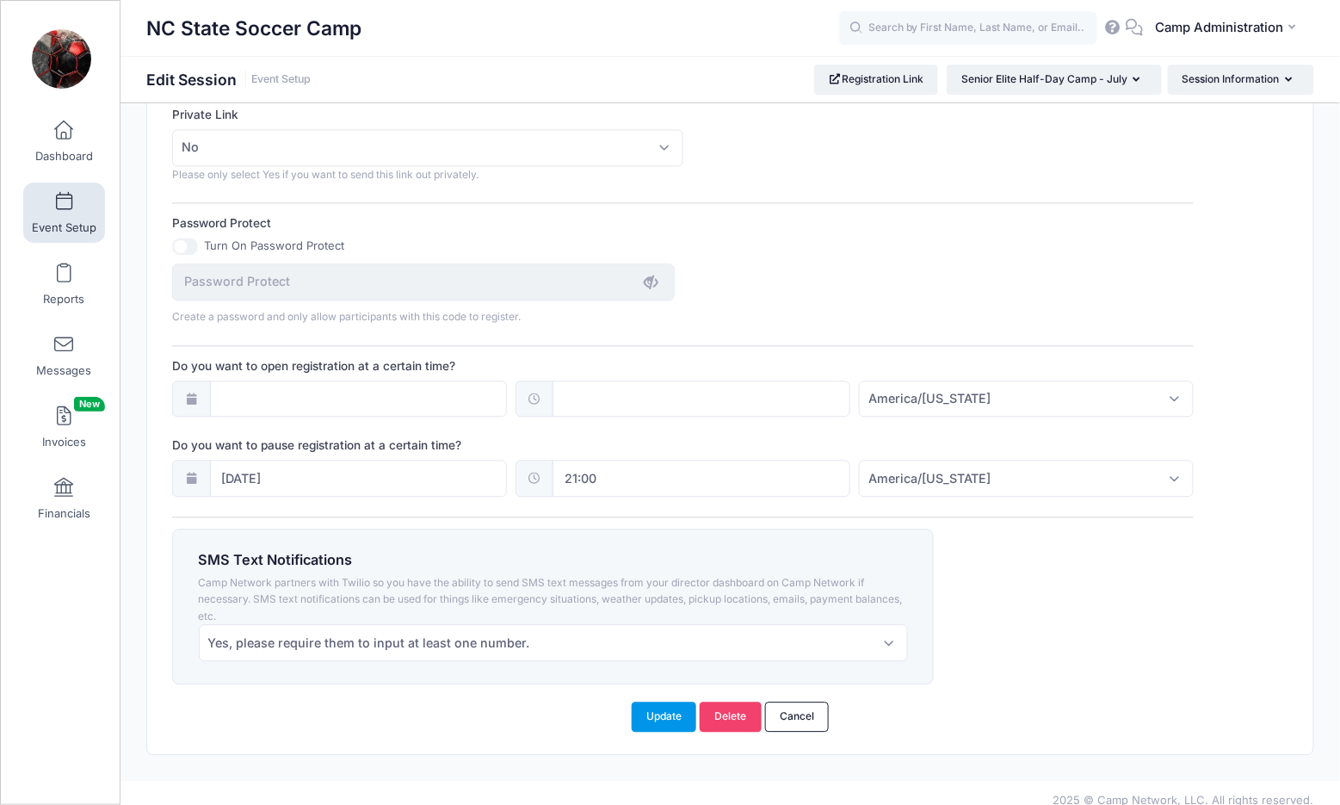
click at [666, 705] on button "Update" at bounding box center [664, 715] width 65 height 29
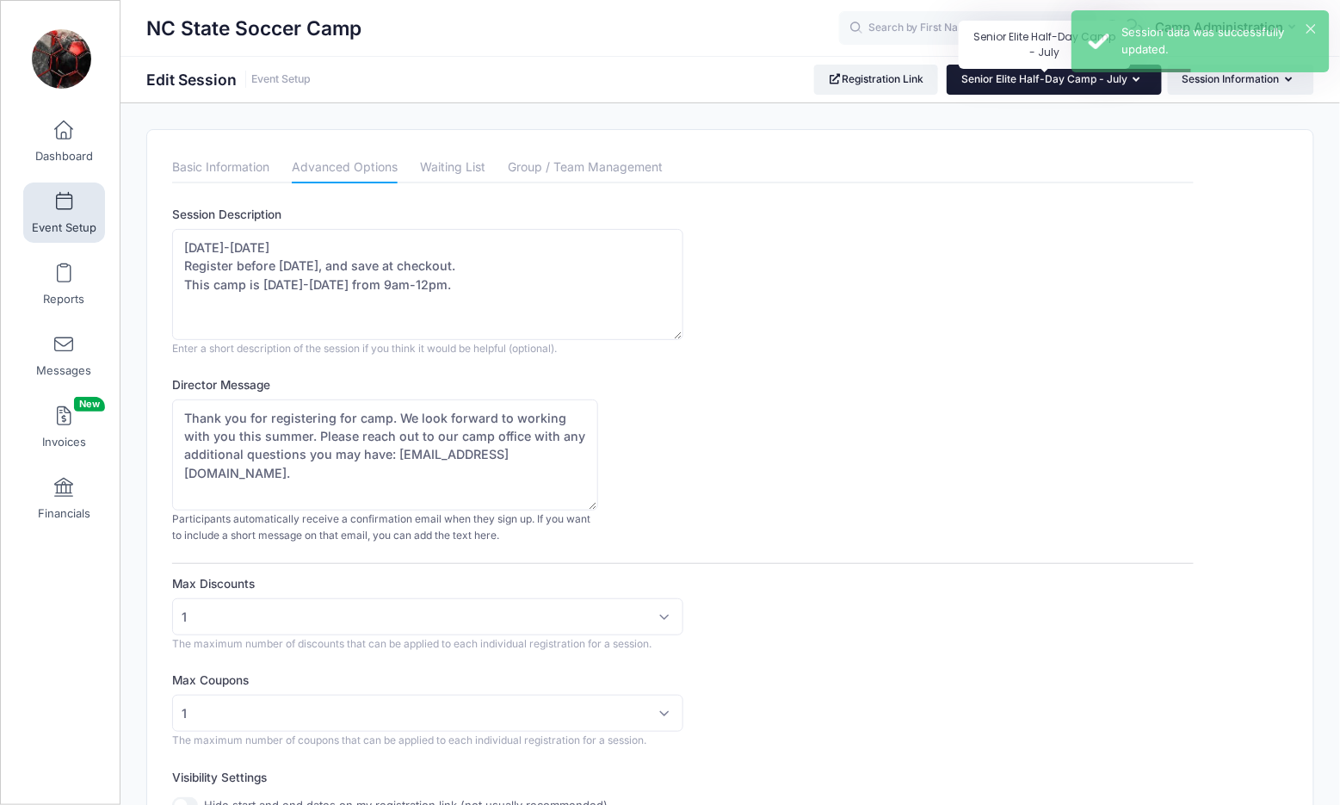
click at [1039, 83] on span "Senior Elite Half-Day Camp - July" at bounding box center [1044, 78] width 166 height 13
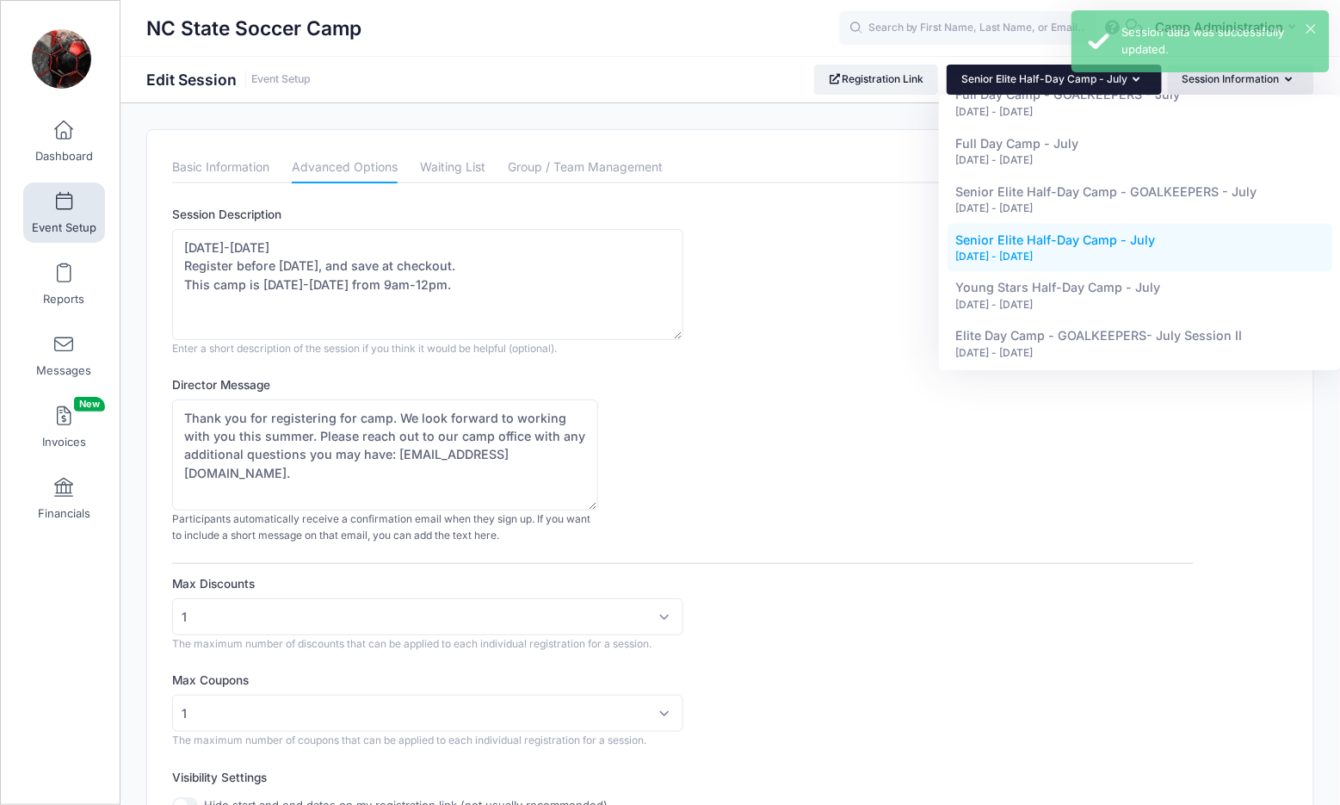
scroll to position [947, 0]
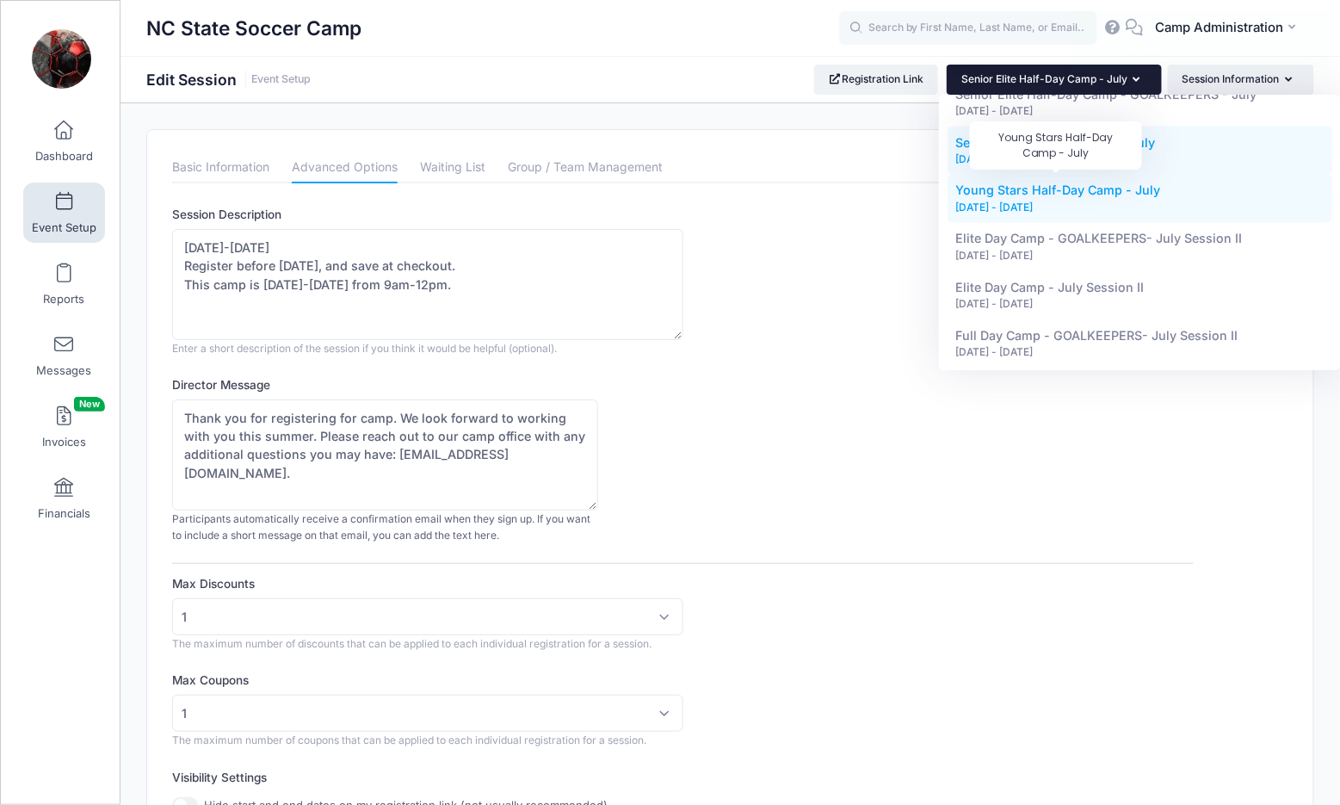
click at [1077, 186] on span "Young Stars Half-Day Camp - July" at bounding box center [1058, 190] width 205 height 15
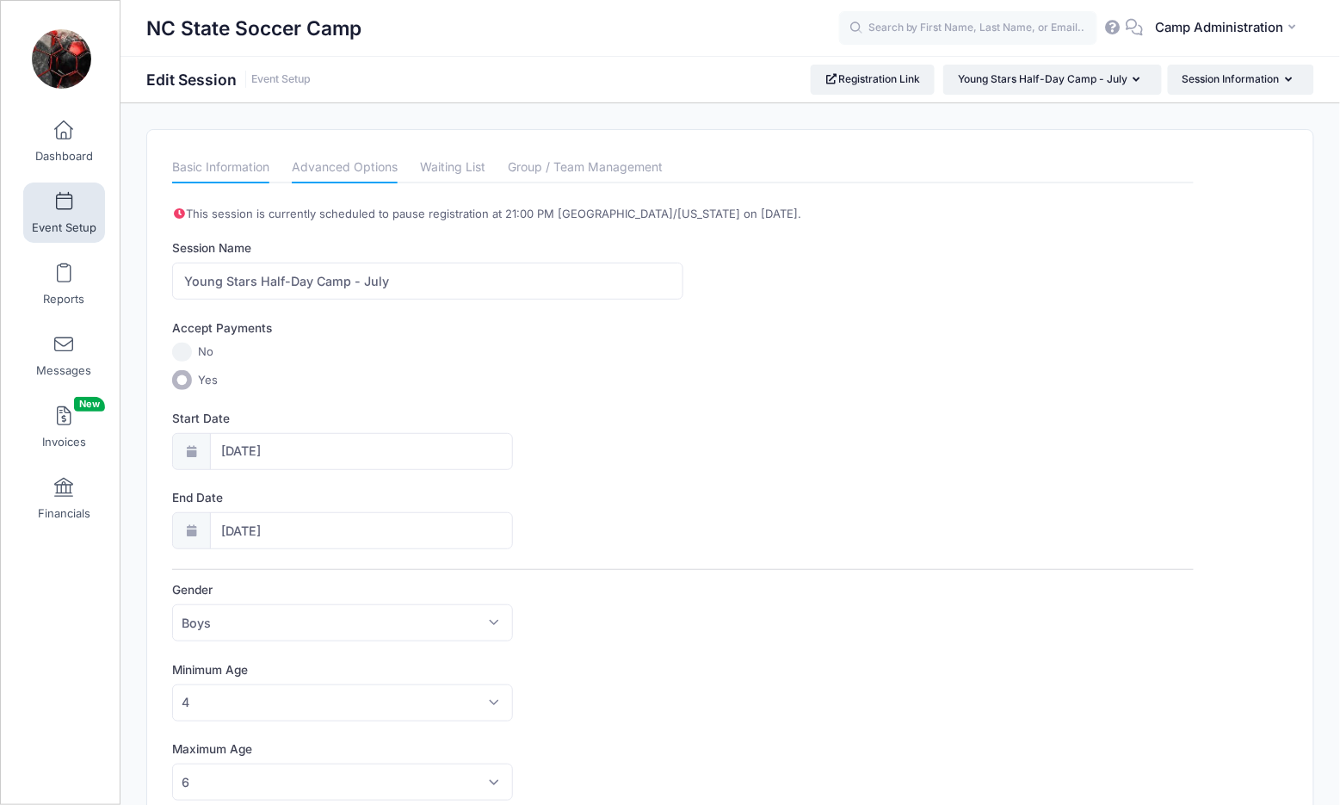
click at [367, 173] on link "Advanced Options" at bounding box center [345, 167] width 106 height 31
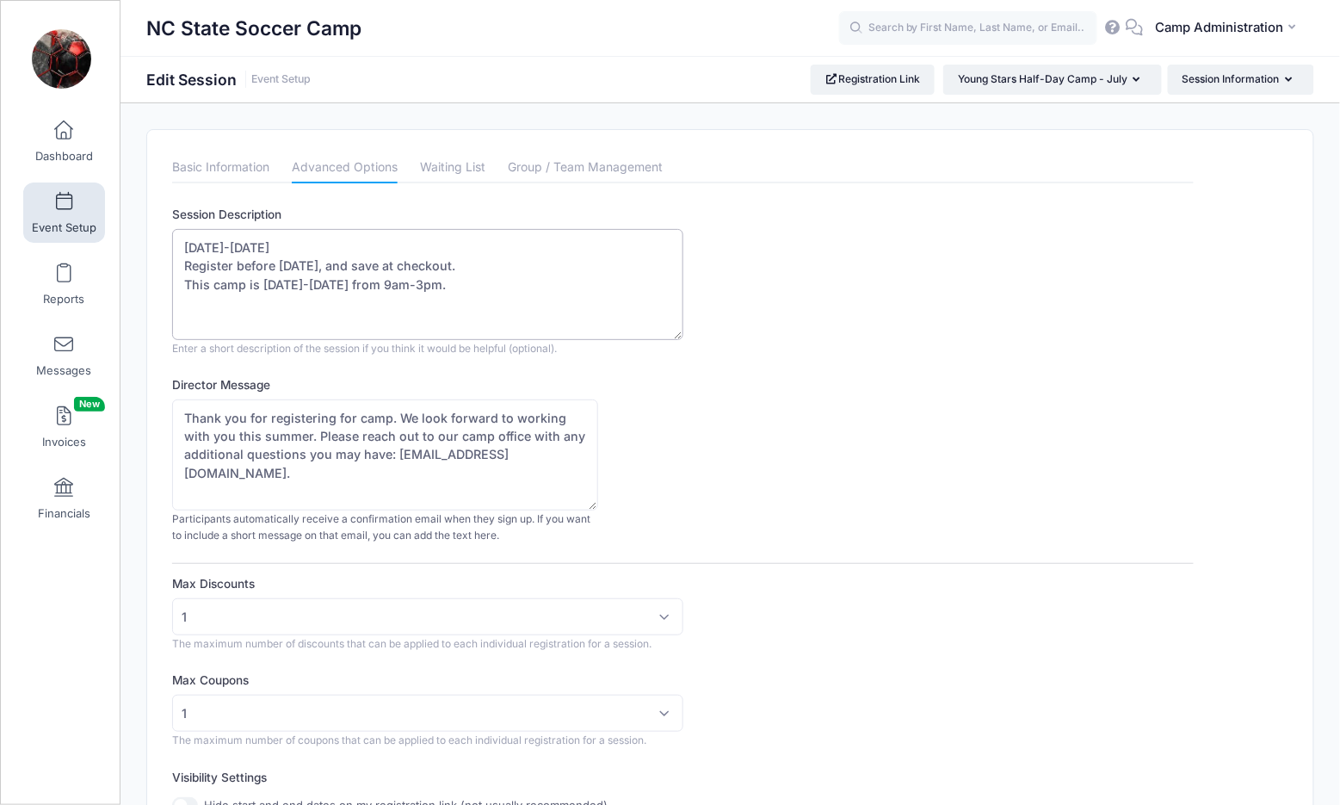
click at [439, 281] on textarea "[DATE]-[DATE] Register before [DATE], and save at checkout. This camp is [DATE]…" at bounding box center [427, 284] width 510 height 111
type textarea "[DATE]-[DATE] Register before [DATE], and save at checkout. This camp is [DATE]…"
click at [846, 460] on div "Director Message Thank you for registering for camp. We look forward to working…" at bounding box center [682, 460] width 1021 height 168
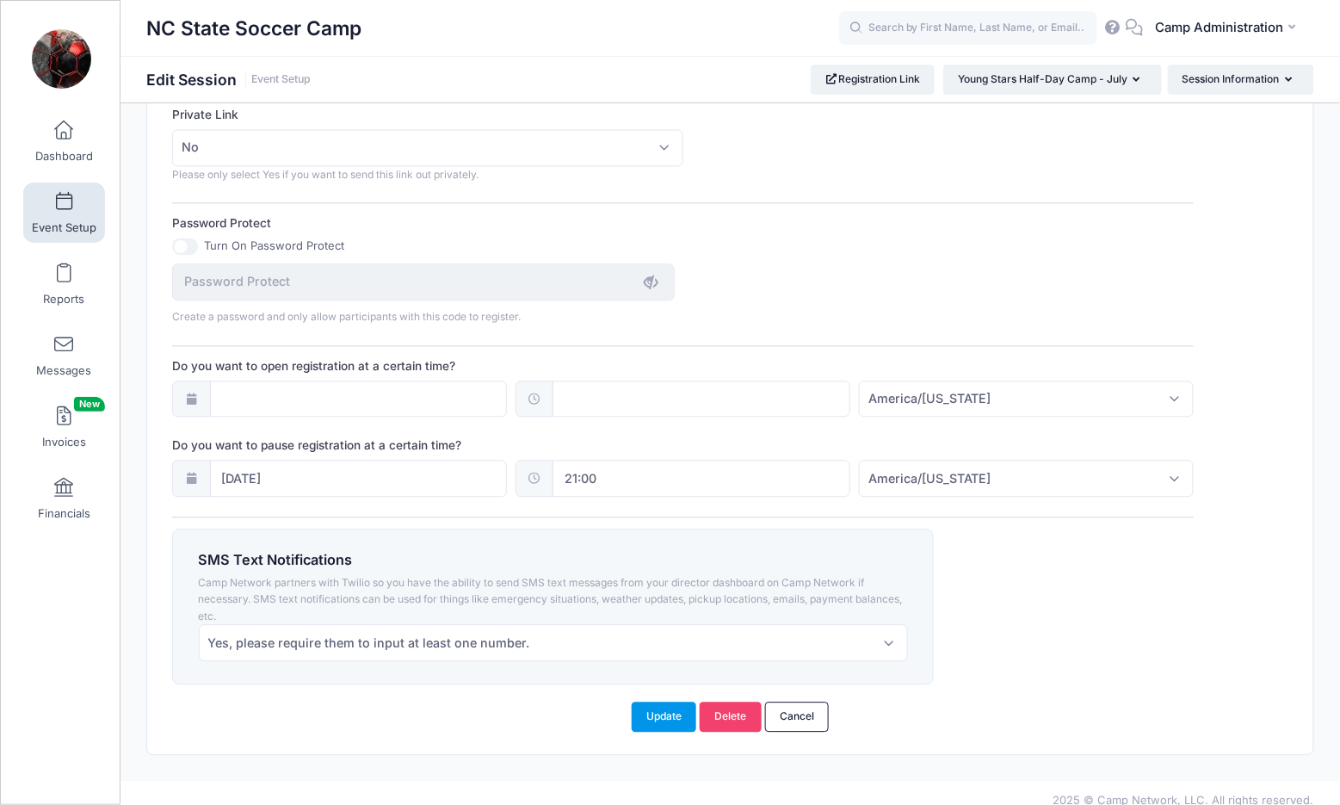
click at [652, 701] on button "Update" at bounding box center [664, 715] width 65 height 29
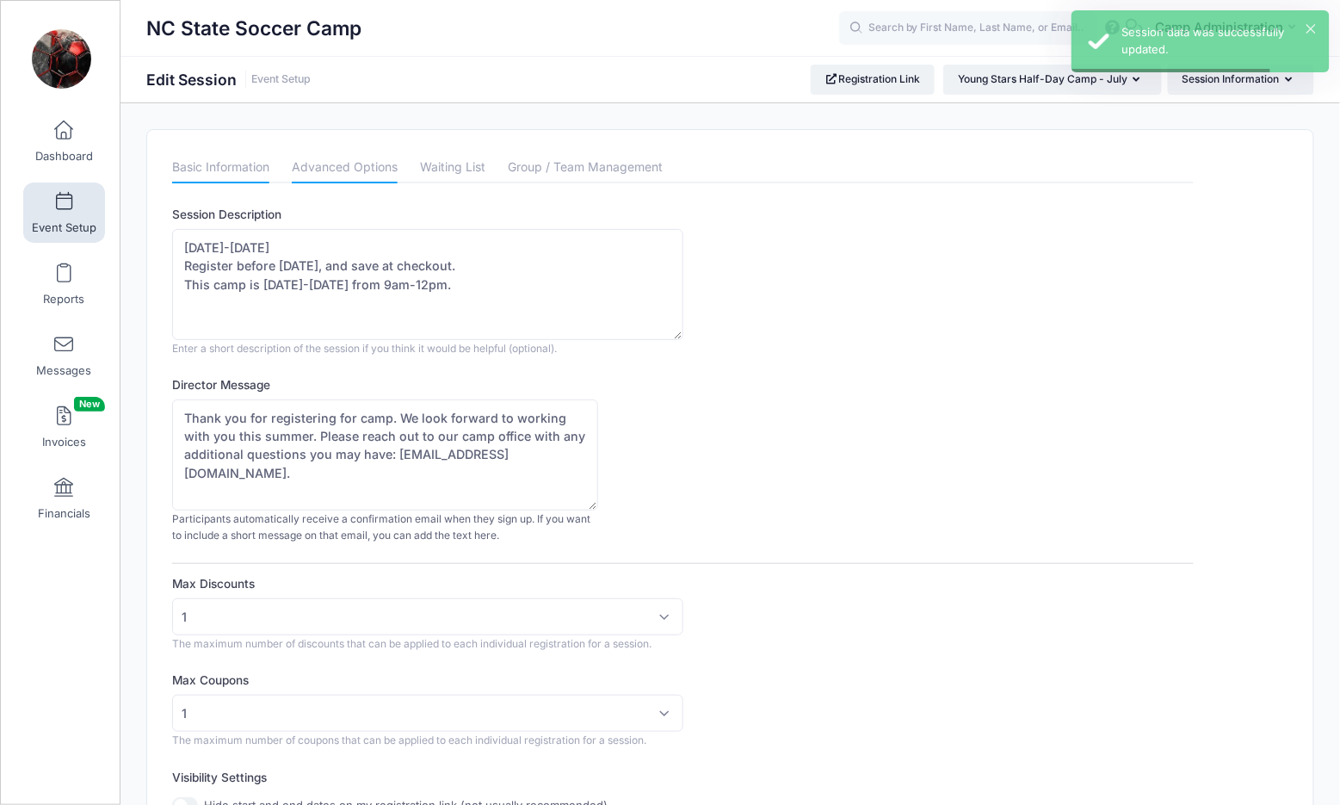
click at [239, 176] on link "Basic Information" at bounding box center [220, 167] width 97 height 31
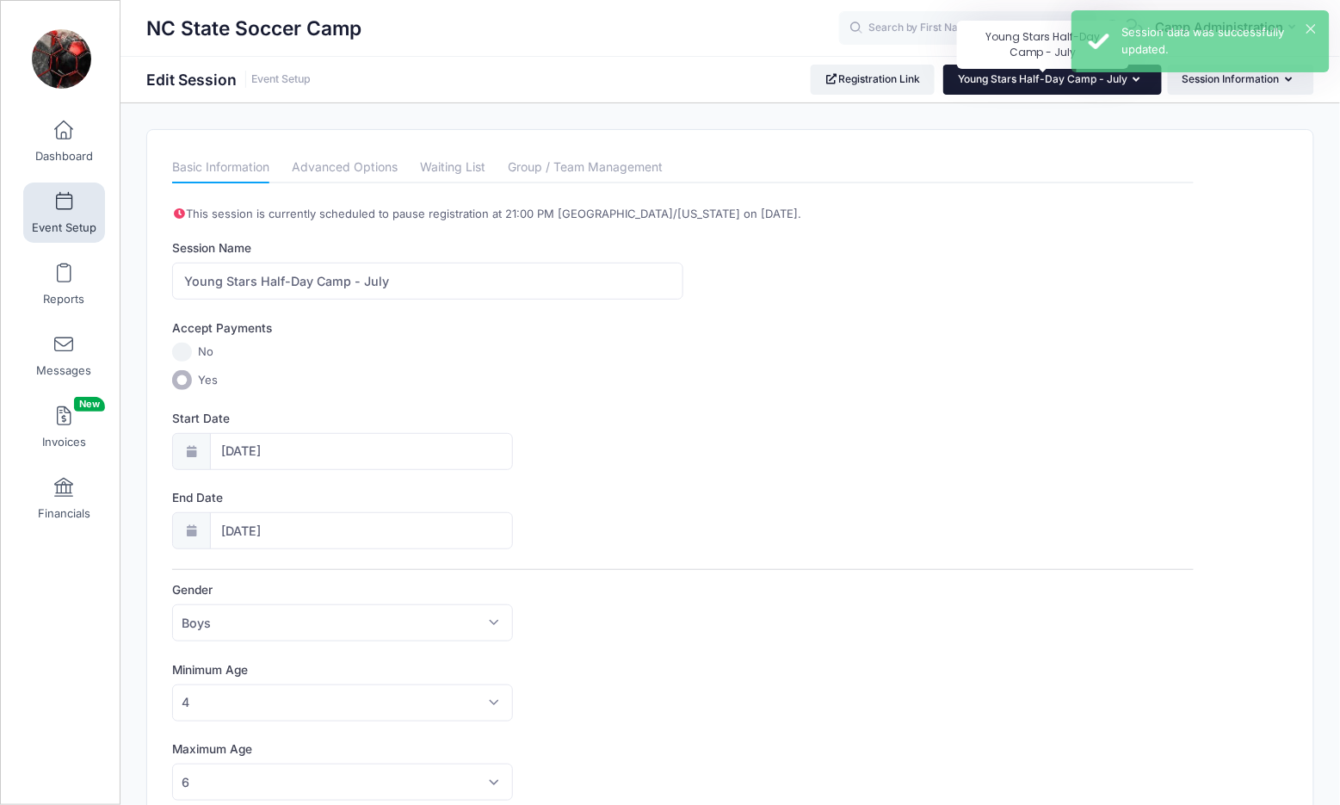
click at [1081, 83] on span "Young Stars Half-Day Camp - July" at bounding box center [1043, 78] width 170 height 13
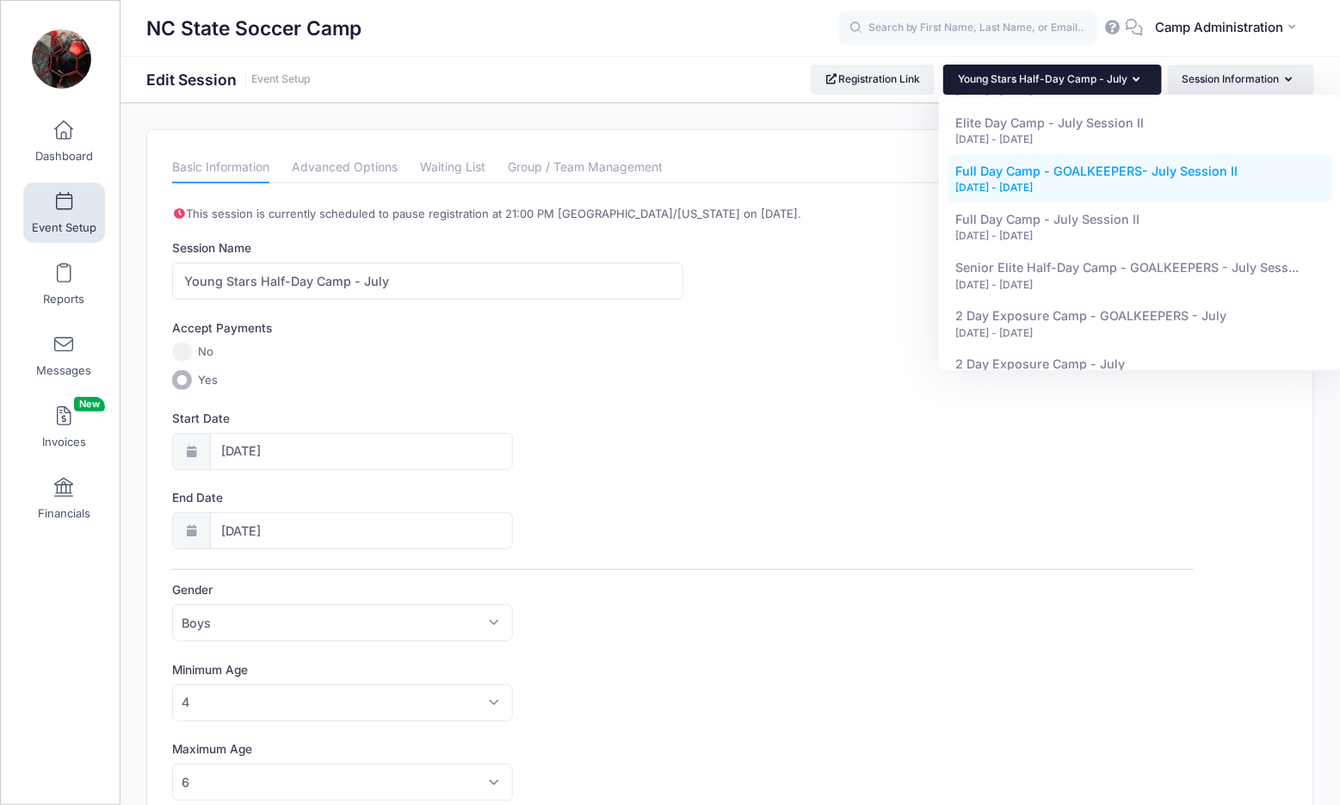
scroll to position [1137, 0]
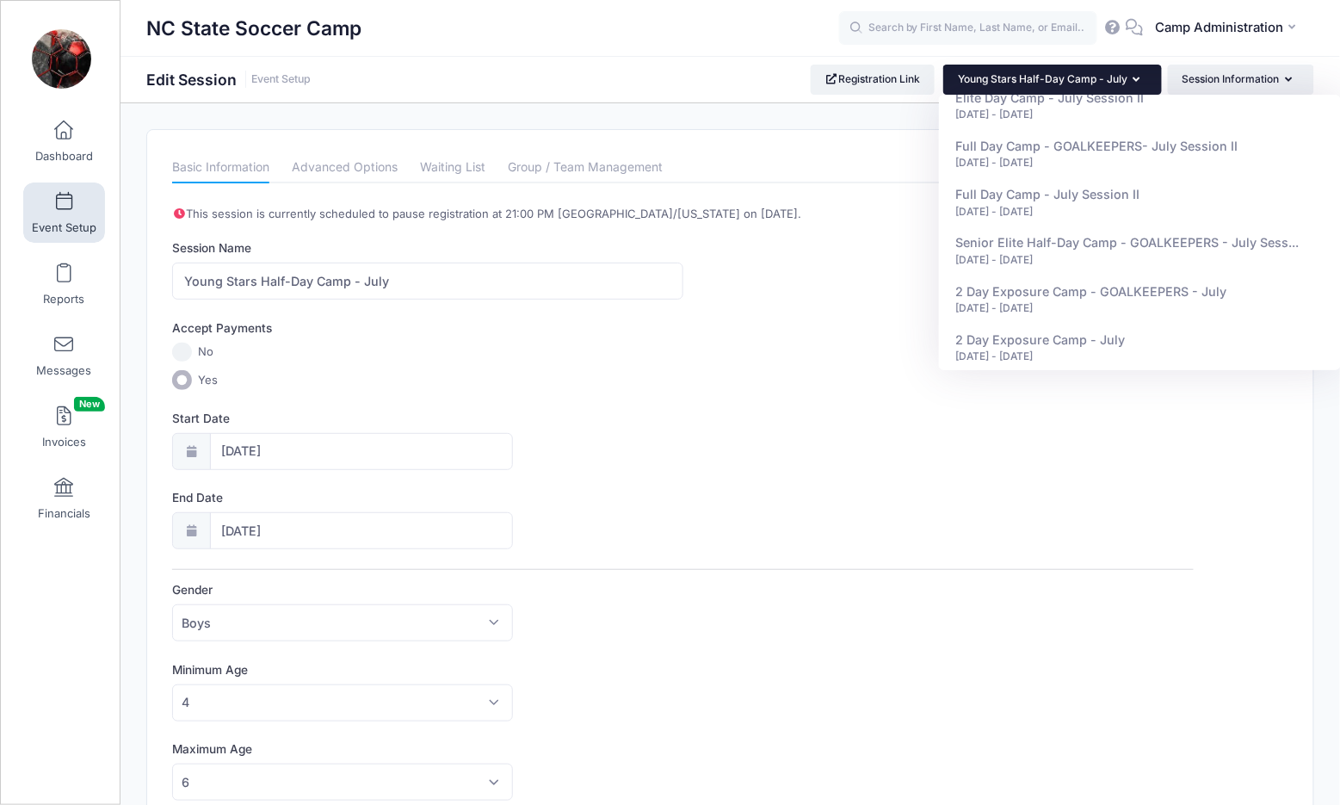
click at [66, 211] on link "Event Setup" at bounding box center [64, 212] width 82 height 60
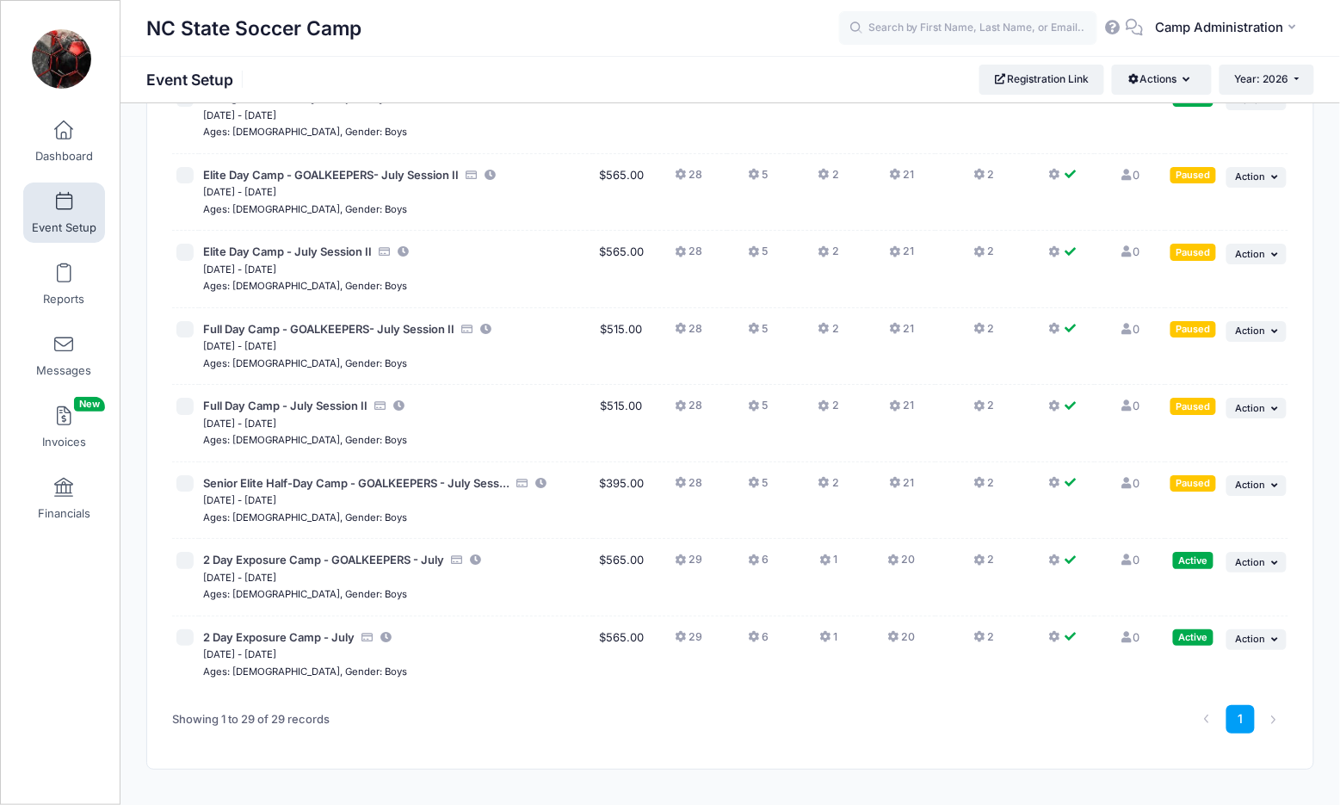
scroll to position [1764, 0]
click at [1253, 480] on span "Action" at bounding box center [1251, 486] width 30 height 12
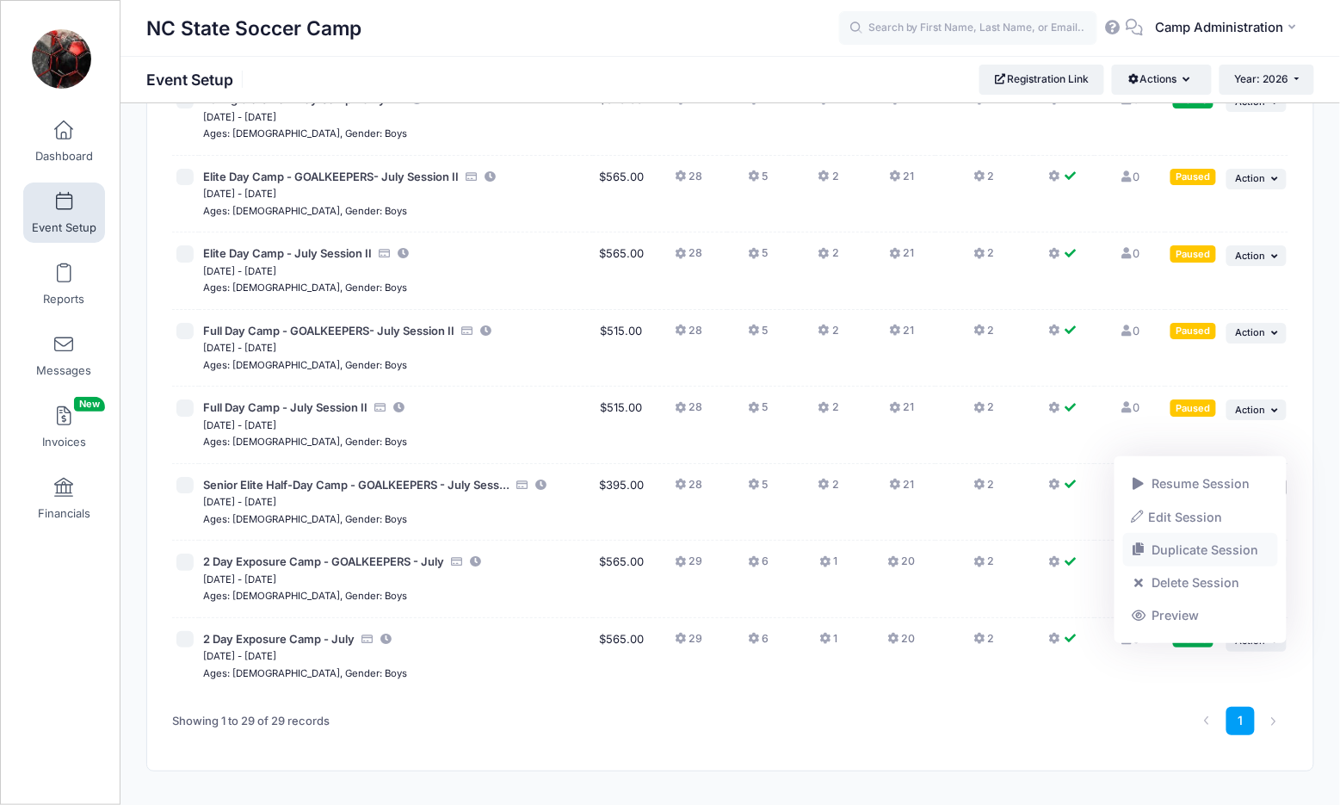
click at [1190, 542] on link "Duplicate Session" at bounding box center [1201, 550] width 156 height 33
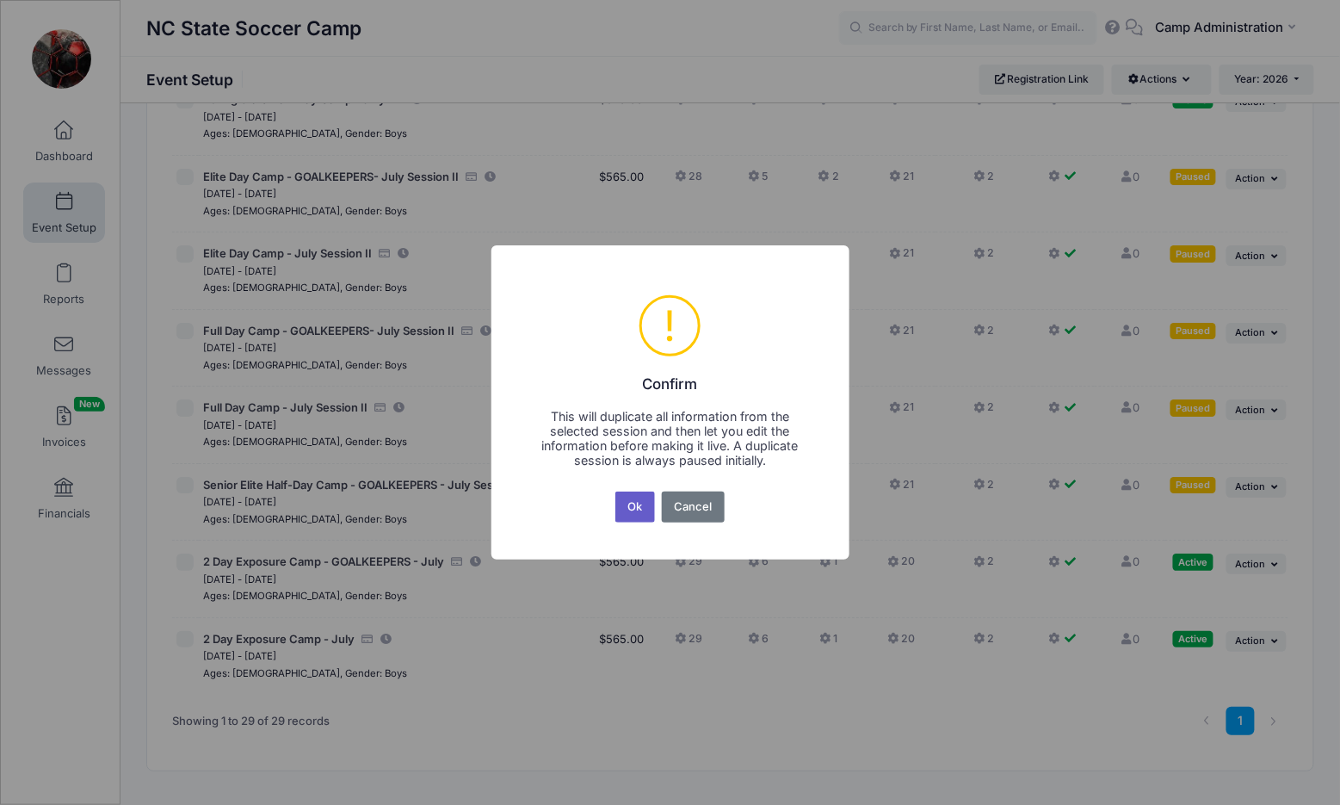
click at [633, 508] on button "Ok" at bounding box center [635, 506] width 40 height 31
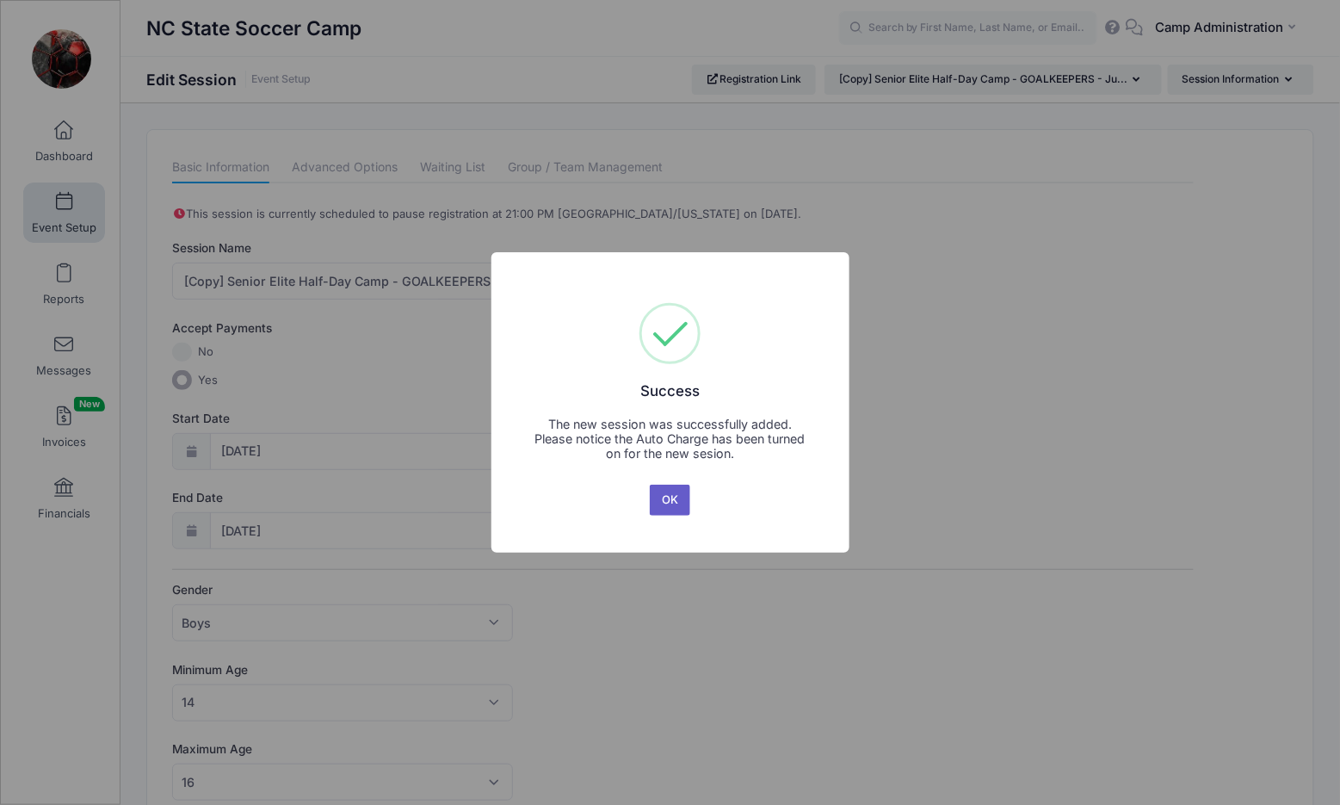
click at [663, 491] on button "OK" at bounding box center [670, 499] width 41 height 31
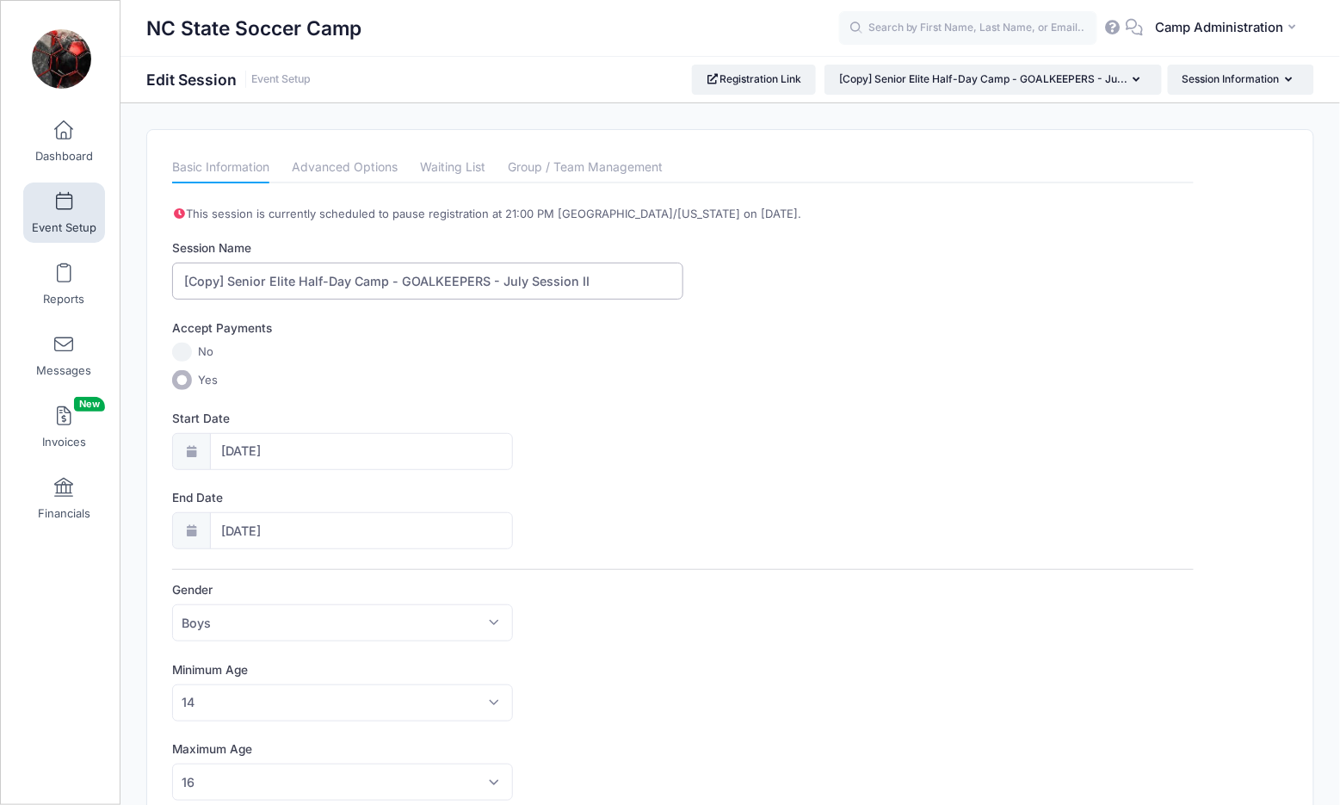
click at [222, 273] on input "[Copy] Senior Elite Half-Day Camp - GOALKEEPERS - July Session II" at bounding box center [427, 280] width 510 height 37
click at [386, 279] on input "Senior Elite Half-Day Camp - GOALKEEPERS - July Session II" at bounding box center [427, 280] width 510 height 37
type input "Senior Elite Half-Day Camp - July Session II"
click at [391, 386] on label "Yes" at bounding box center [682, 380] width 1021 height 20
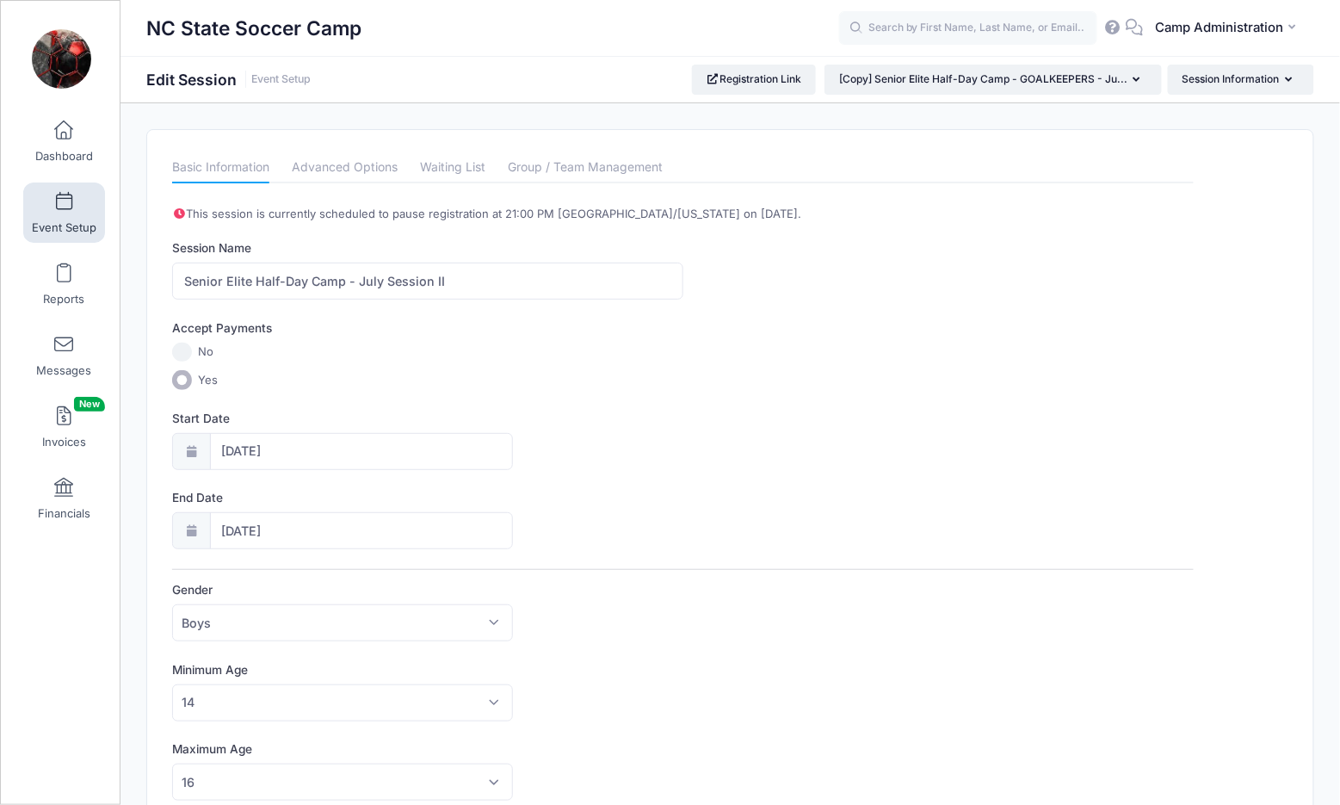
click at [192, 386] on input "Yes" at bounding box center [182, 380] width 20 height 20
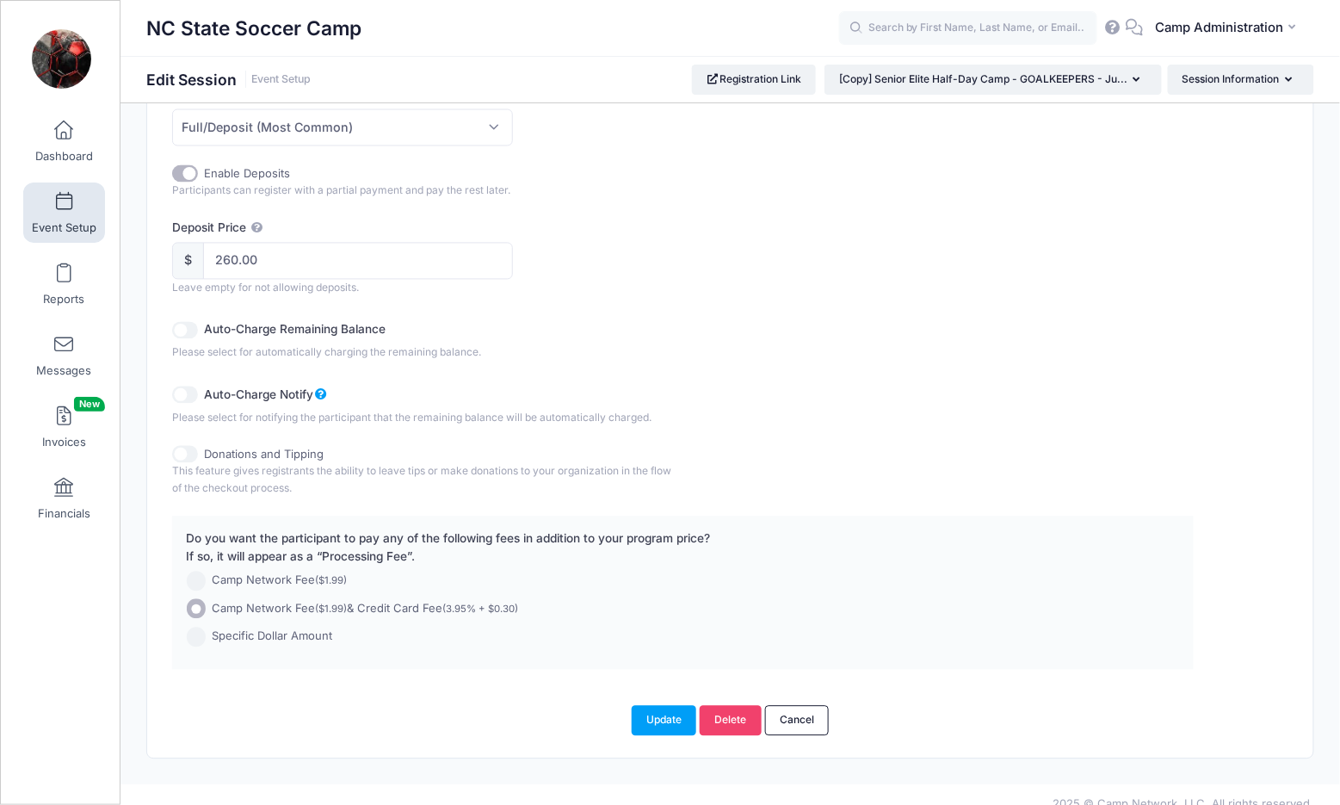
scroll to position [964, 0]
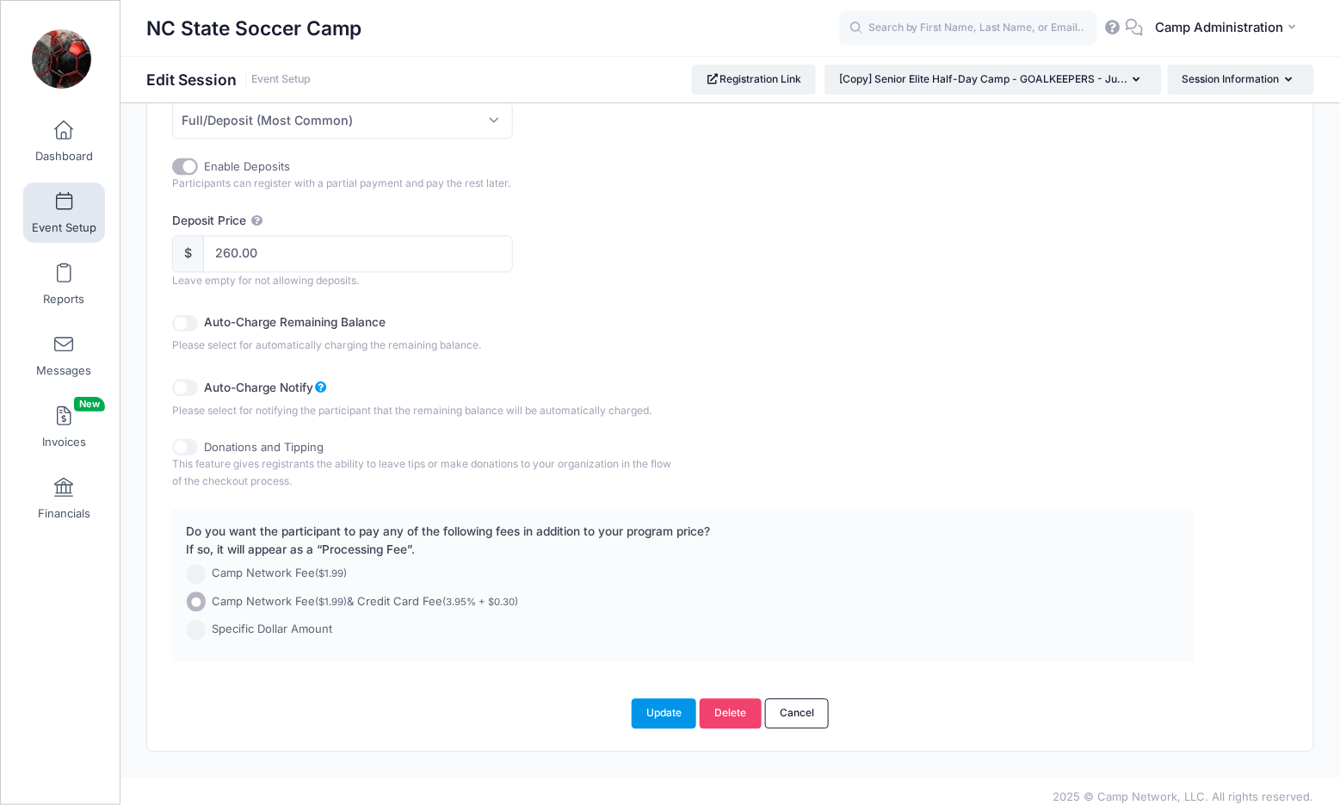
click at [674, 699] on button "Update" at bounding box center [664, 713] width 65 height 29
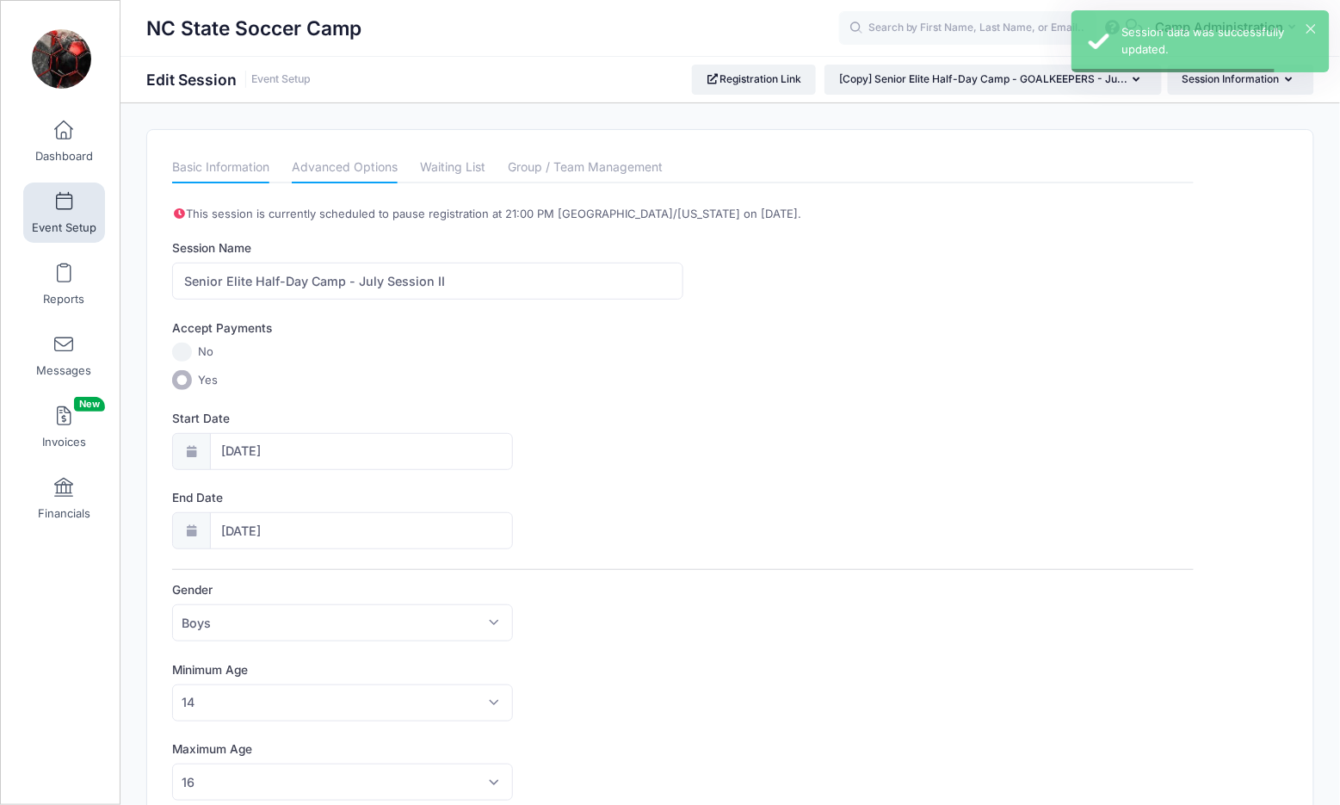
scroll to position [0, 0]
click at [363, 173] on link "Advanced Options" at bounding box center [345, 167] width 106 height 31
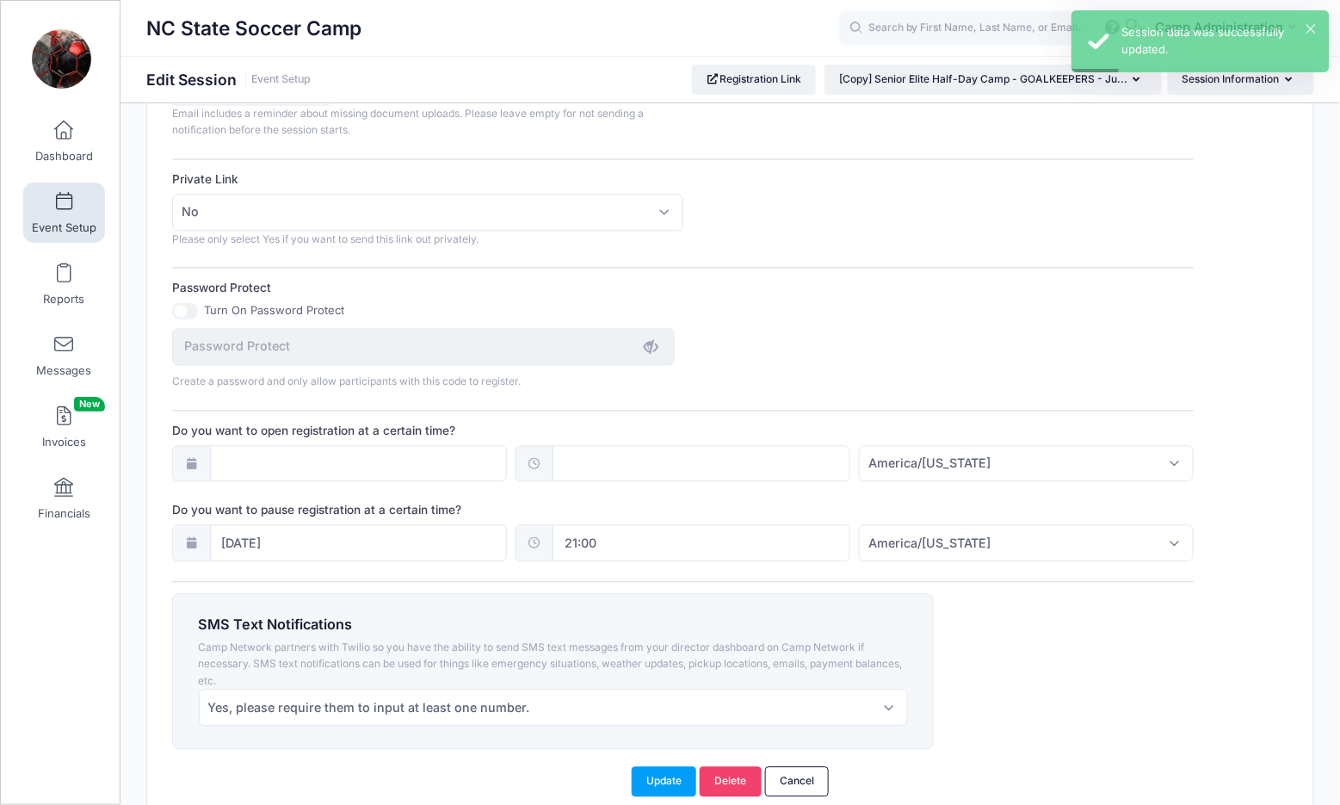
scroll to position [1024, 0]
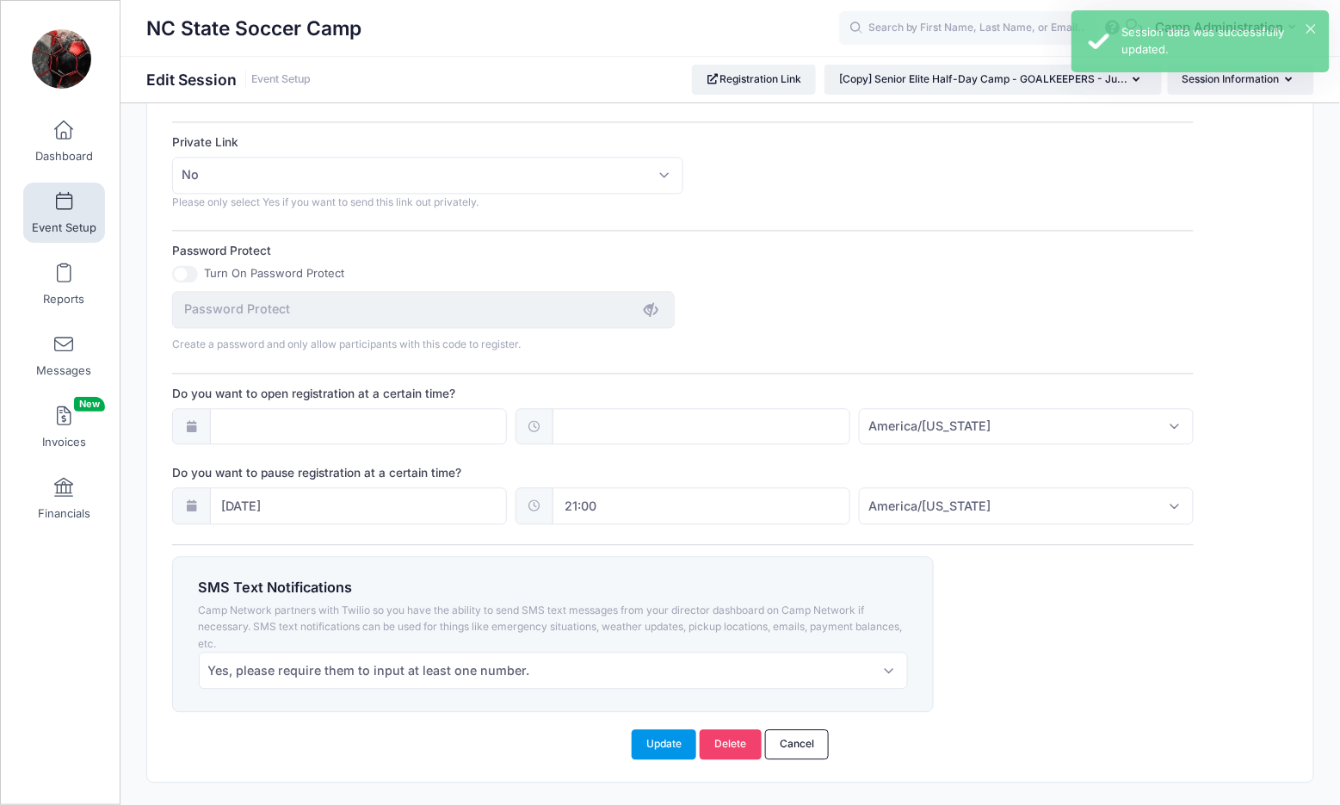
click at [667, 730] on button "Update" at bounding box center [664, 744] width 65 height 29
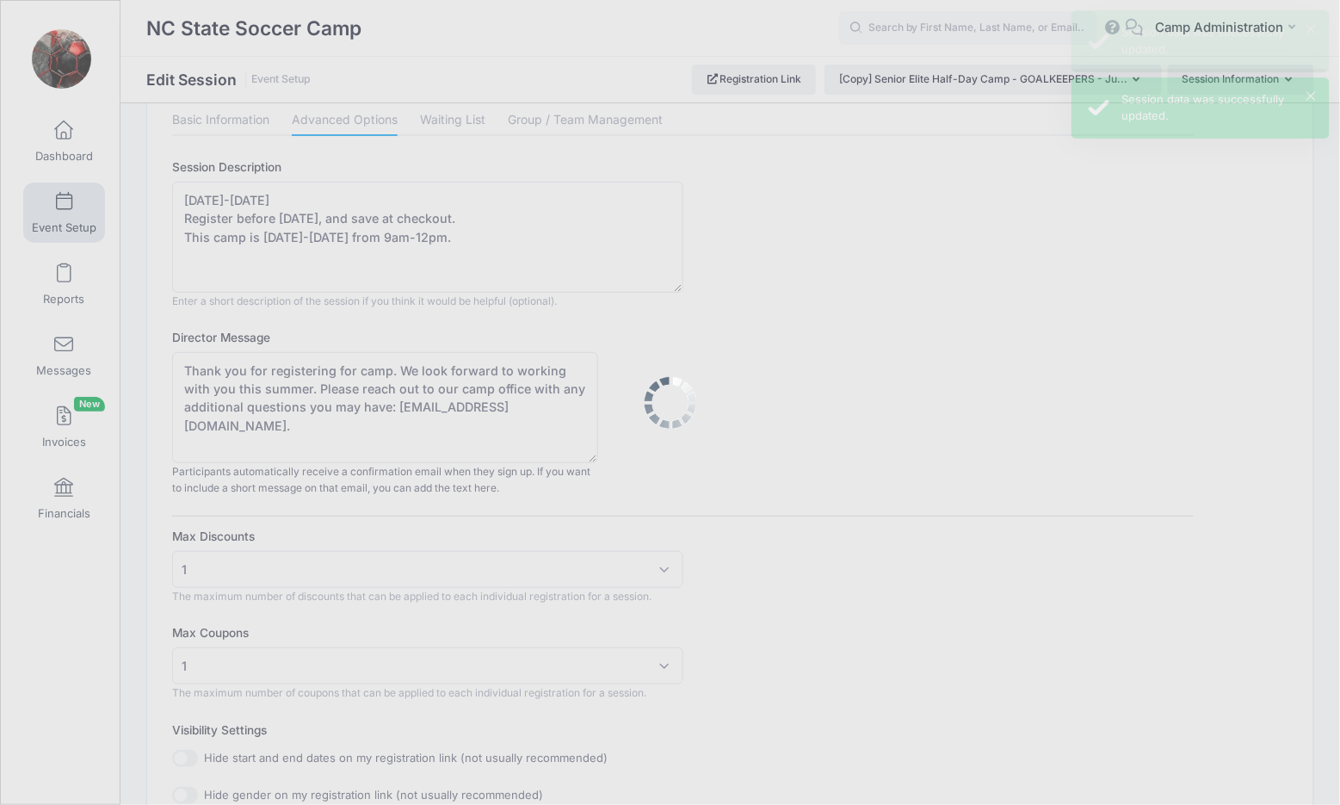
scroll to position [0, 0]
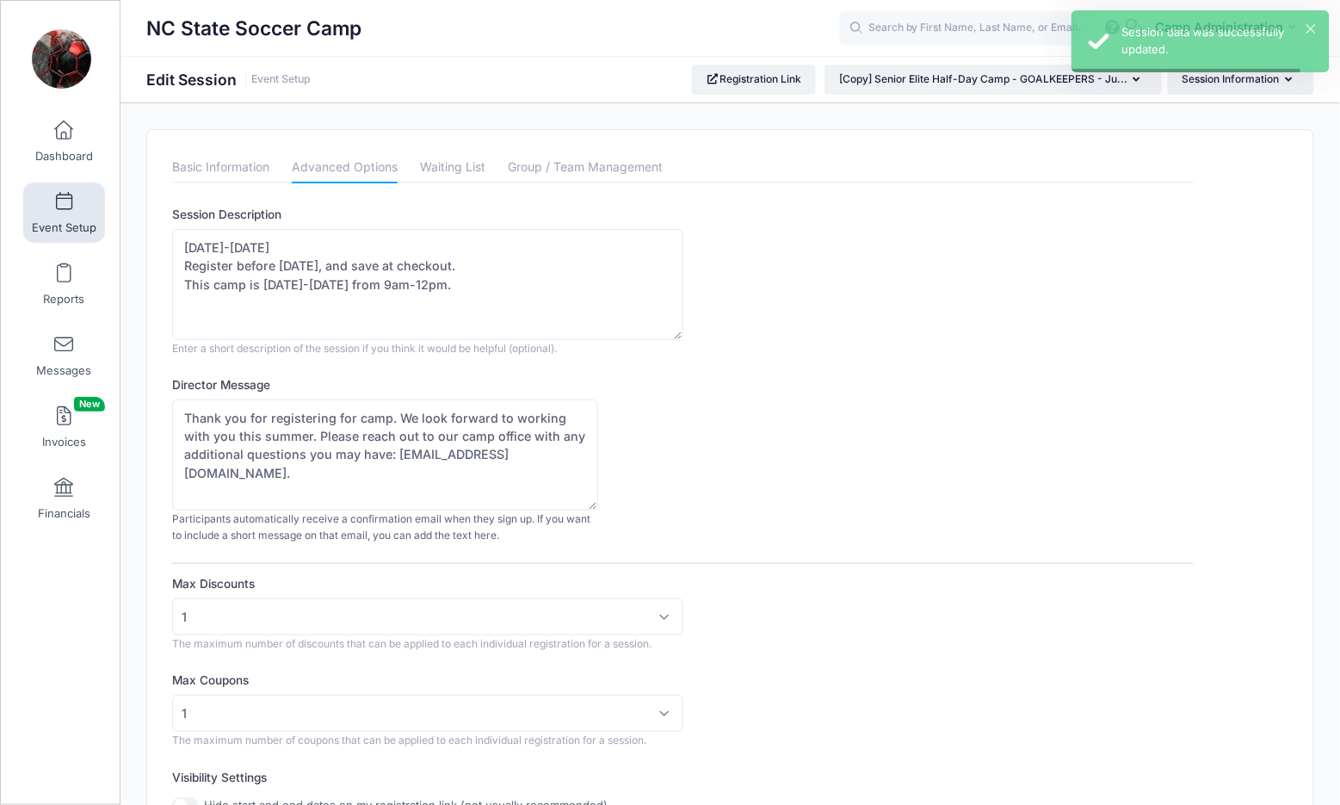
click at [71, 215] on link "Event Setup" at bounding box center [64, 212] width 82 height 60
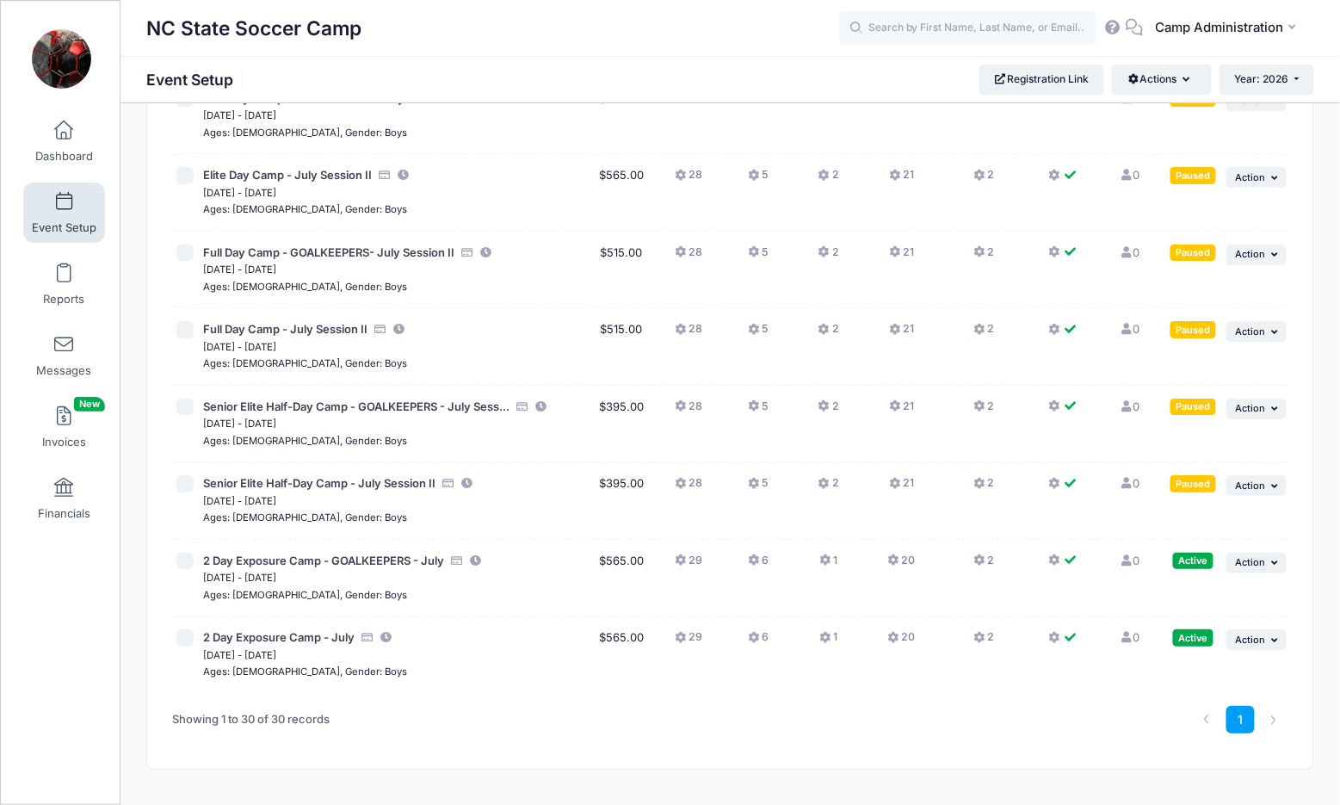
scroll to position [1840, 0]
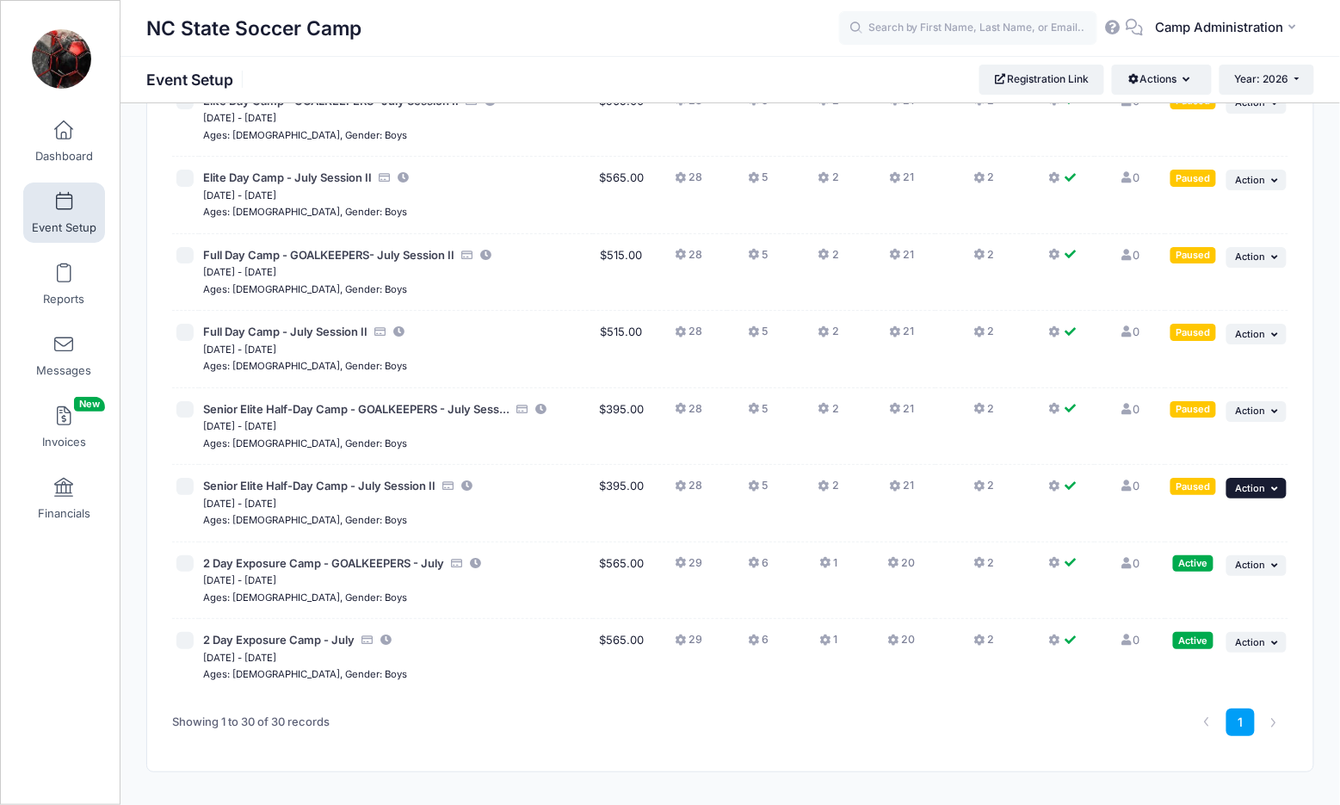
click at [1249, 478] on button "... Action" at bounding box center [1256, 488] width 60 height 21
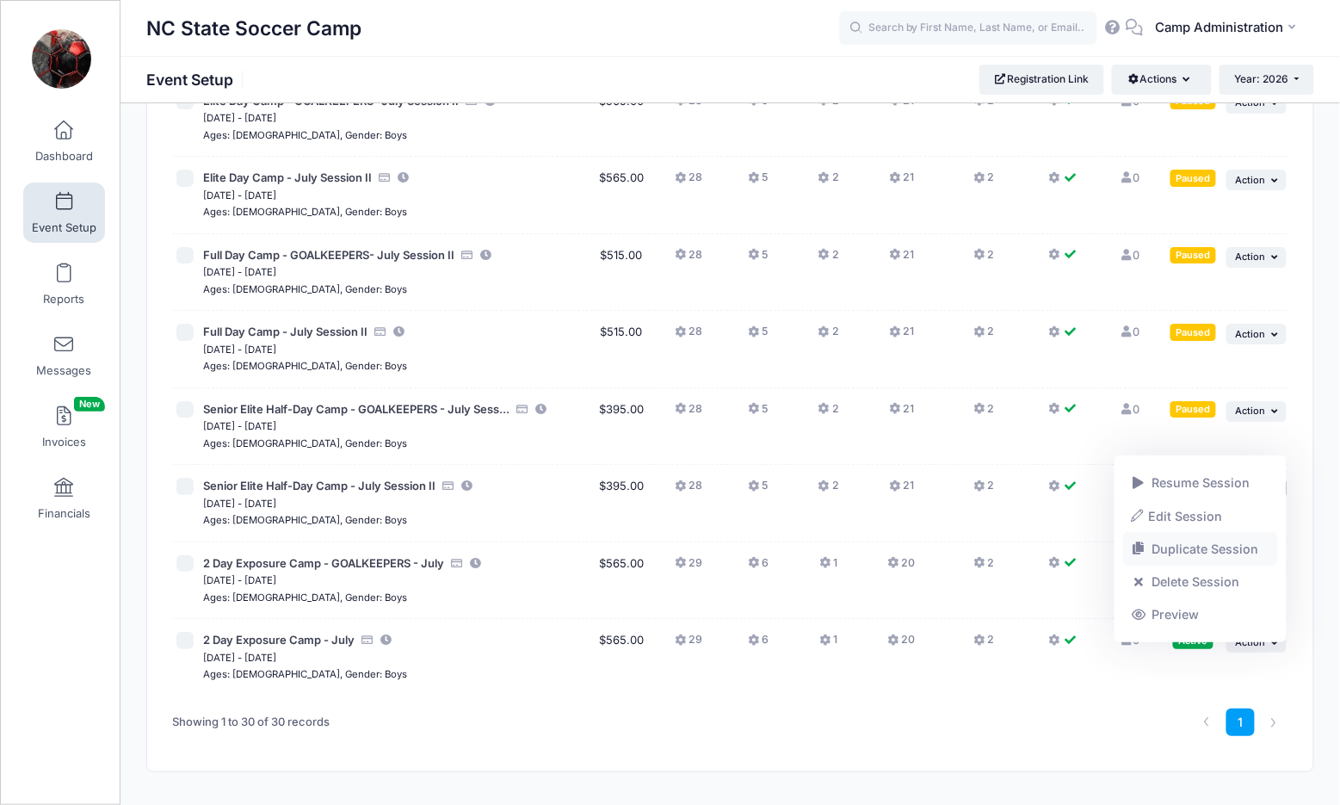
click at [1181, 540] on link "Duplicate Session" at bounding box center [1201, 549] width 156 height 33
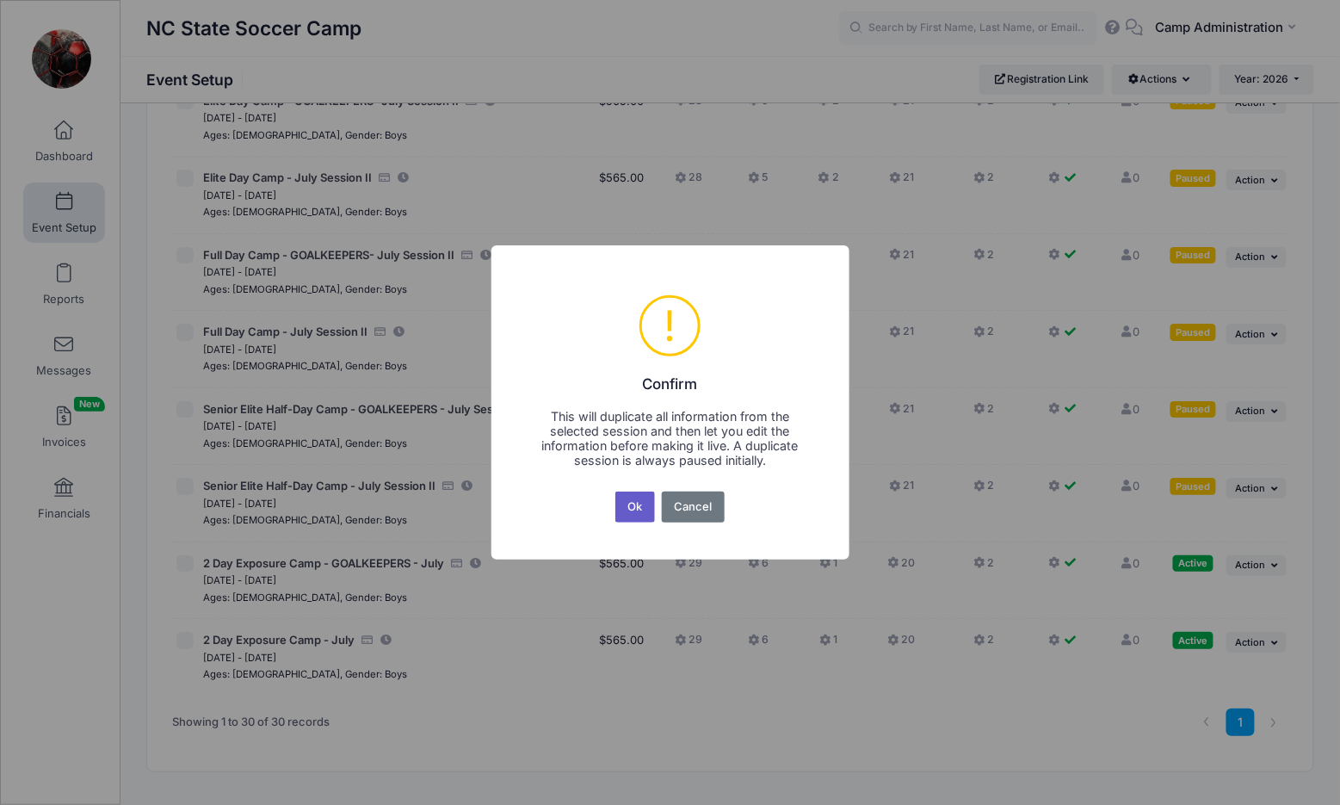
click at [645, 495] on button "Ok" at bounding box center [635, 506] width 40 height 31
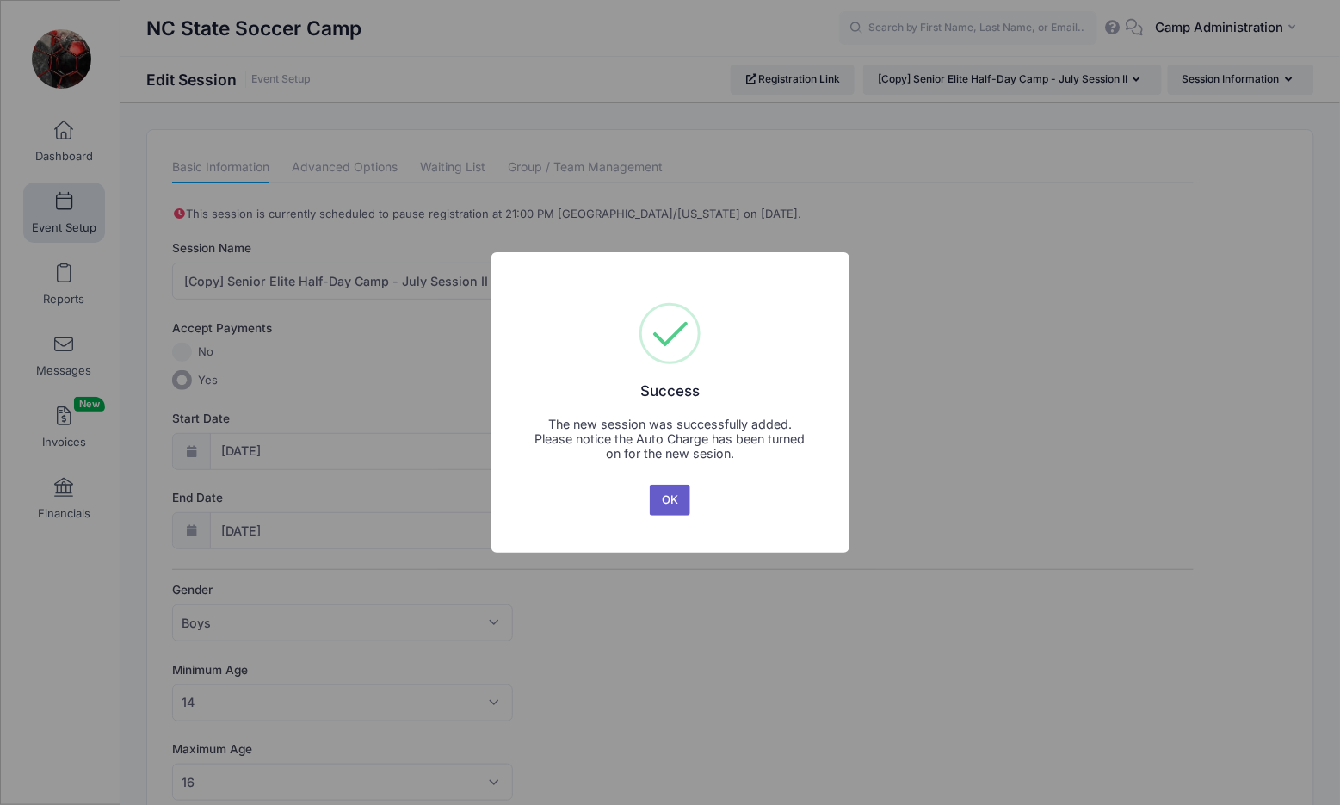
click at [680, 497] on button "OK" at bounding box center [670, 499] width 41 height 31
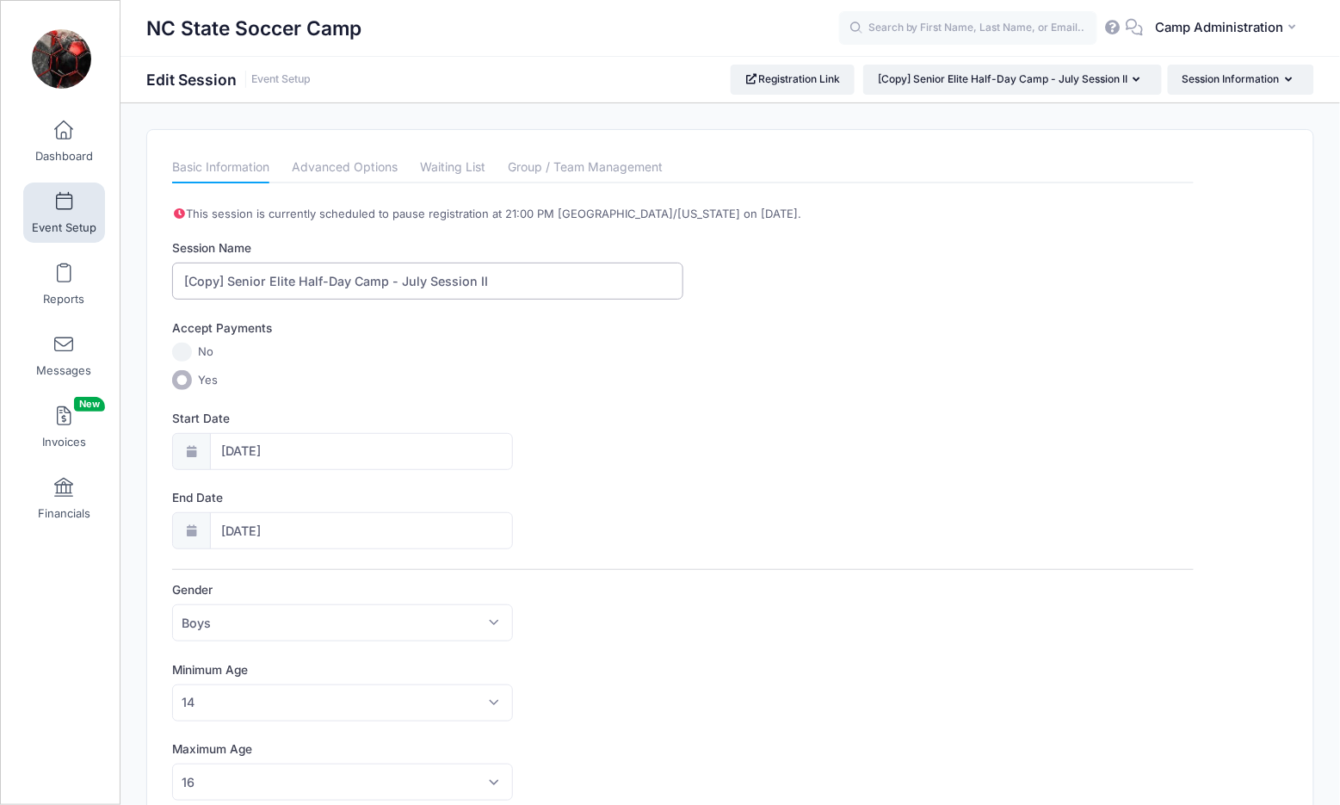
drag, startPoint x: 293, startPoint y: 277, endPoint x: 131, endPoint y: 276, distance: 162.6
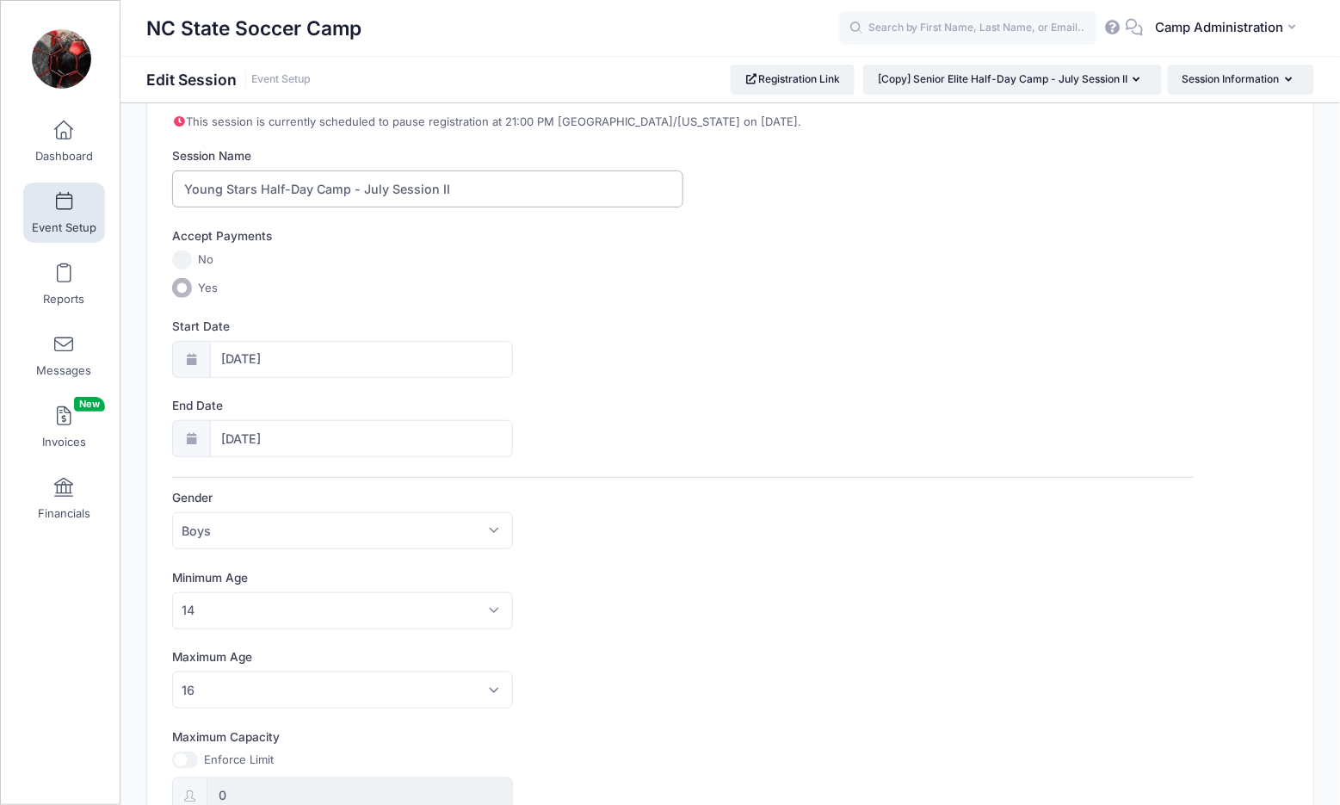
scroll to position [101, 0]
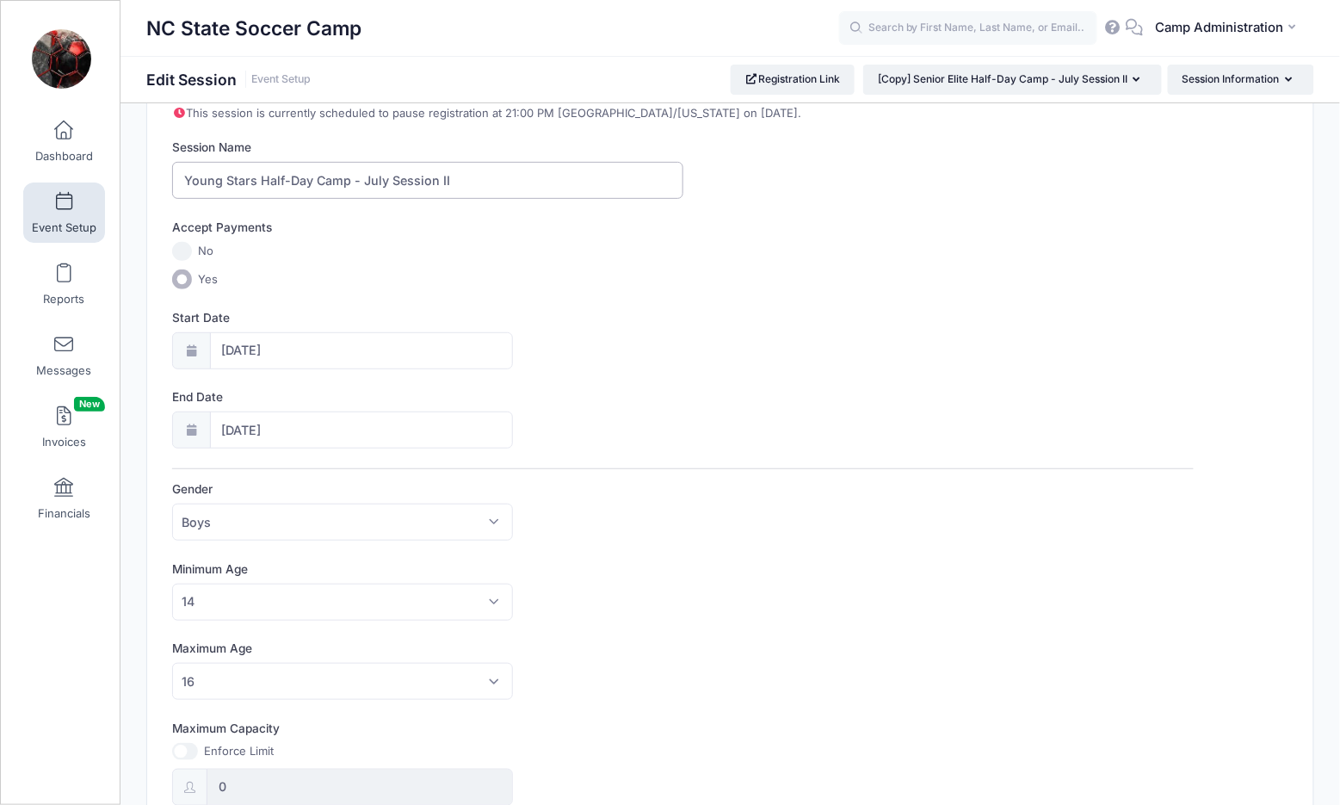
type input "Young Stars Half-Day Camp - July Session II"
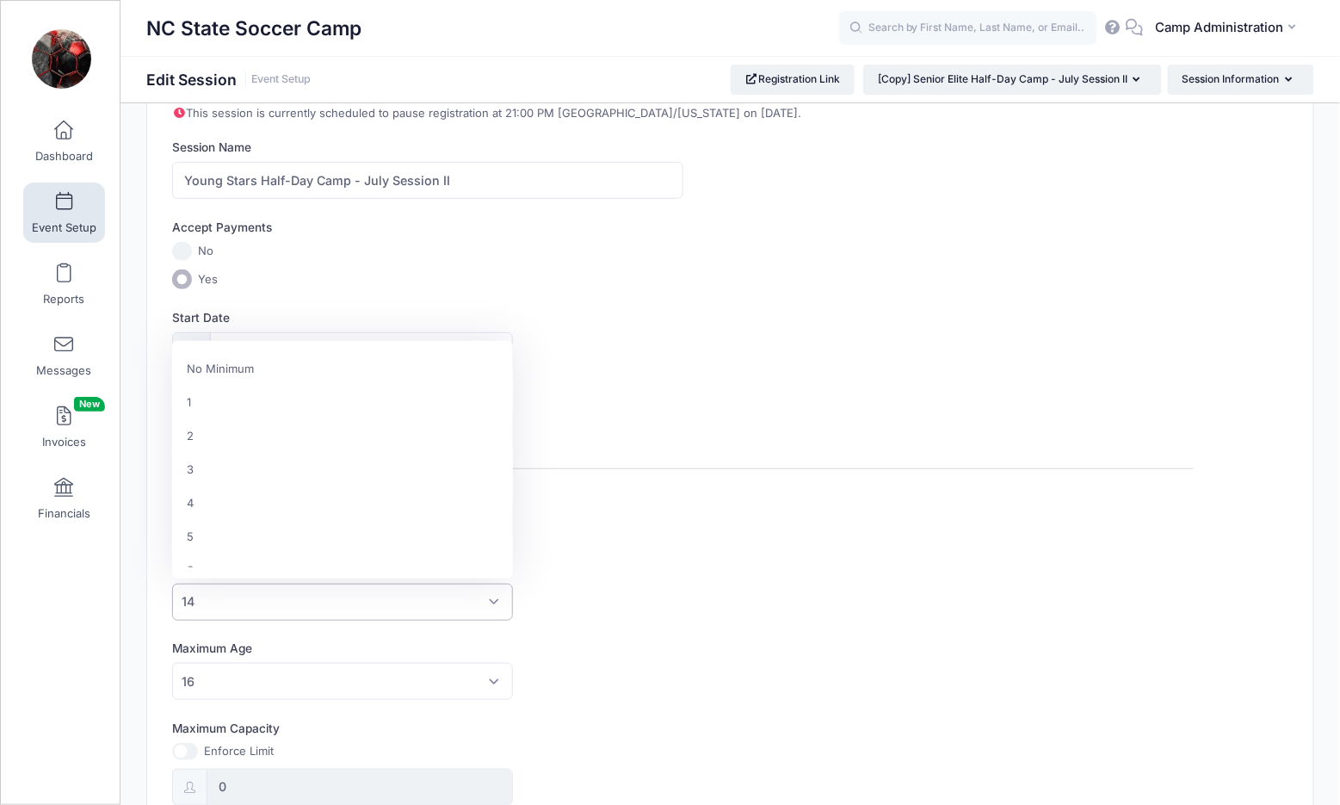
click at [267, 583] on span "14" at bounding box center [342, 601] width 341 height 37
select select "4"
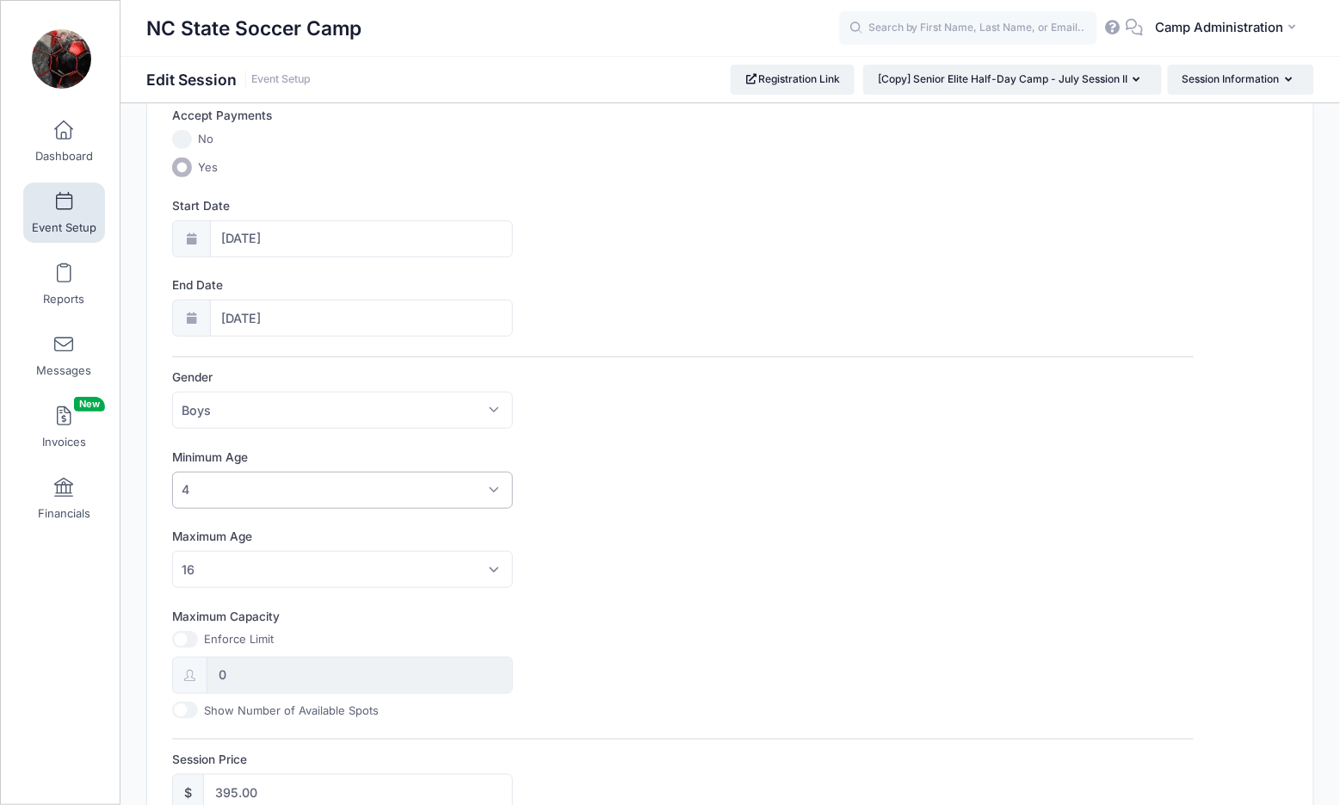
scroll to position [312, 0]
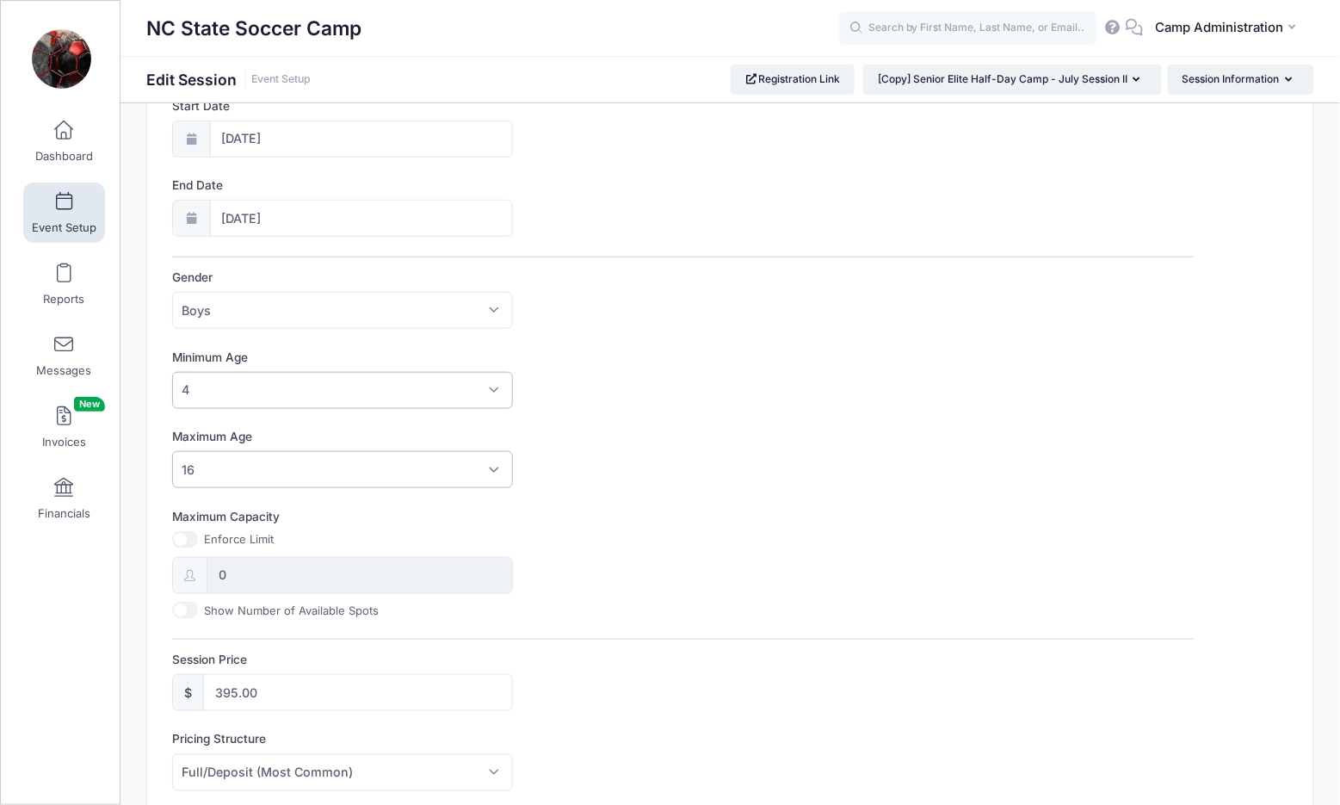
click at [230, 468] on span "16" at bounding box center [342, 469] width 341 height 37
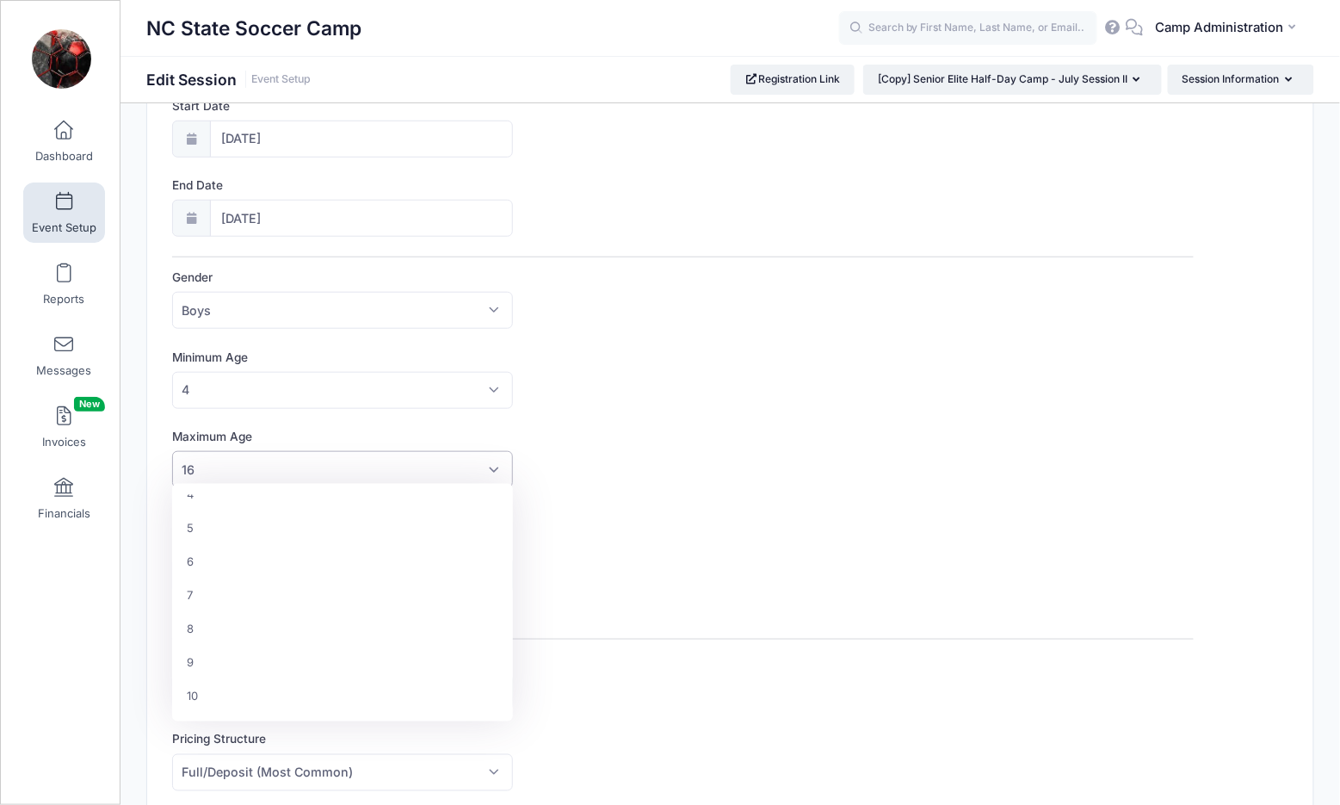
scroll to position [120, 0]
select select "6"
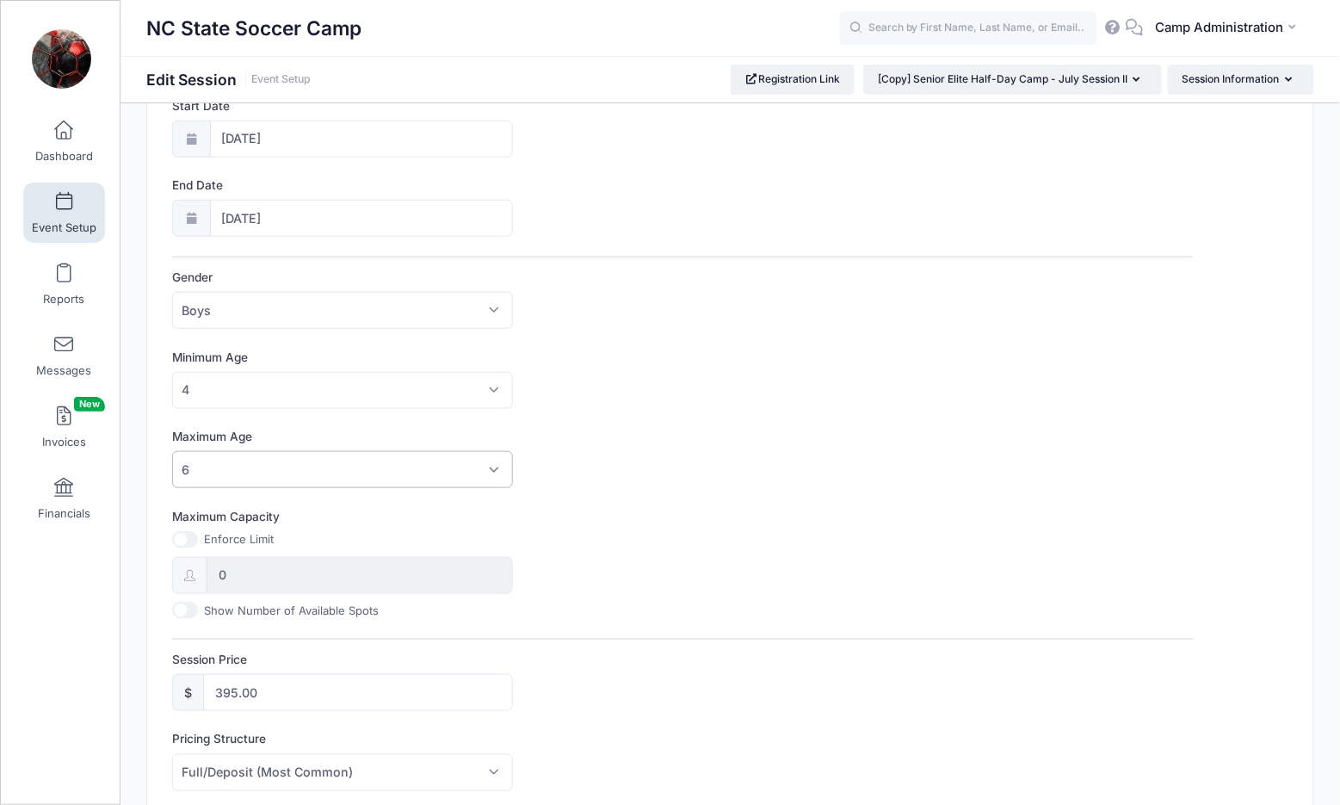
click at [801, 527] on div "Maximum Capacity Enforce Limit 0 Show Number of Available Spots" at bounding box center [682, 563] width 1021 height 111
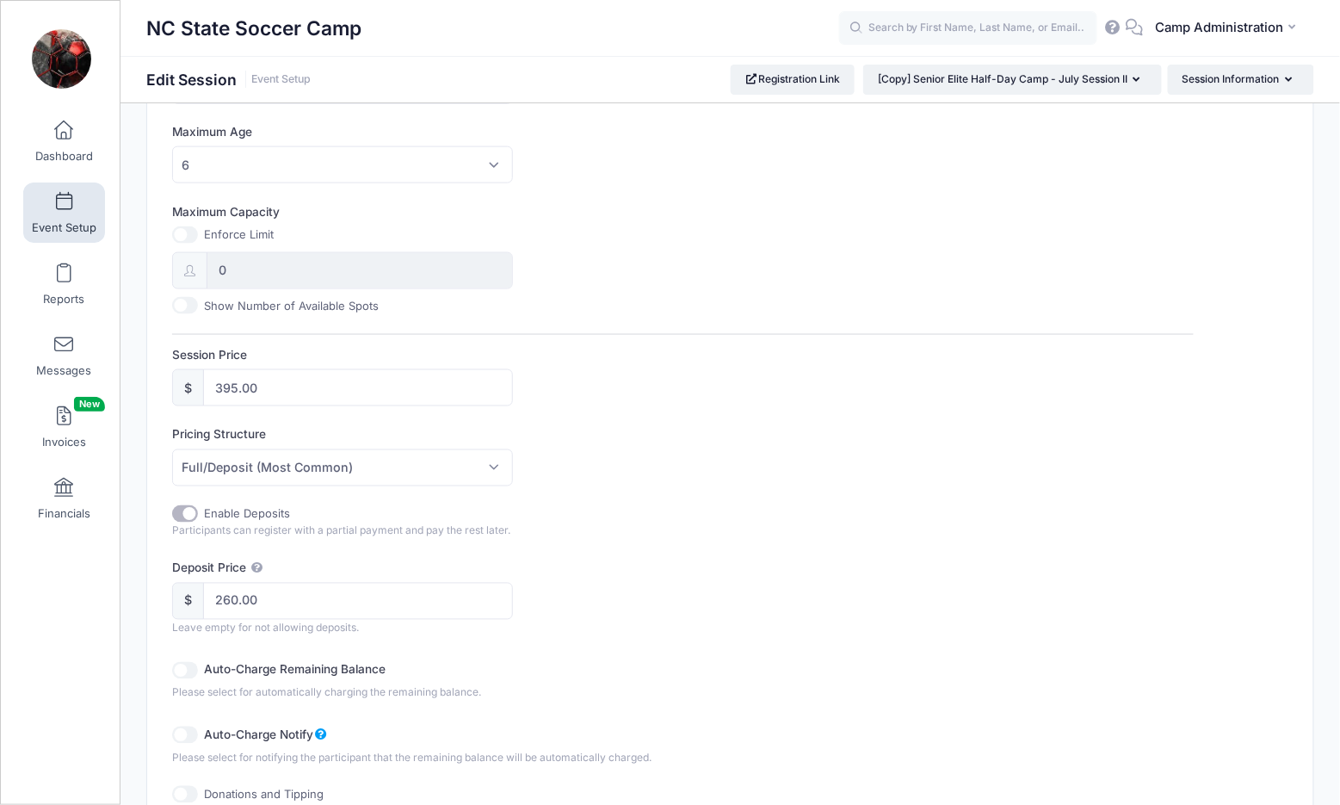
scroll to position [675, 0]
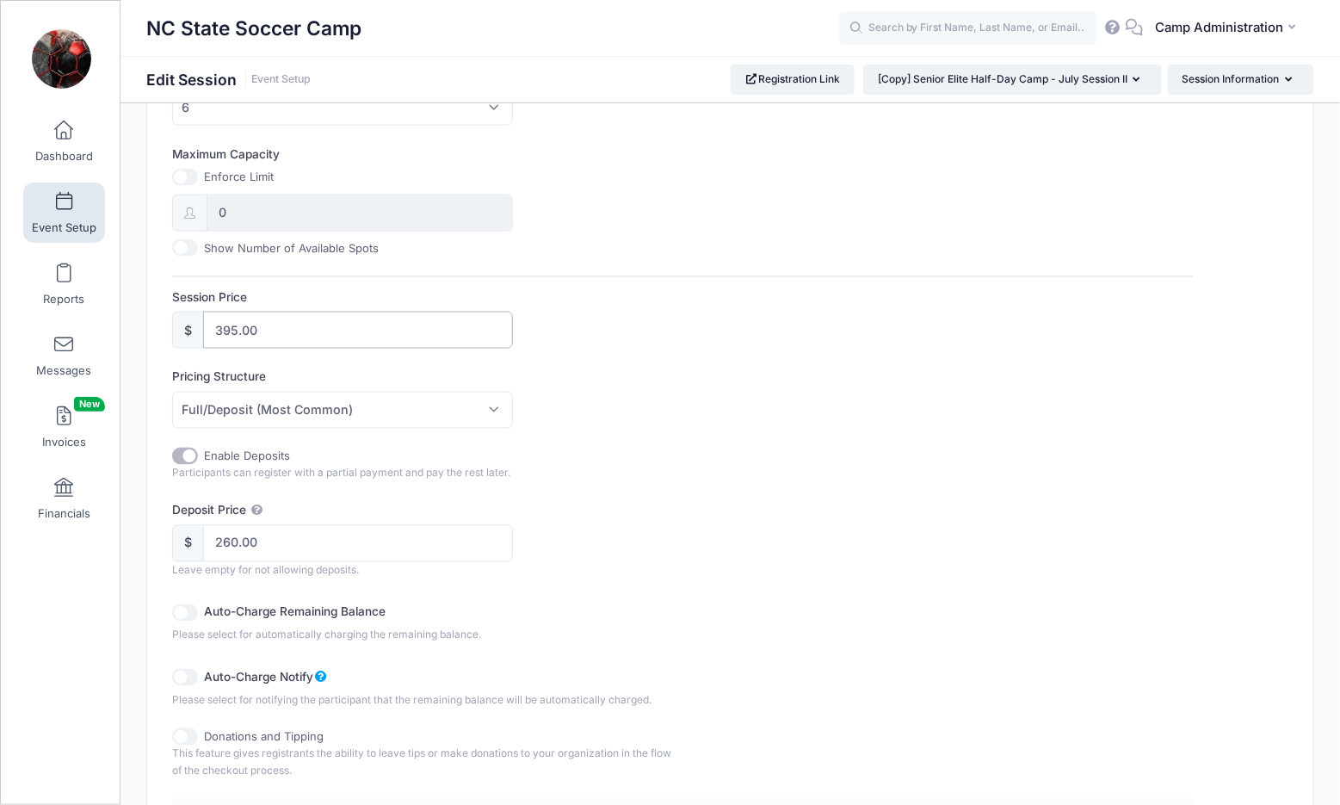
click at [232, 322] on input "395.00" at bounding box center [358, 330] width 310 height 37
type input "370.00"
click at [591, 426] on div "This session is currently scheduled to pause registration at 21:00 PM America/N…" at bounding box center [682, 241] width 1021 height 1421
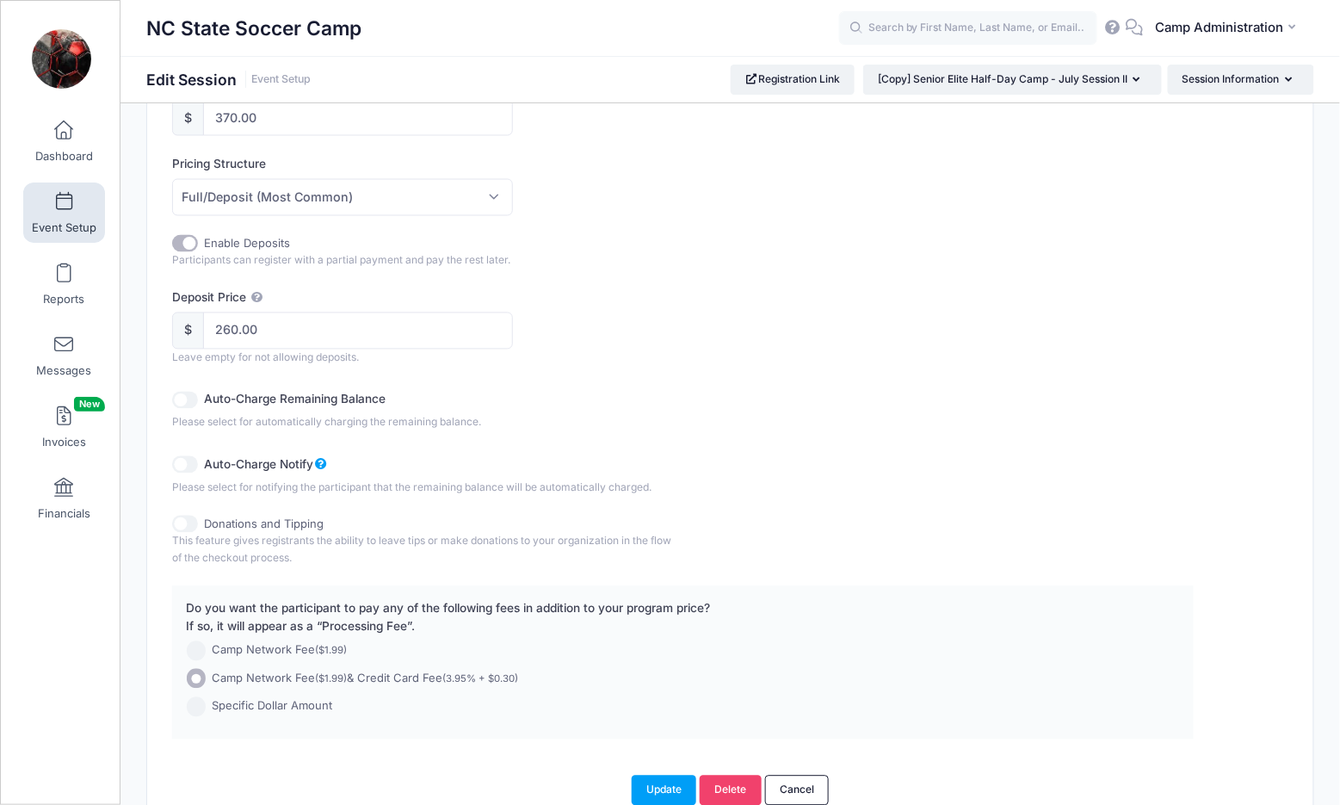
scroll to position [960, 0]
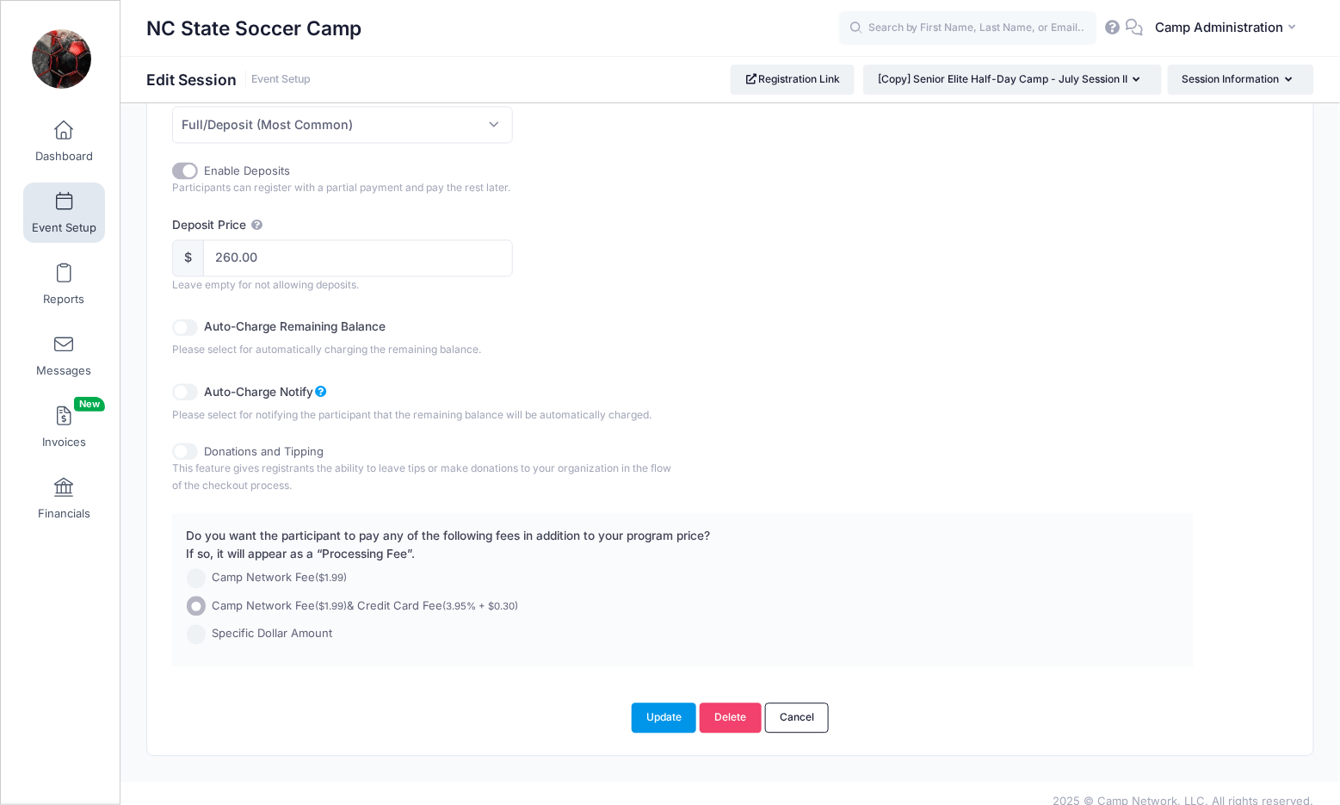
click at [672, 716] on button "Update" at bounding box center [664, 717] width 65 height 29
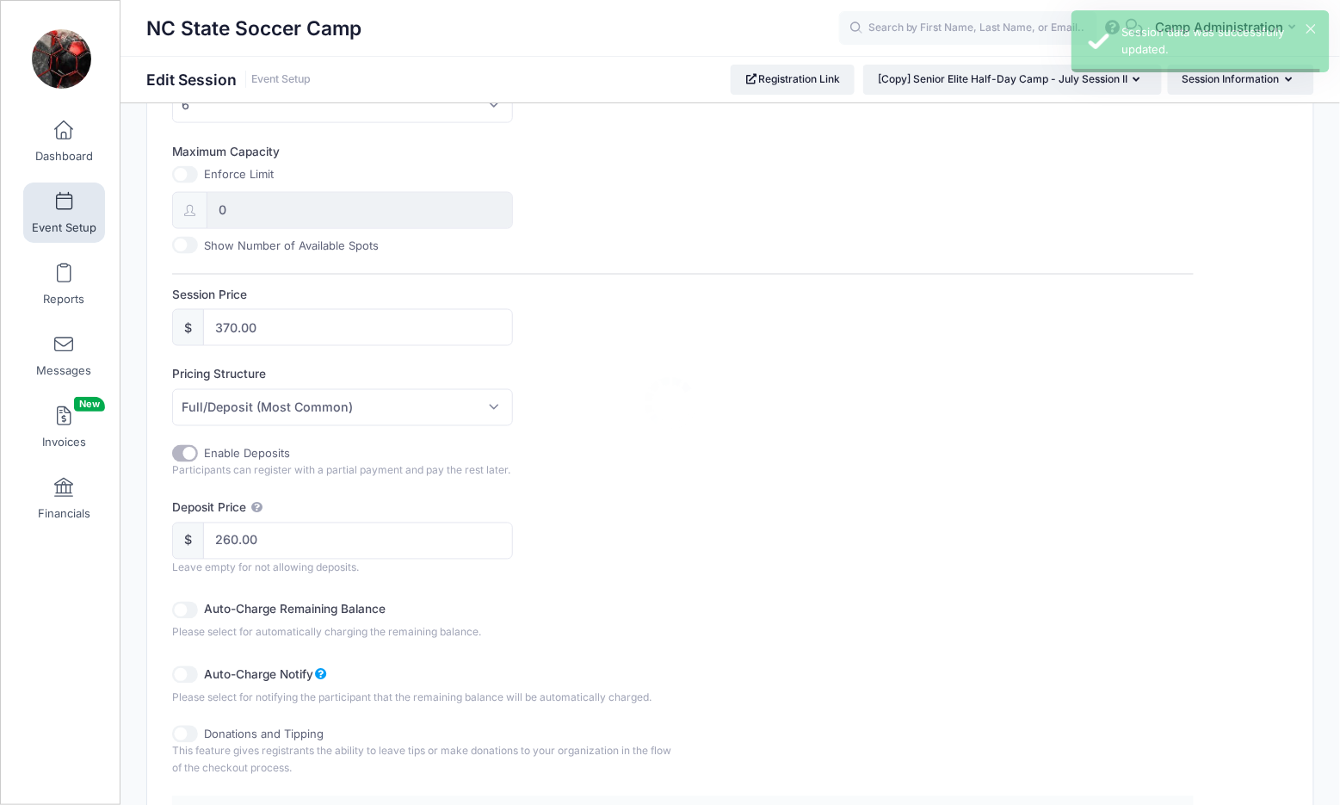
scroll to position [0, 0]
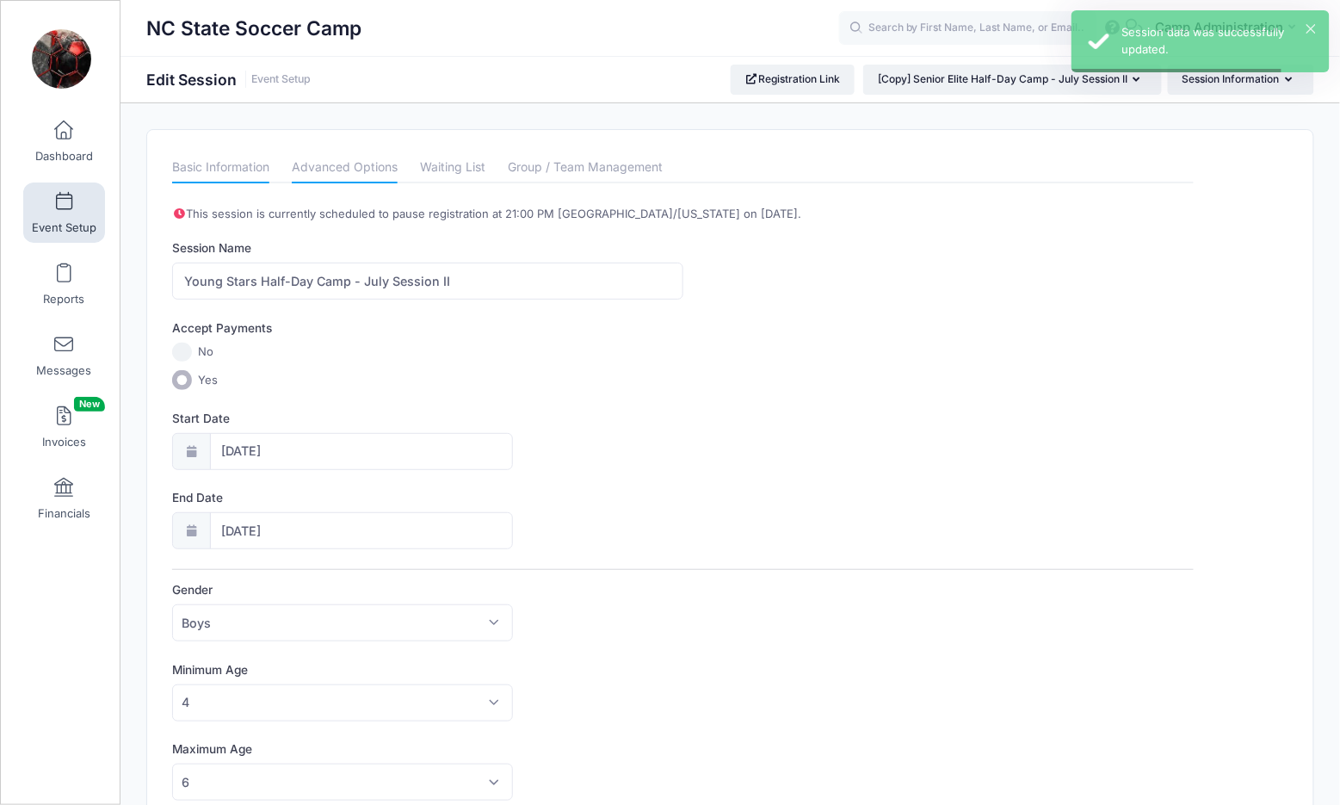
click at [347, 157] on link "Advanced Options" at bounding box center [345, 167] width 106 height 31
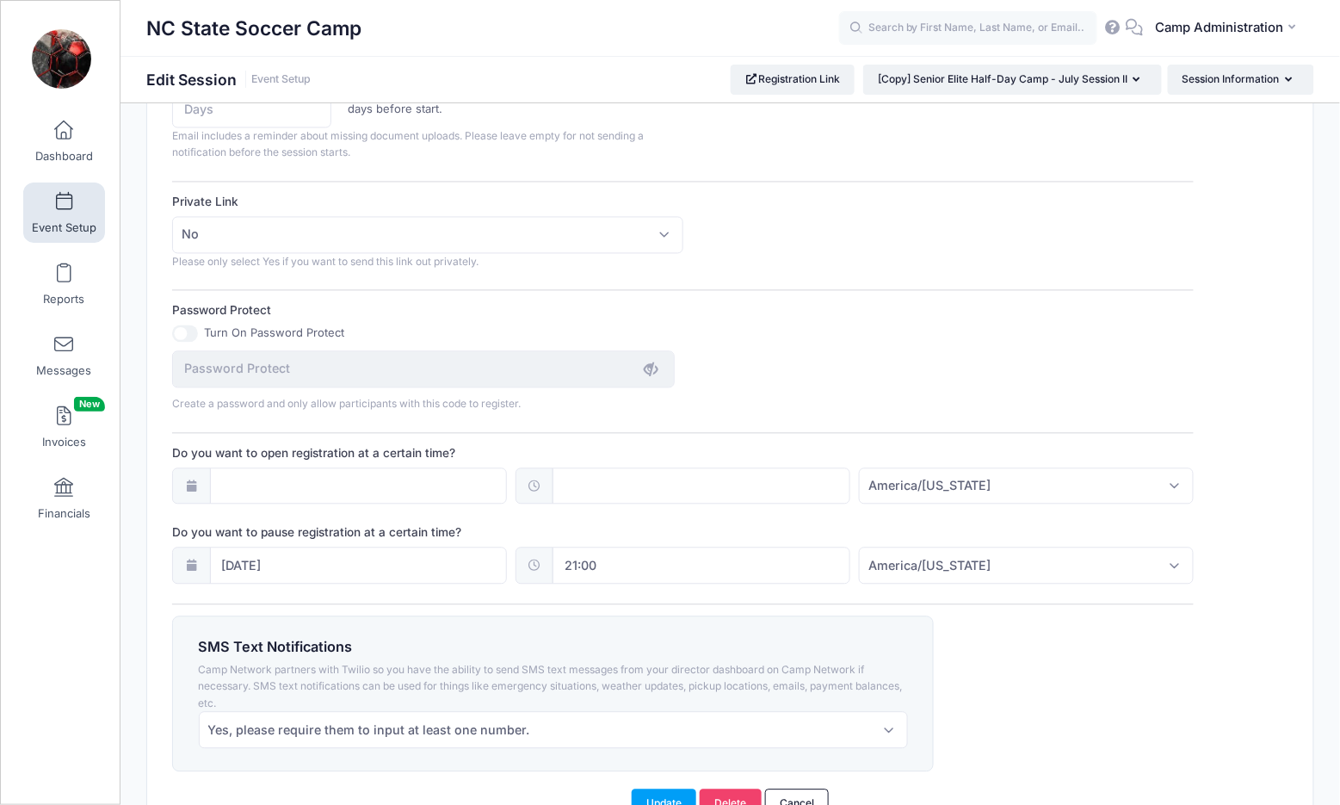
scroll to position [1052, 0]
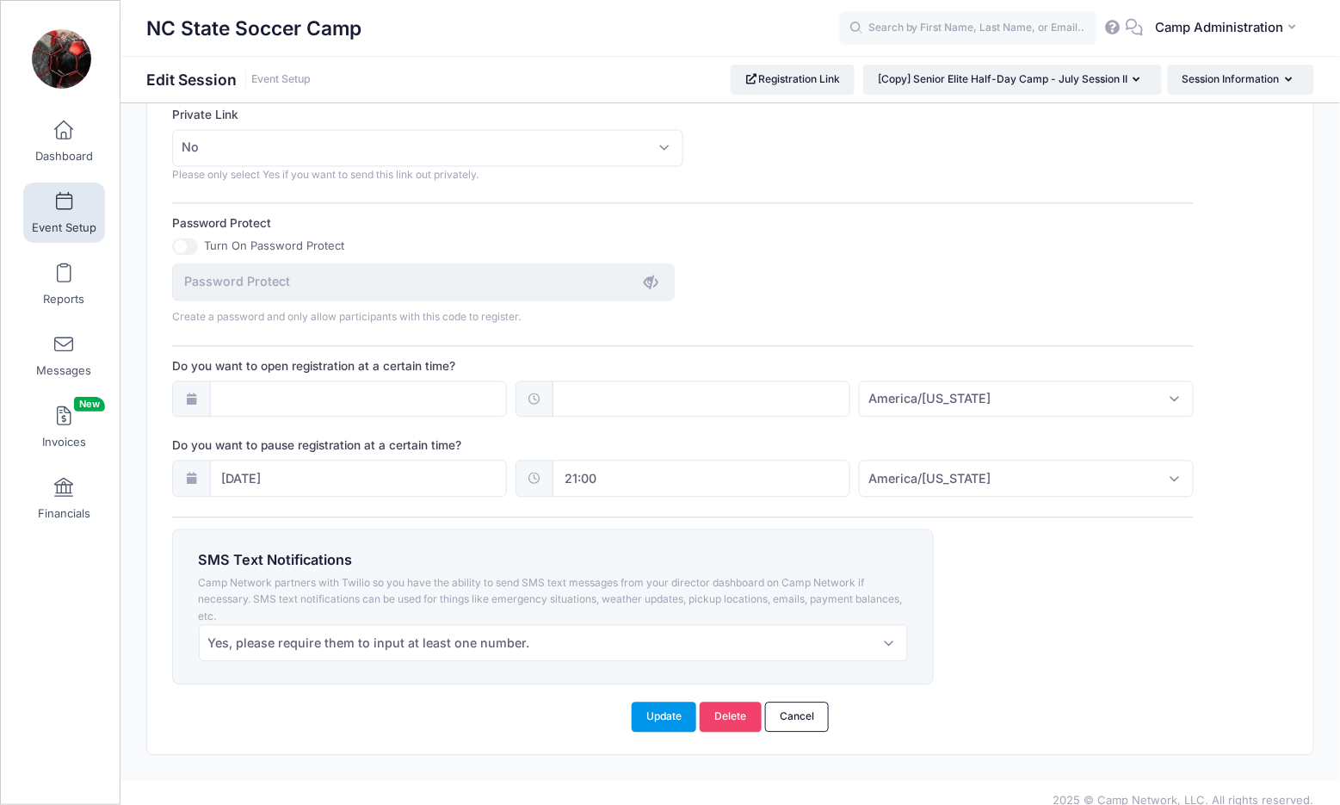
click at [670, 701] on button "Update" at bounding box center [664, 715] width 65 height 29
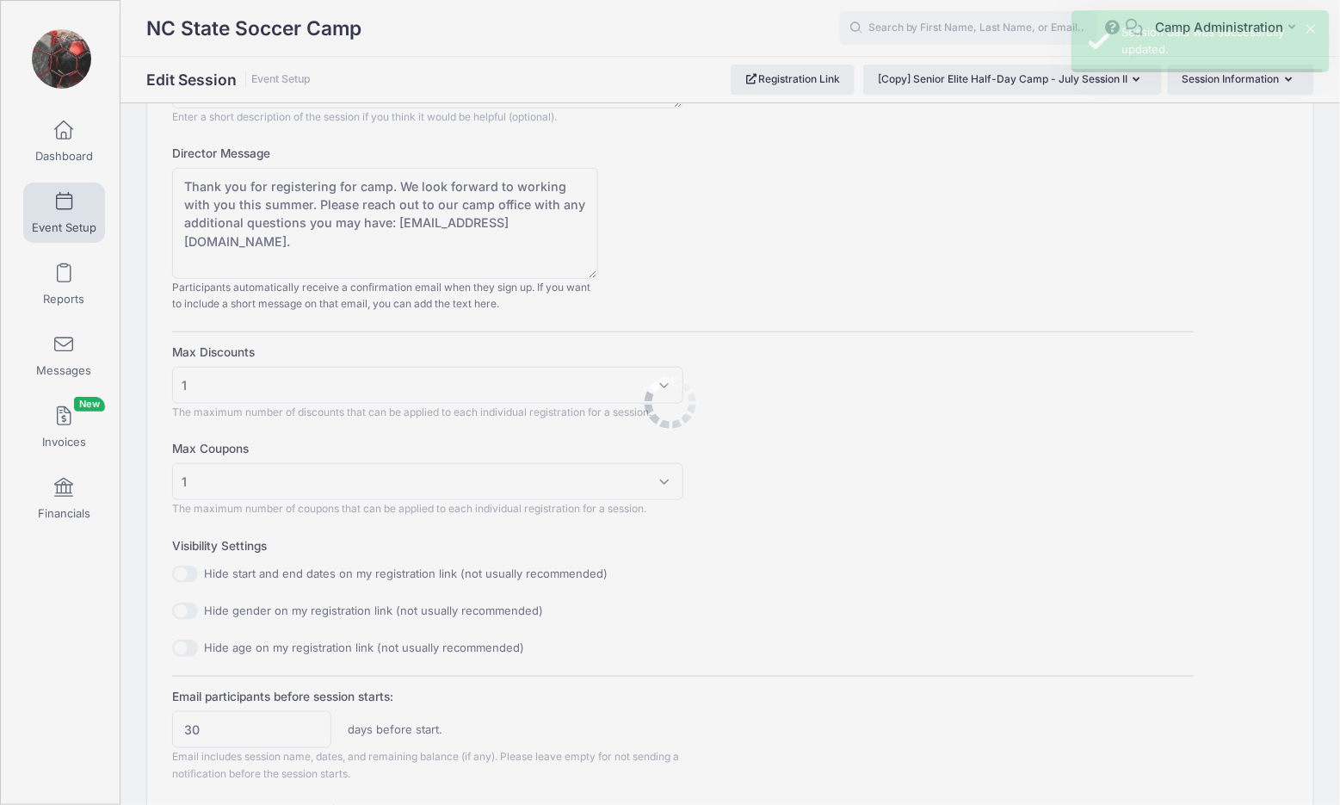
scroll to position [0, 0]
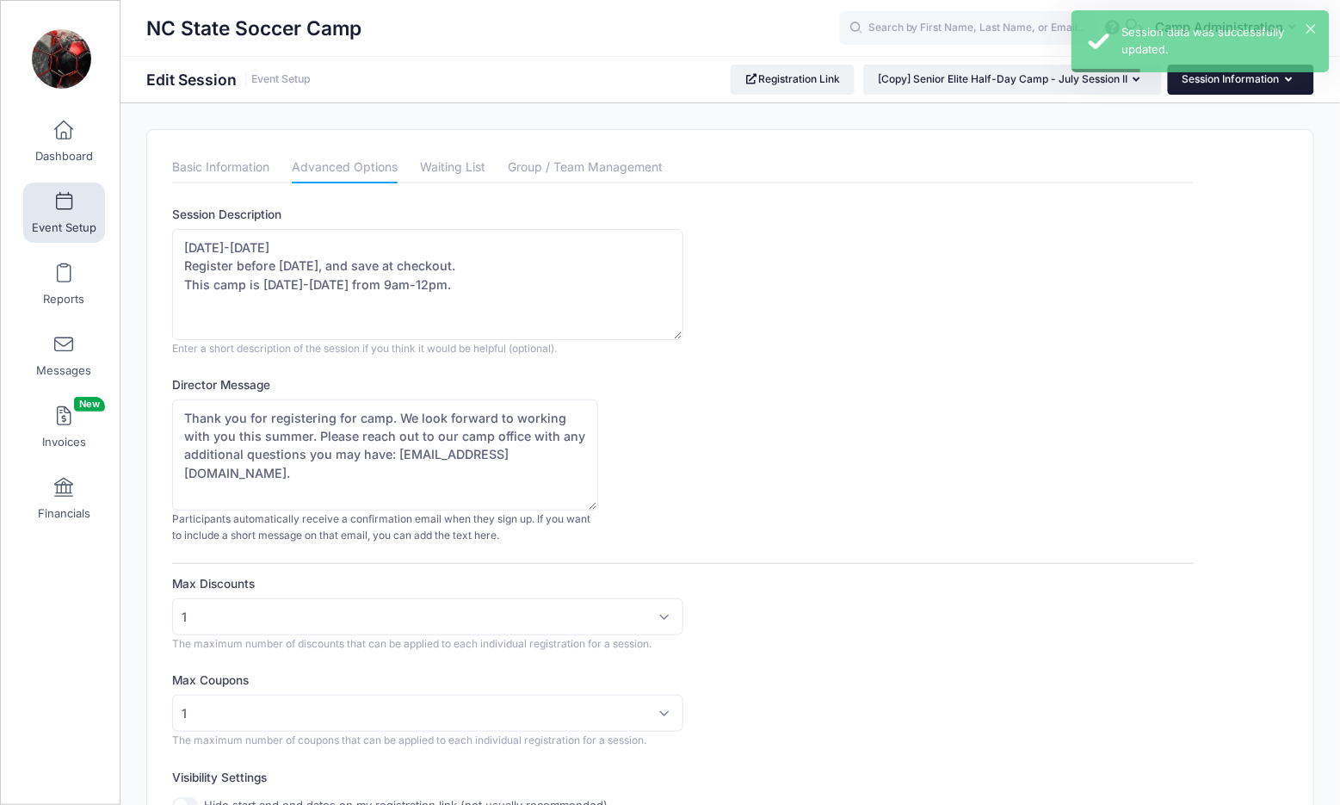
click at [1196, 81] on button "Session Information" at bounding box center [1241, 79] width 146 height 29
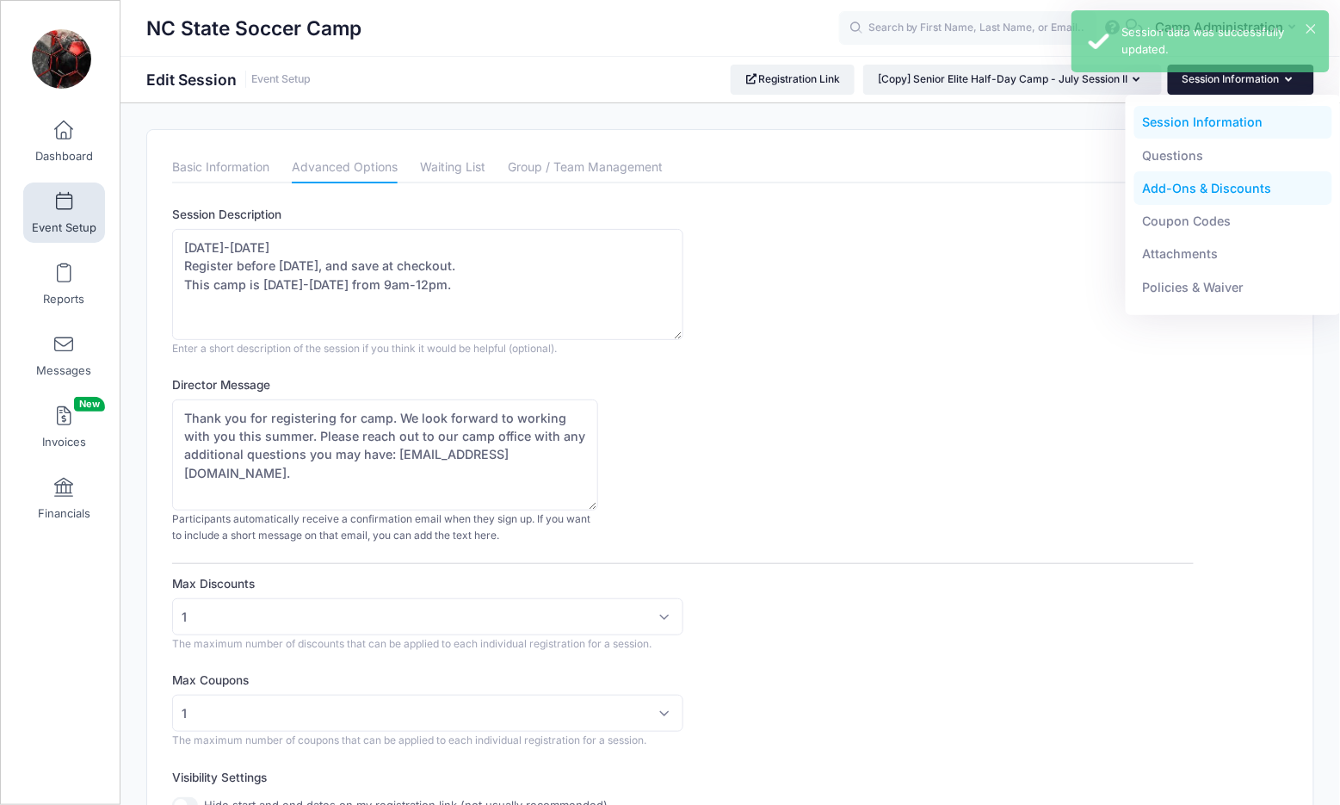
click at [1200, 187] on link "Add-Ons & Discounts" at bounding box center [1233, 188] width 199 height 33
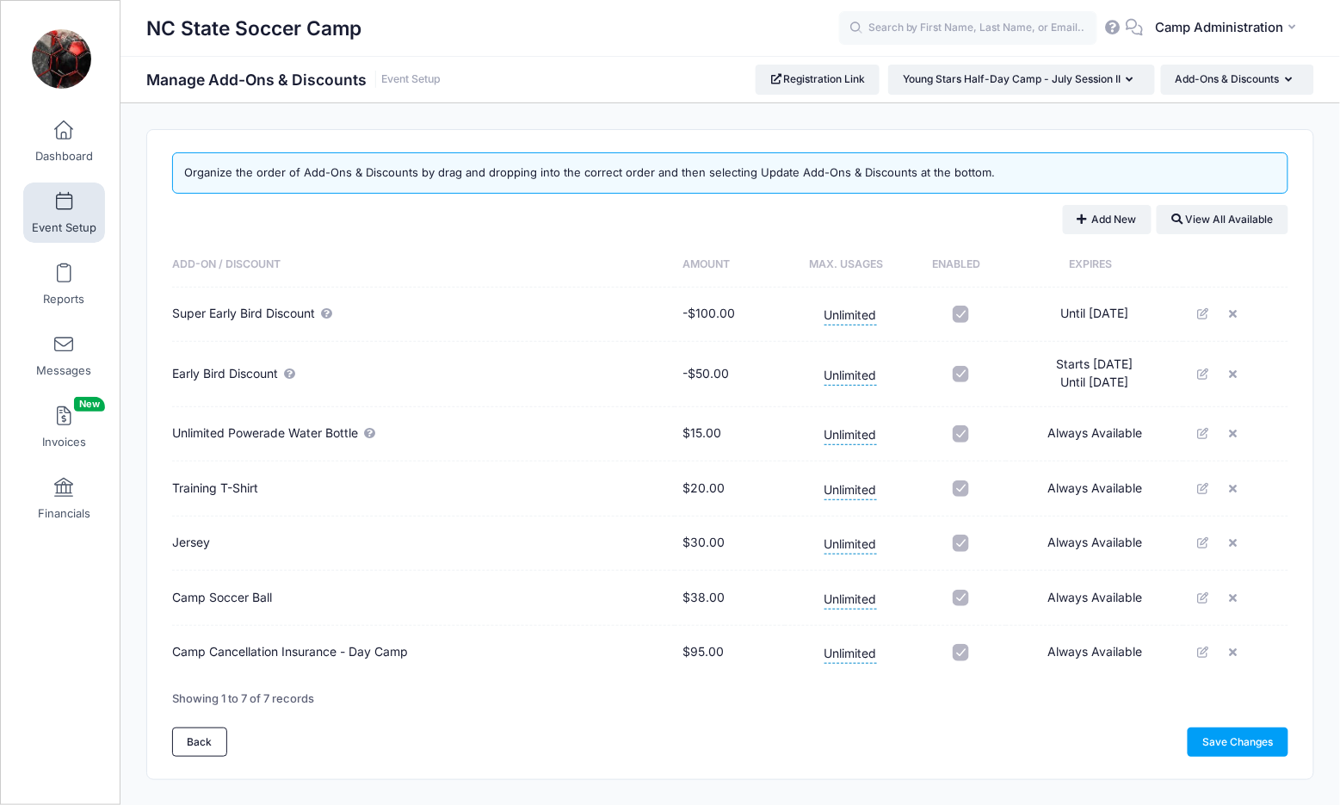
click at [75, 208] on link "Event Setup" at bounding box center [64, 212] width 82 height 60
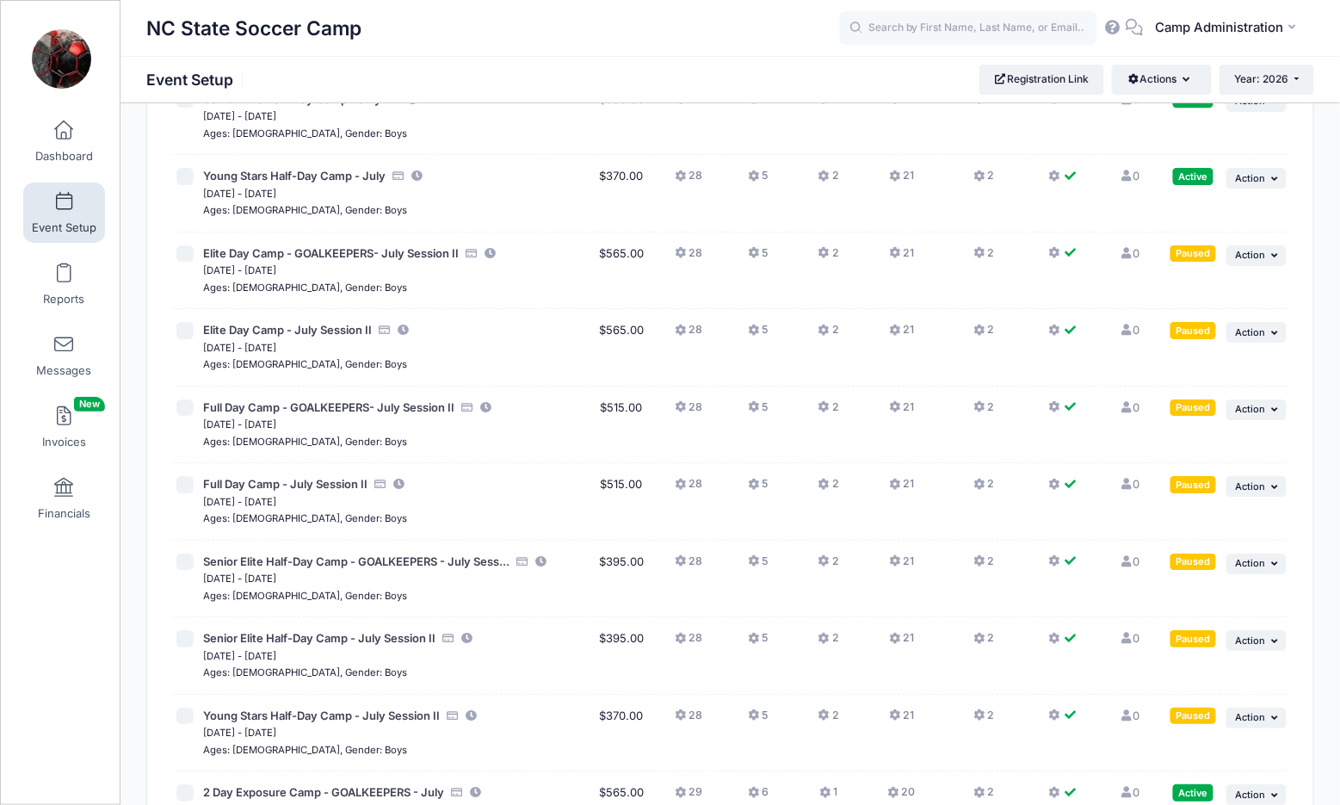
scroll to position [1689, 0]
click at [178, 244] on input "checkbox" at bounding box center [184, 252] width 17 height 17
checkbox input "true"
click at [182, 320] on input "checkbox" at bounding box center [184, 328] width 17 height 17
checkbox input "true"
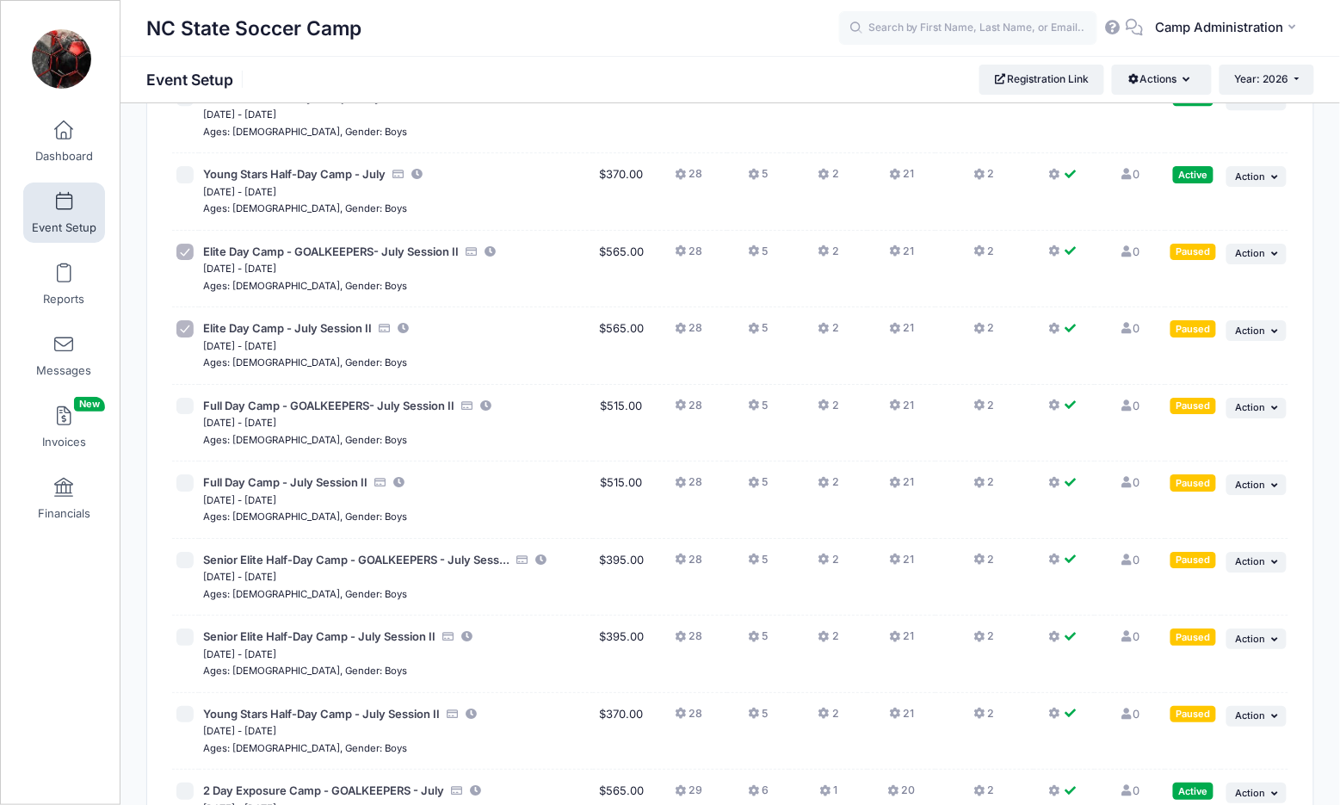
click at [182, 398] on input "checkbox" at bounding box center [184, 406] width 17 height 17
checkbox input "true"
click at [193, 474] on input "checkbox" at bounding box center [184, 482] width 17 height 17
checkbox input "true"
click at [191, 552] on input "checkbox" at bounding box center [184, 560] width 17 height 17
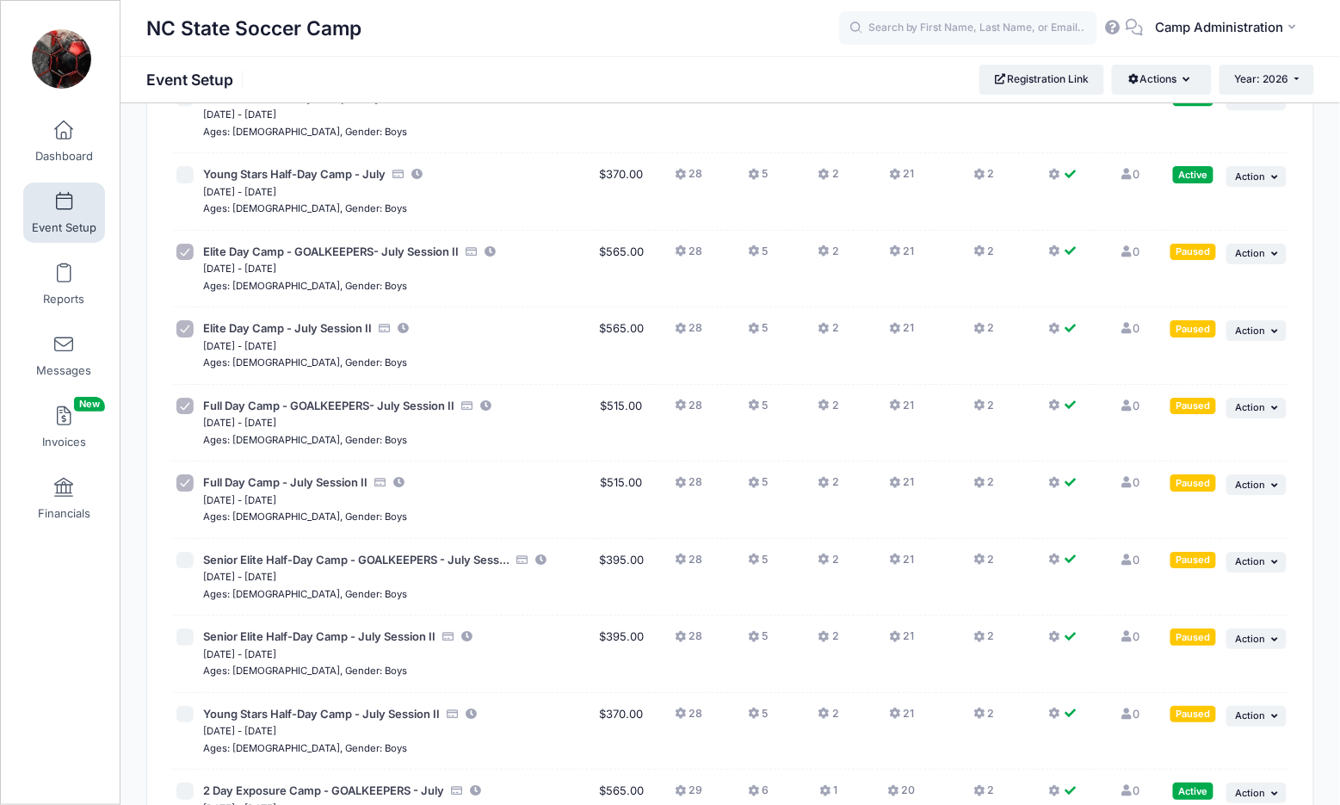
checkbox input "true"
click at [184, 628] on input "checkbox" at bounding box center [184, 636] width 17 height 17
checkbox input "true"
click at [184, 706] on input "checkbox" at bounding box center [184, 714] width 17 height 17
checkbox input "true"
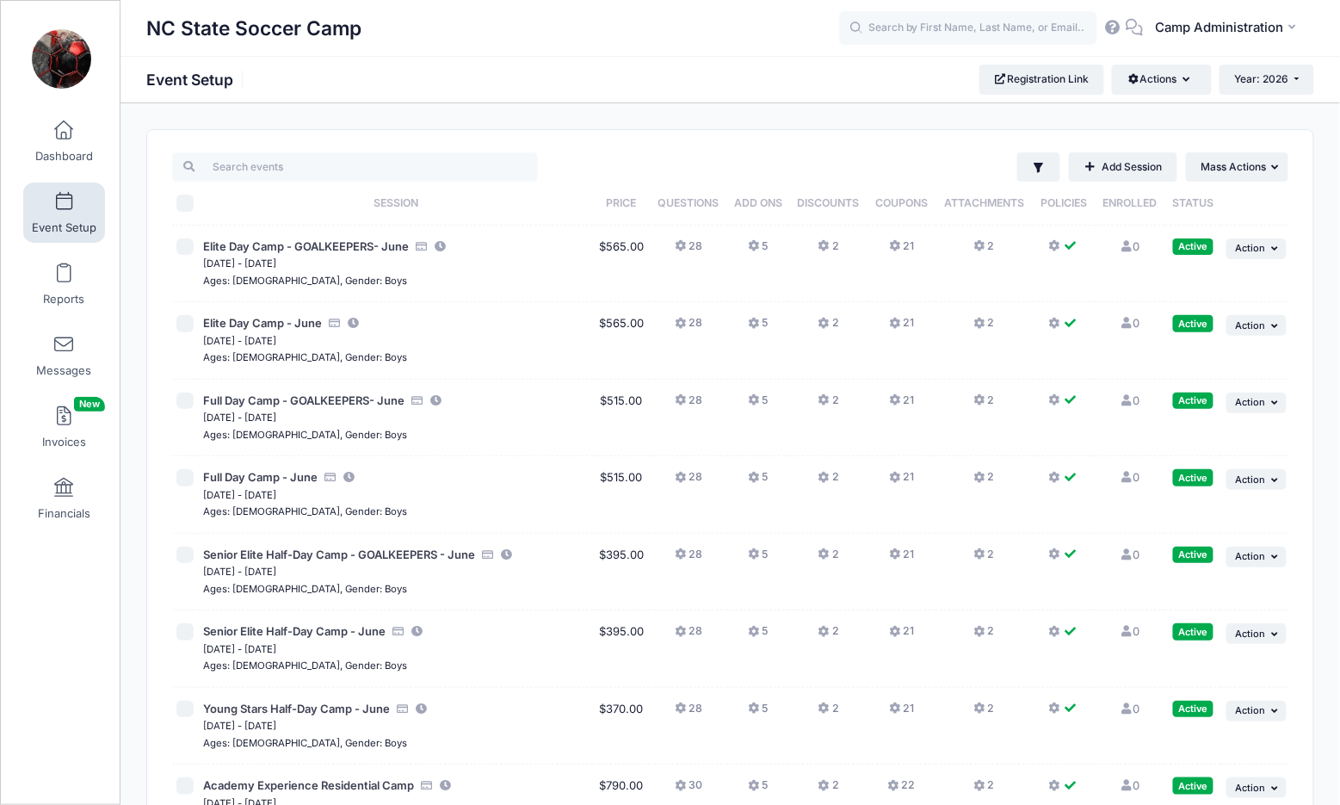
scroll to position [0, 0]
click at [1270, 179] on button "... Mass Actions" at bounding box center [1237, 166] width 102 height 29
click at [1217, 253] on link "Resume selected sessions" at bounding box center [1181, 241] width 199 height 33
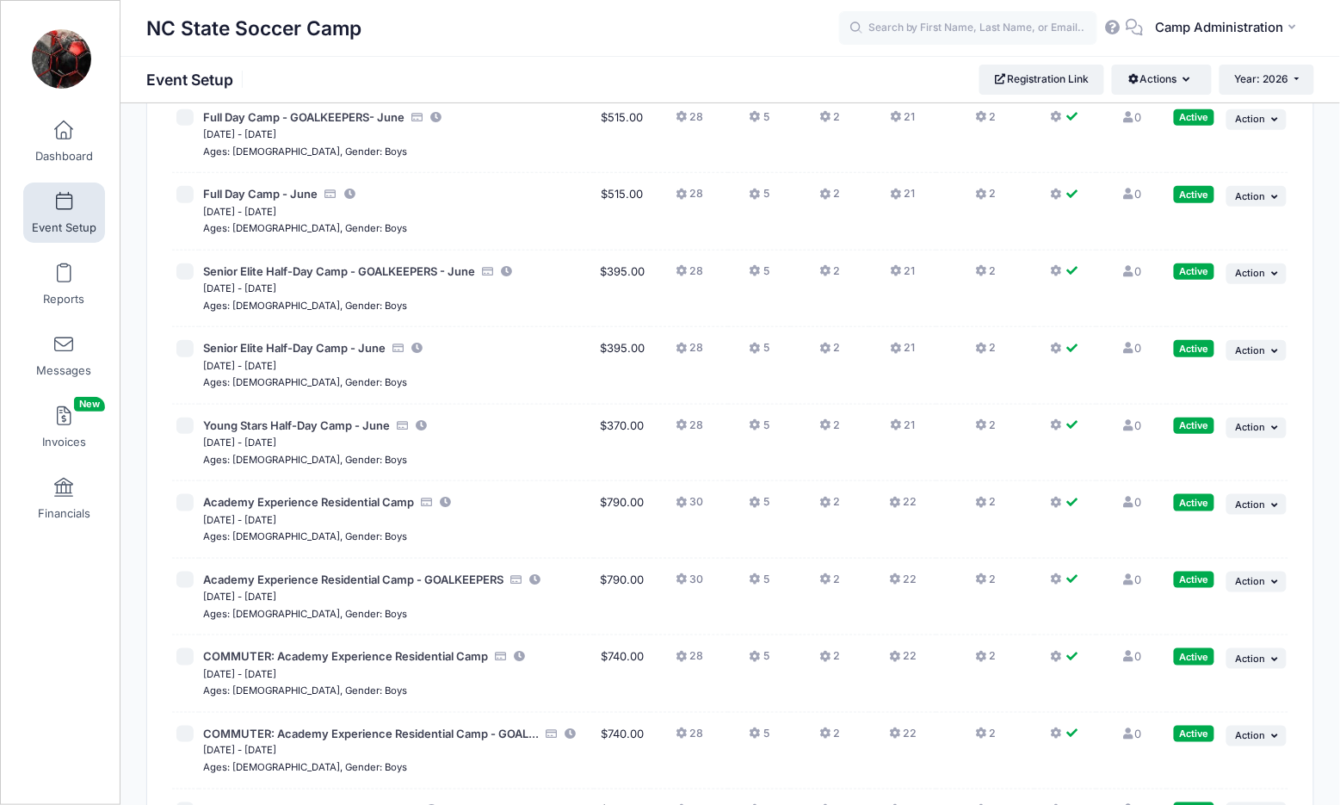
scroll to position [393, 0]
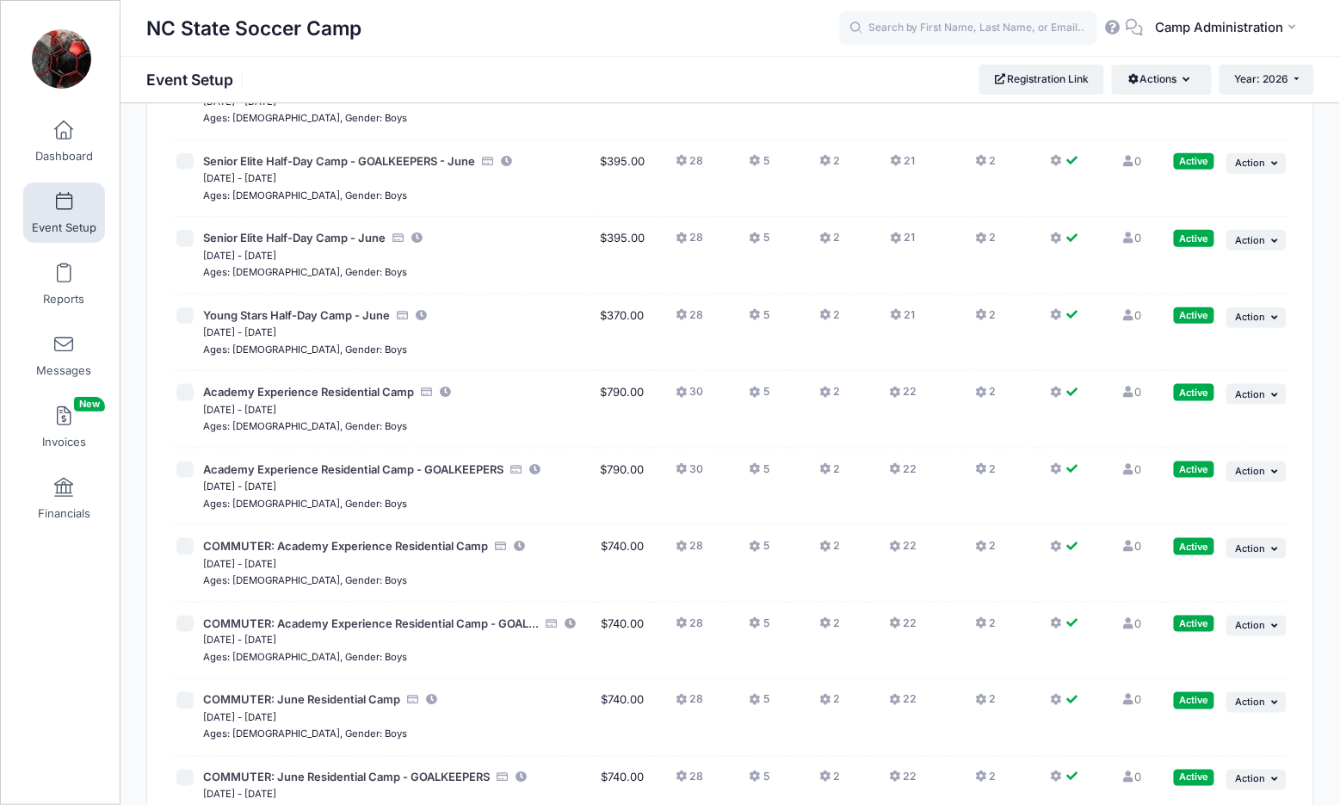
click at [903, 461] on button "22" at bounding box center [903, 473] width 28 height 25
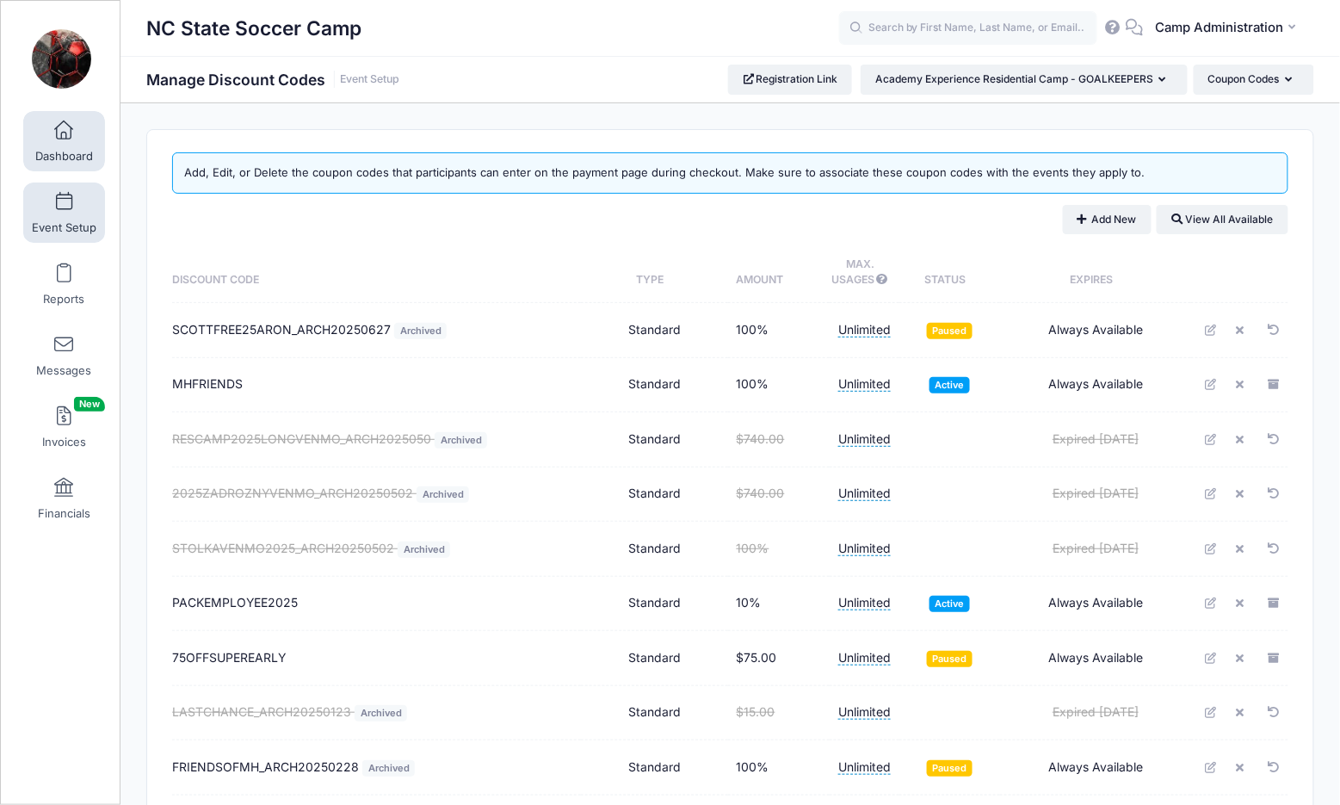
click at [75, 152] on span "Dashboard" at bounding box center [64, 156] width 58 height 15
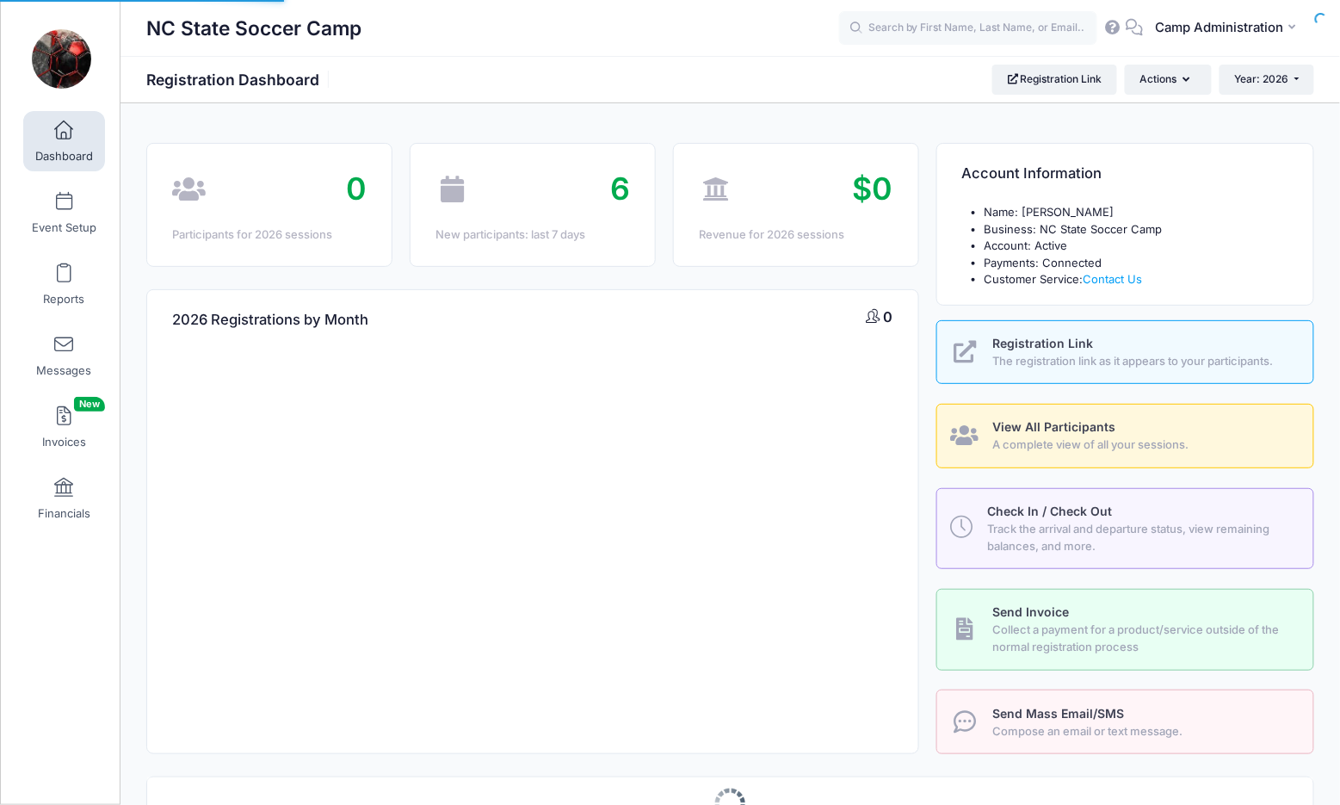
select select
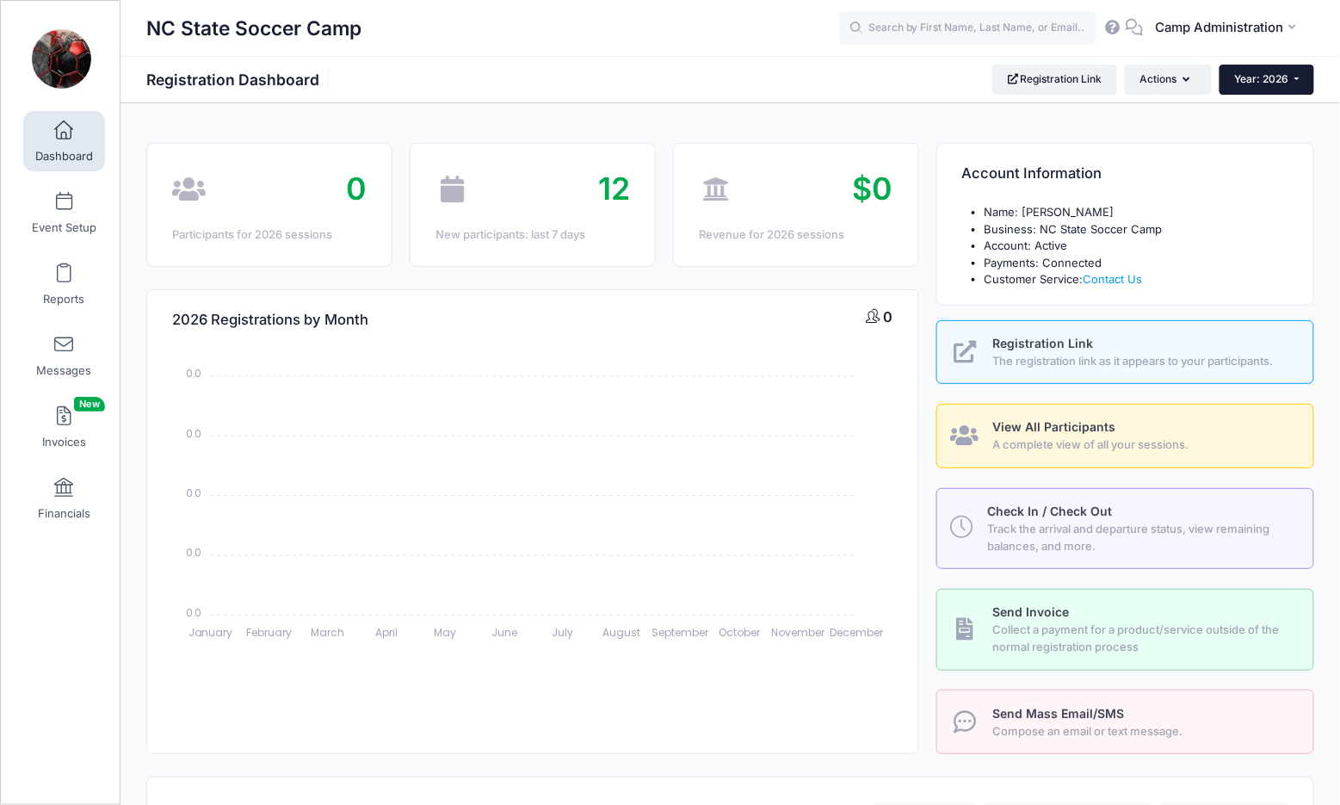
click at [1255, 85] on button "Year: 2026" at bounding box center [1266, 79] width 95 height 29
click at [1252, 129] on link "Year: 2025" at bounding box center [1275, 135] width 112 height 22
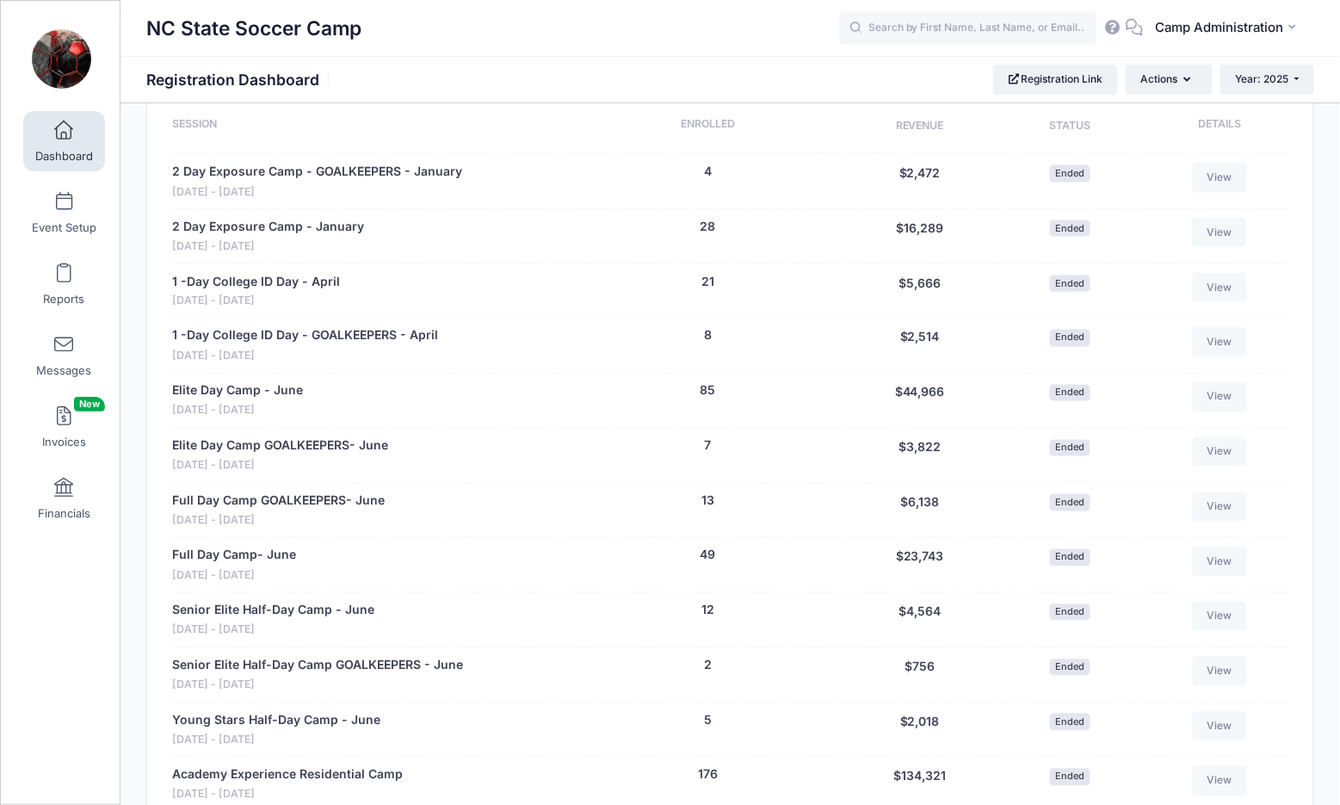
scroll to position [520, 0]
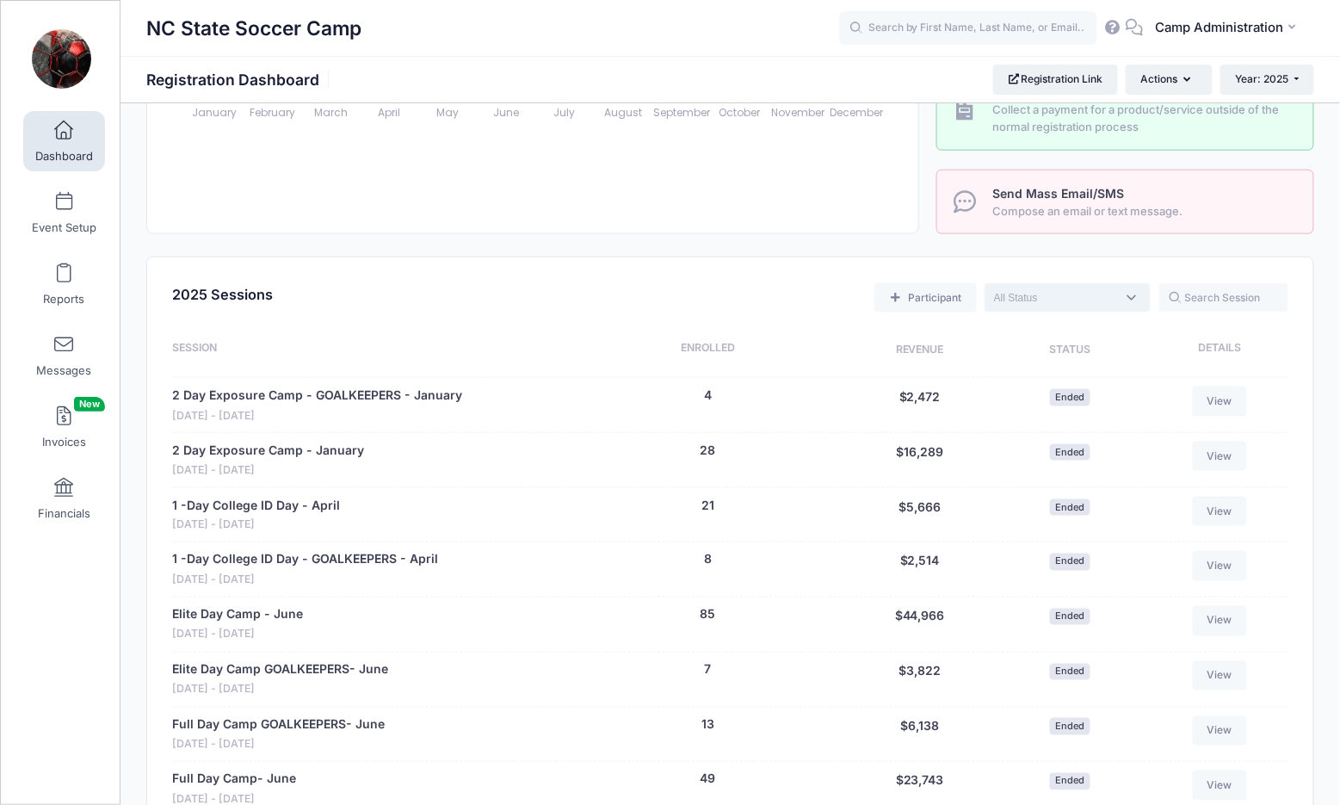
click at [1128, 294] on span at bounding box center [1067, 297] width 166 height 29
select select "future"
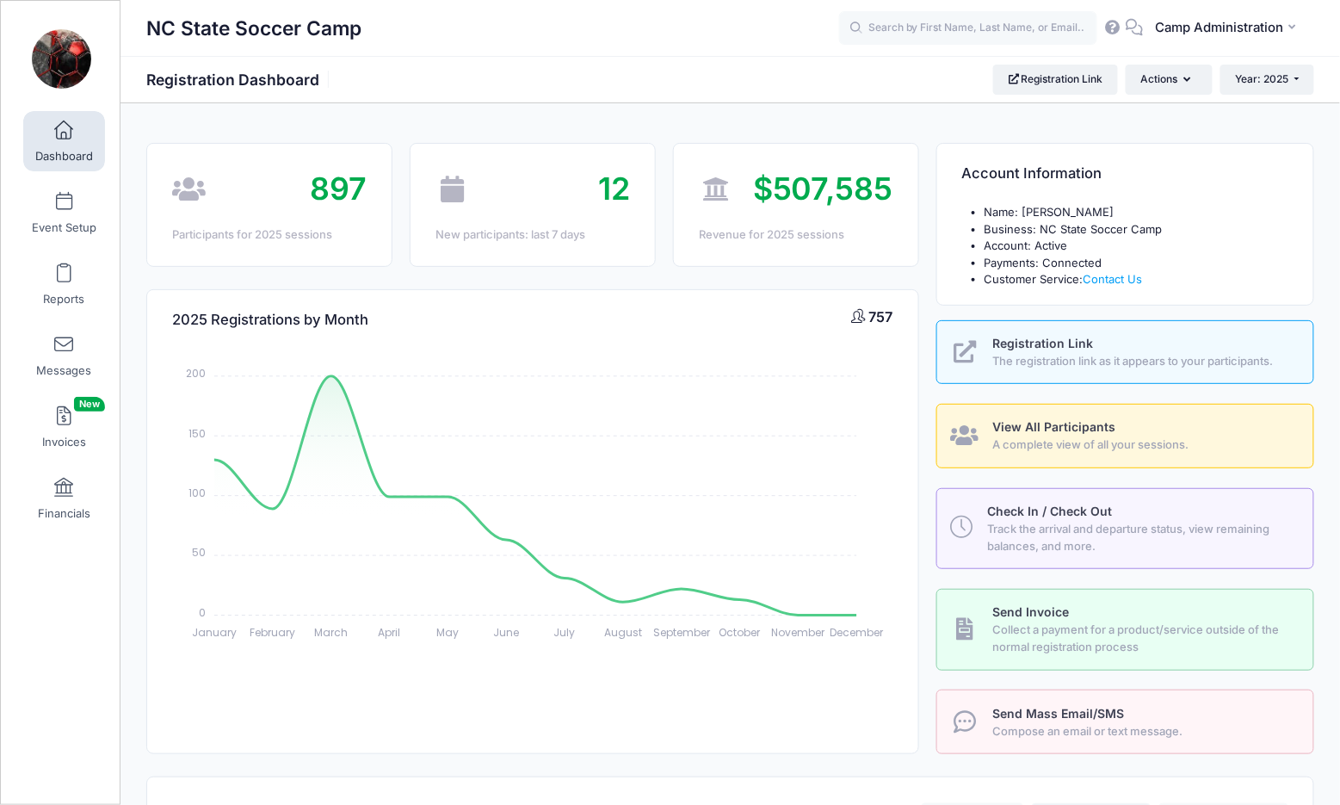
scroll to position [0, 0]
click at [46, 146] on link "Dashboard" at bounding box center [64, 141] width 82 height 60
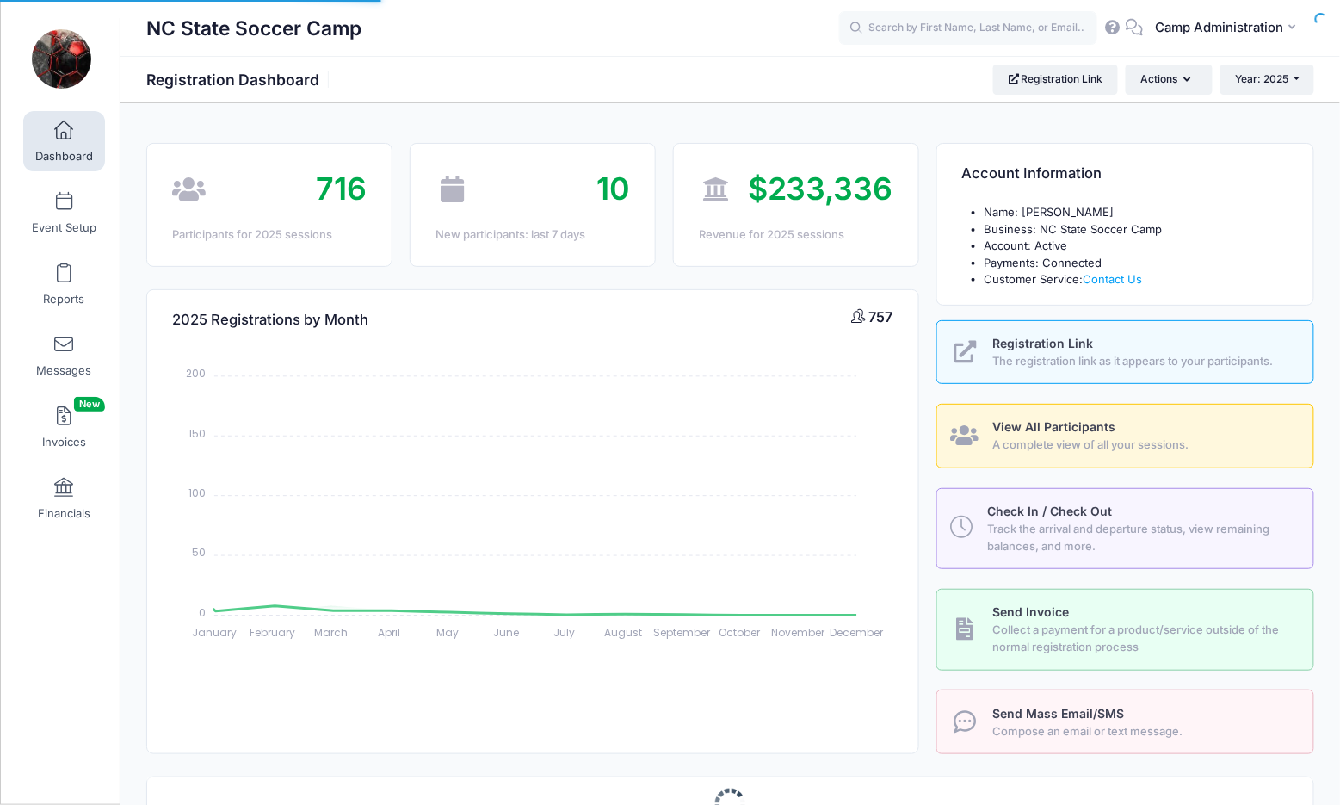
select select
